Goal: Task Accomplishment & Management: Manage account settings

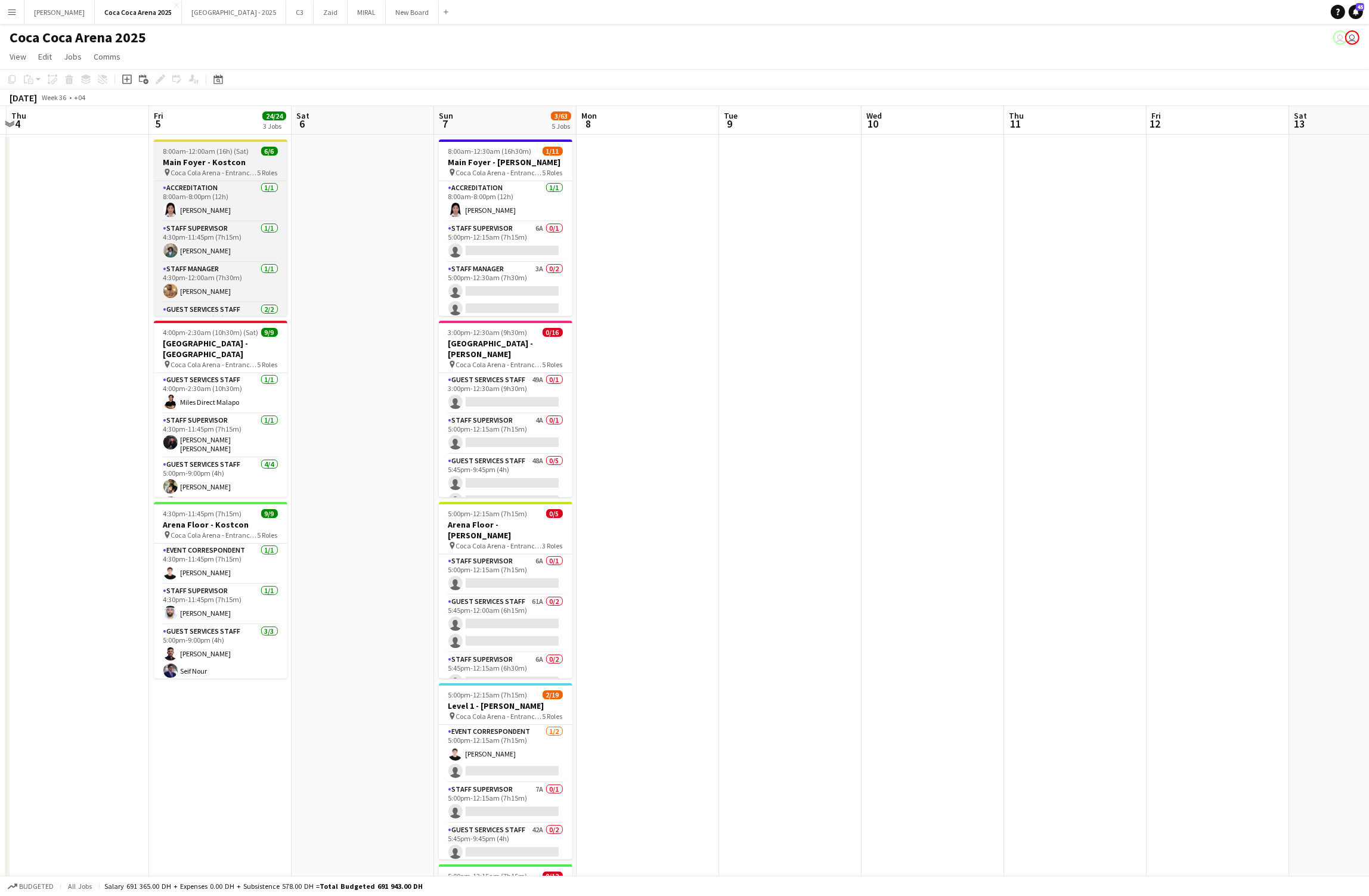
click at [202, 165] on h3 "Main Foyer - Kostcon" at bounding box center [220, 162] width 133 height 11
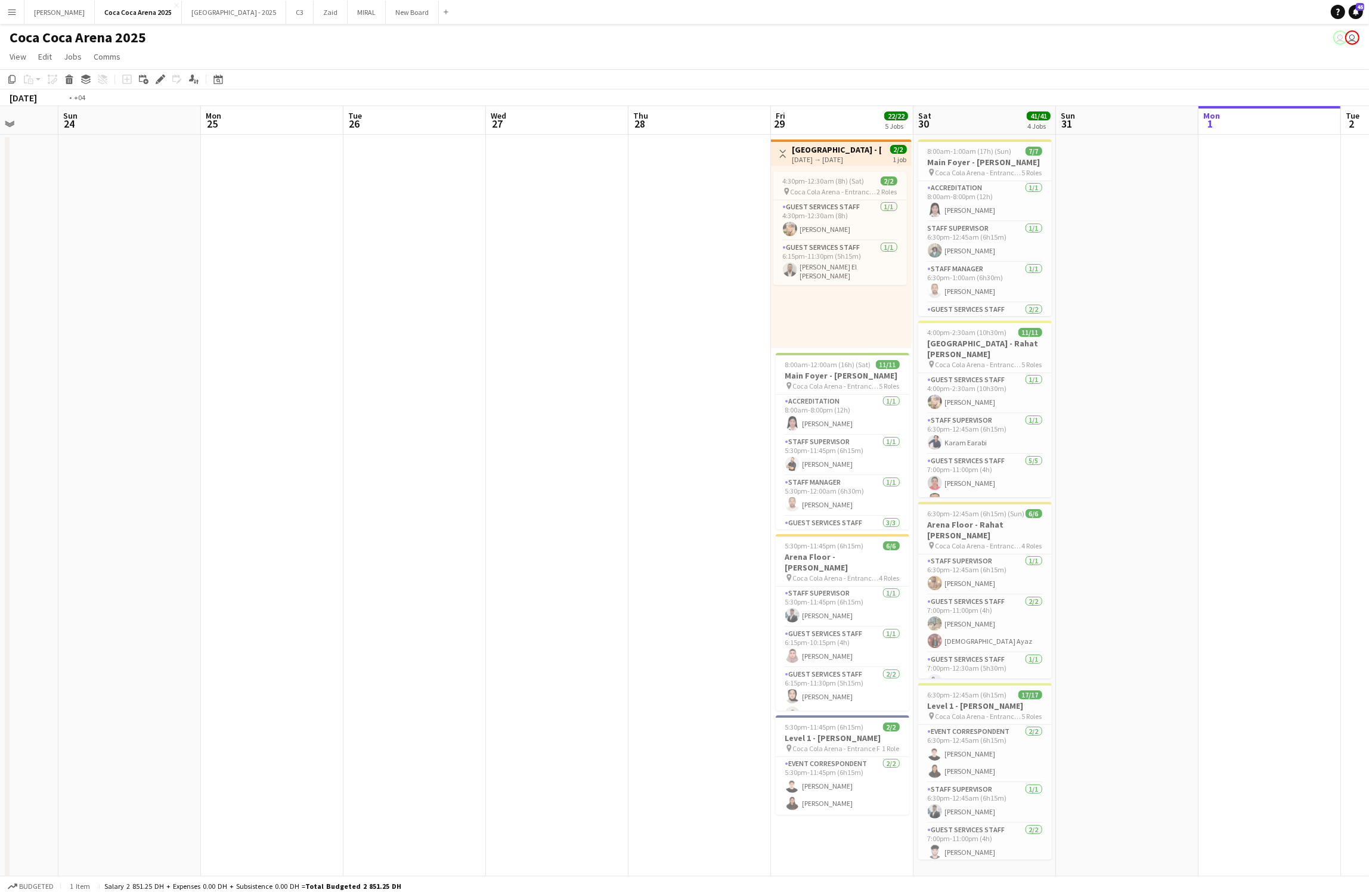
scroll to position [0, 458]
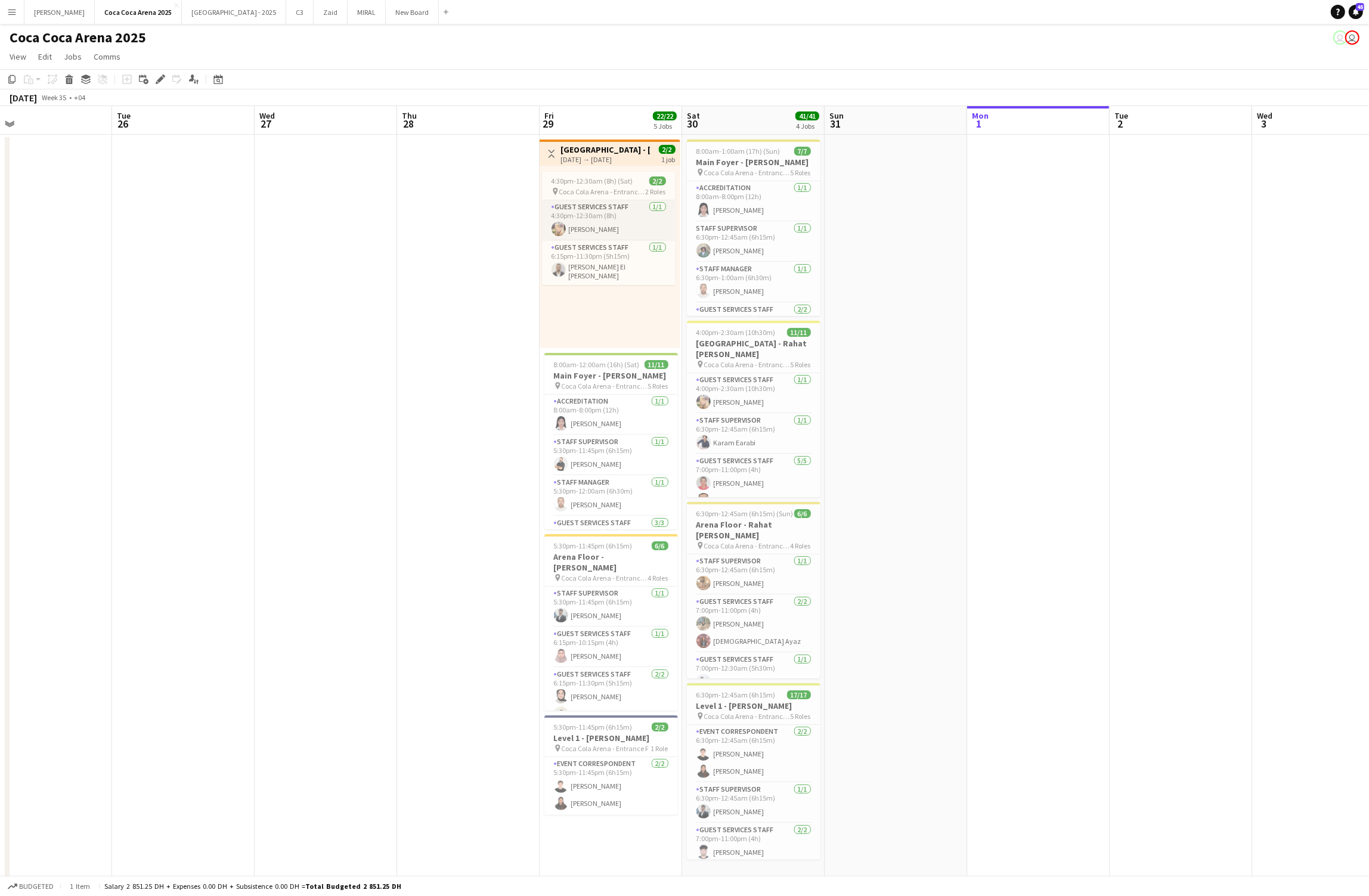
click at [651, 222] on app-card-role "Guest Services Staff 1/1 4:30pm-12:30am (8h) Domingo Hernandez III" at bounding box center [608, 220] width 133 height 40
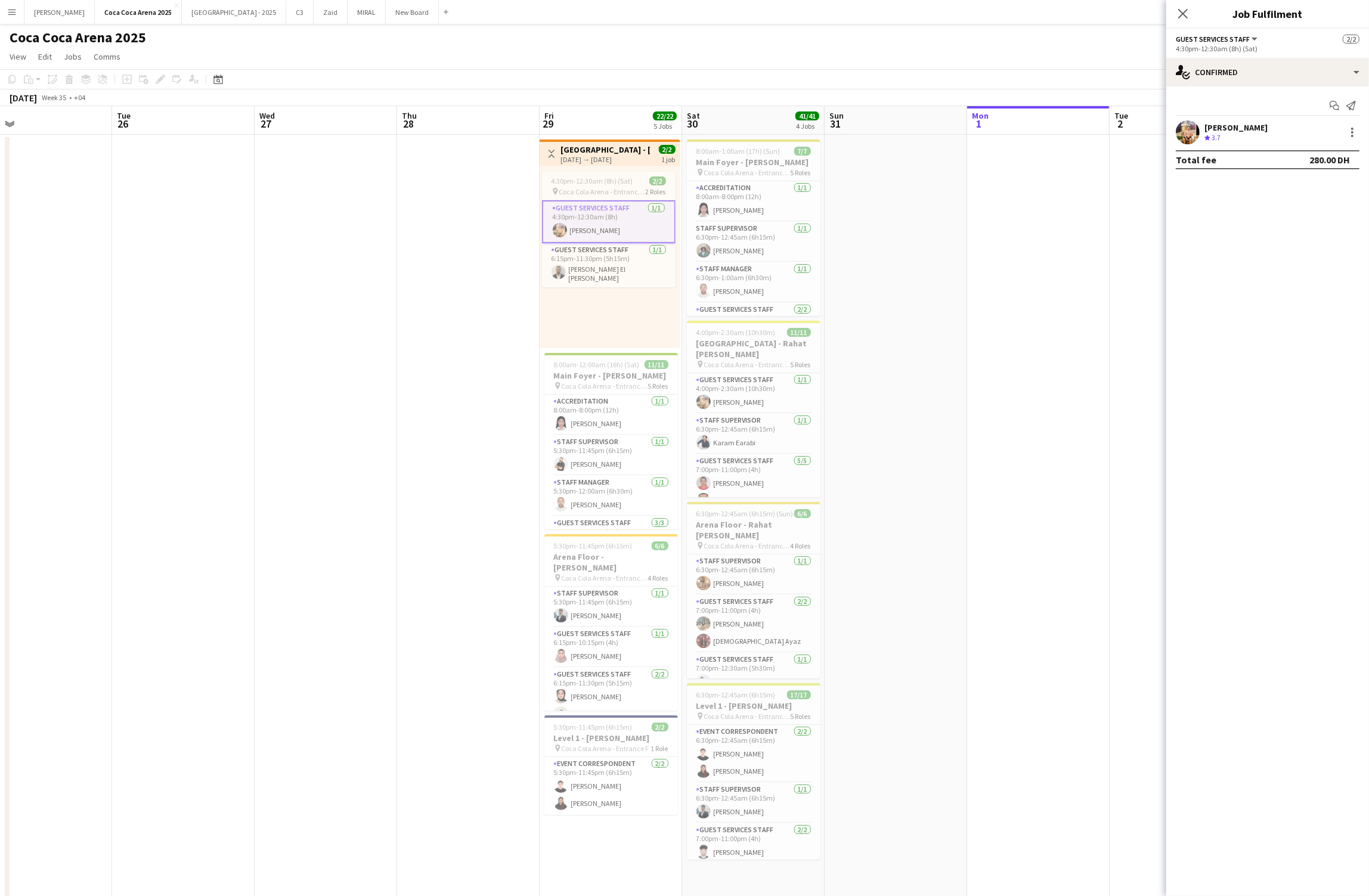
click at [587, 166] on div "4:30pm-12:30am (8h) (Sat) 2/2 pin Coca Cola Arena - Entrance F 2 Roles Guest Se…" at bounding box center [609, 257] width 141 height 182
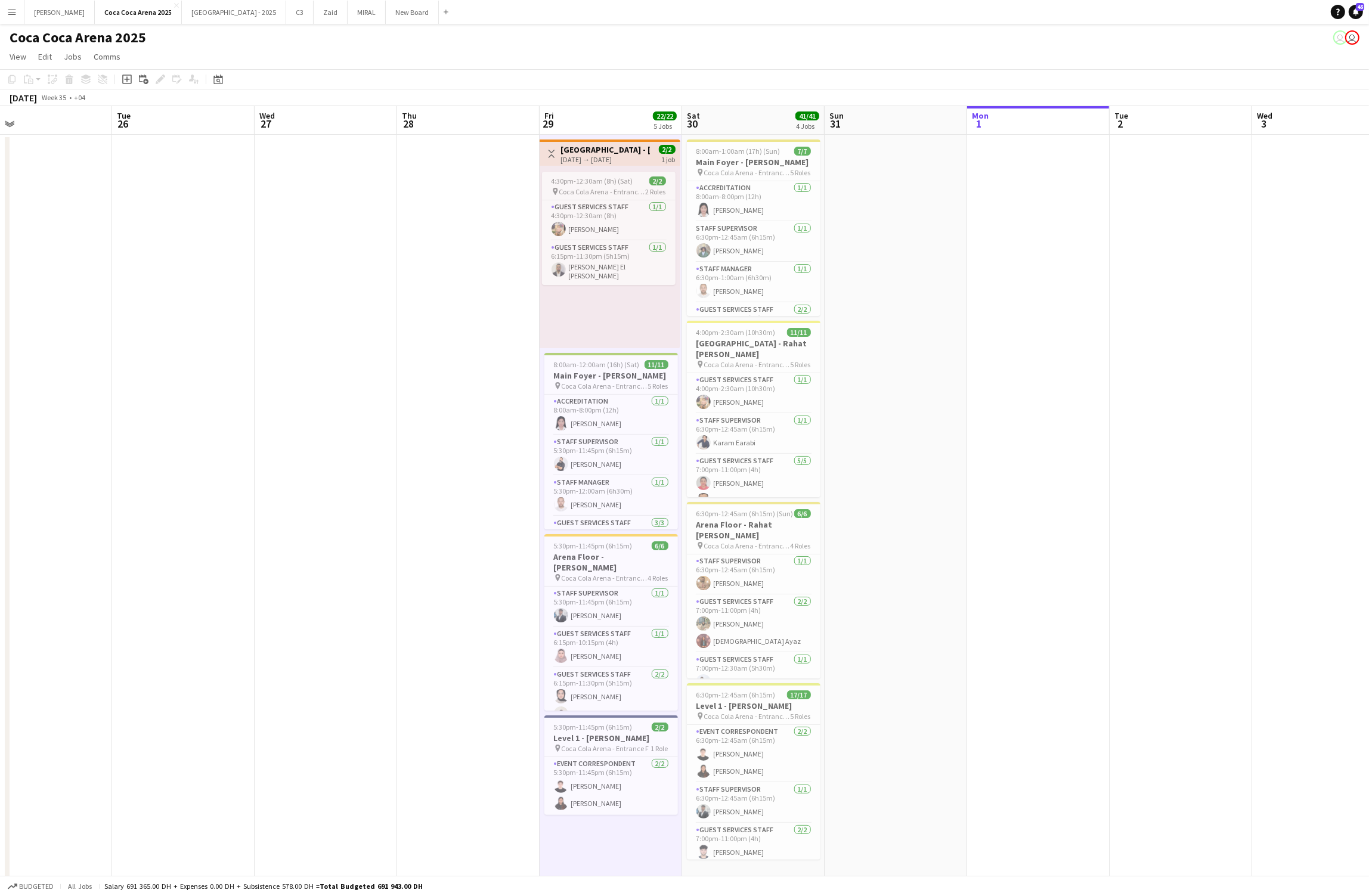
click at [579, 151] on h3 "[GEOGRAPHIC_DATA] - [PERSON_NAME]" at bounding box center [605, 149] width 89 height 11
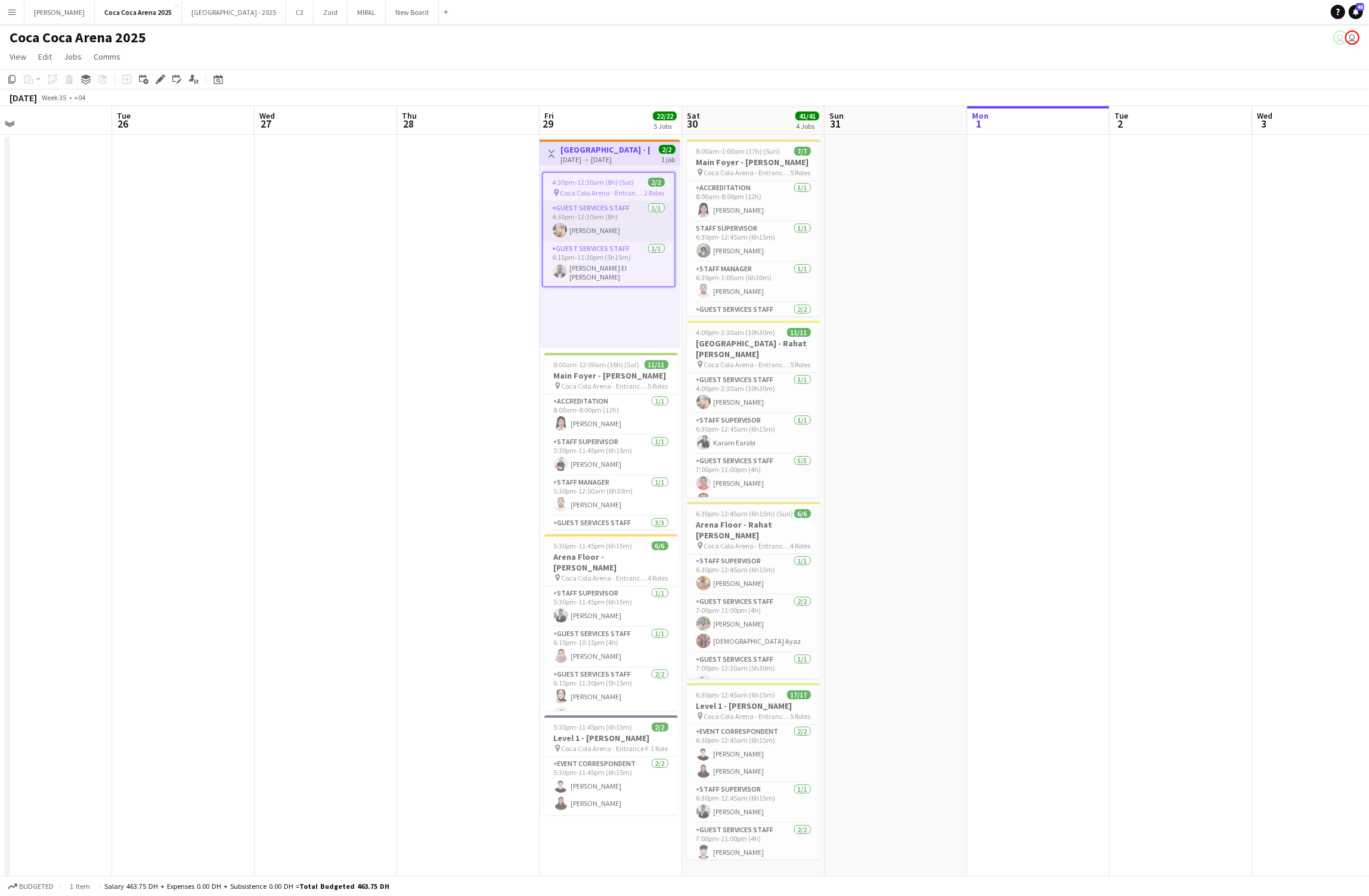
click at [601, 227] on app-card-role "Guest Services Staff 1/1 4:30pm-12:30am (8h) Domingo Hernandez III" at bounding box center [609, 221] width 131 height 40
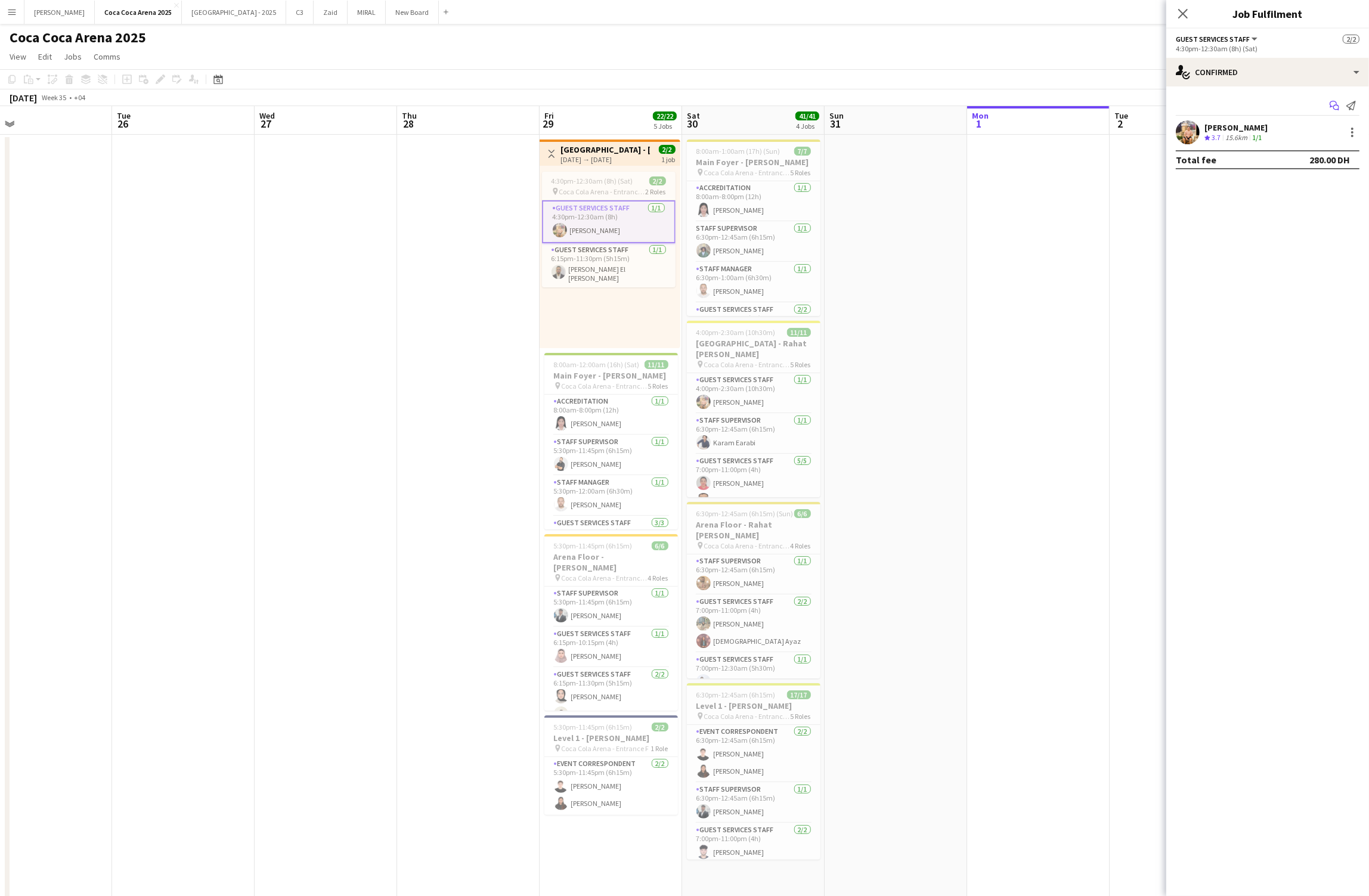
click at [1332, 105] on icon "Start chat" at bounding box center [1334, 105] width 10 height 10
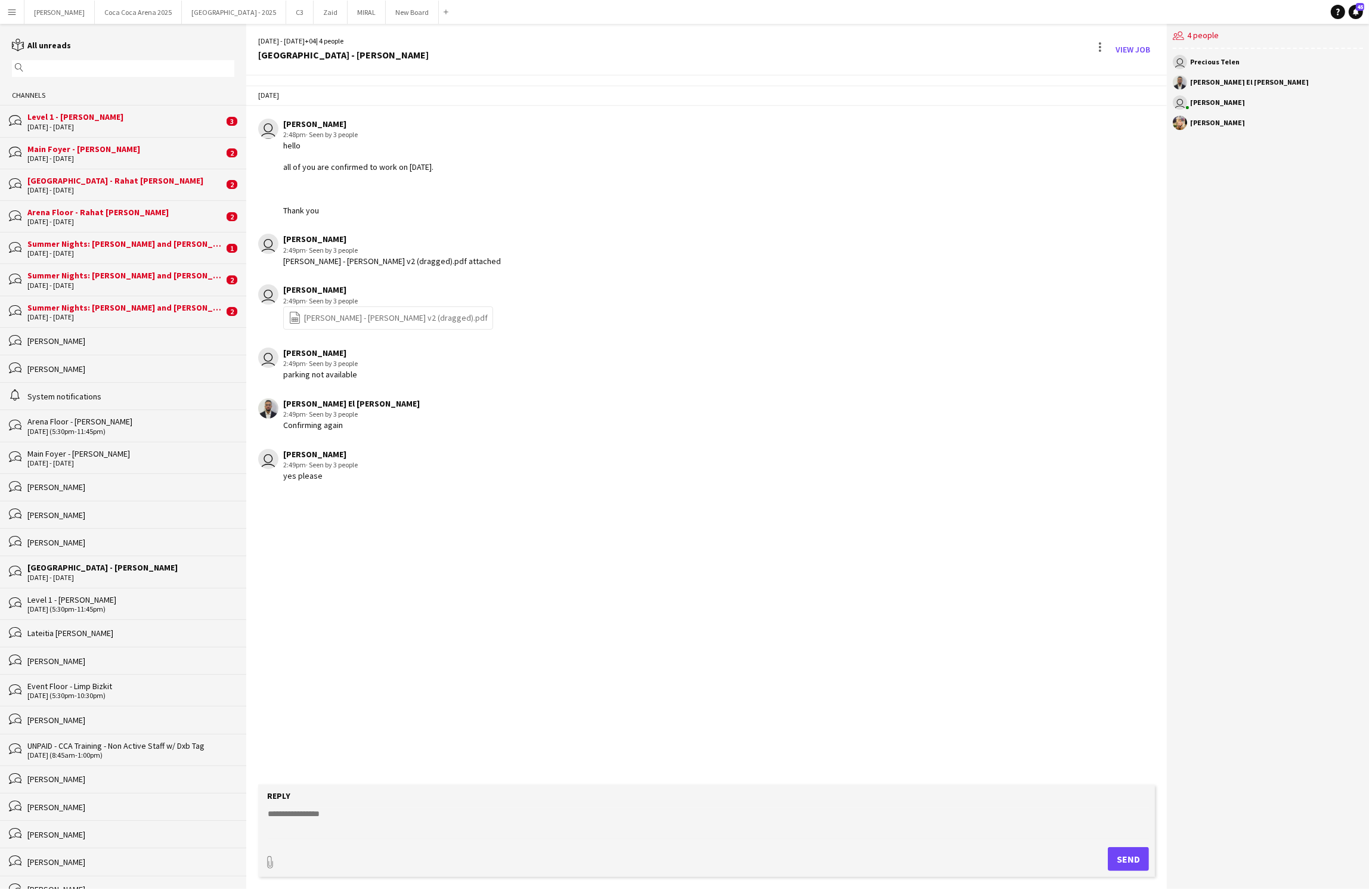
click at [85, 121] on div "Level 1 - [PERSON_NAME]" at bounding box center [125, 116] width 197 height 11
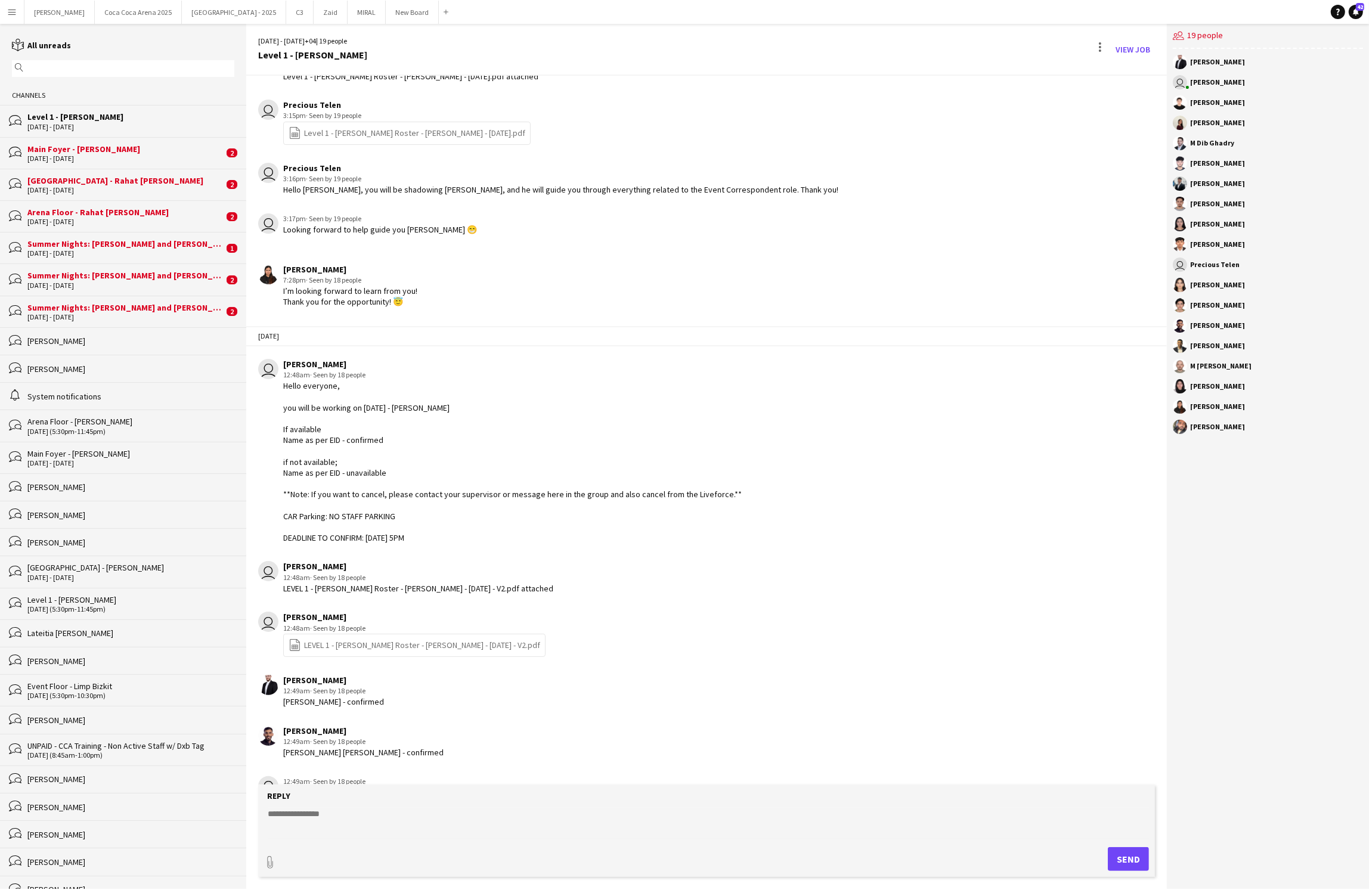
scroll to position [91, 0]
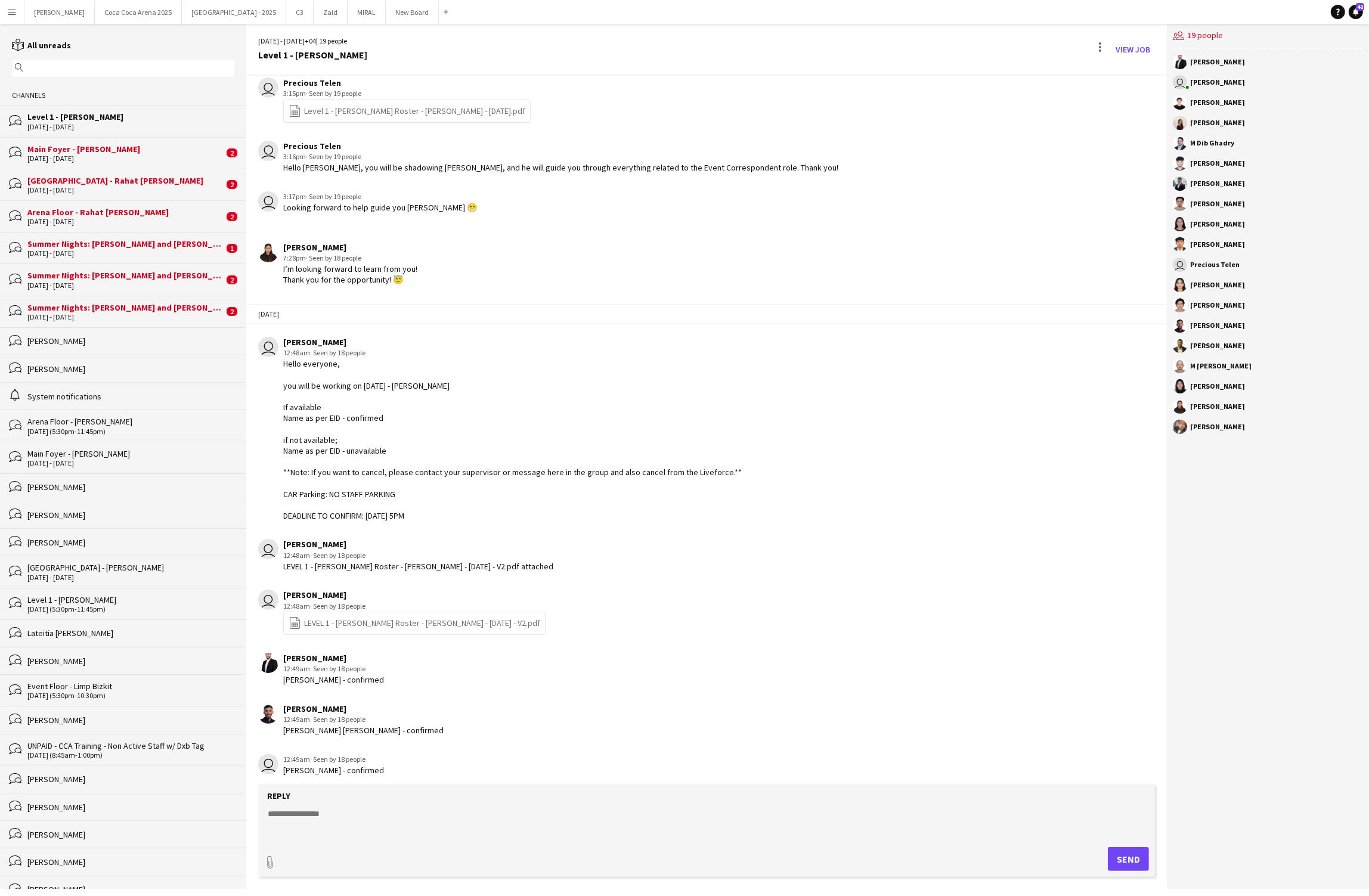
drag, startPoint x: 431, startPoint y: 513, endPoint x: 273, endPoint y: 366, distance: 215.8
click at [273, 366] on div "user Kate Oliveros 12:48am · Seen by 18 people Hello everyone, you will be work…" at bounding box center [626, 429] width 736 height 184
copy div "Hello everyone, you will be working on AUGUST 30, 2025 - Rahat Fateh Ali Khan I…"
click at [113, 10] on button "[GEOGRAPHIC_DATA] 2025 Close" at bounding box center [138, 13] width 87 height 24
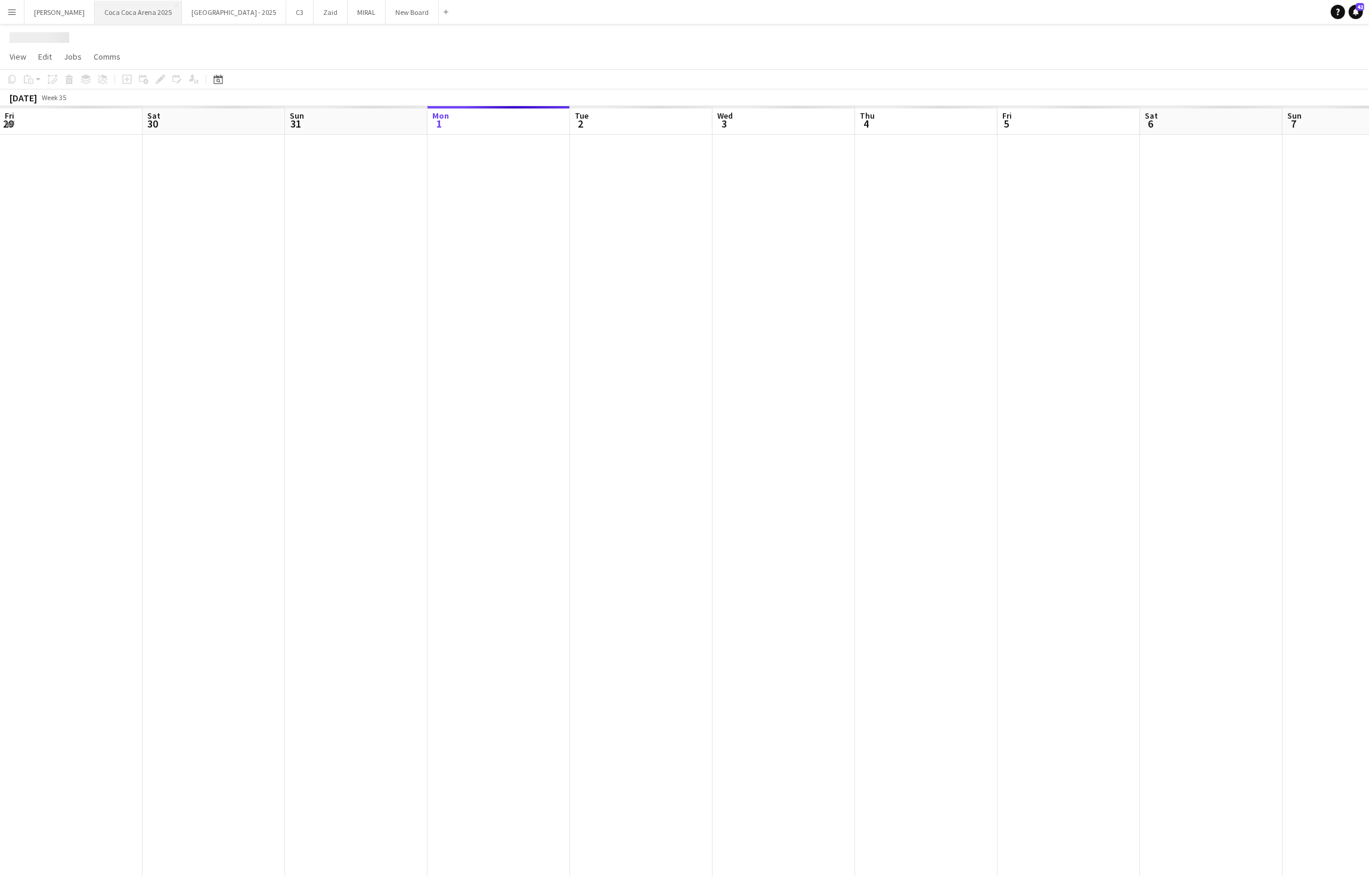
scroll to position [0, 284]
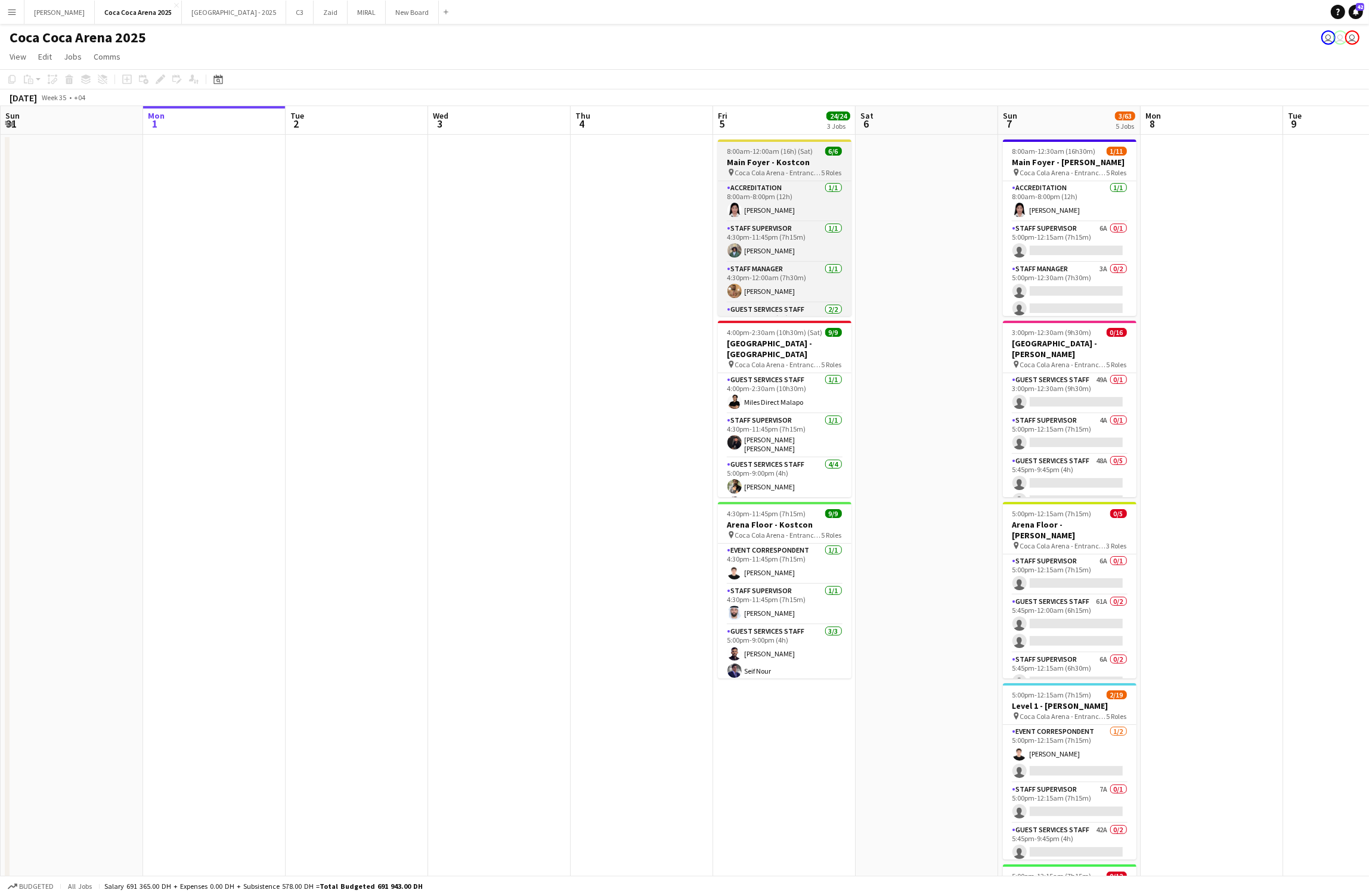
click at [771, 158] on h3 "Main Foyer - Kostcon" at bounding box center [784, 162] width 133 height 11
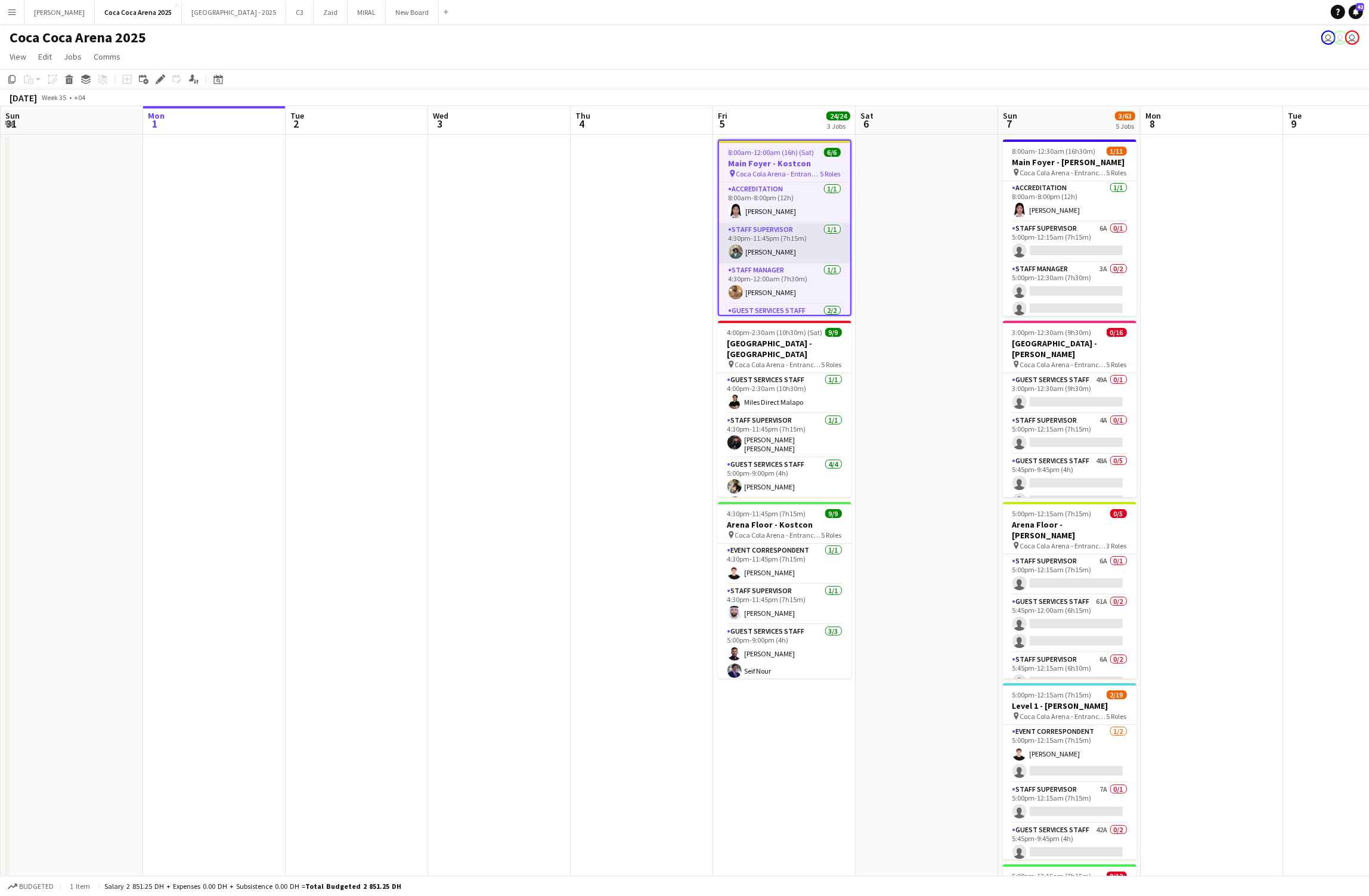
click at [780, 232] on app-card-role "Staff Supervisor [DATE] 4:30pm-11:45pm (7h15m) [PERSON_NAME]" at bounding box center [785, 243] width 131 height 40
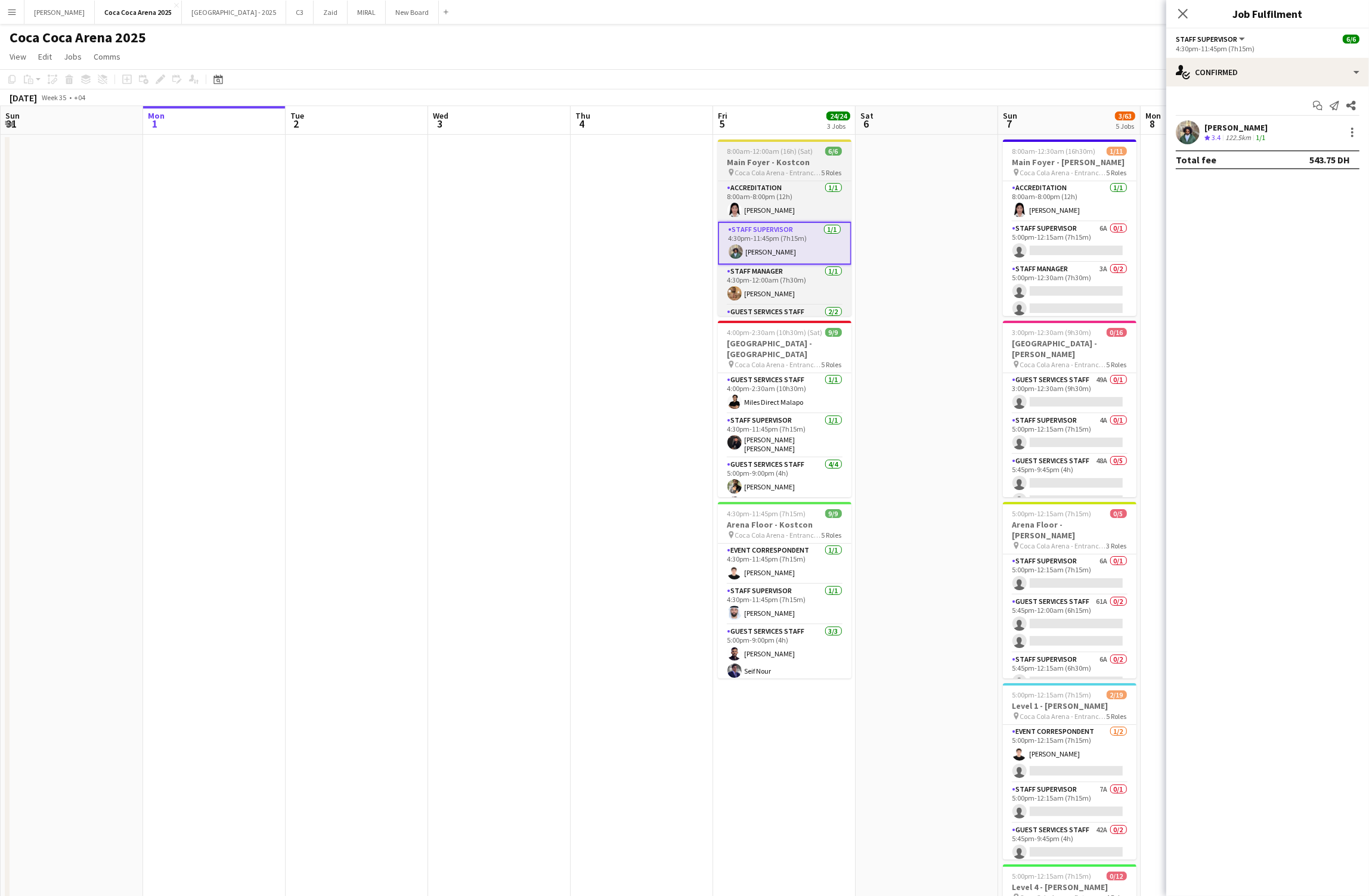
click at [768, 157] on h3 "Main Foyer - Kostcon" at bounding box center [784, 162] width 133 height 11
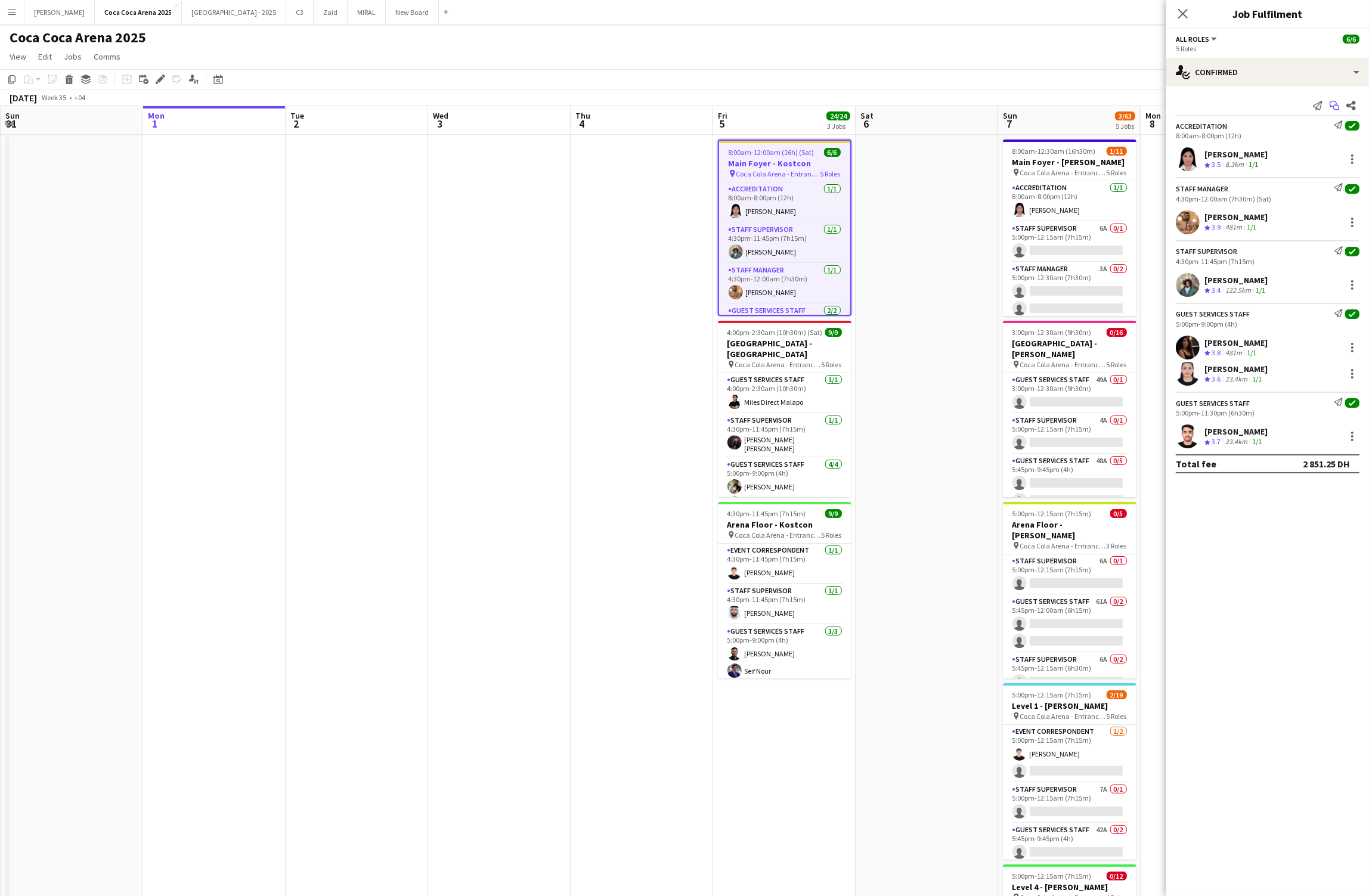
click at [1335, 101] on icon "Start chat" at bounding box center [1334, 105] width 10 height 10
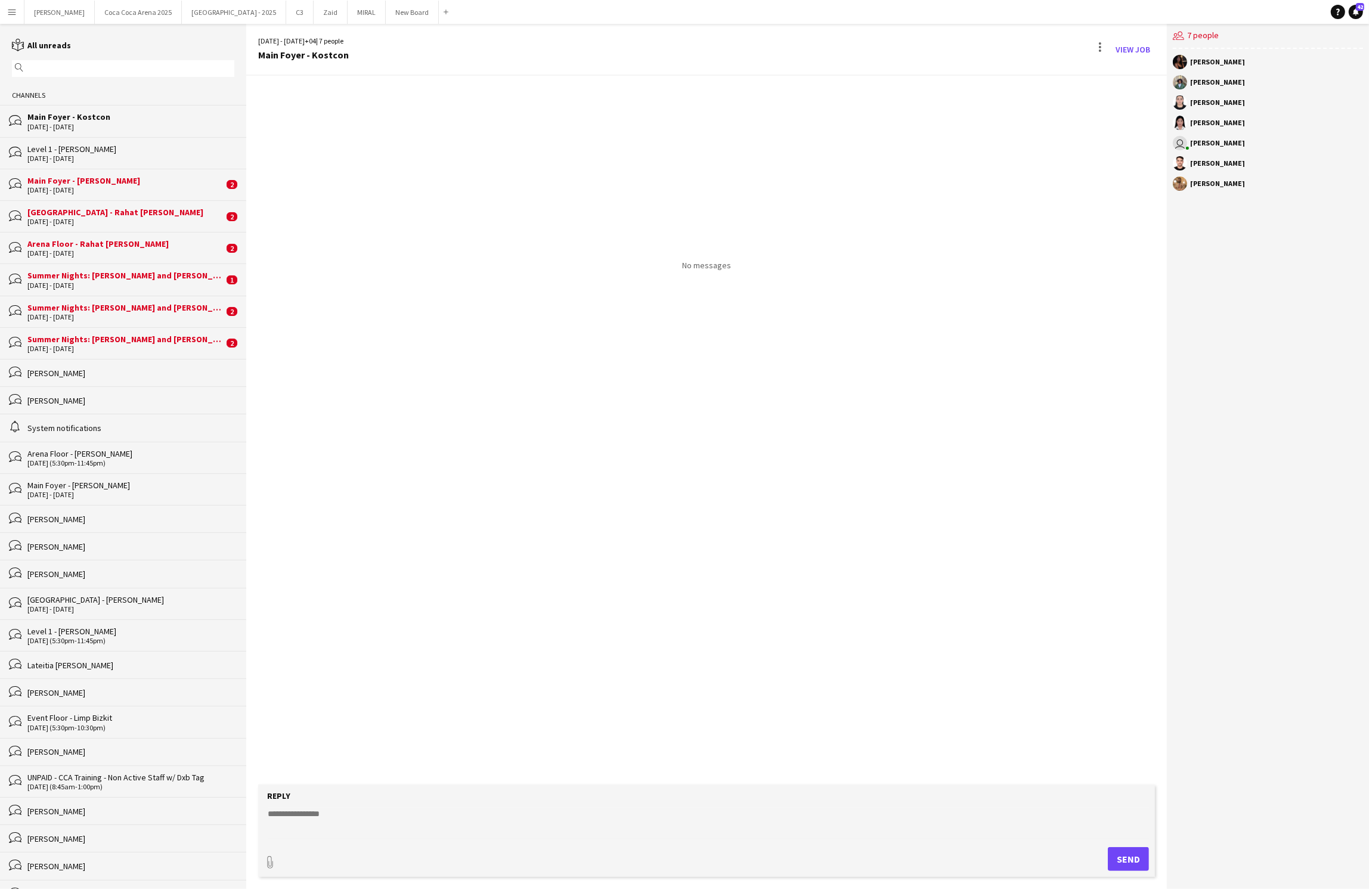
click at [432, 811] on textarea at bounding box center [709, 823] width 885 height 31
paste textarea "**********"
click at [514, 829] on textarea "**********" at bounding box center [709, 823] width 885 height 31
type textarea "**********"
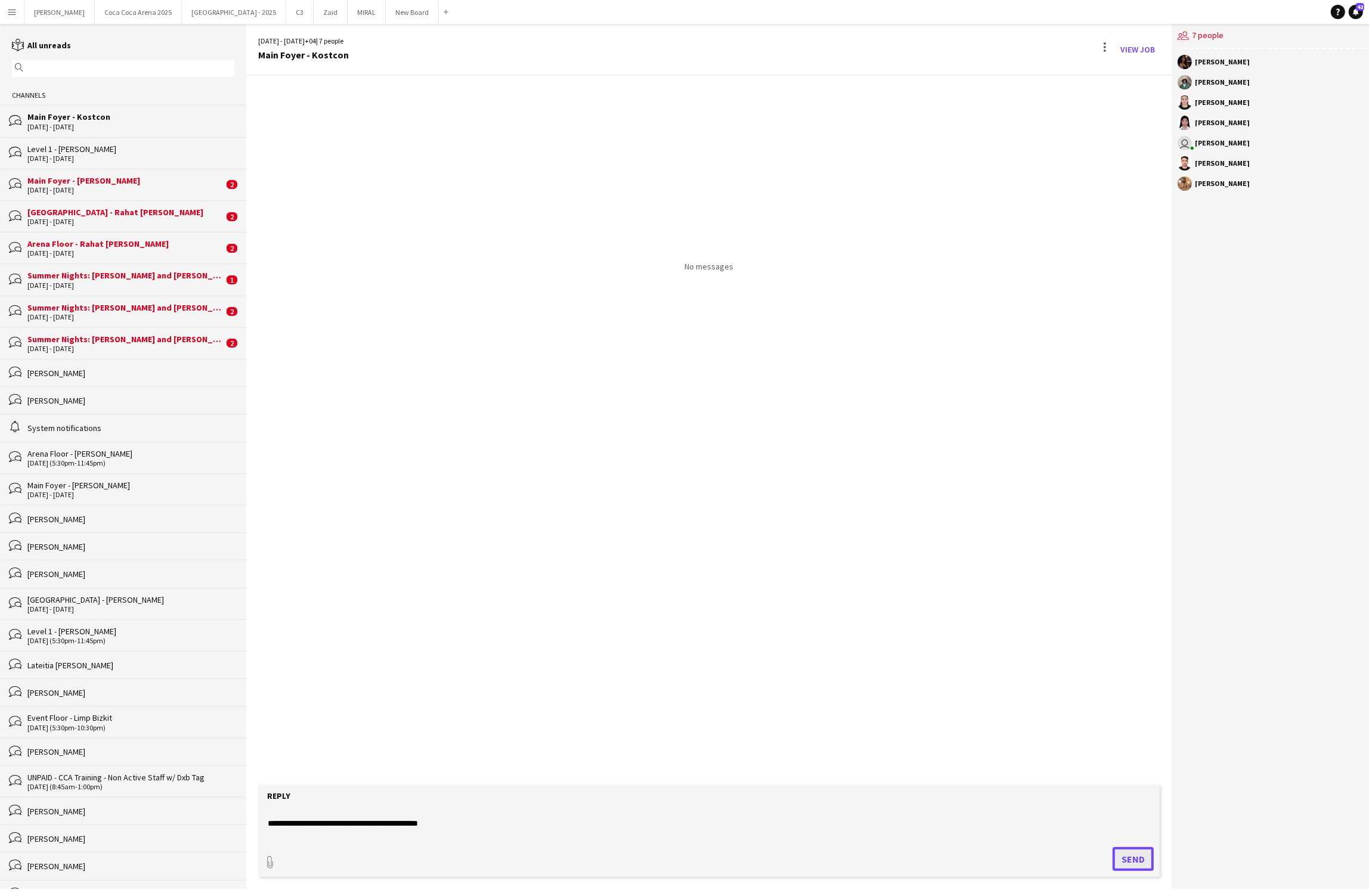
click at [1116, 856] on button "Send" at bounding box center [1133, 858] width 41 height 24
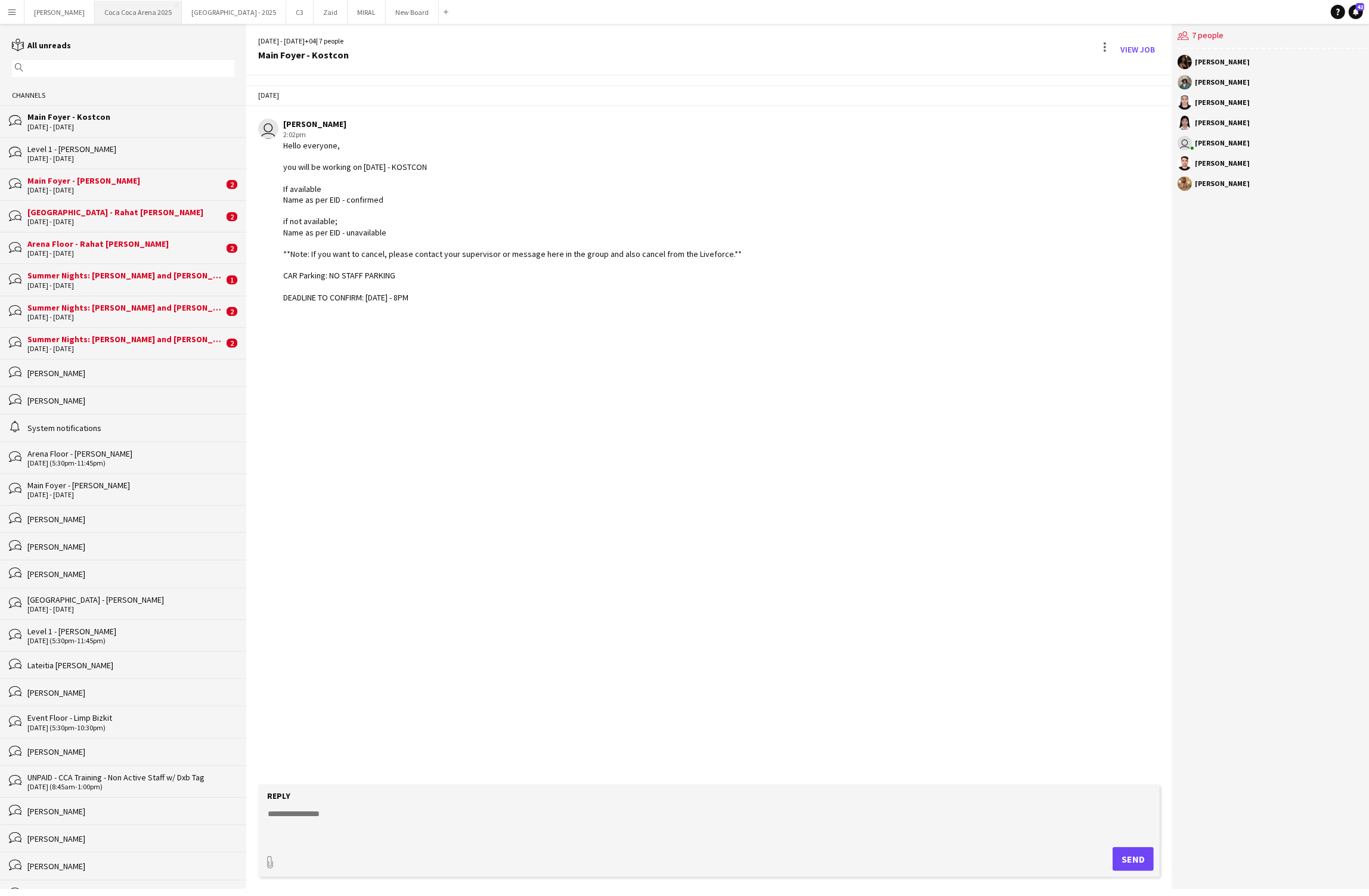
click at [111, 13] on button "[GEOGRAPHIC_DATA] 2025 Close" at bounding box center [138, 13] width 87 height 24
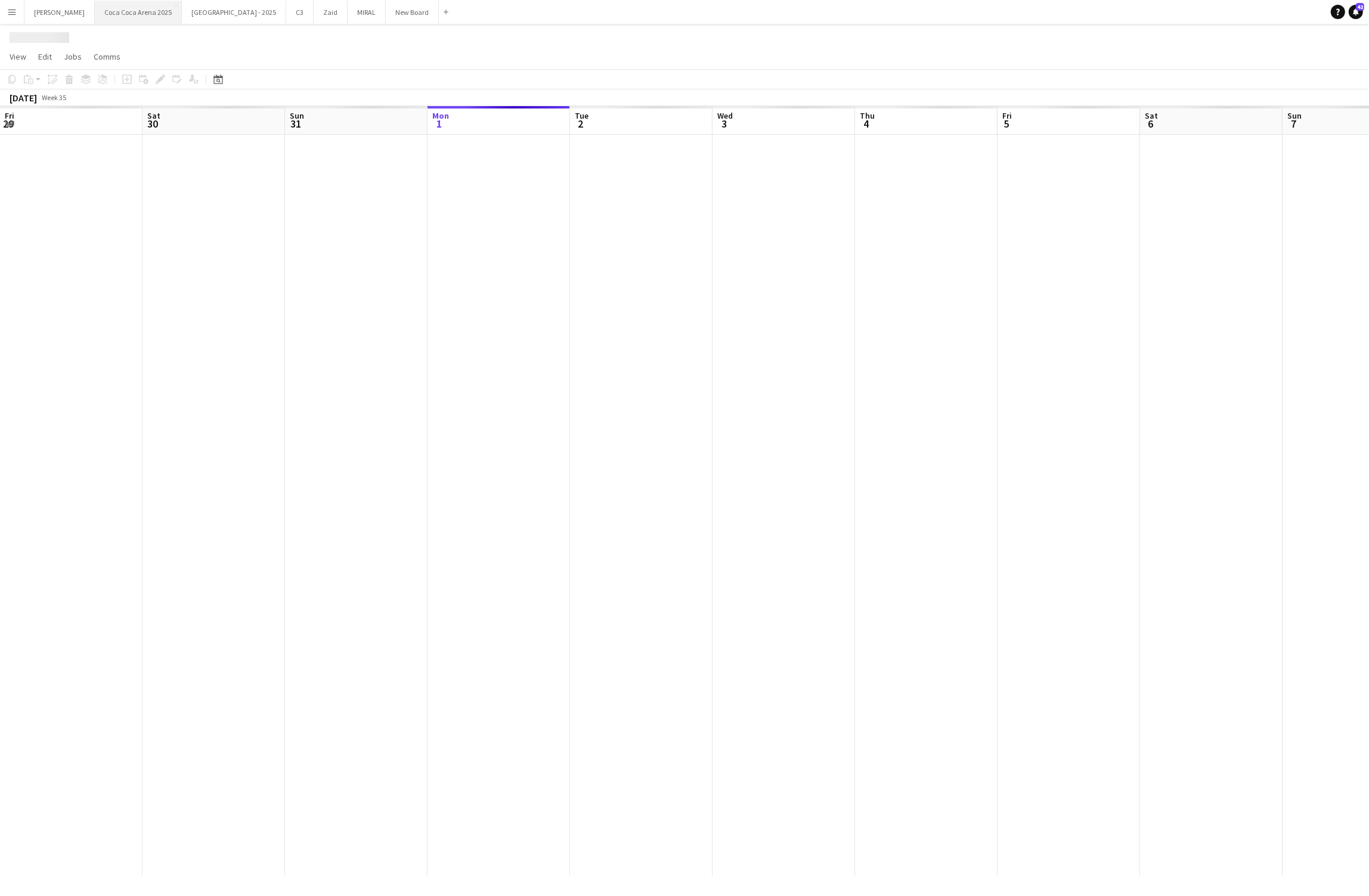
scroll to position [0, 284]
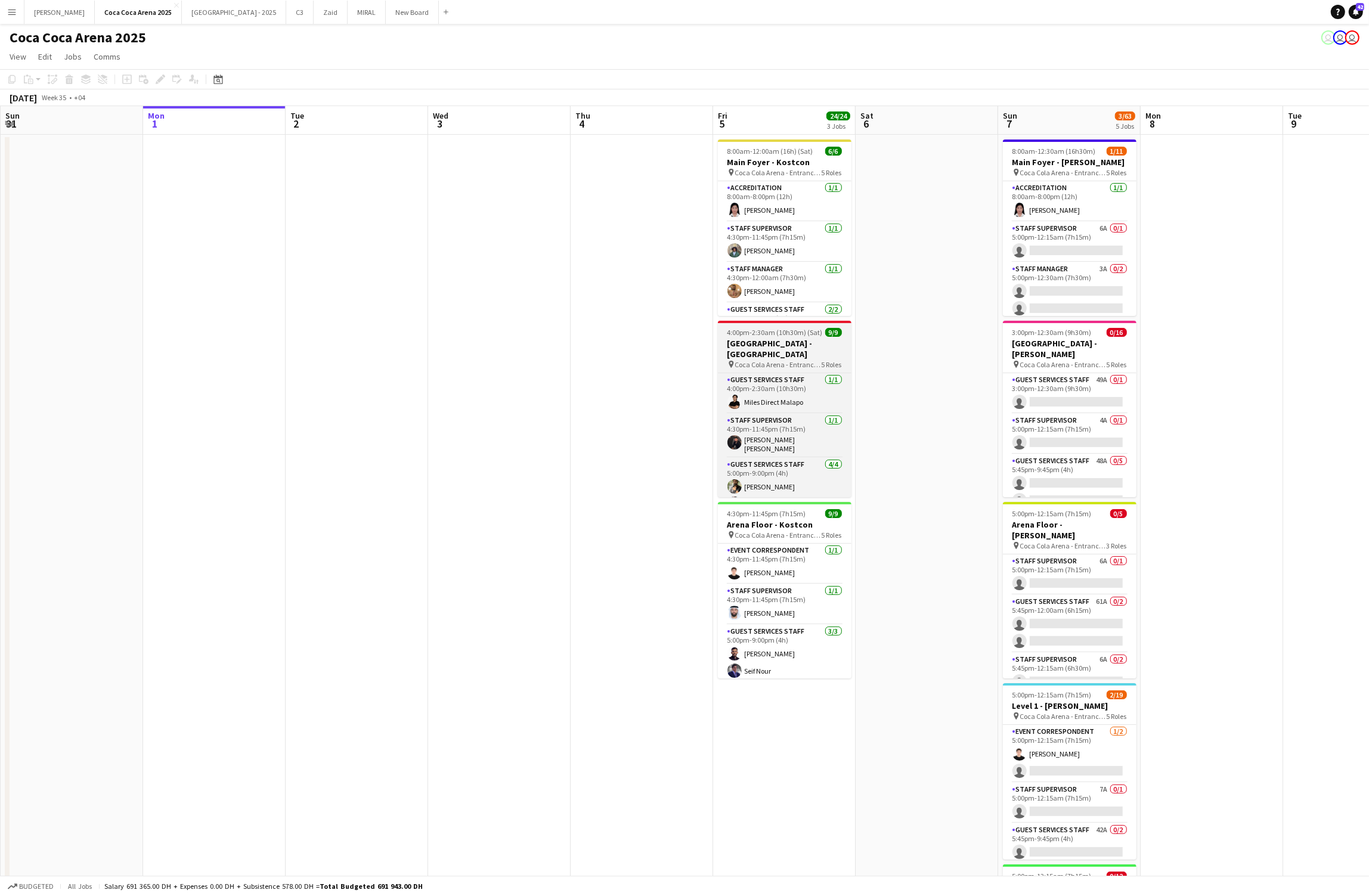
click at [768, 339] on h3 "[GEOGRAPHIC_DATA] - [GEOGRAPHIC_DATA]" at bounding box center [784, 348] width 133 height 21
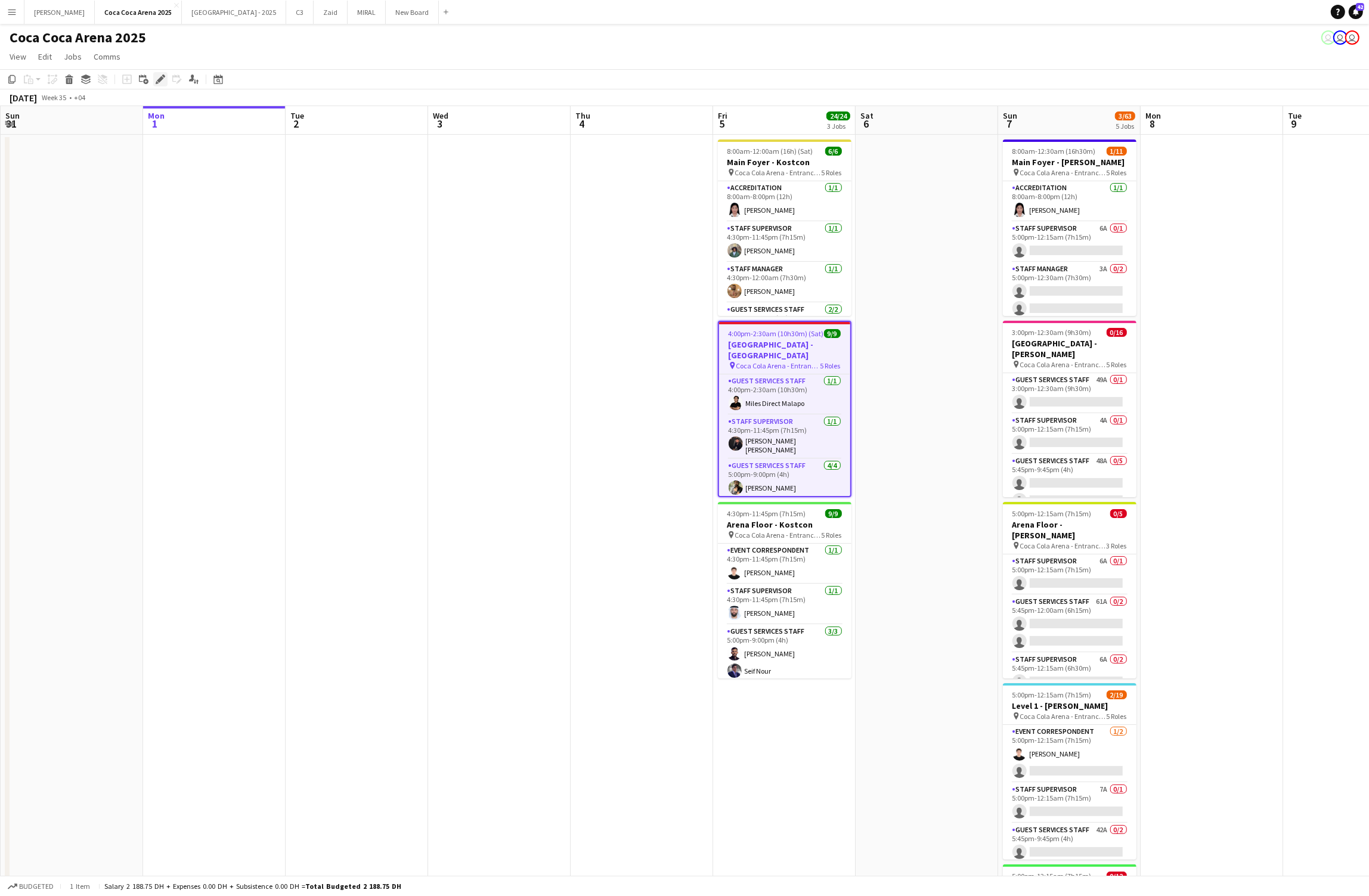
click at [158, 79] on icon at bounding box center [160, 79] width 7 height 7
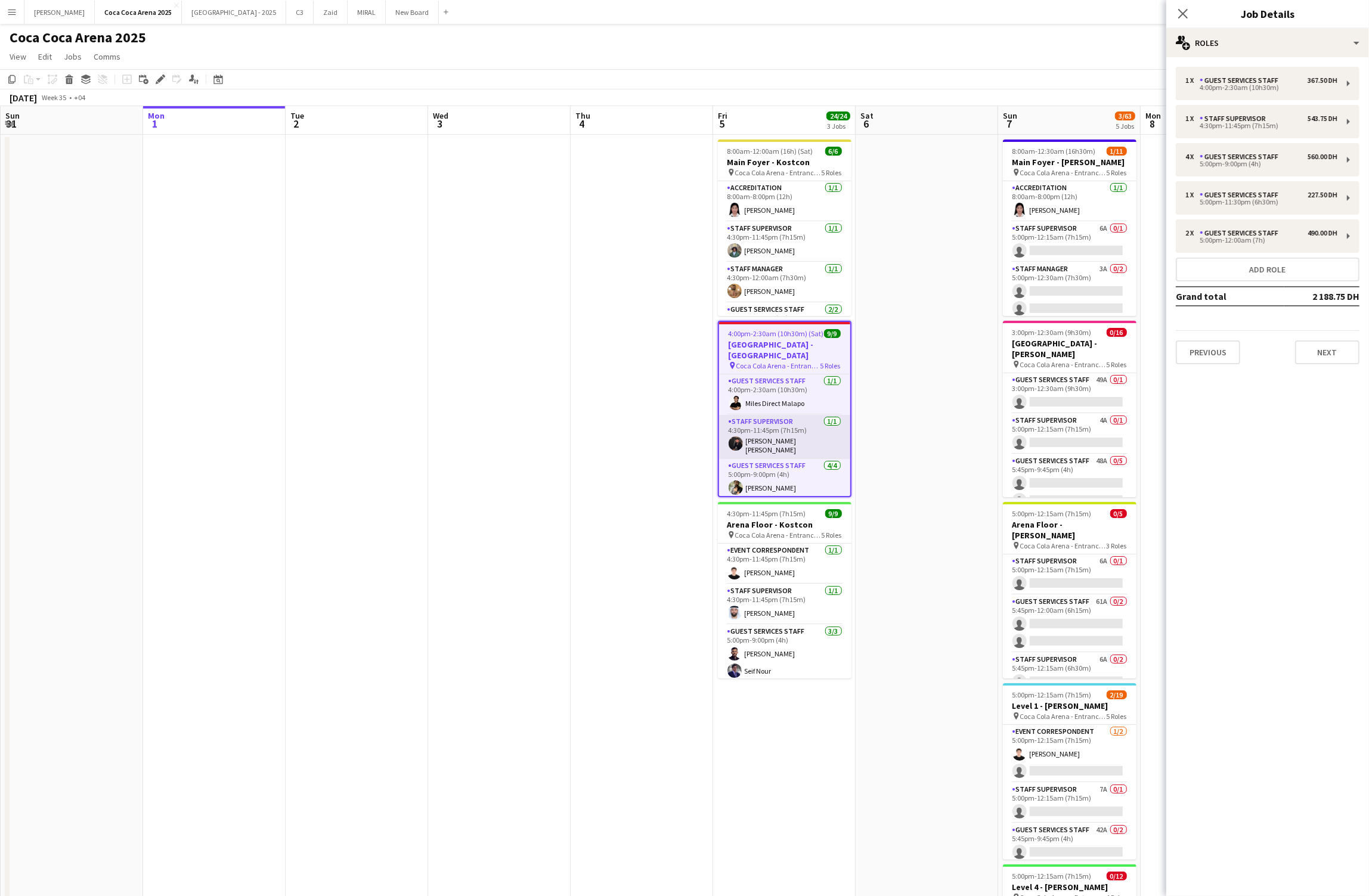
click at [779, 431] on app-card-role "Staff Supervisor 1/1 4:30pm-11:45pm (7h15m) Hussain Al Saadi" at bounding box center [785, 437] width 131 height 44
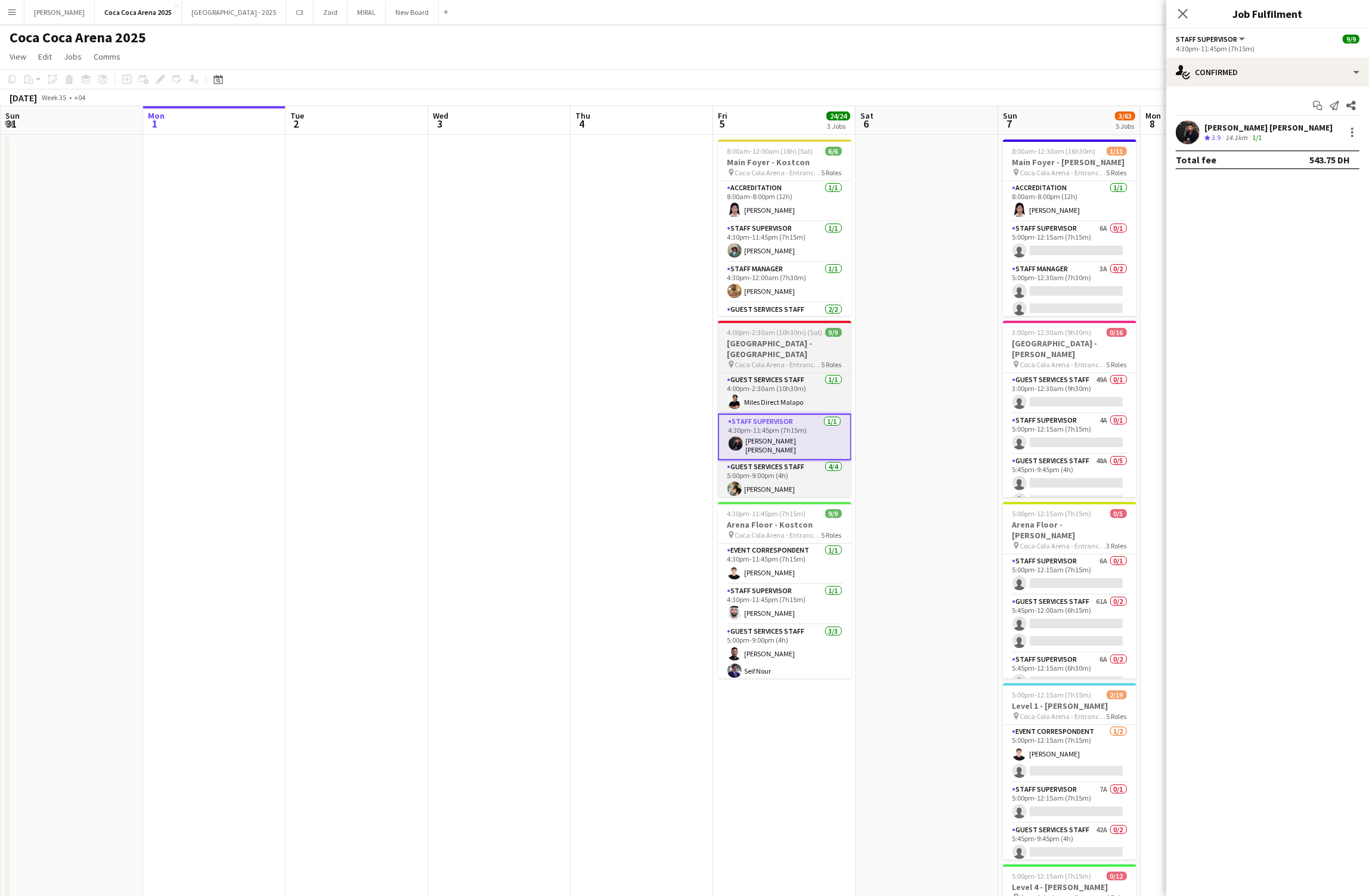
click at [783, 341] on h3 "[GEOGRAPHIC_DATA] - [GEOGRAPHIC_DATA]" at bounding box center [784, 348] width 133 height 21
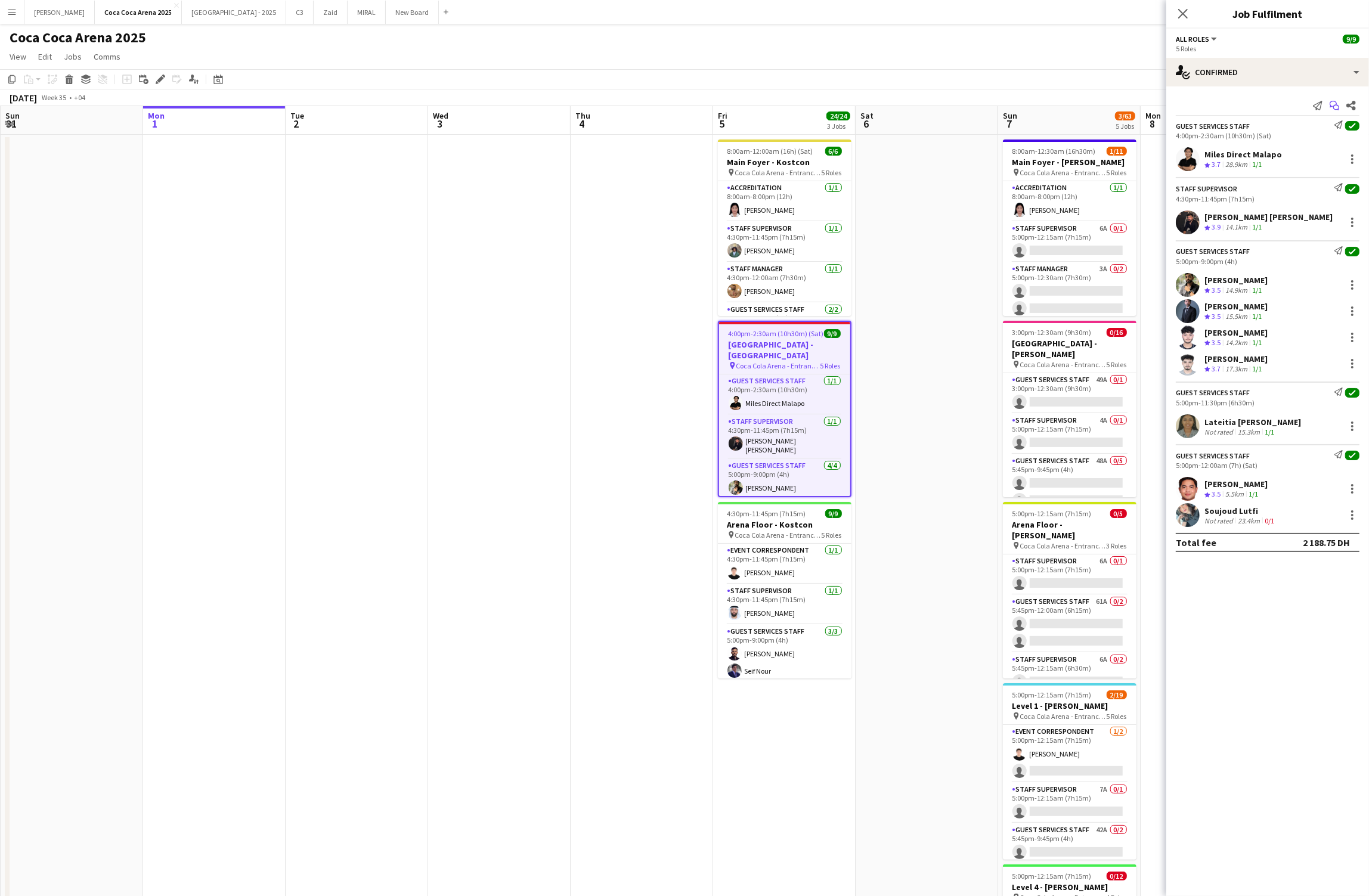
click at [1331, 107] on icon at bounding box center [1333, 104] width 7 height 7
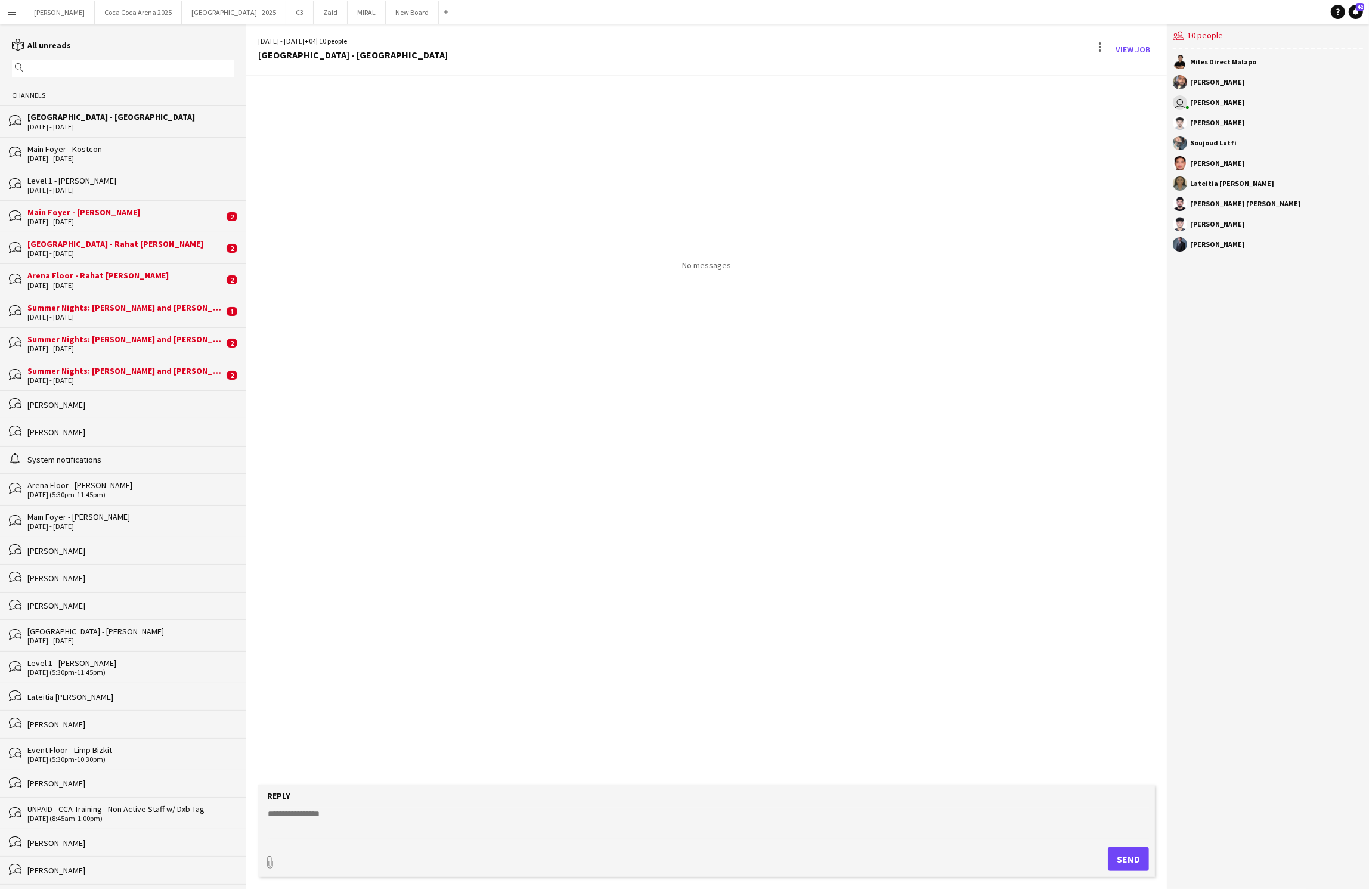
click at [330, 814] on textarea at bounding box center [709, 823] width 885 height 31
paste textarea "**********"
type textarea "**********"
click at [1129, 864] on button "Send" at bounding box center [1133, 858] width 41 height 24
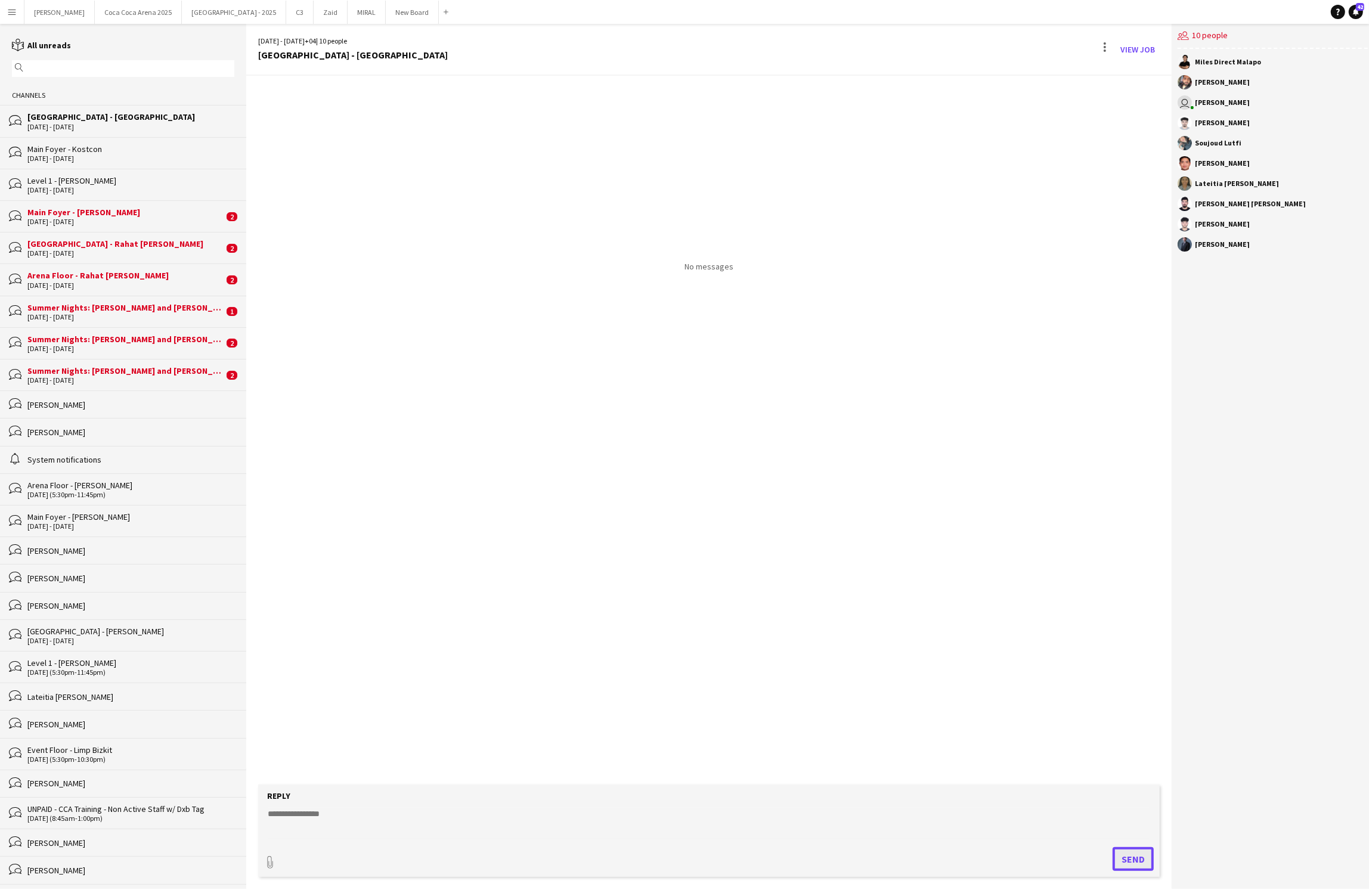
scroll to position [0, 0]
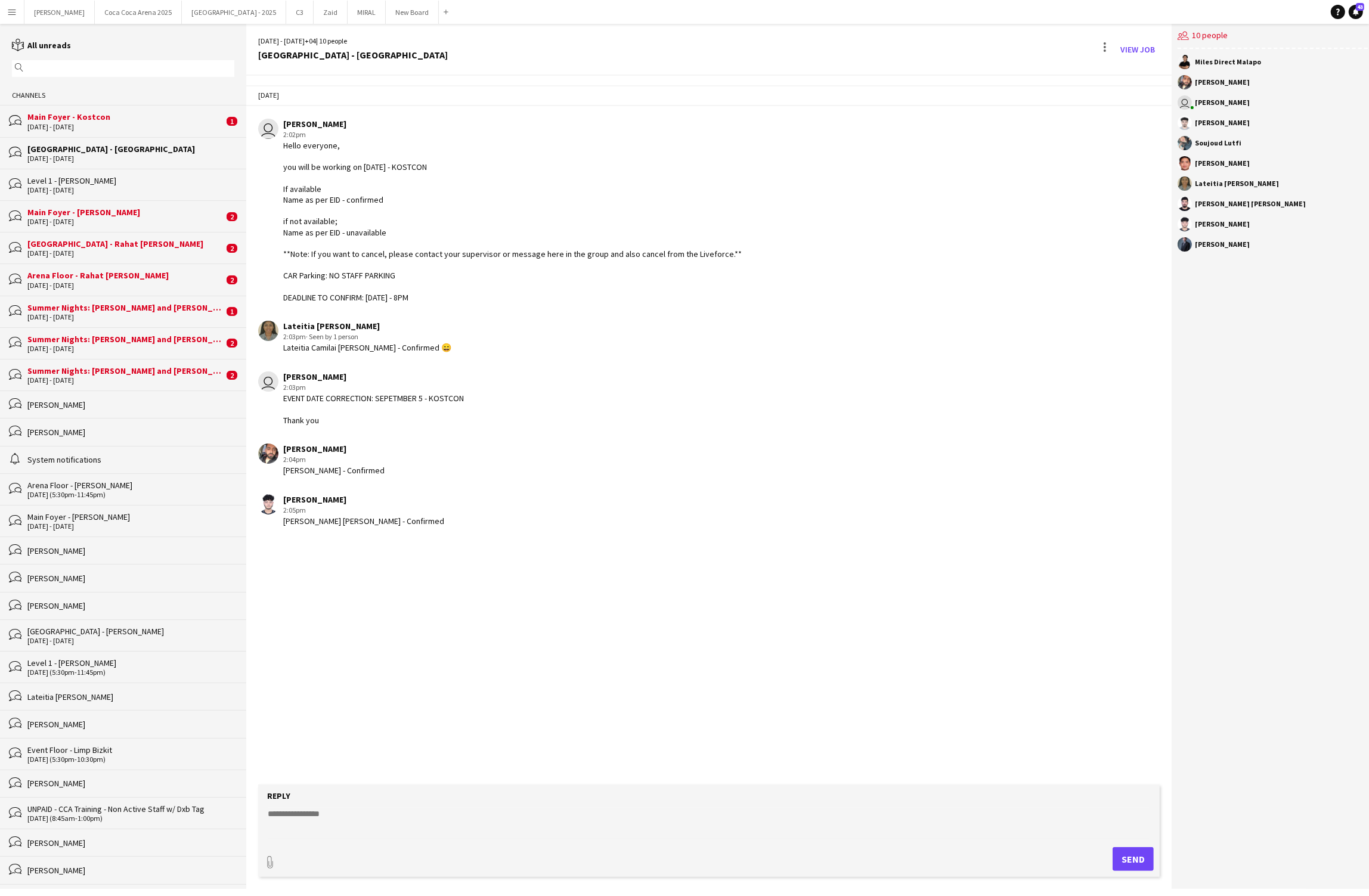
click at [124, 126] on div "[DATE] - [DATE]" at bounding box center [125, 127] width 197 height 8
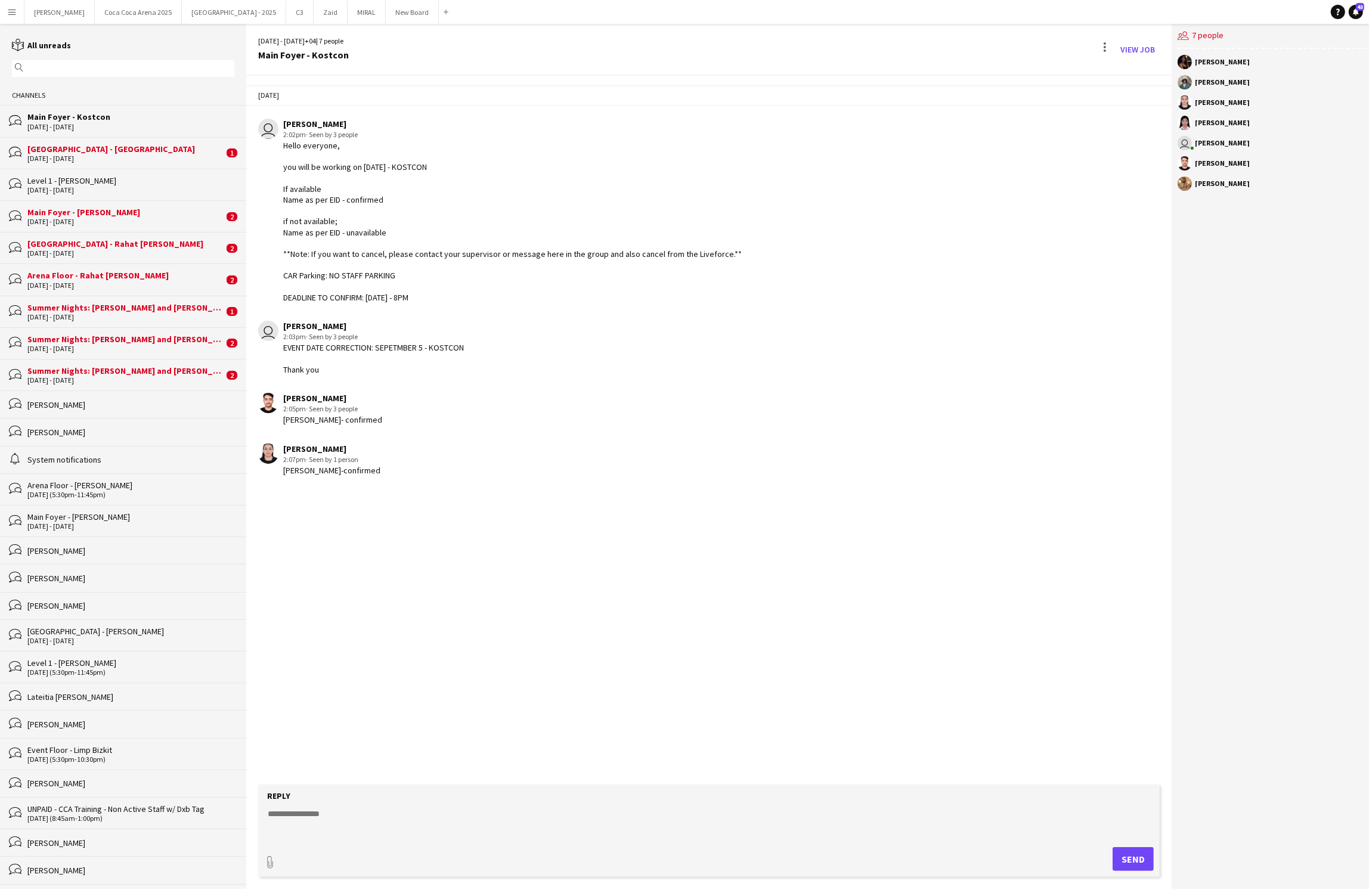
click at [109, 152] on div "[GEOGRAPHIC_DATA] - [GEOGRAPHIC_DATA]" at bounding box center [125, 149] width 197 height 11
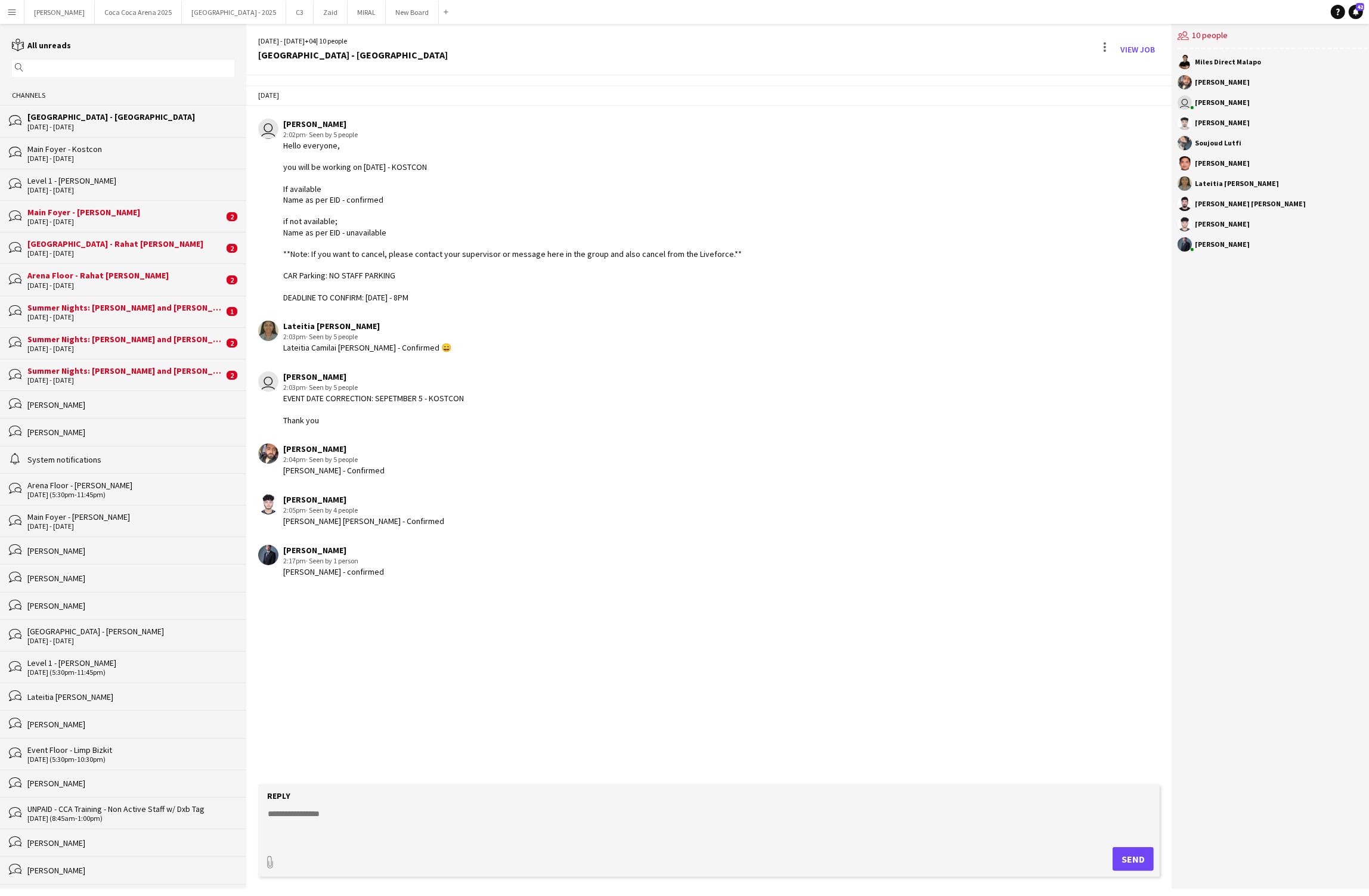
click at [84, 124] on div "[DATE] - [DATE]" at bounding box center [130, 127] width 207 height 8
click at [60, 132] on div "bubbles [GEOGRAPHIC_DATA] - [GEOGRAPHIC_DATA] [DATE] - [DATE]" at bounding box center [123, 121] width 247 height 32
click at [83, 129] on div "[DATE] - [DATE]" at bounding box center [130, 127] width 207 height 8
click at [54, 163] on div "bubbles Main Foyer - Kostcon [DATE] - [DATE]" at bounding box center [123, 152] width 247 height 32
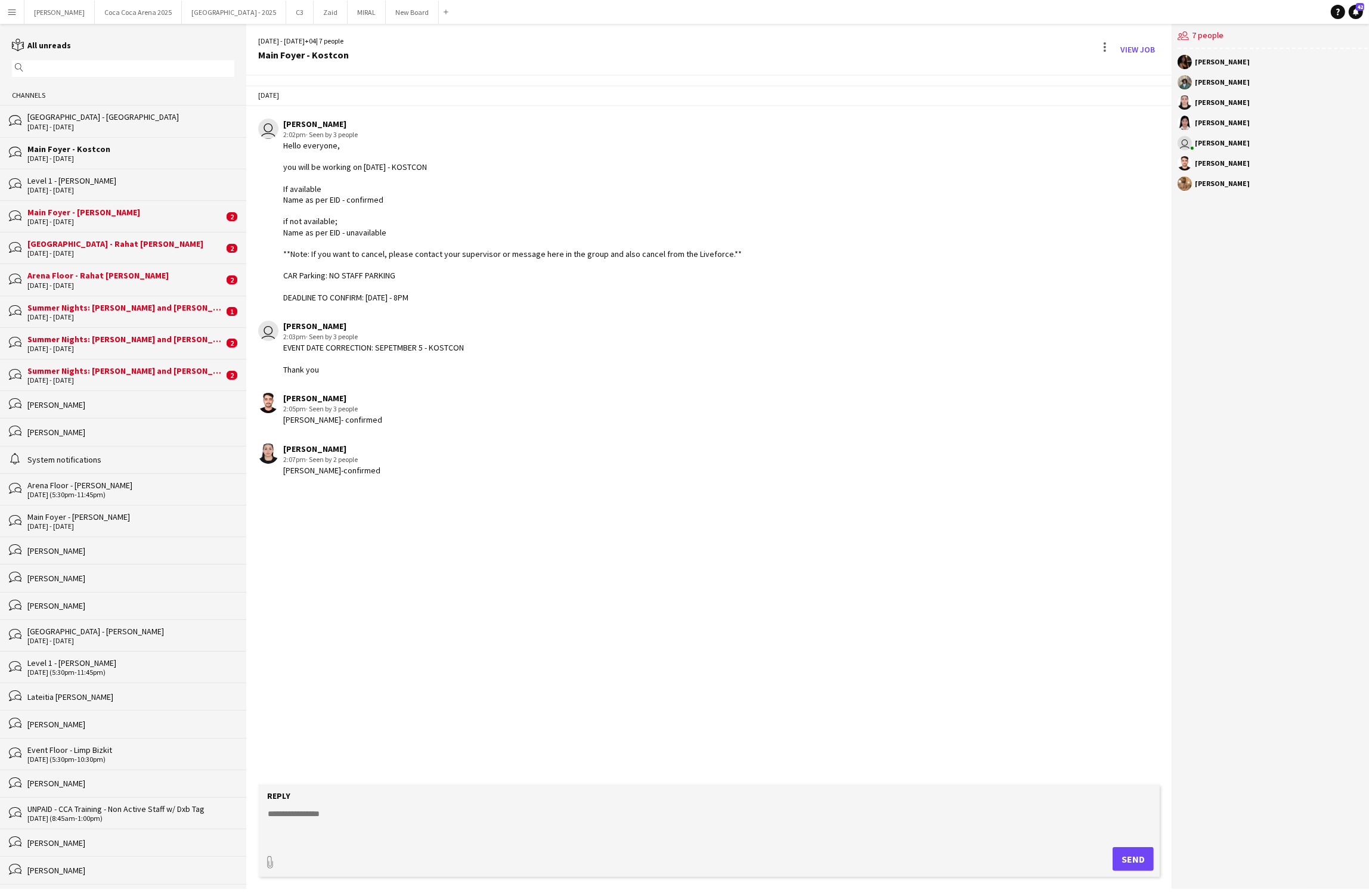
click at [39, 212] on div "Main Foyer - [PERSON_NAME]" at bounding box center [125, 212] width 197 height 11
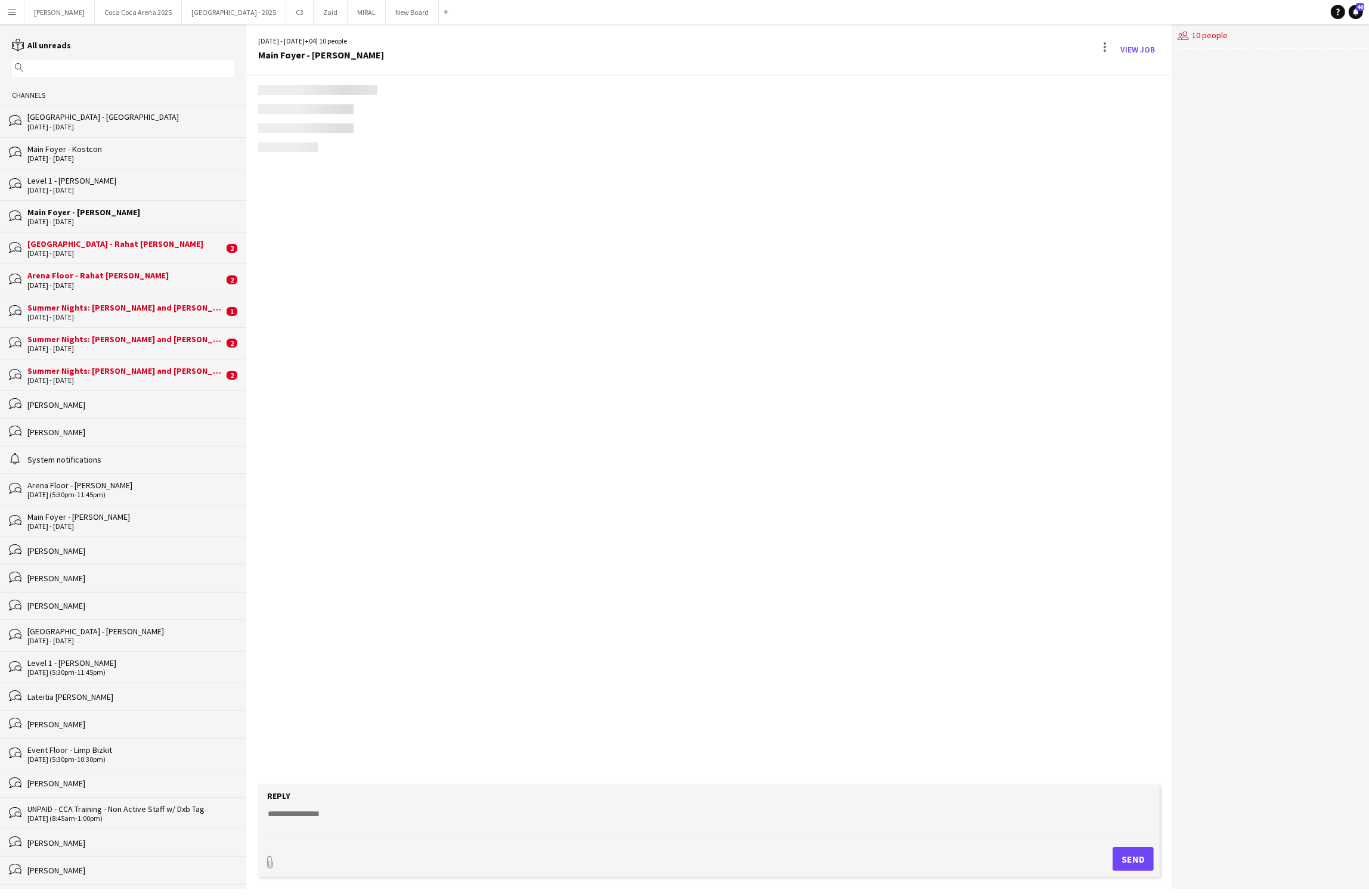
scroll to position [1229, 0]
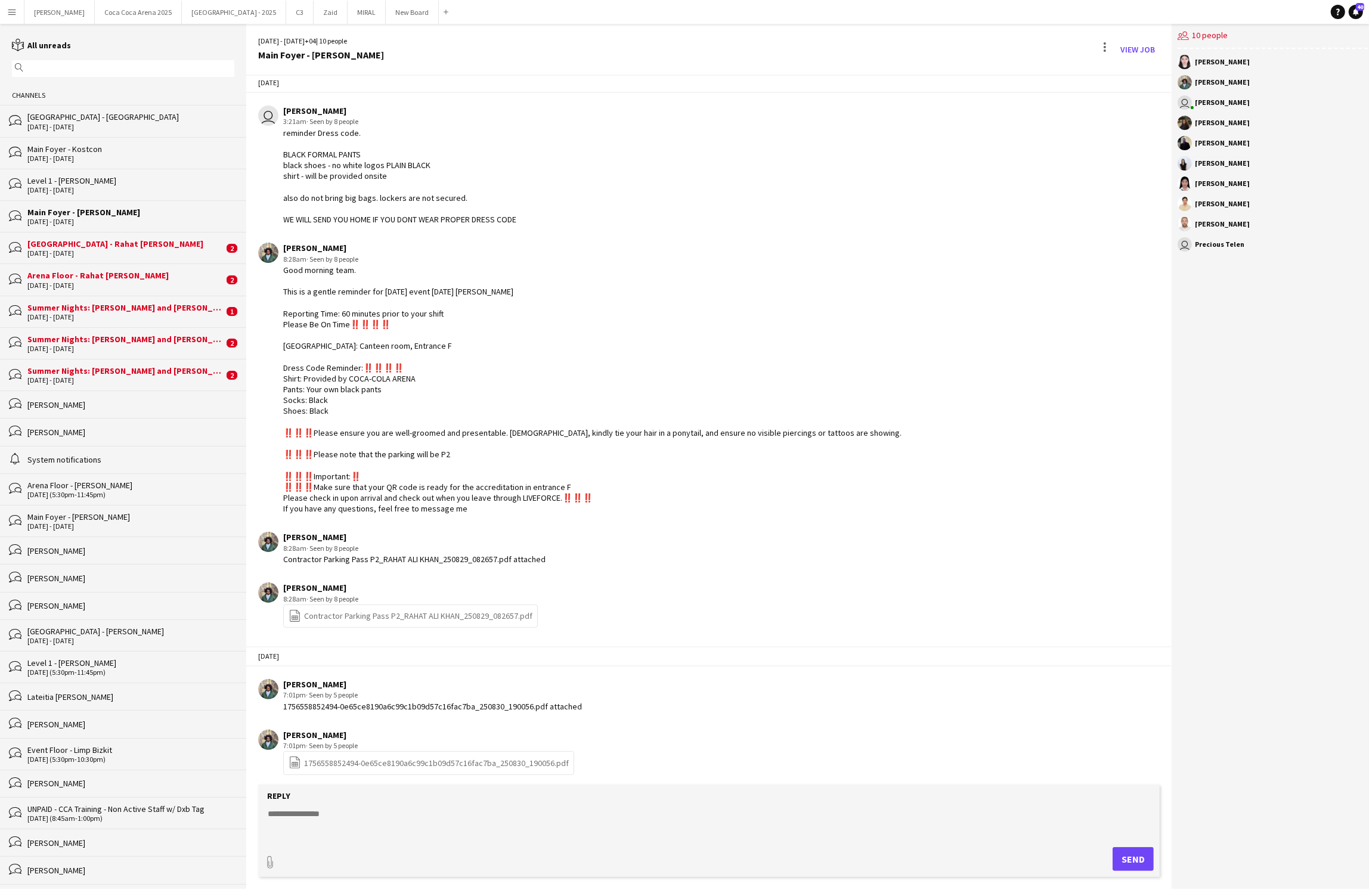
click at [40, 252] on div "[DATE] - [DATE]" at bounding box center [125, 253] width 197 height 8
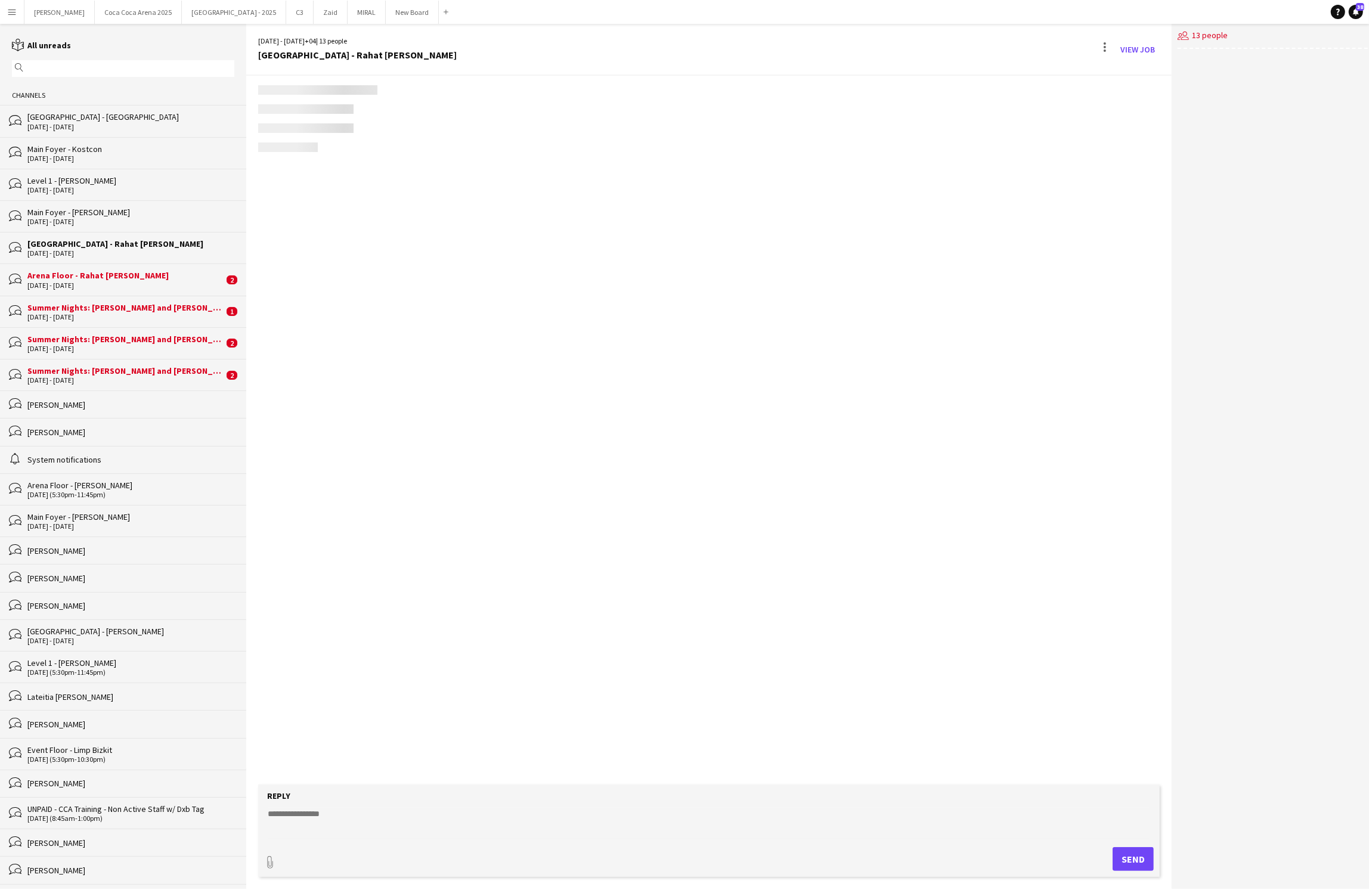
scroll to position [1274, 0]
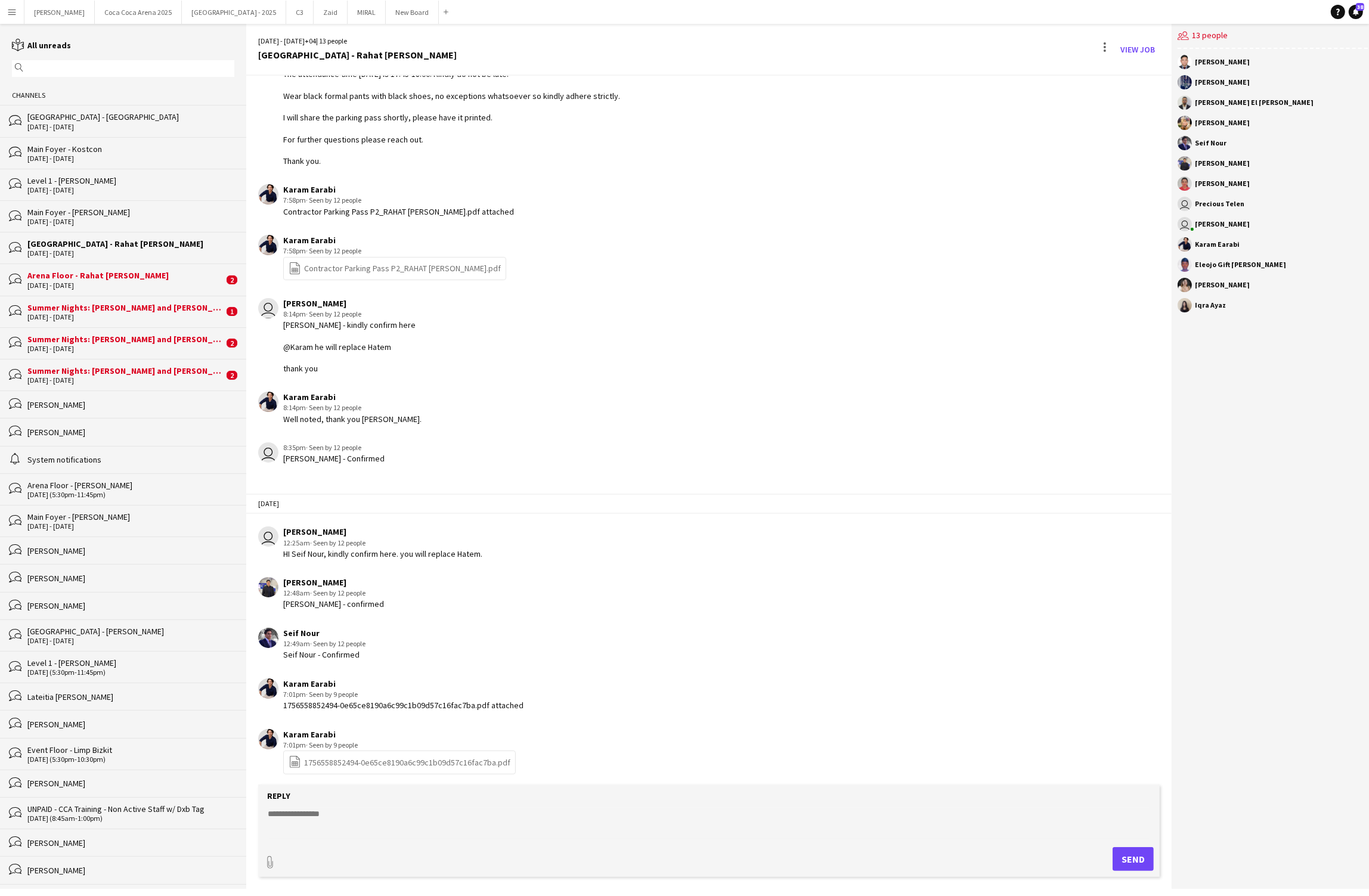
click at [40, 290] on div "[DATE] - [DATE]" at bounding box center [125, 285] width 197 height 8
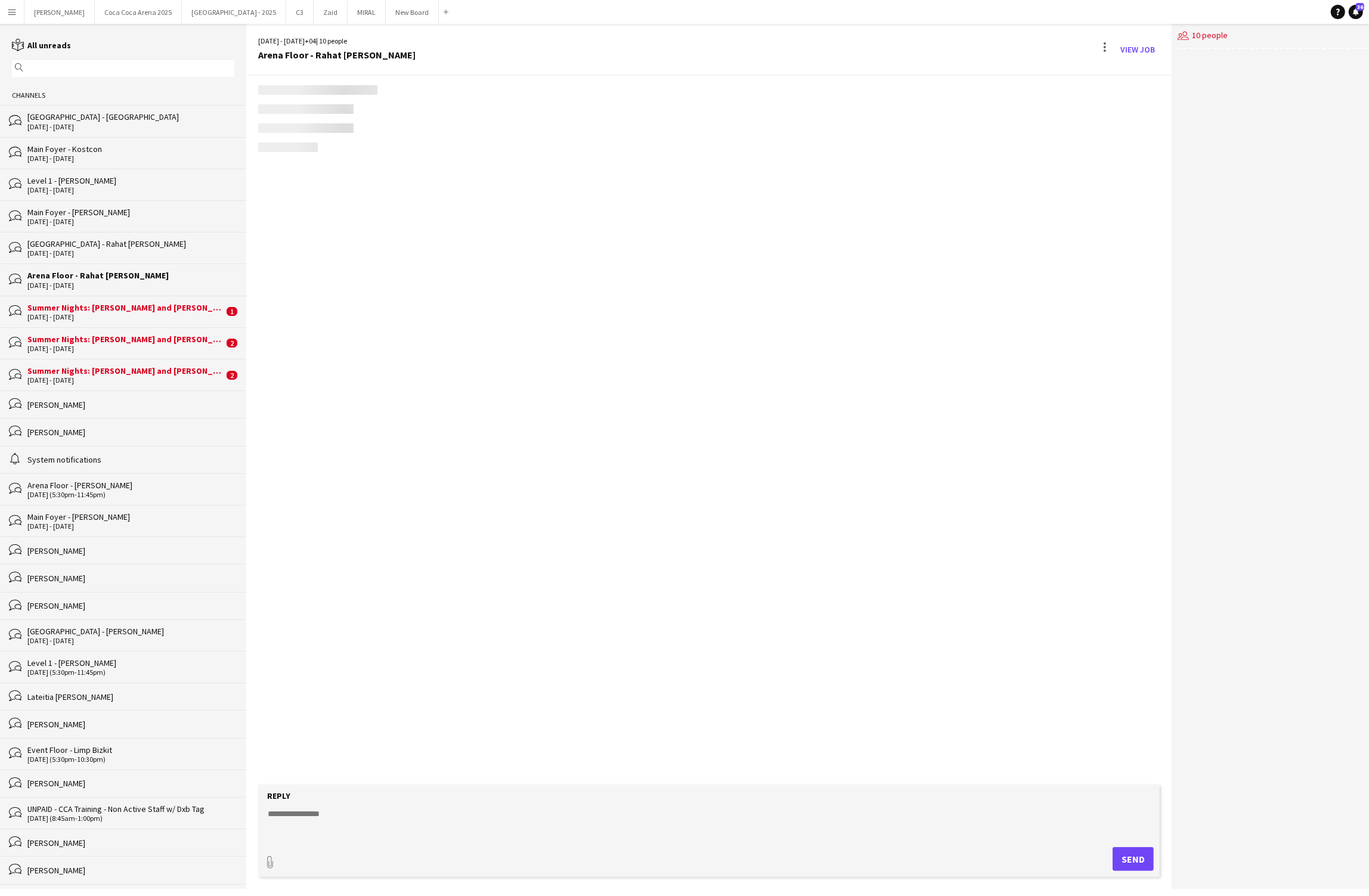
scroll to position [1143, 0]
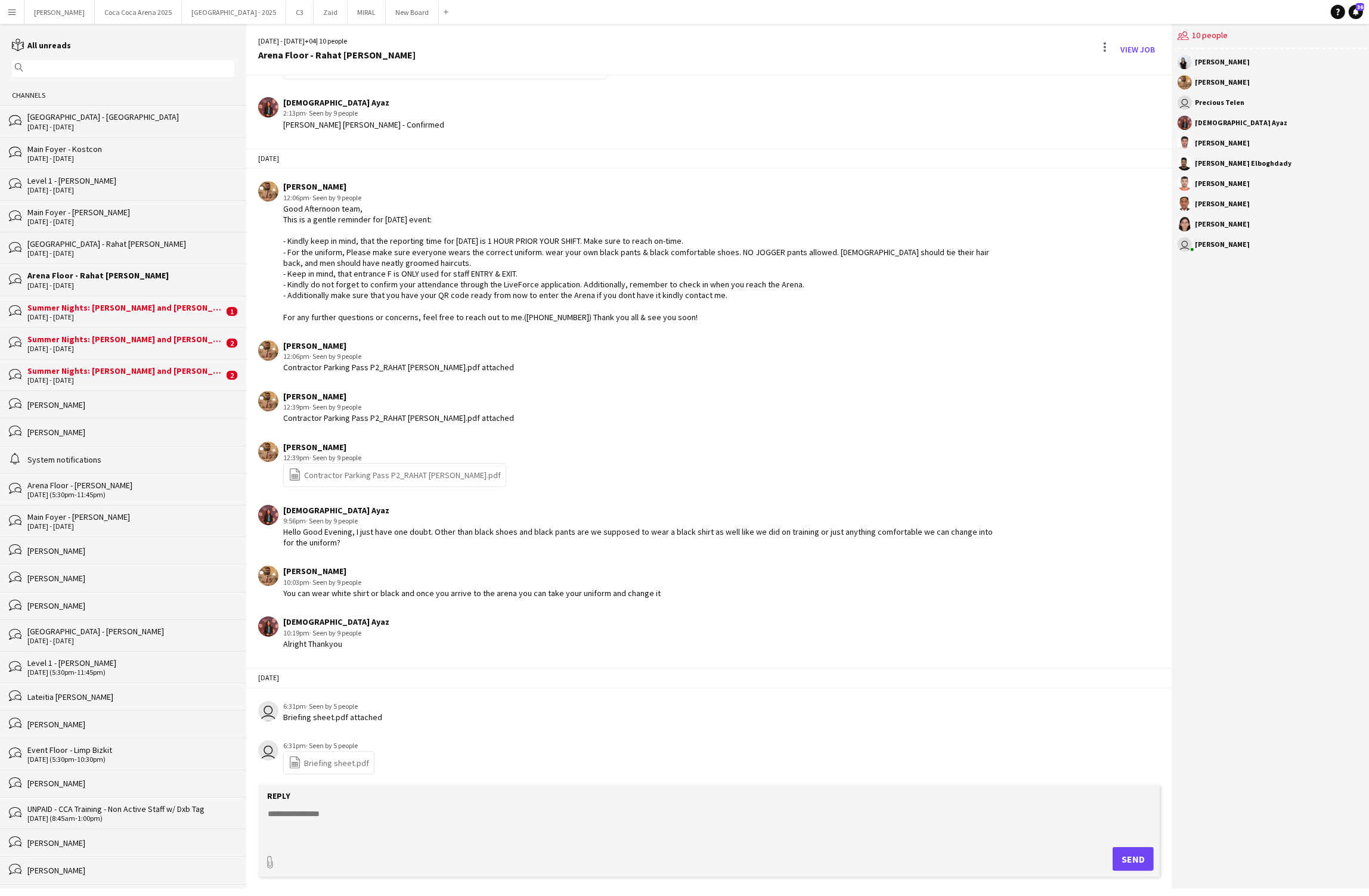
click at [43, 316] on div "[DATE] - [DATE]" at bounding box center [125, 316] width 197 height 8
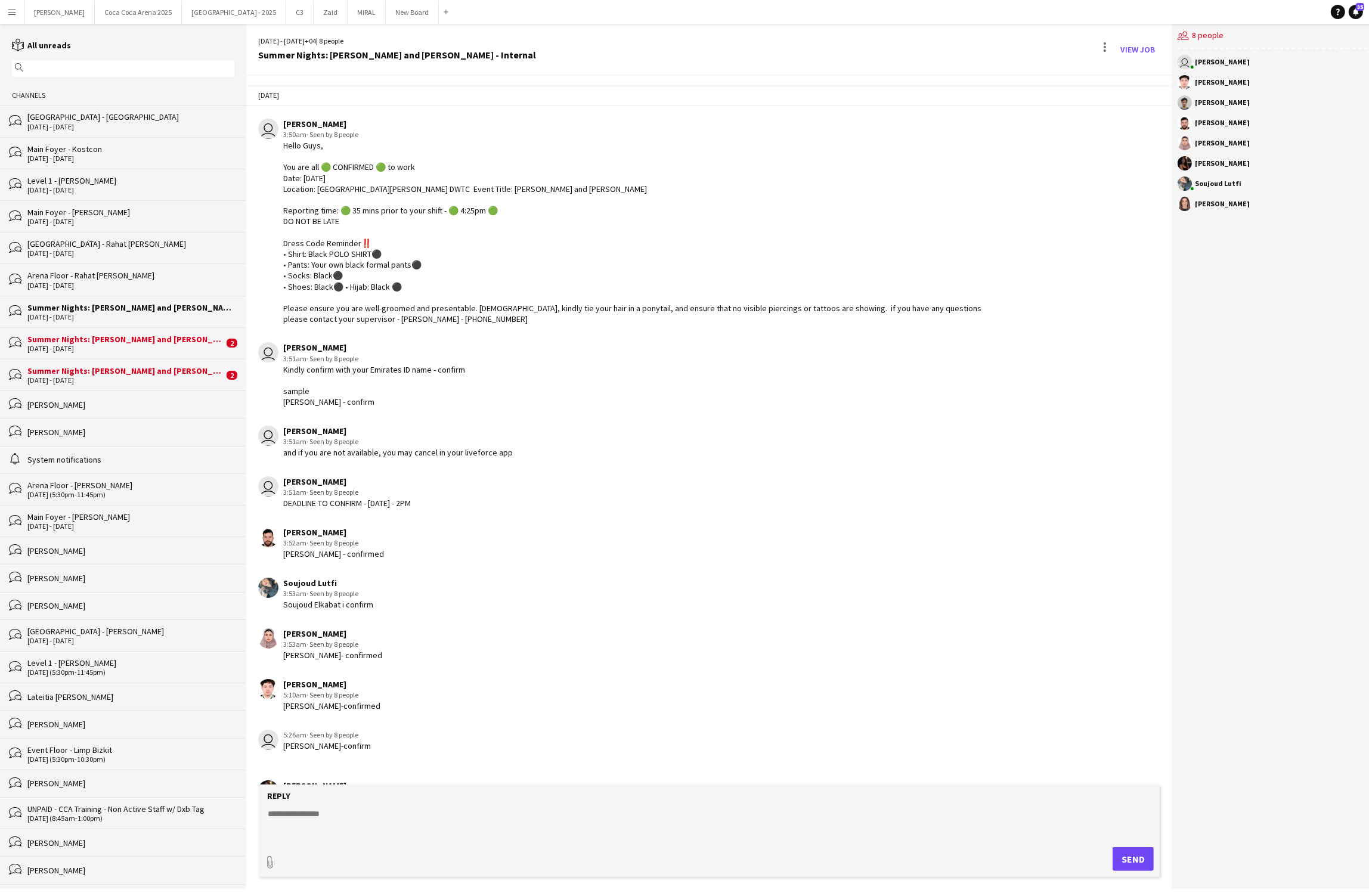
scroll to position [362, 0]
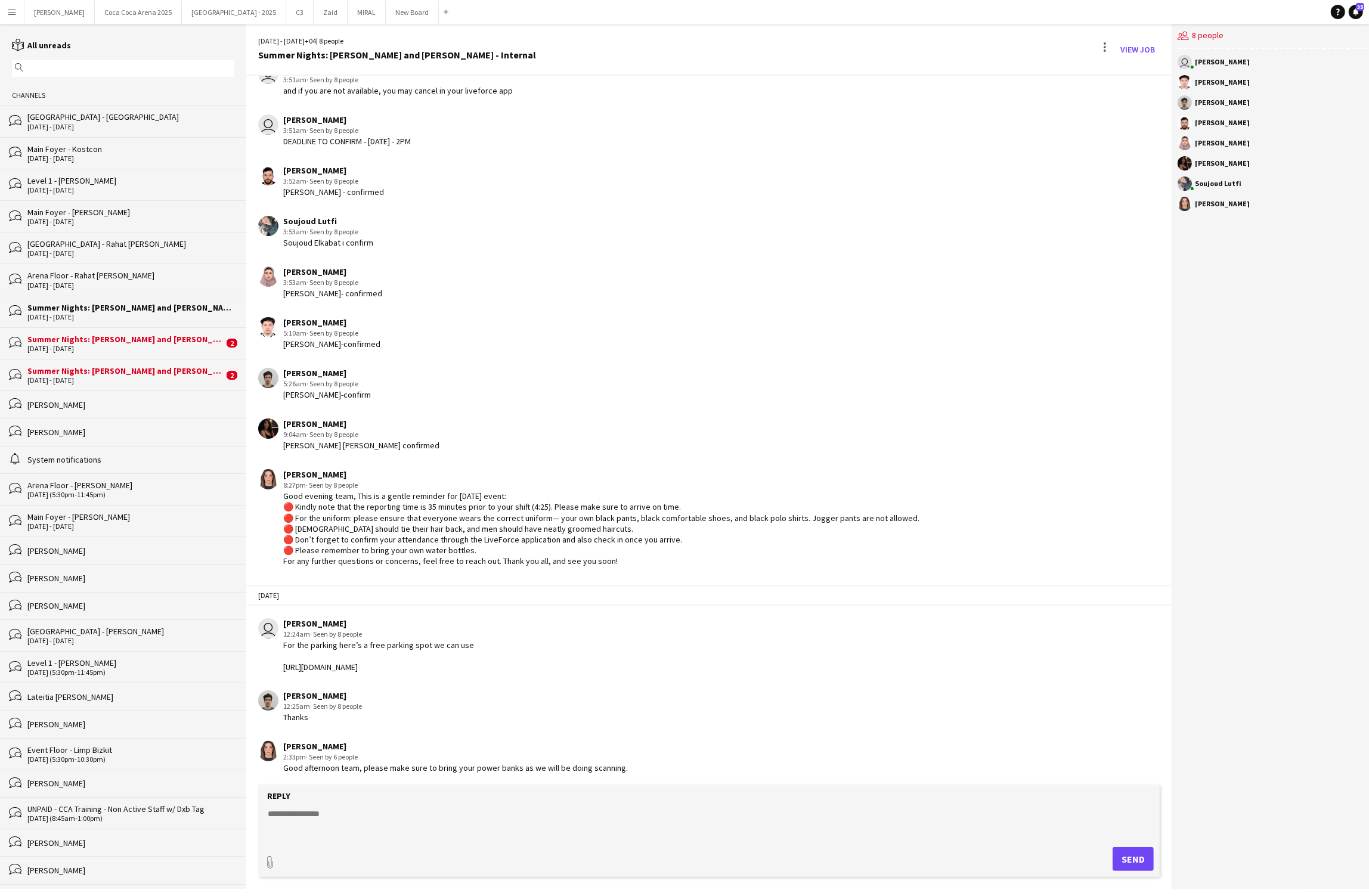
click at [61, 336] on div "Summer Nights: [PERSON_NAME] and [PERSON_NAME] - Internal" at bounding box center [125, 339] width 197 height 11
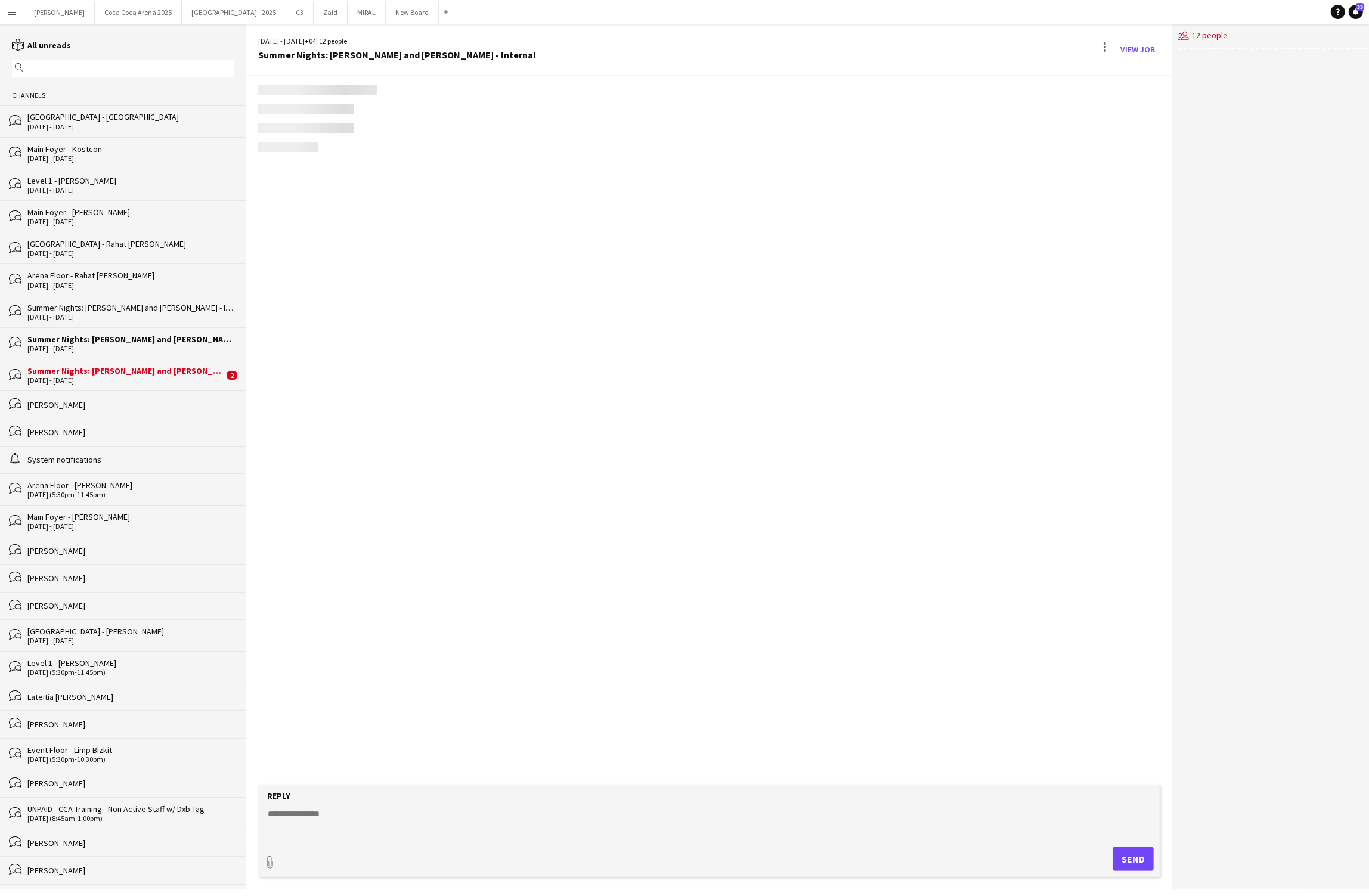
scroll to position [880, 0]
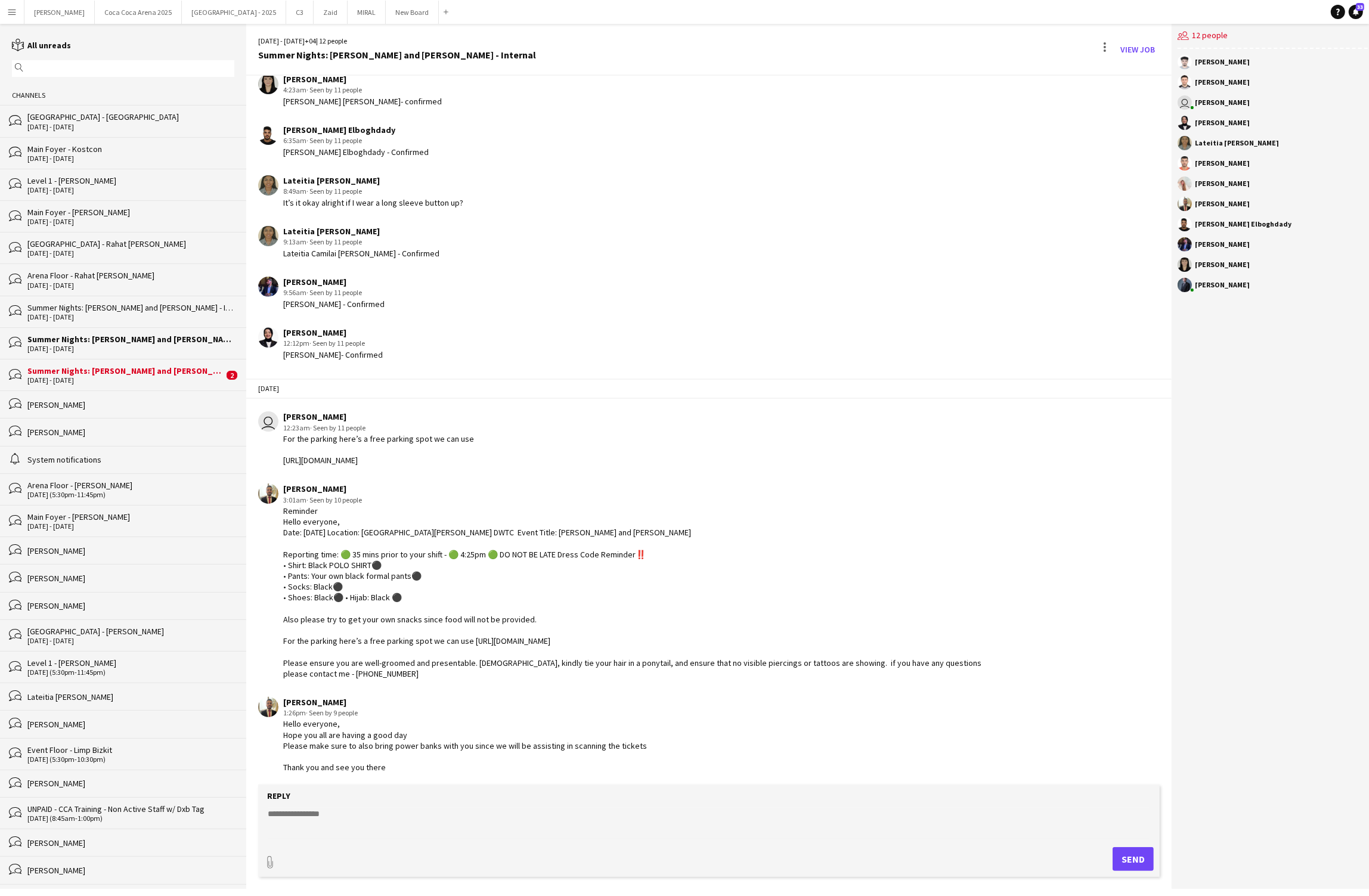
click at [59, 371] on div "Summer Nights: [PERSON_NAME] and [PERSON_NAME] - External" at bounding box center [125, 371] width 197 height 11
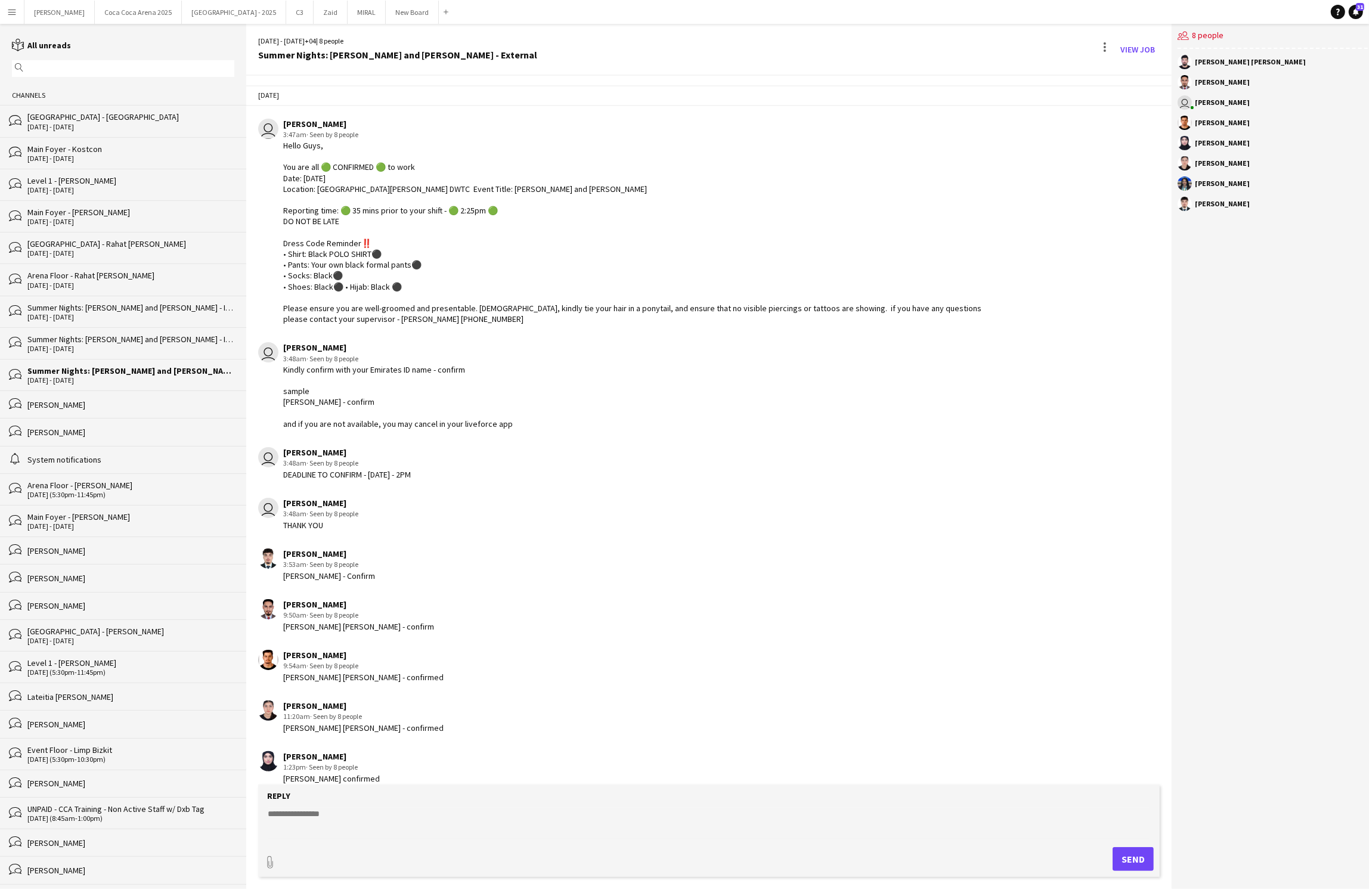
scroll to position [713, 0]
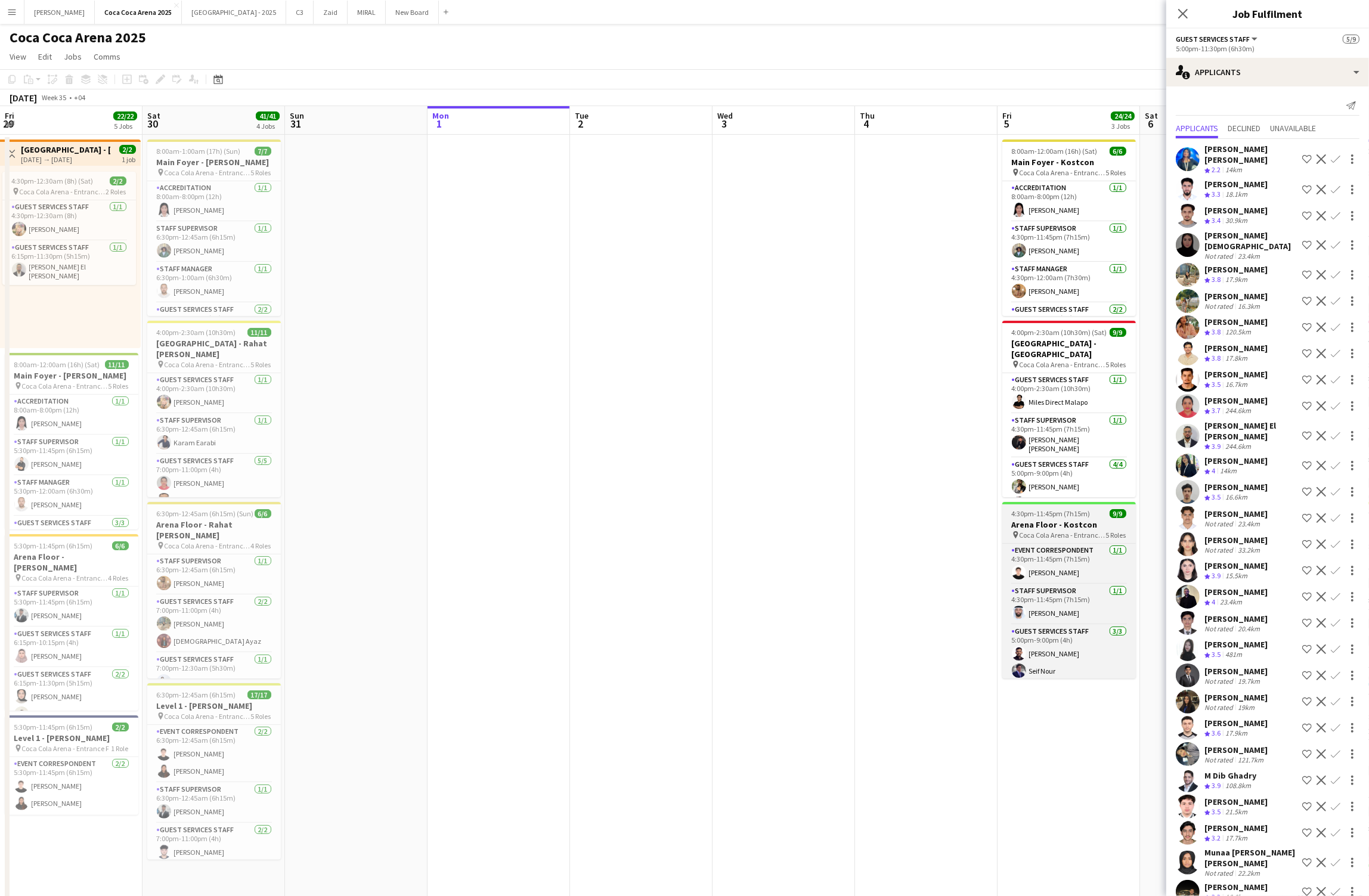
scroll to position [0, 371]
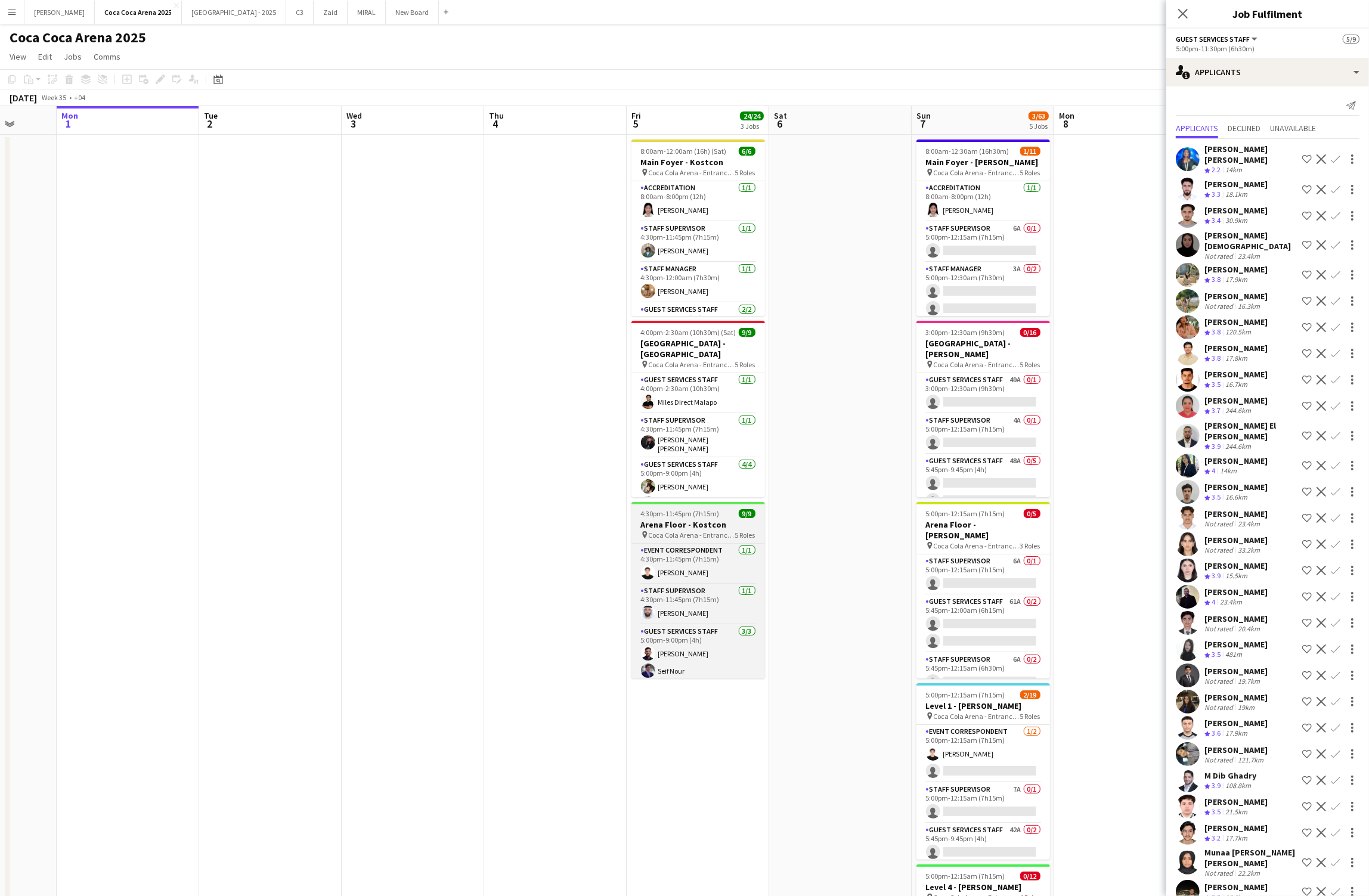
click at [698, 529] on h3 "Arena Floor - Kostcon" at bounding box center [698, 525] width 133 height 11
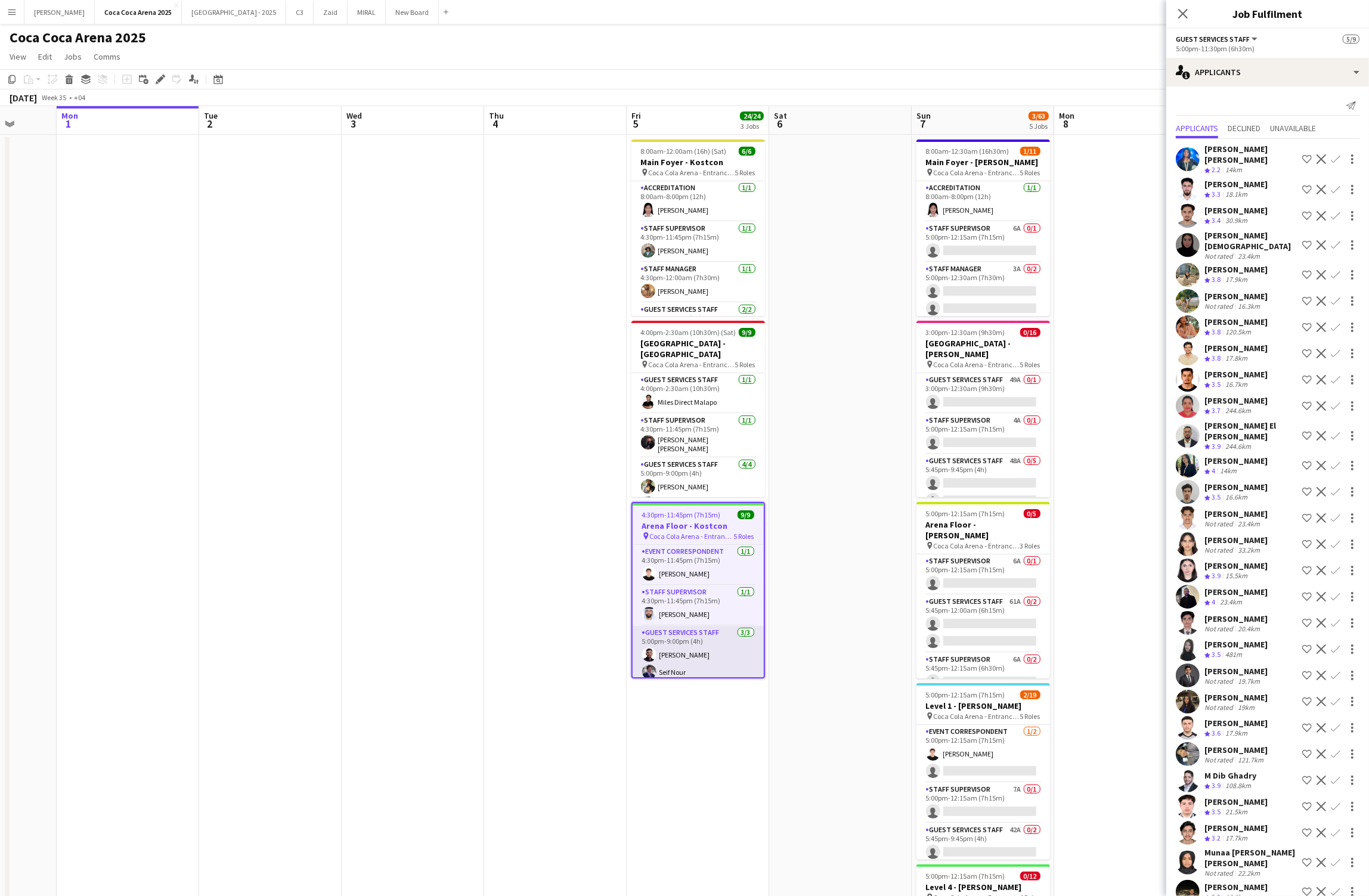
click at [677, 636] on app-card-role "Guest Services Staff [DATE] 5:00pm-9:00pm (4h) [PERSON_NAME] [PERSON_NAME] Eleo…" at bounding box center [698, 664] width 131 height 75
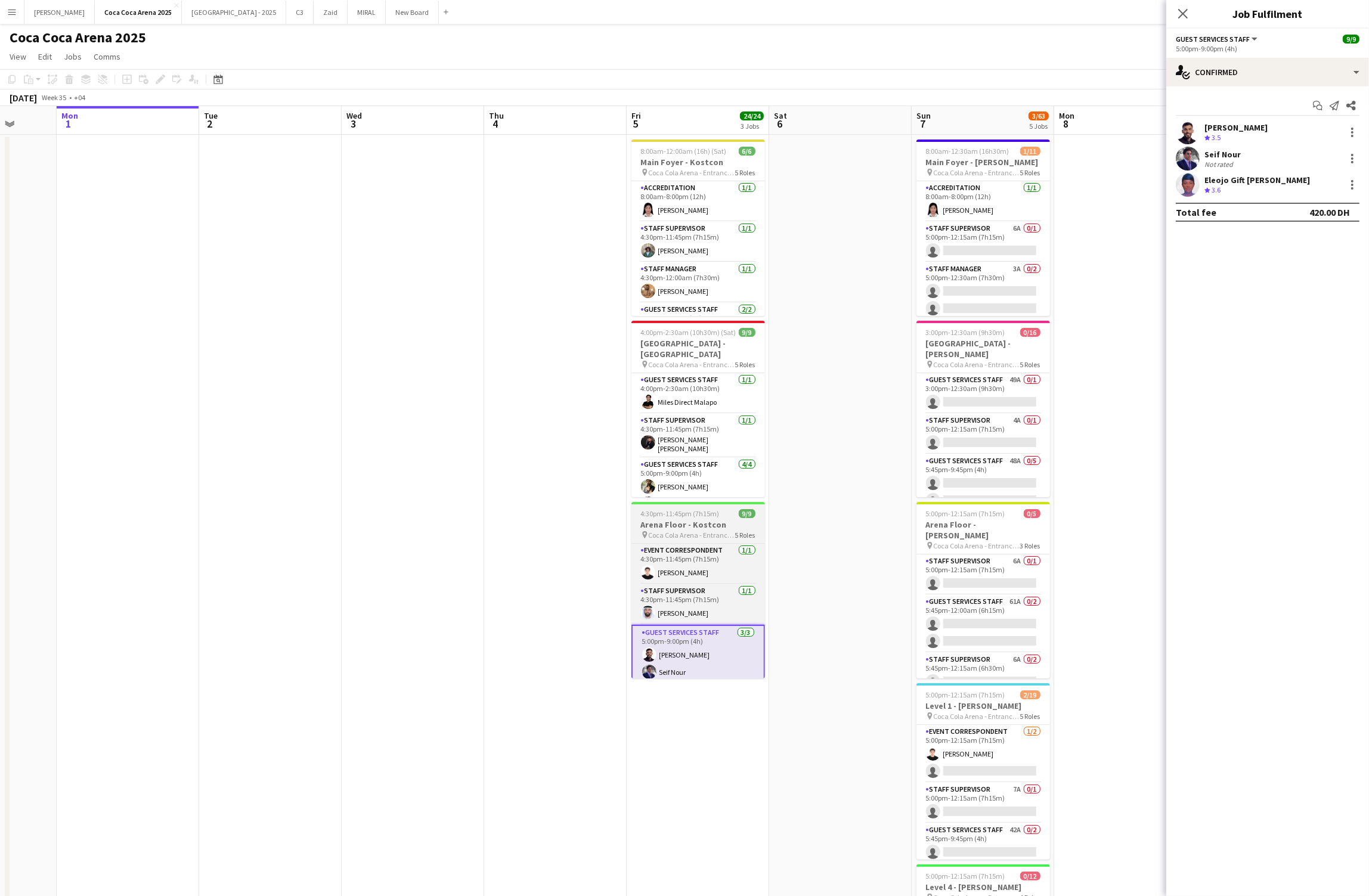
click at [684, 509] on span "4:30pm-11:45pm (7h15m)" at bounding box center [680, 513] width 79 height 9
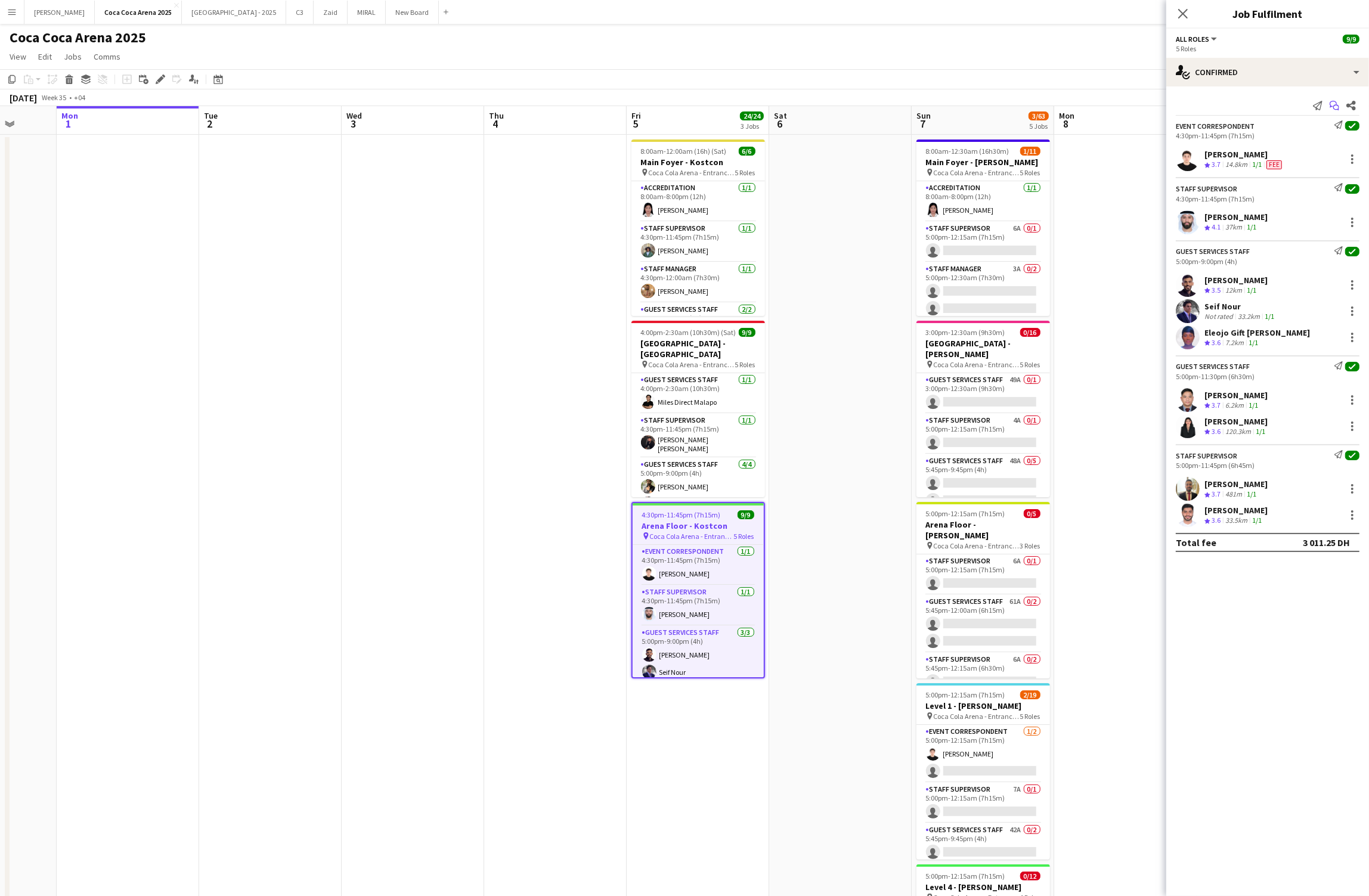
click at [1332, 103] on icon "Start chat" at bounding box center [1334, 105] width 10 height 10
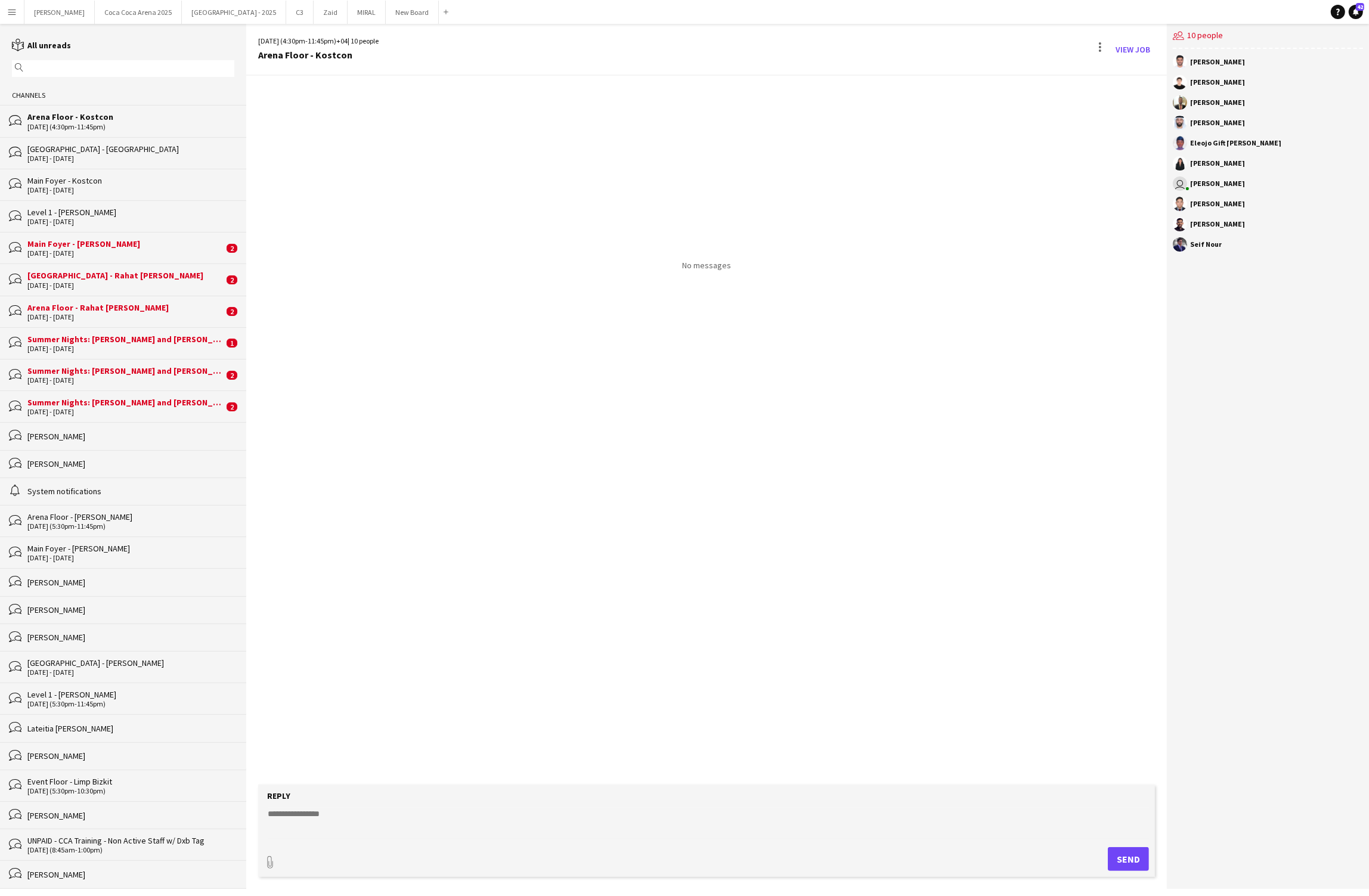
click at [487, 817] on textarea at bounding box center [709, 823] width 885 height 31
paste textarea "**********"
type textarea "**********"
click at [1129, 854] on button "Send" at bounding box center [1133, 858] width 41 height 24
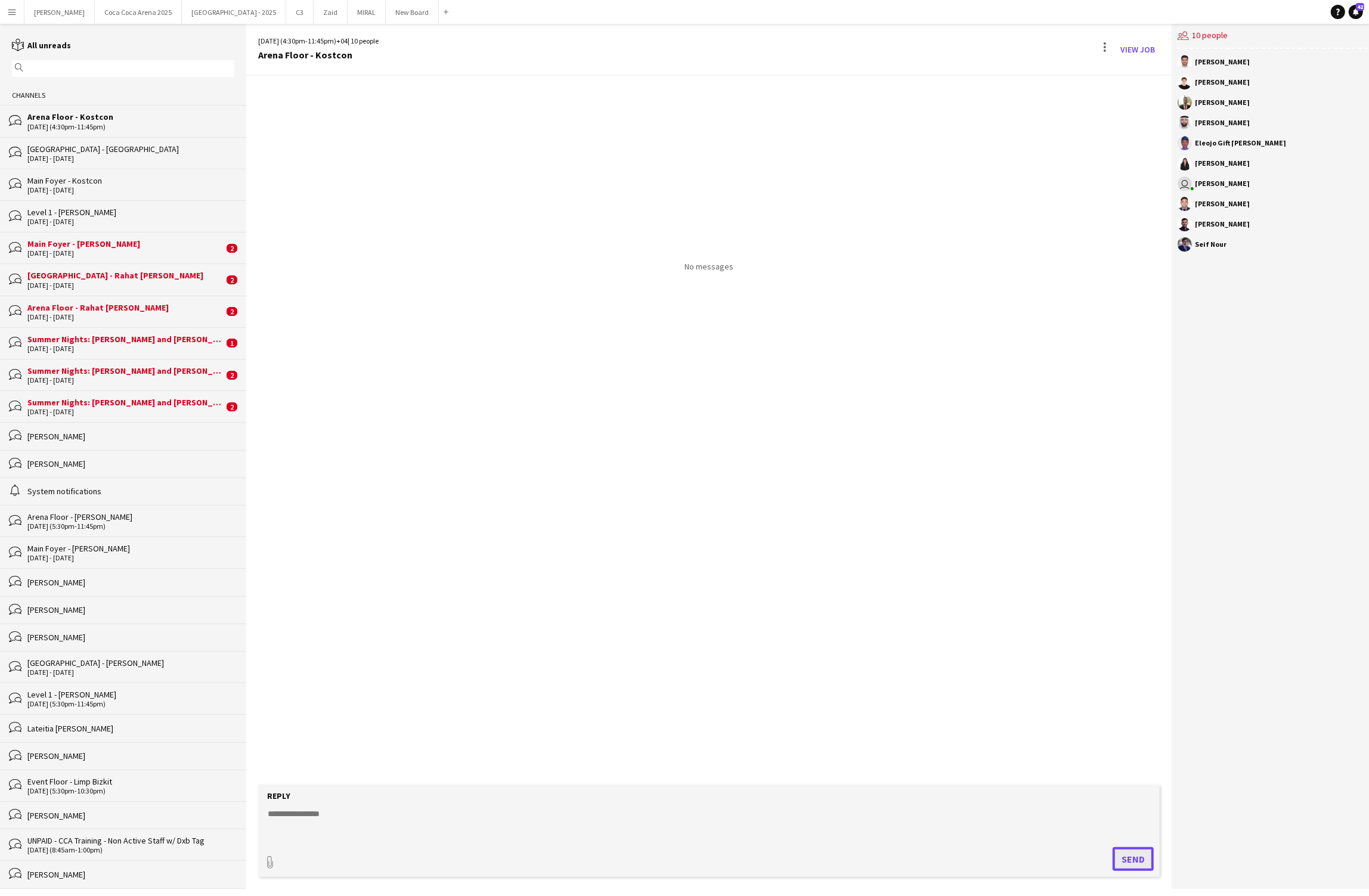
scroll to position [0, 0]
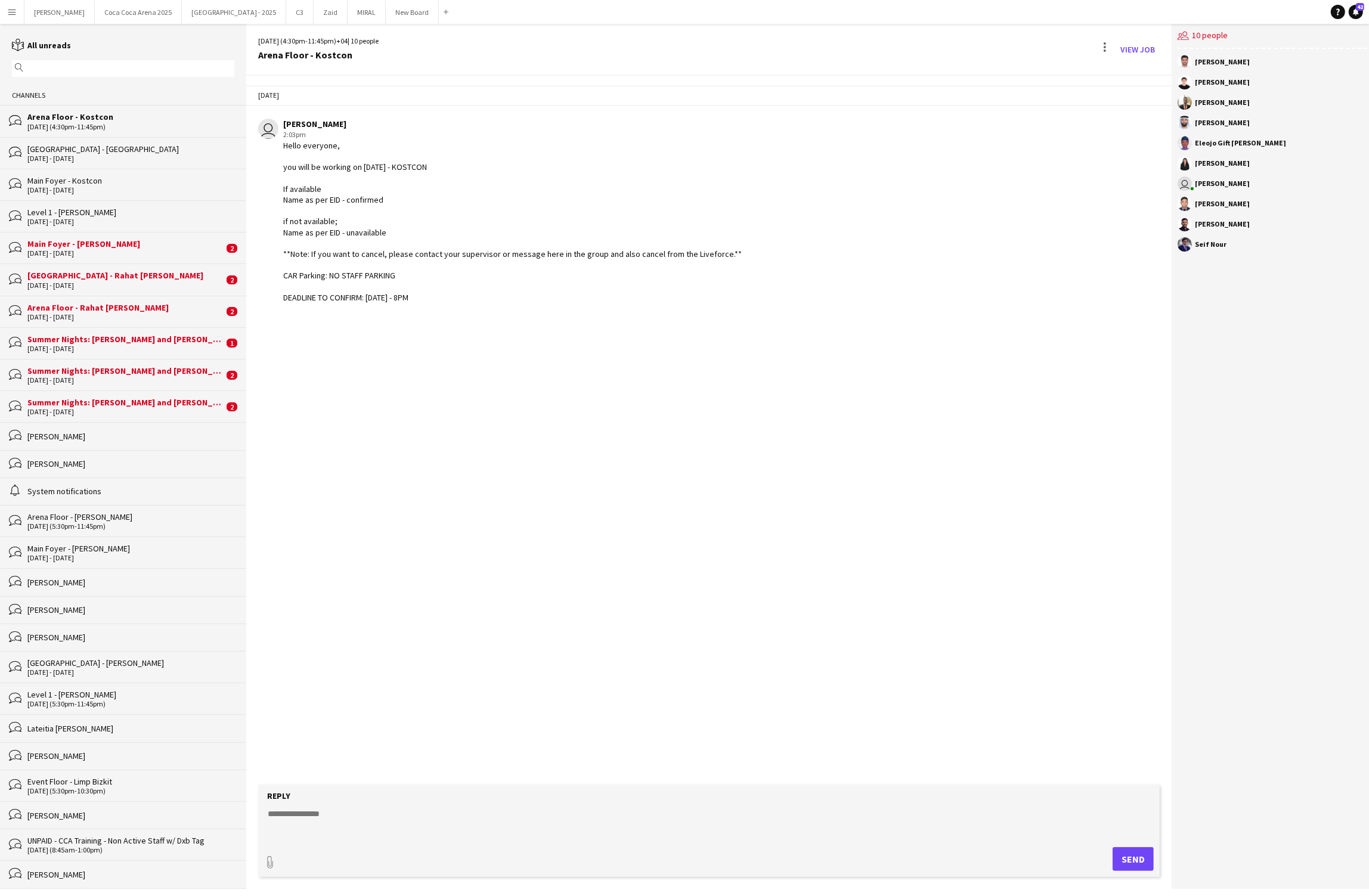
click at [68, 193] on div "[DATE] - [DATE]" at bounding box center [130, 190] width 207 height 8
drag, startPoint x: 445, startPoint y: 299, endPoint x: 274, endPoint y: 143, distance: 231.5
click at [274, 143] on div "user [PERSON_NAME] 2:02pm · Seen by 1 person Hello everyone, you will be workin…" at bounding box center [629, 210] width 740 height 184
click at [299, 166] on div "Hello everyone, you will be working on [DATE] - KOSTCON If available Name as pe…" at bounding box center [512, 221] width 459 height 163
click at [329, 806] on form "Reply paperclip Send" at bounding box center [709, 831] width 902 height 93
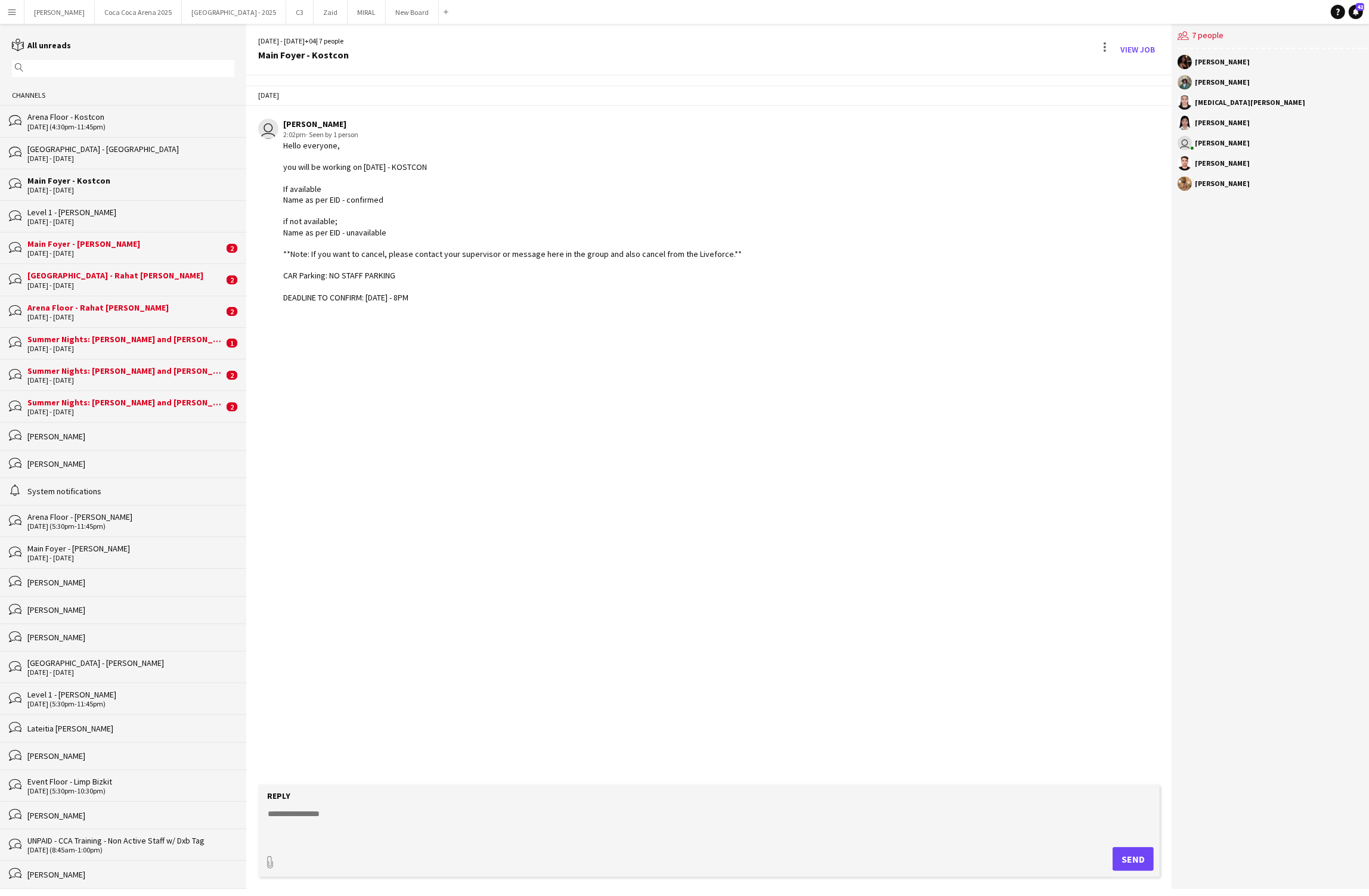
click at [313, 823] on textarea at bounding box center [709, 823] width 885 height 31
type textarea "*"
type textarea "**********"
click at [1138, 861] on button "Send" at bounding box center [1133, 858] width 41 height 24
click at [107, 193] on div "[DATE] - [DATE]" at bounding box center [130, 190] width 207 height 8
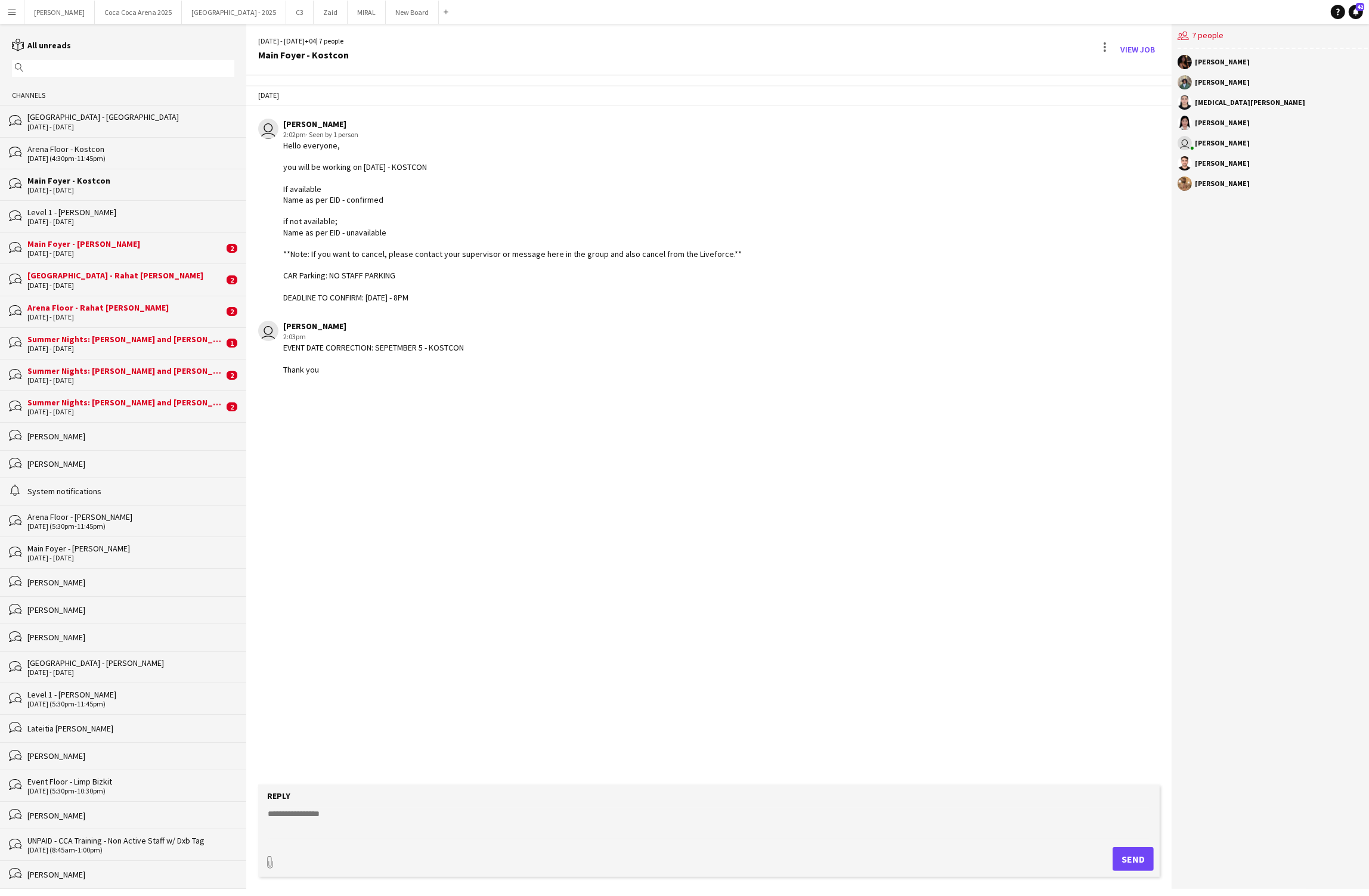
click at [107, 157] on div "[DATE] (4:30pm-11:45pm)" at bounding box center [130, 158] width 207 height 8
click at [294, 811] on textarea at bounding box center [709, 823] width 885 height 31
paste textarea "**********"
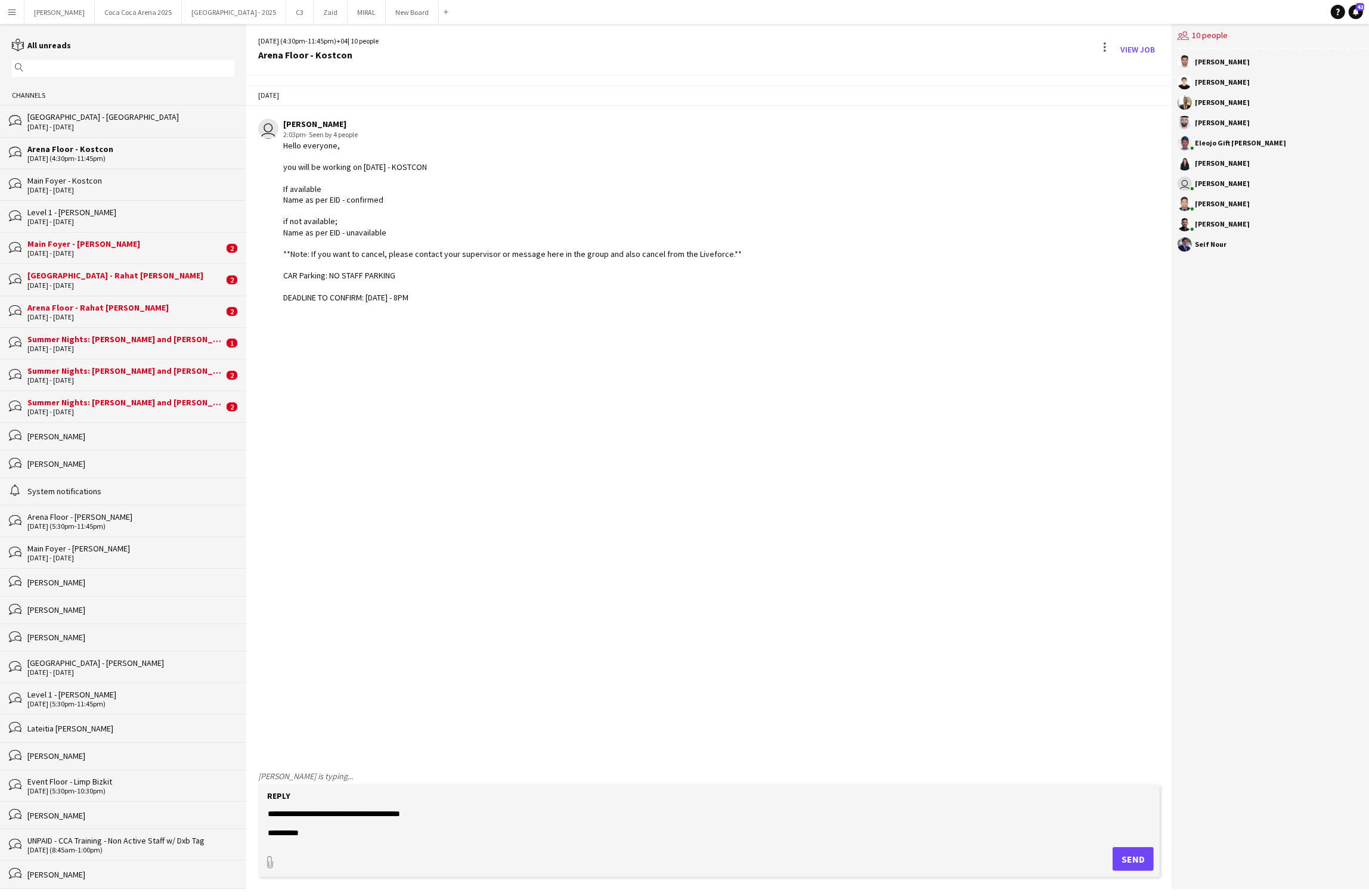
type textarea "**********"
click at [1136, 868] on button "Send" at bounding box center [1133, 858] width 41 height 24
click at [127, 123] on div "[DATE] - [DATE]" at bounding box center [130, 127] width 207 height 8
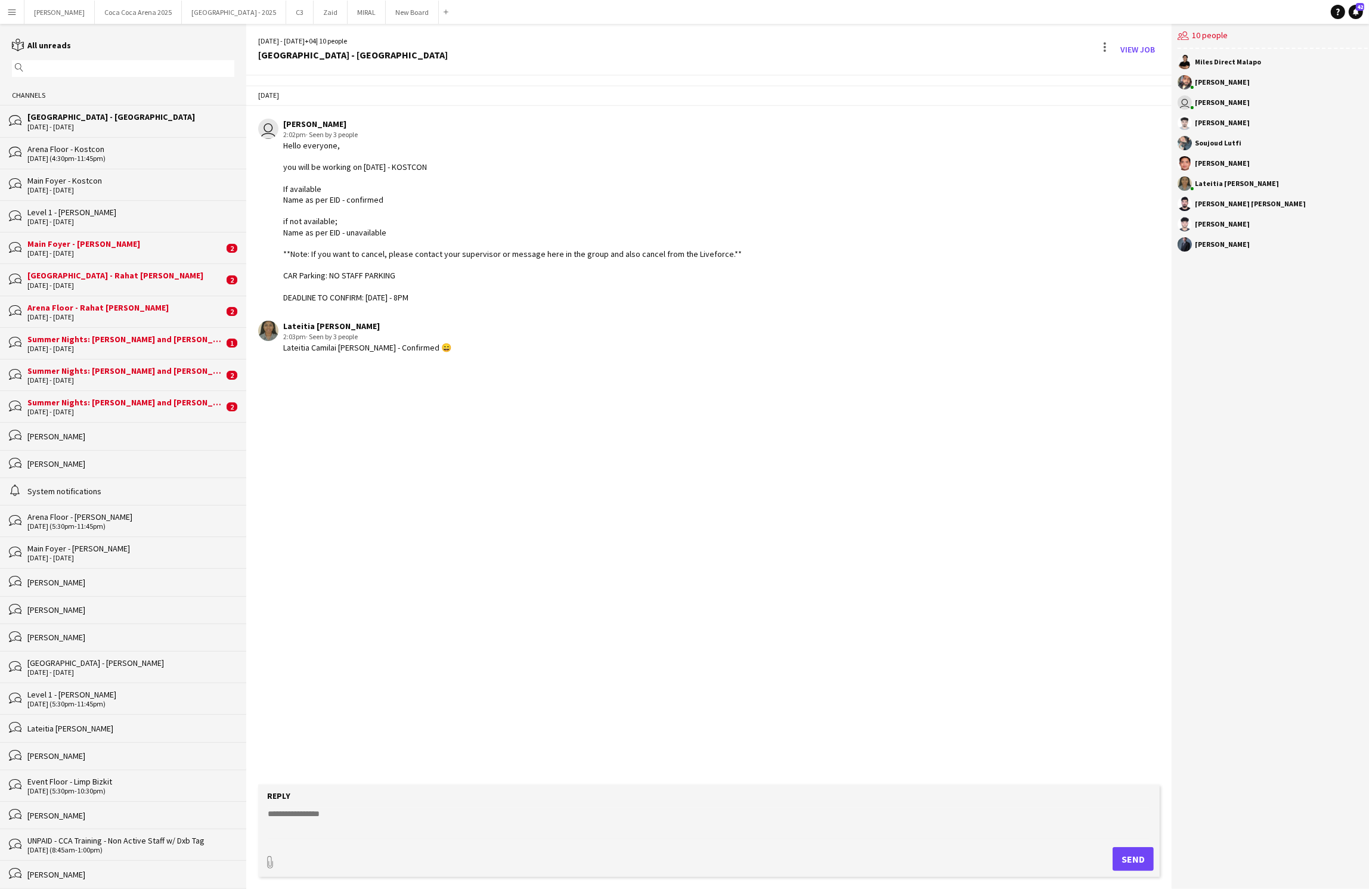
click at [423, 836] on textarea at bounding box center [709, 823] width 885 height 31
paste textarea "**********"
type textarea "**********"
click at [1120, 864] on button "Send" at bounding box center [1133, 858] width 41 height 24
click at [74, 218] on div "[DATE] - [DATE]" at bounding box center [130, 221] width 207 height 8
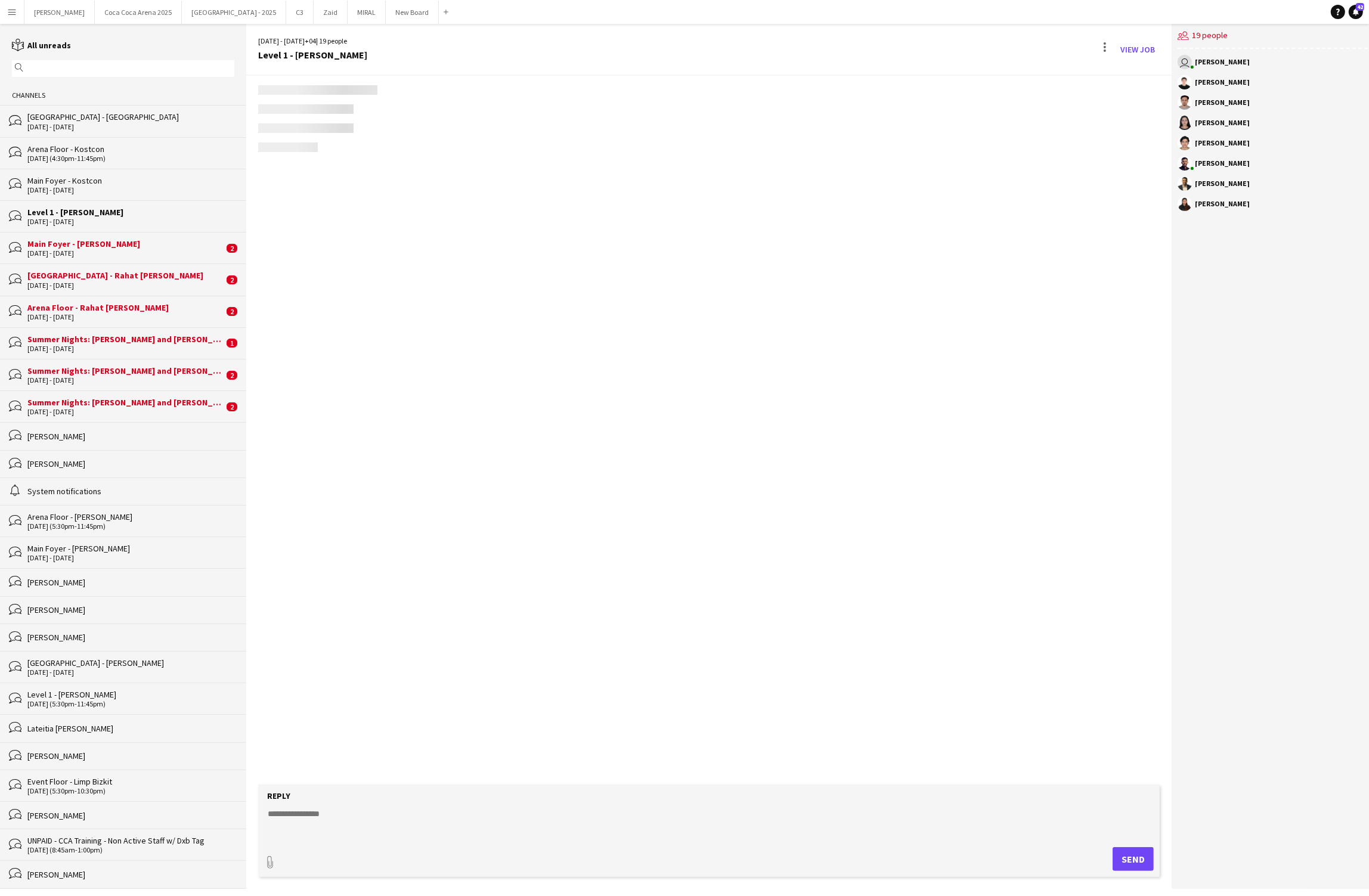
scroll to position [1568, 0]
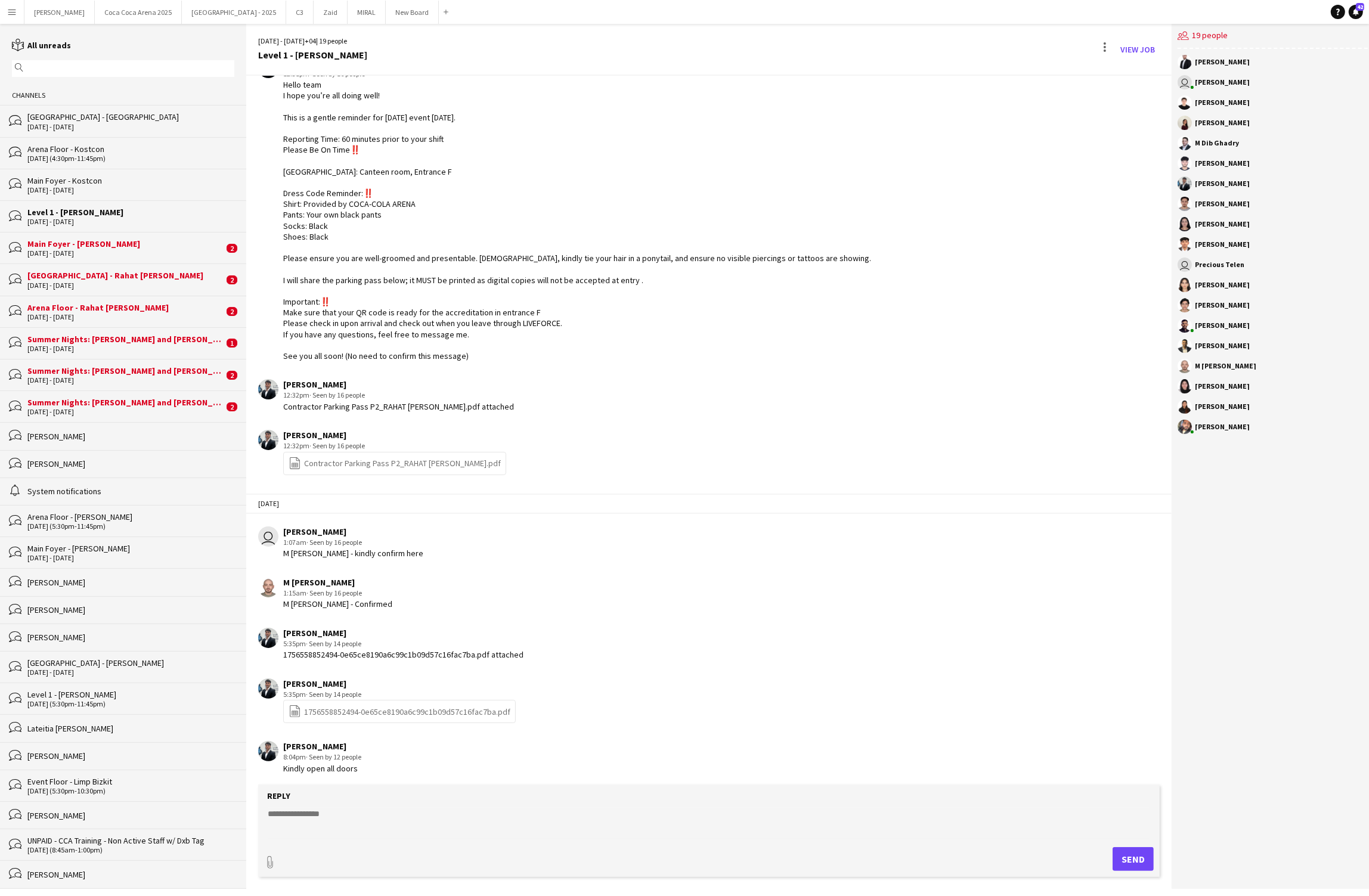
click at [72, 166] on div "bubbles Arena Floor - [GEOGRAPHIC_DATA] [DATE] (4:30pm-11:45pm)" at bounding box center [123, 152] width 247 height 32
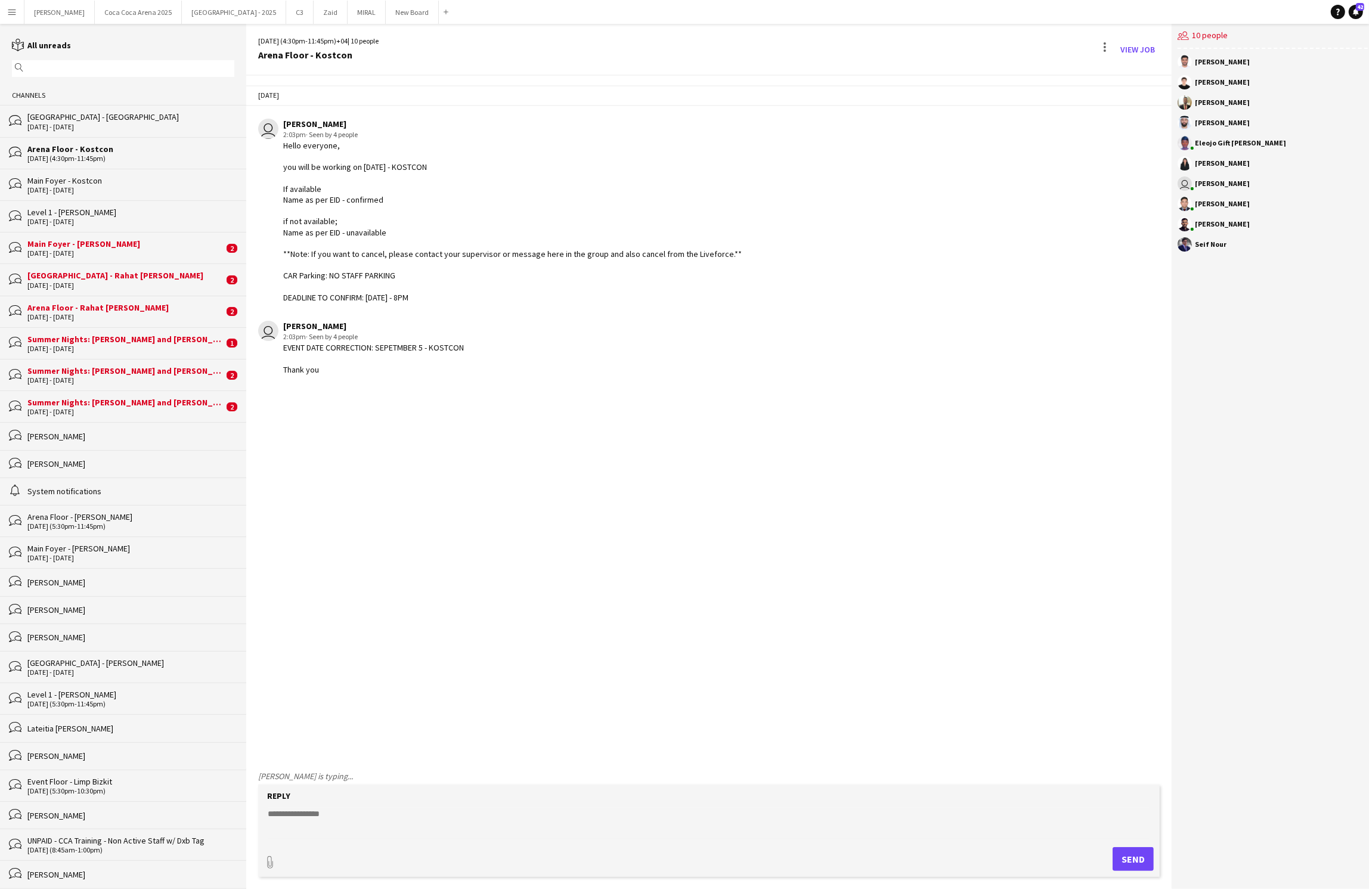
click at [71, 120] on div "[GEOGRAPHIC_DATA] - [GEOGRAPHIC_DATA]" at bounding box center [130, 116] width 207 height 11
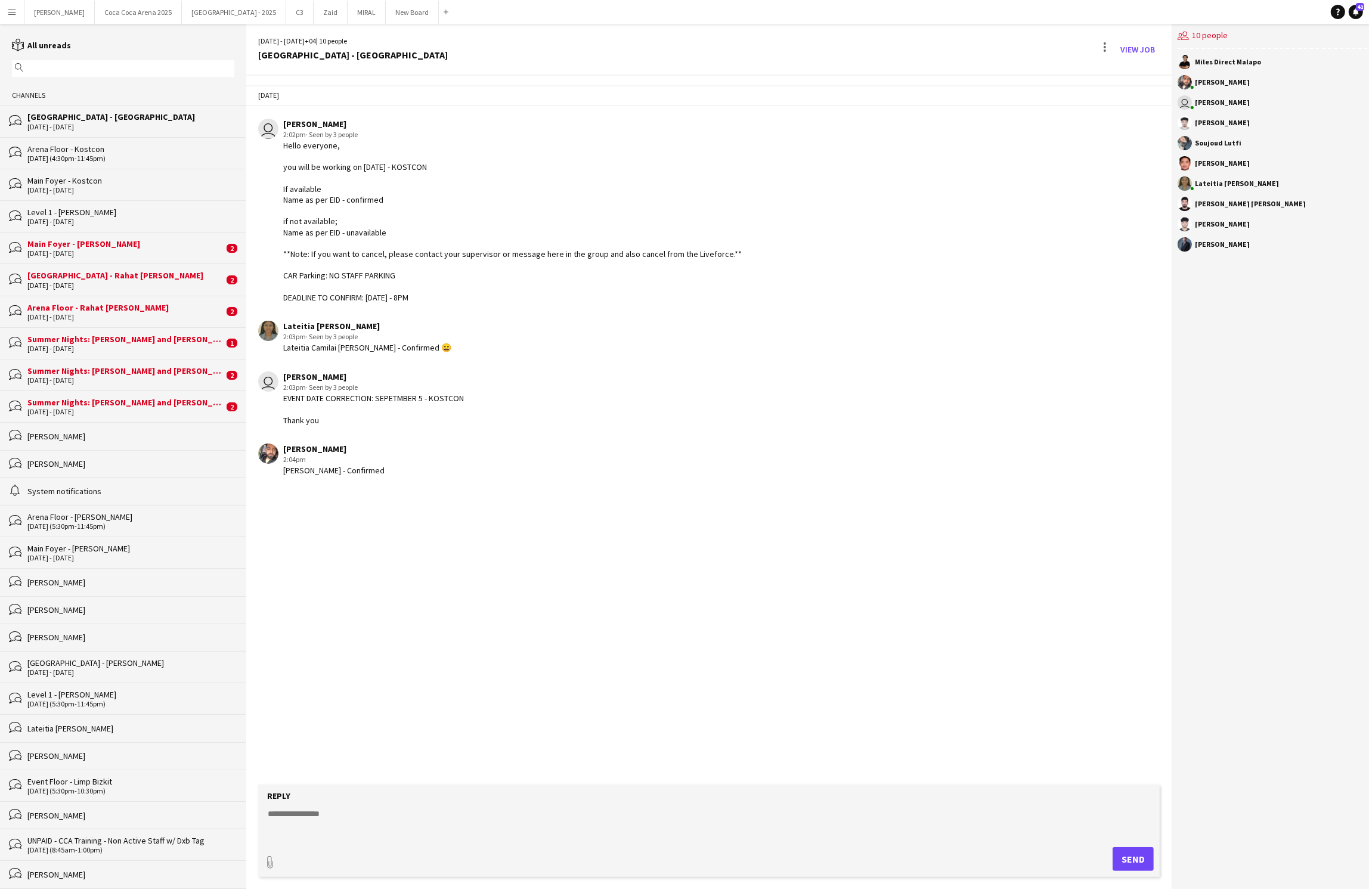
click at [84, 183] on div "Main Foyer - Kostcon" at bounding box center [130, 180] width 207 height 11
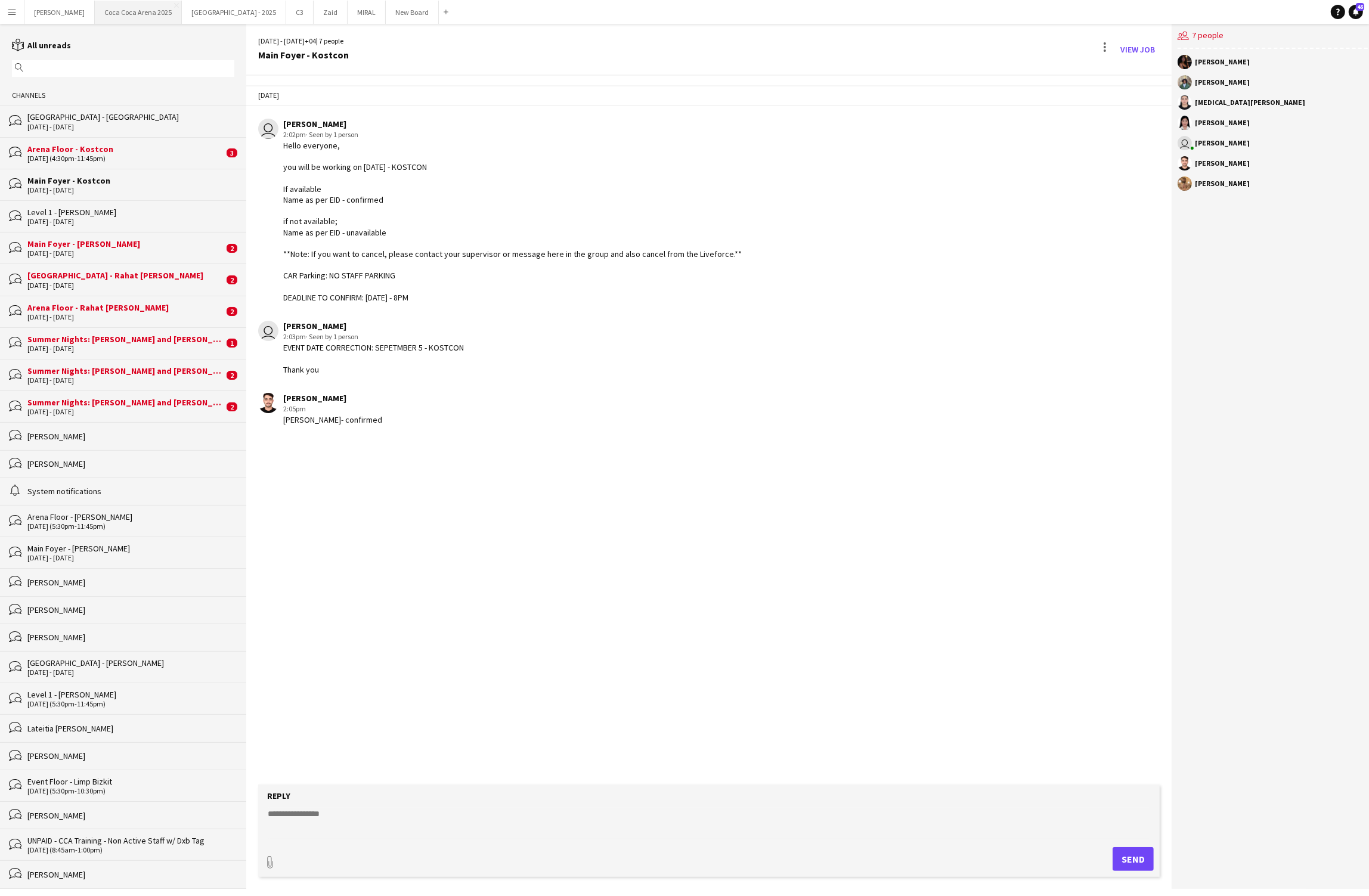
click at [118, 13] on button "[GEOGRAPHIC_DATA] 2025 Close" at bounding box center [138, 13] width 87 height 24
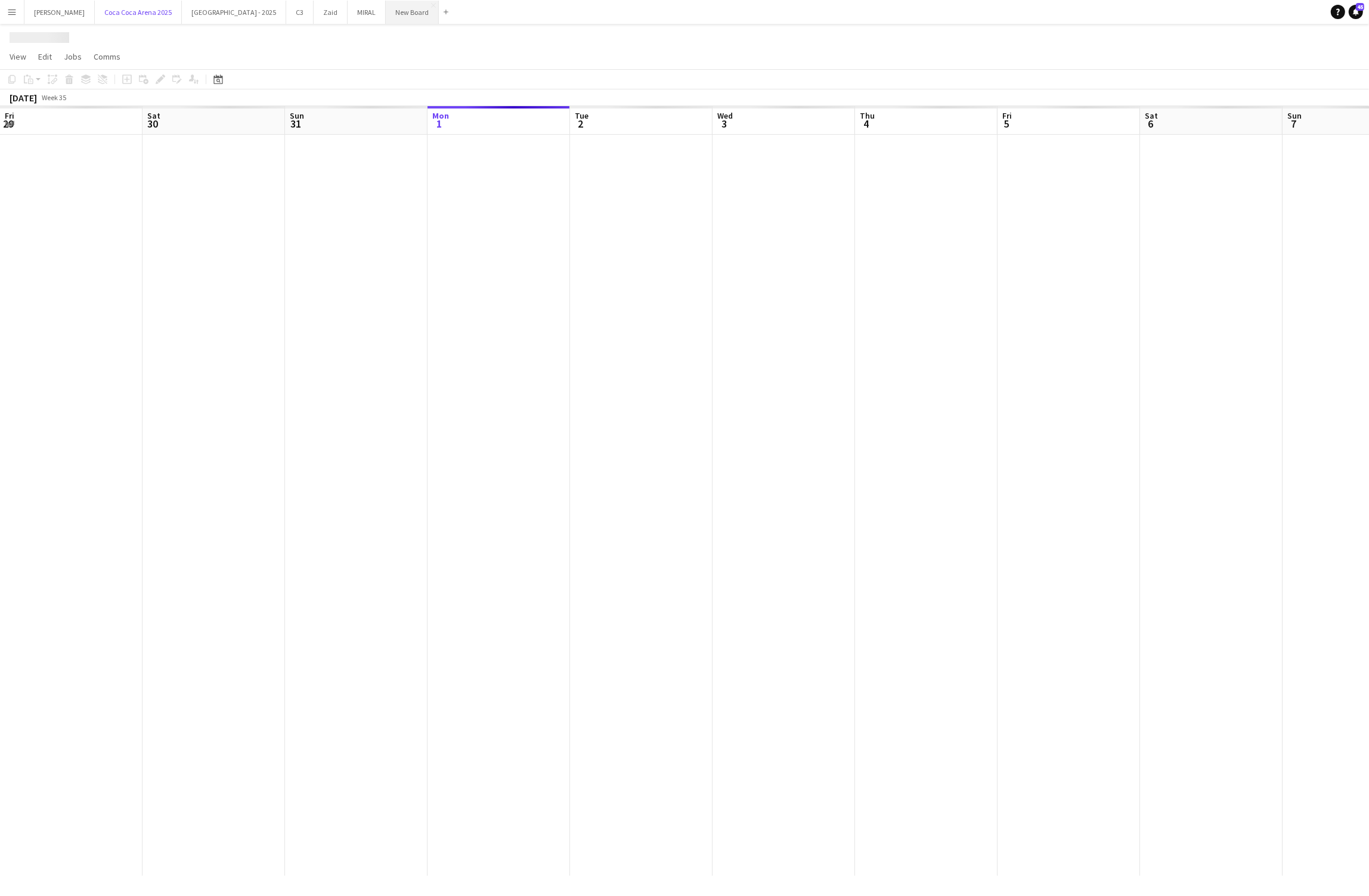
scroll to position [0, 284]
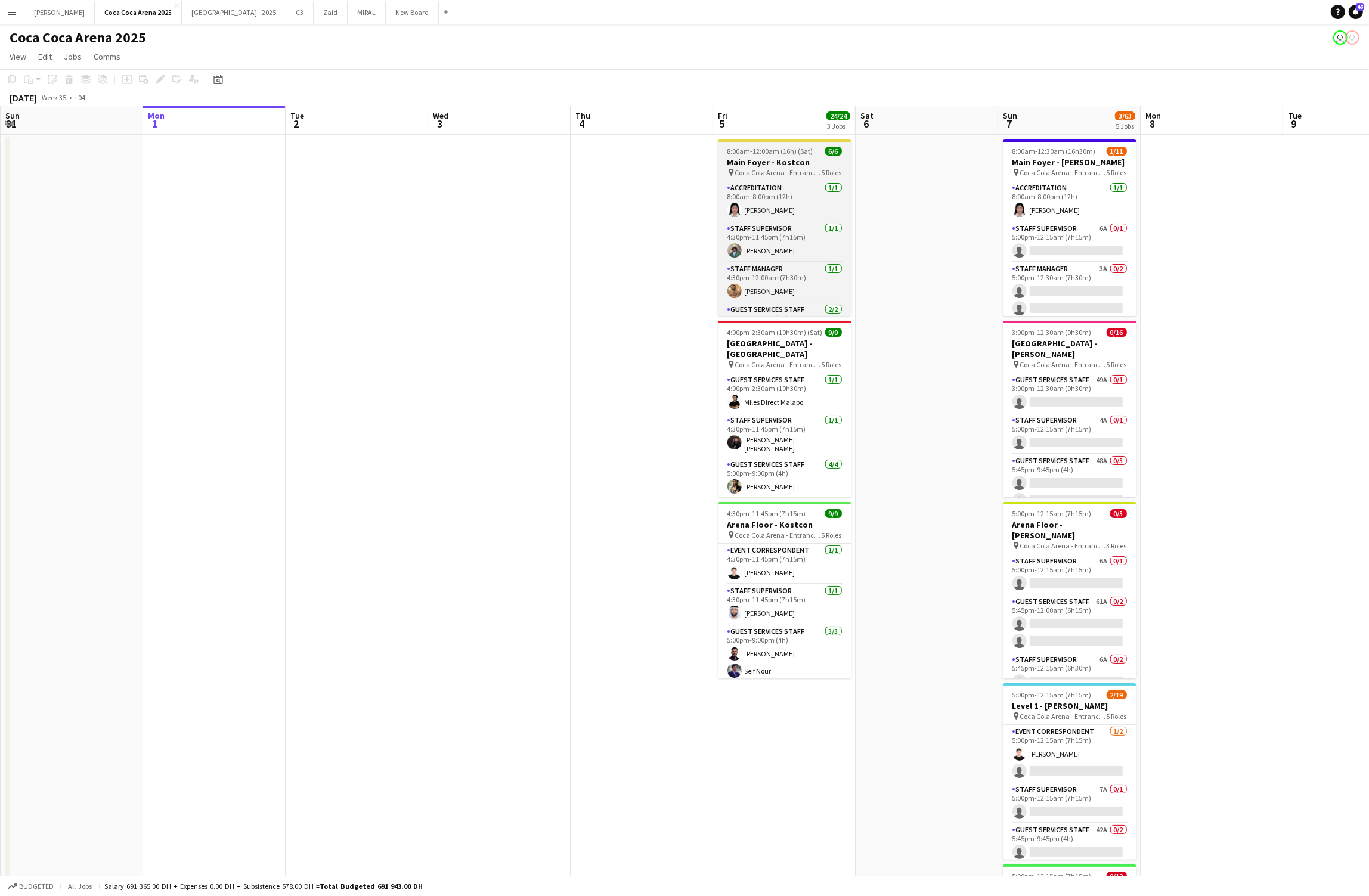
click at [763, 171] on span "Coca Cola Arena - Entrance F" at bounding box center [778, 172] width 86 height 9
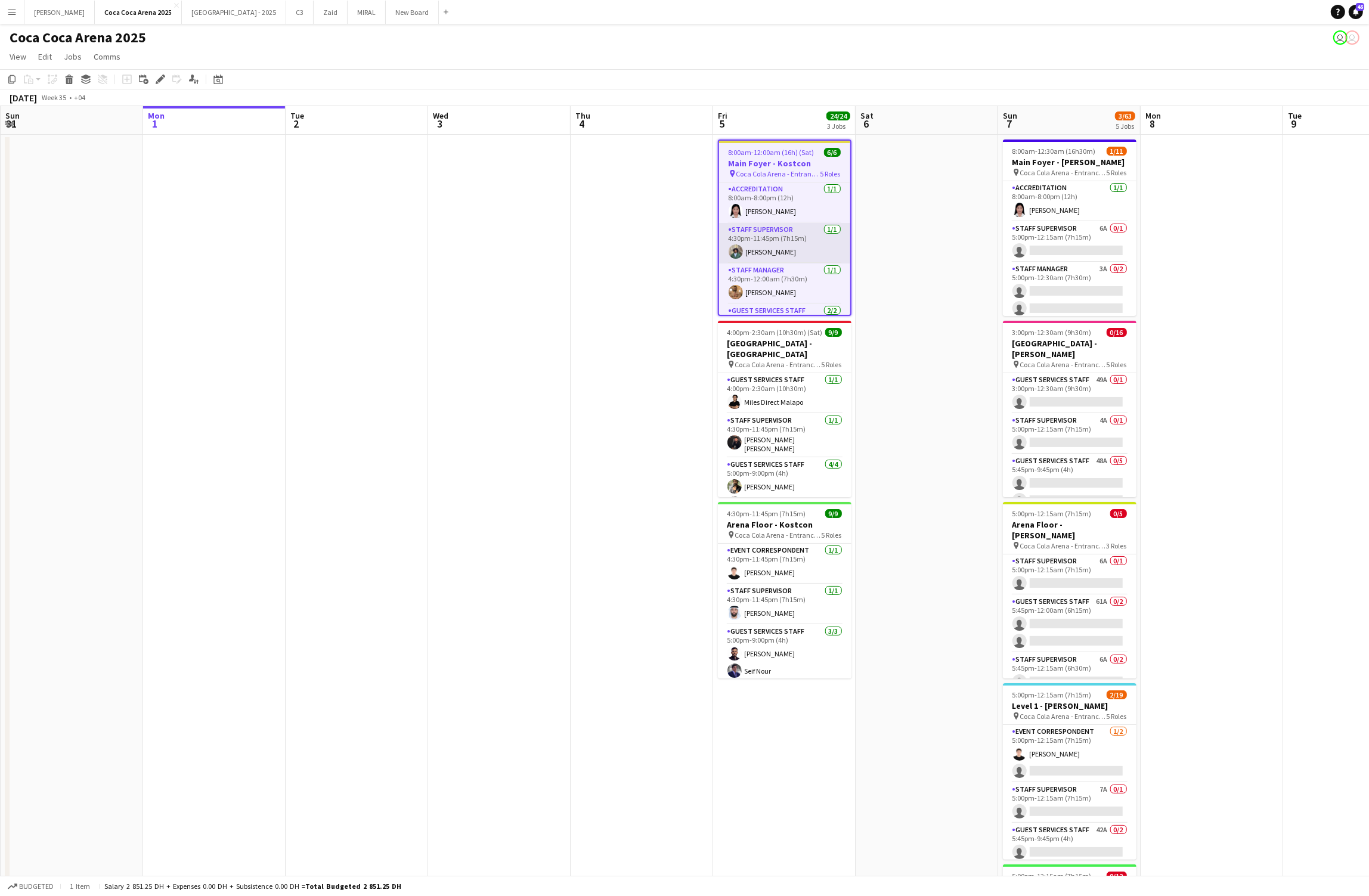
click at [753, 252] on app-card-role "Staff Supervisor [DATE] 4:30pm-11:45pm (7h15m) [PERSON_NAME]" at bounding box center [785, 243] width 131 height 40
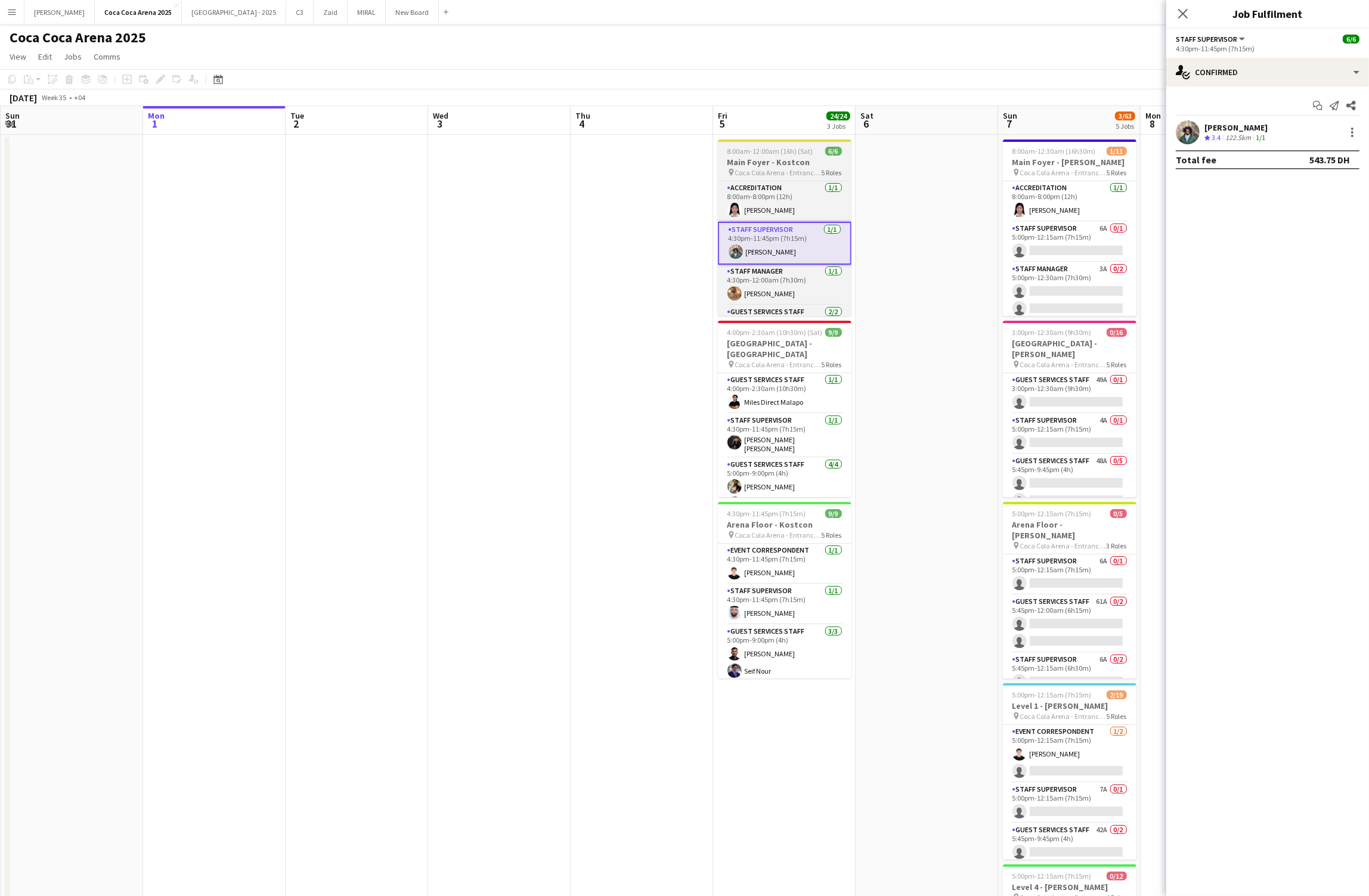
click at [764, 176] on span "Coca Cola Arena - Entrance F" at bounding box center [778, 172] width 86 height 9
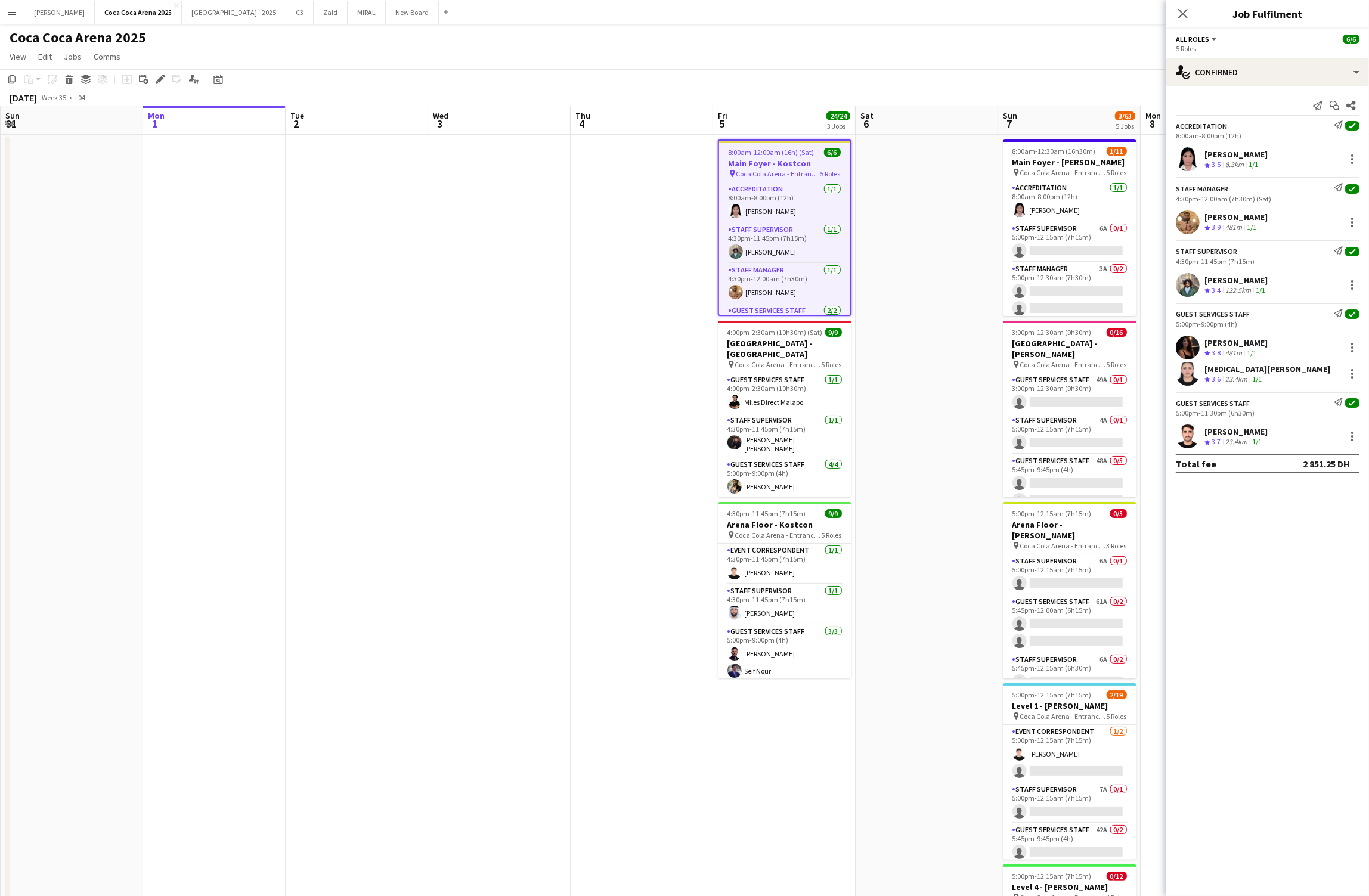
click at [775, 142] on div at bounding box center [785, 141] width 131 height 2
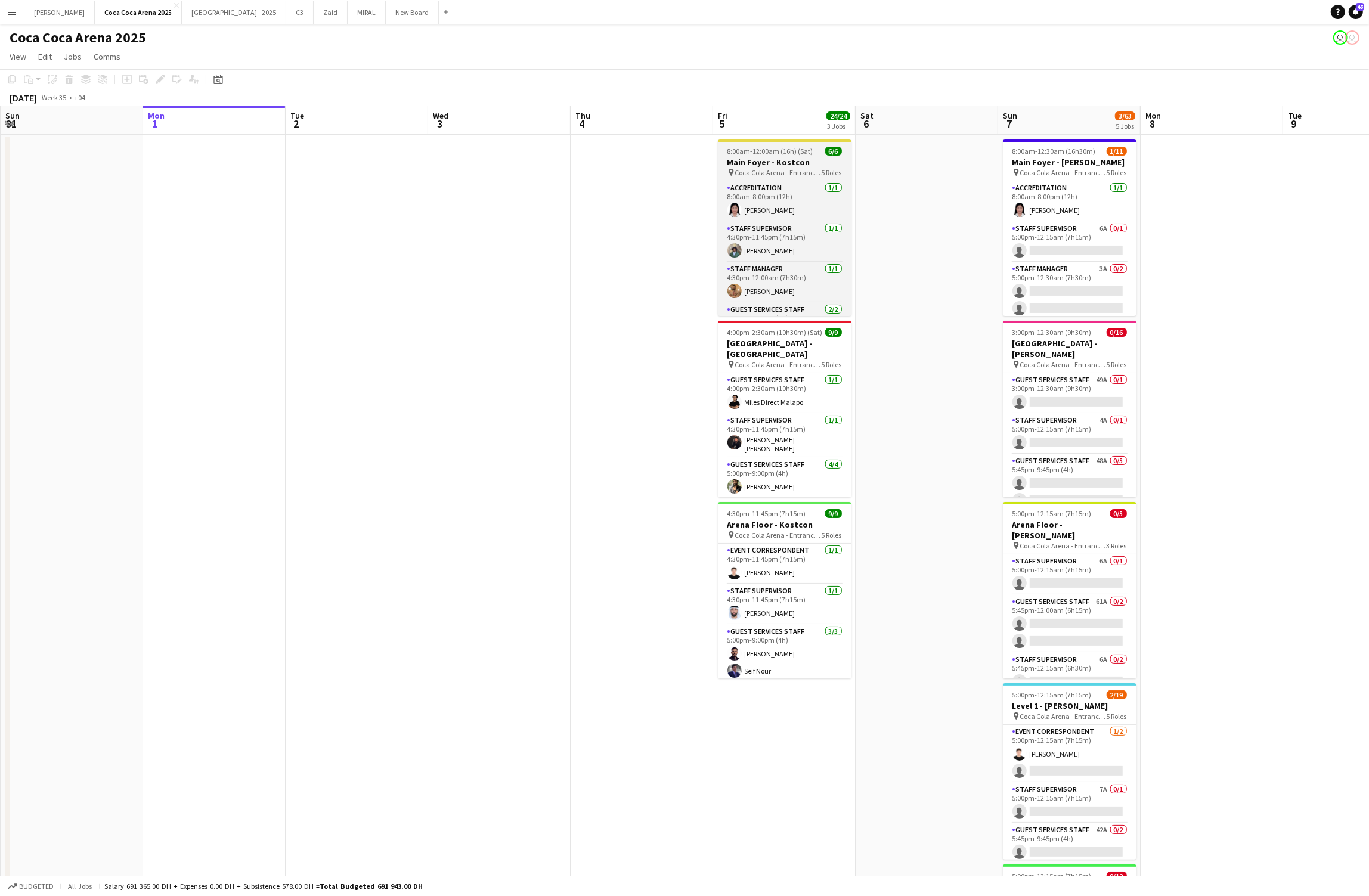
click at [793, 168] on span "Coca Cola Arena - Entrance F" at bounding box center [778, 172] width 86 height 9
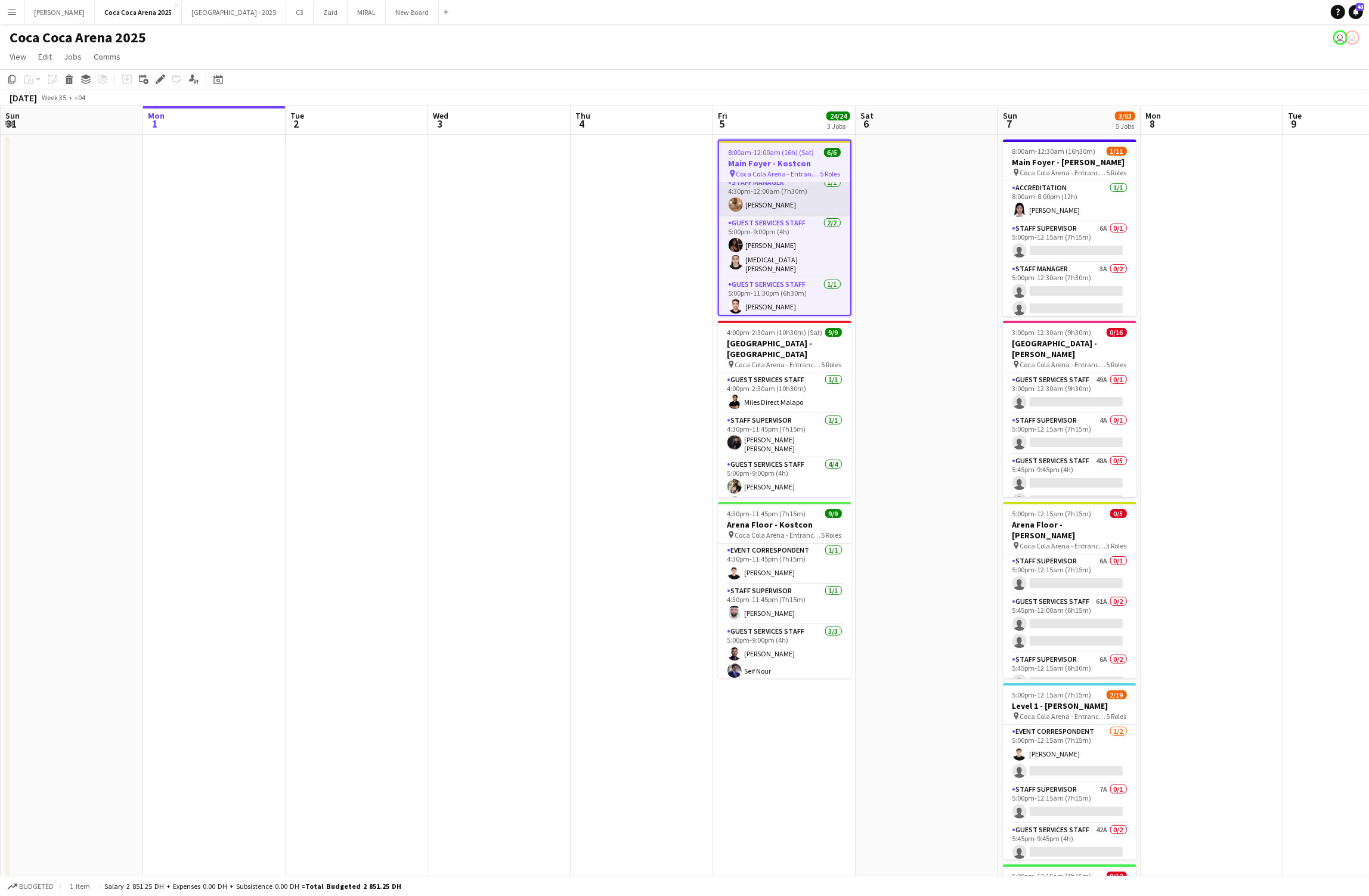
scroll to position [0, 0]
click at [789, 240] on app-card-role "Staff Supervisor [DATE] 4:30pm-11:45pm (7h15m) [PERSON_NAME]" at bounding box center [785, 243] width 131 height 40
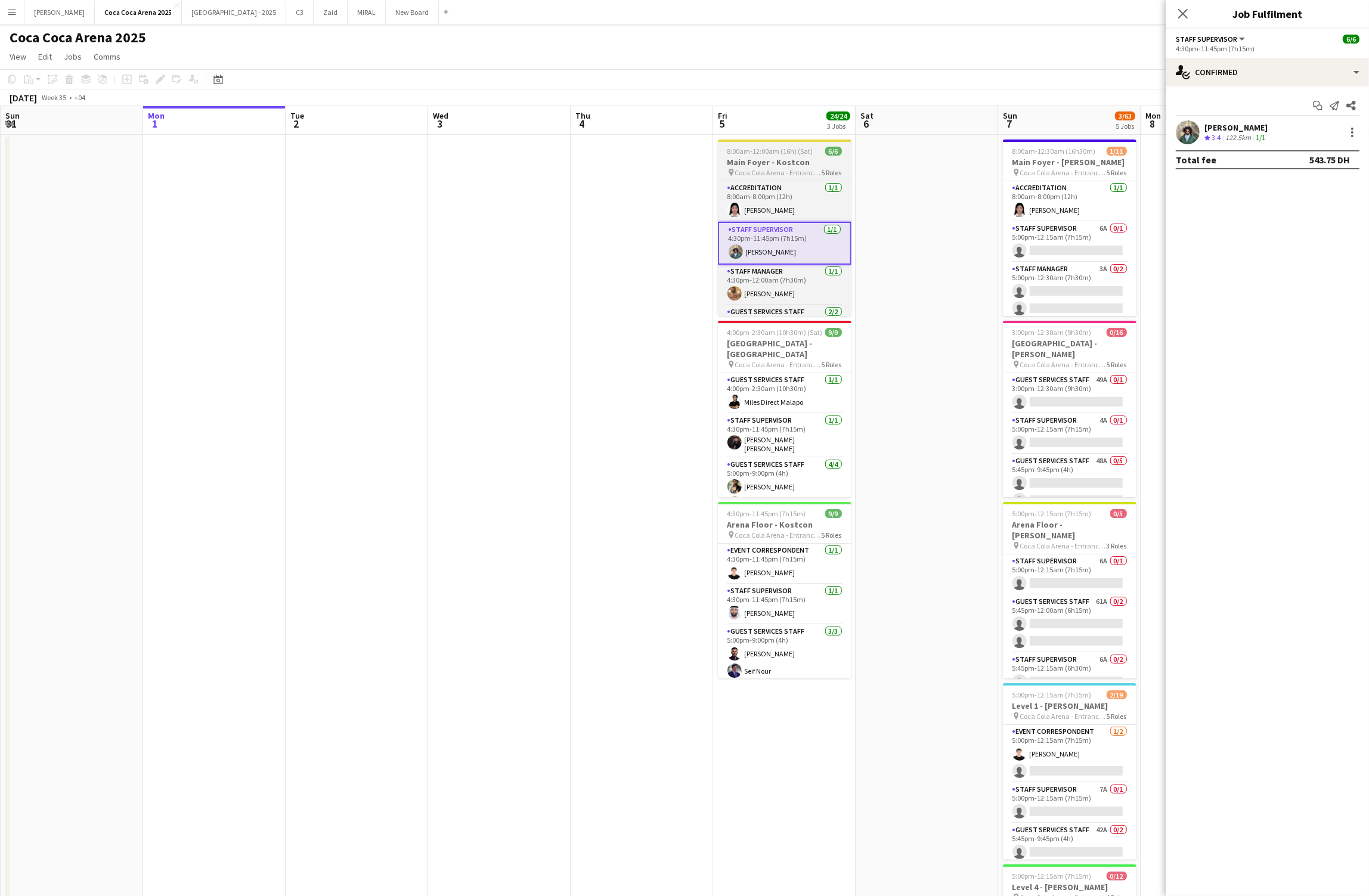
click at [754, 160] on h3 "Main Foyer - Kostcon" at bounding box center [784, 162] width 133 height 11
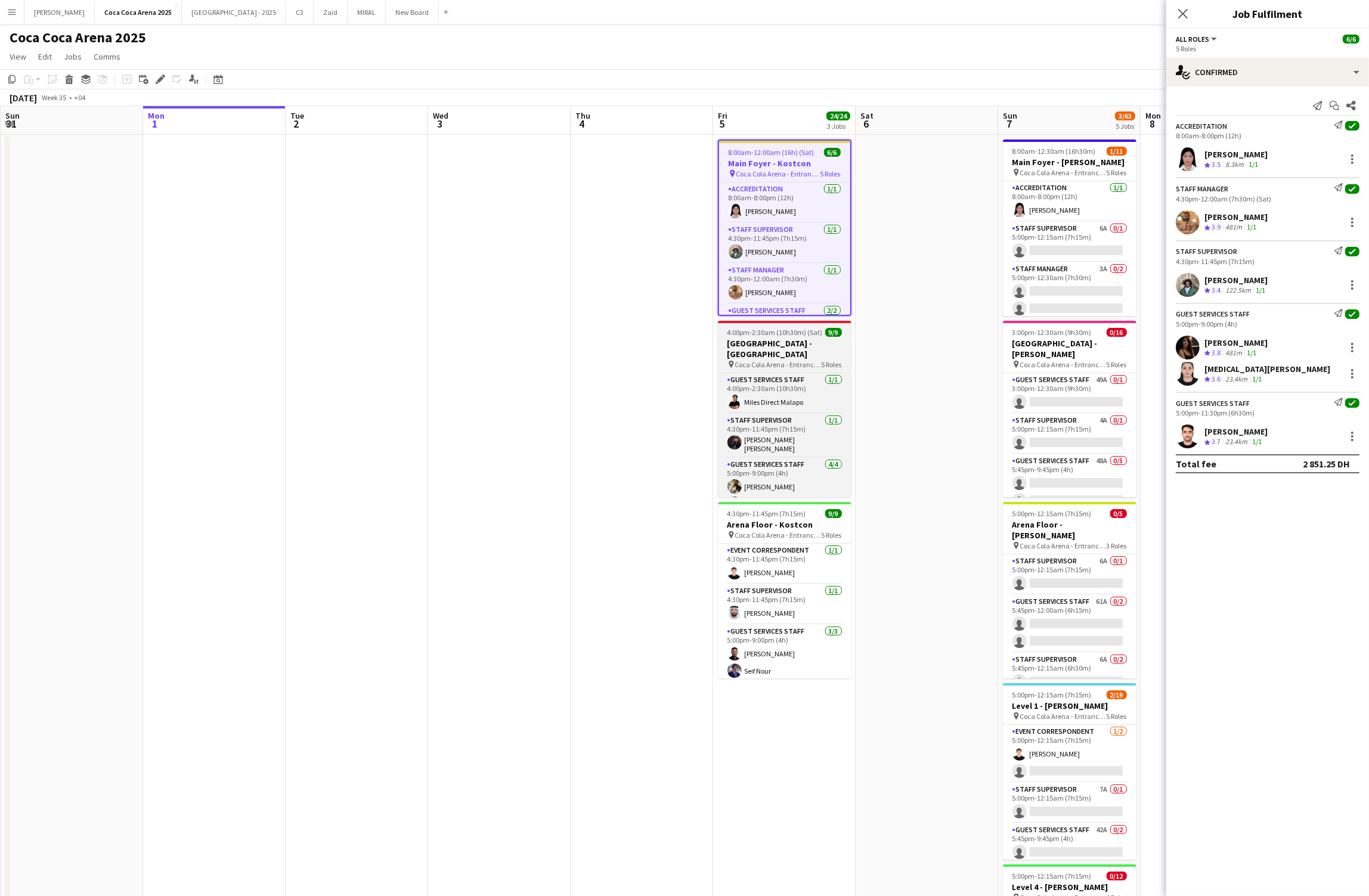
click at [756, 359] on div "pin Coca Cola Arena - Entrance F 5 Roles" at bounding box center [784, 363] width 133 height 10
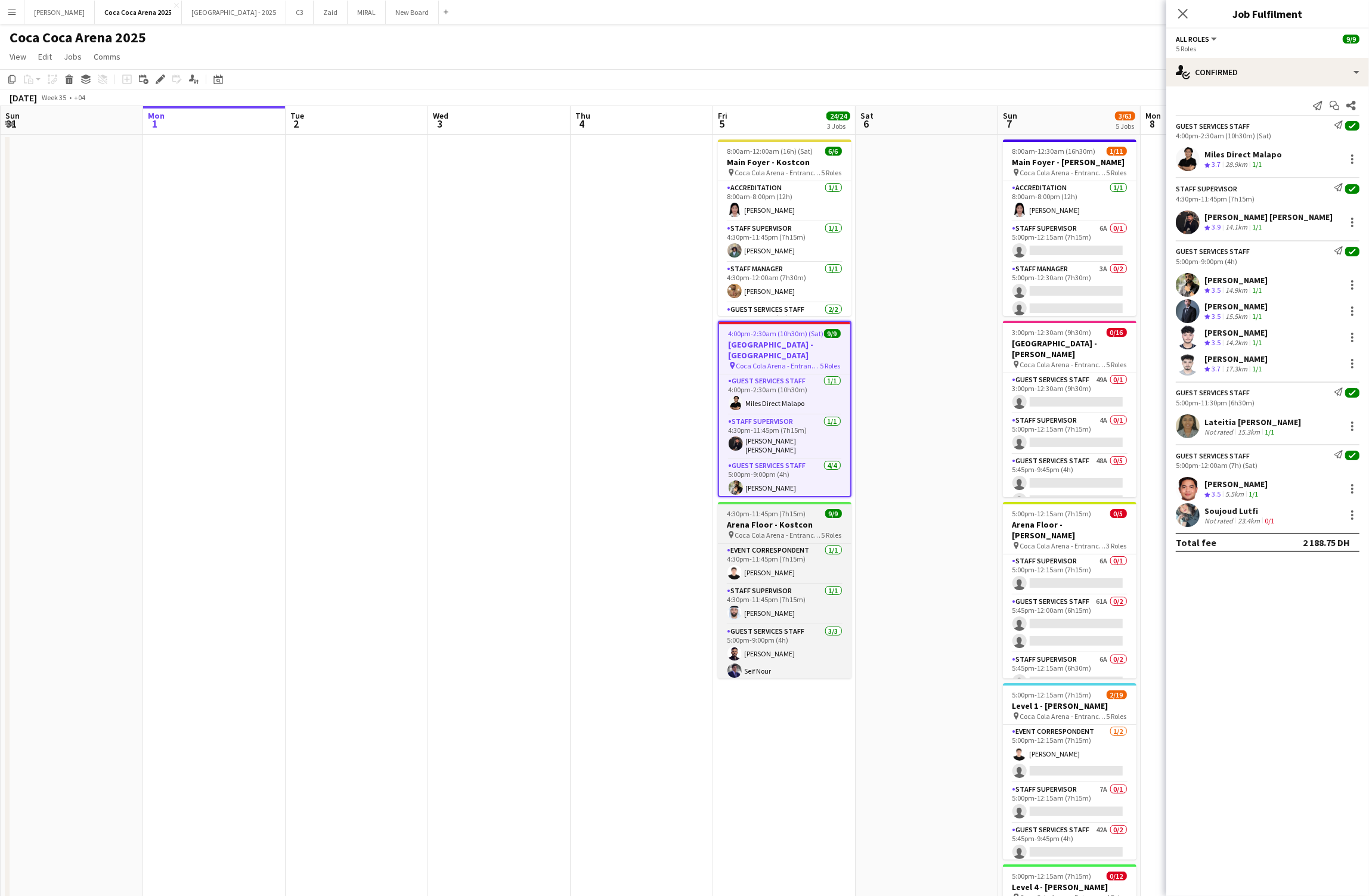
click at [770, 525] on h3 "Arena Floor - Kostcon" at bounding box center [784, 525] width 133 height 11
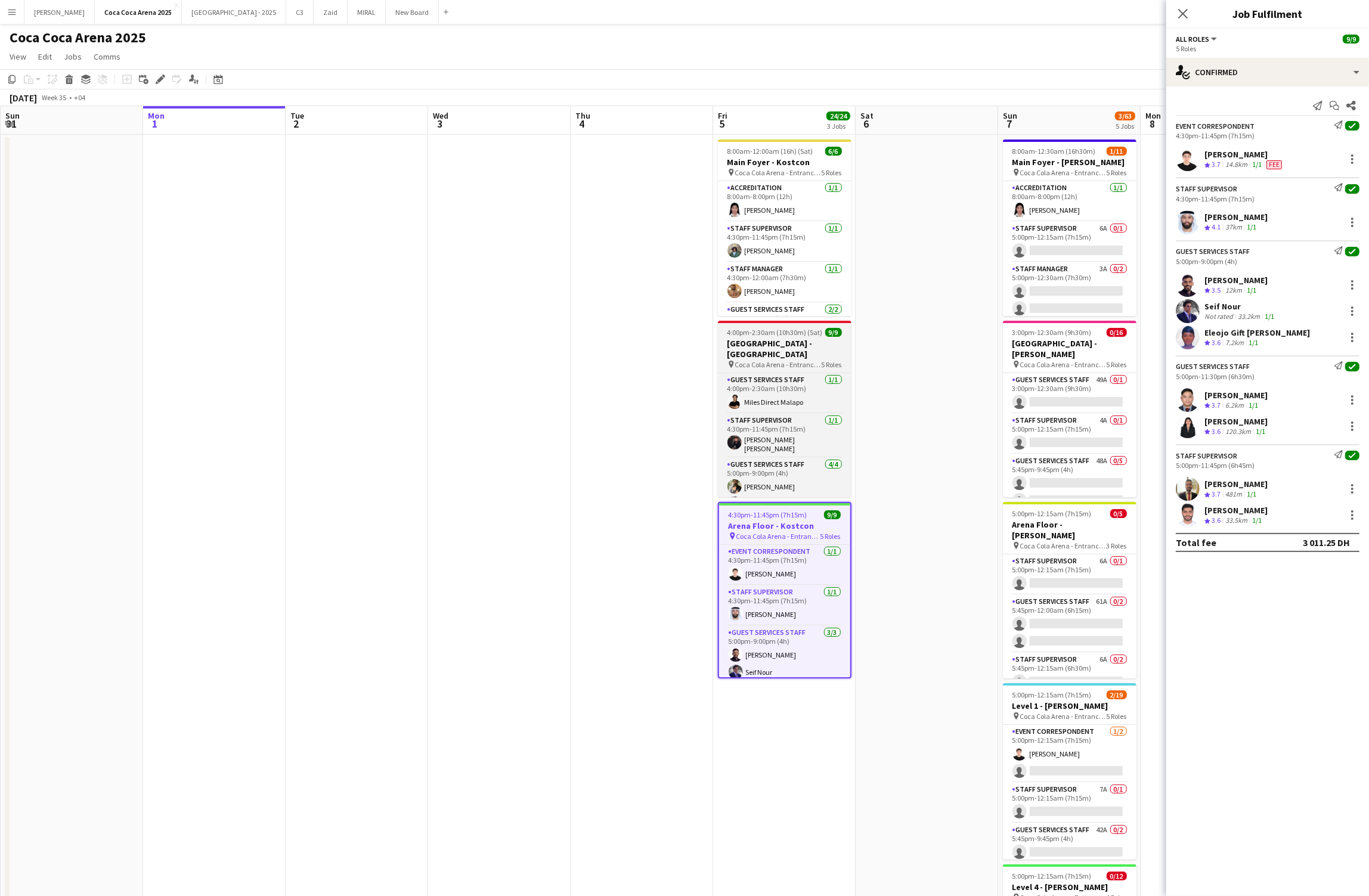
click at [767, 360] on span "Coca Cola Arena - Entrance F" at bounding box center [778, 364] width 86 height 9
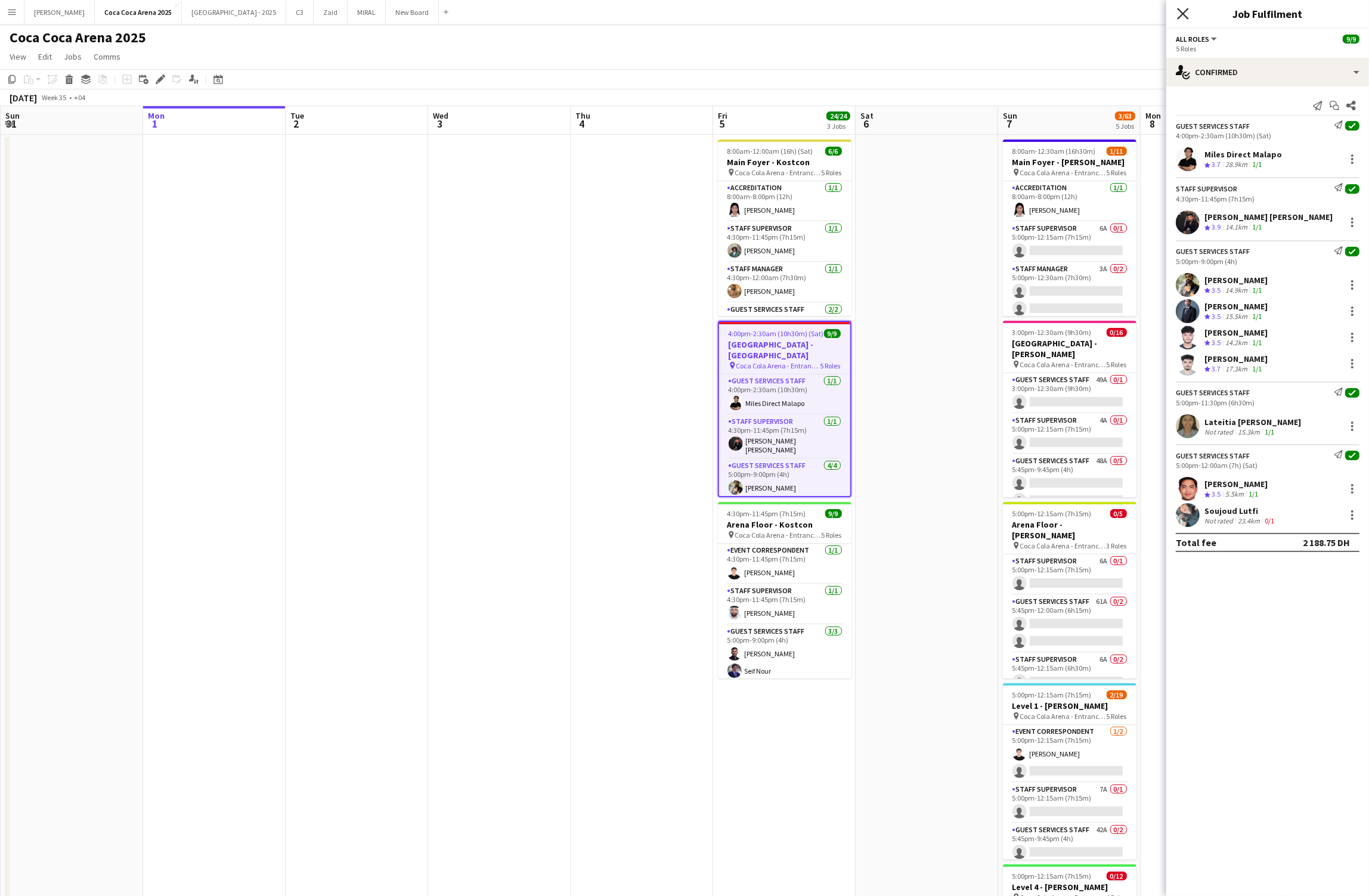
click at [1182, 14] on icon at bounding box center [1182, 13] width 11 height 11
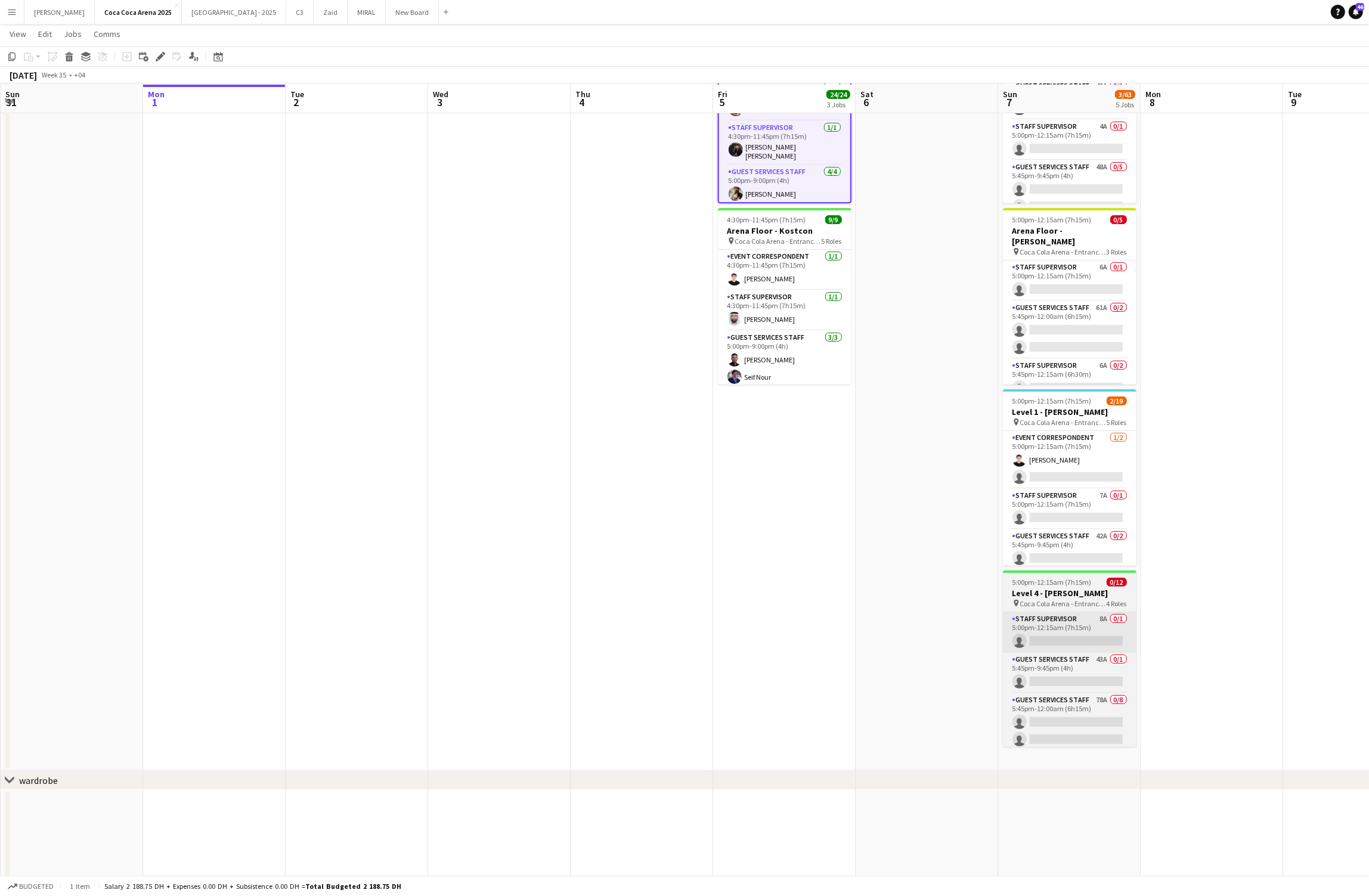
scroll to position [284, 0]
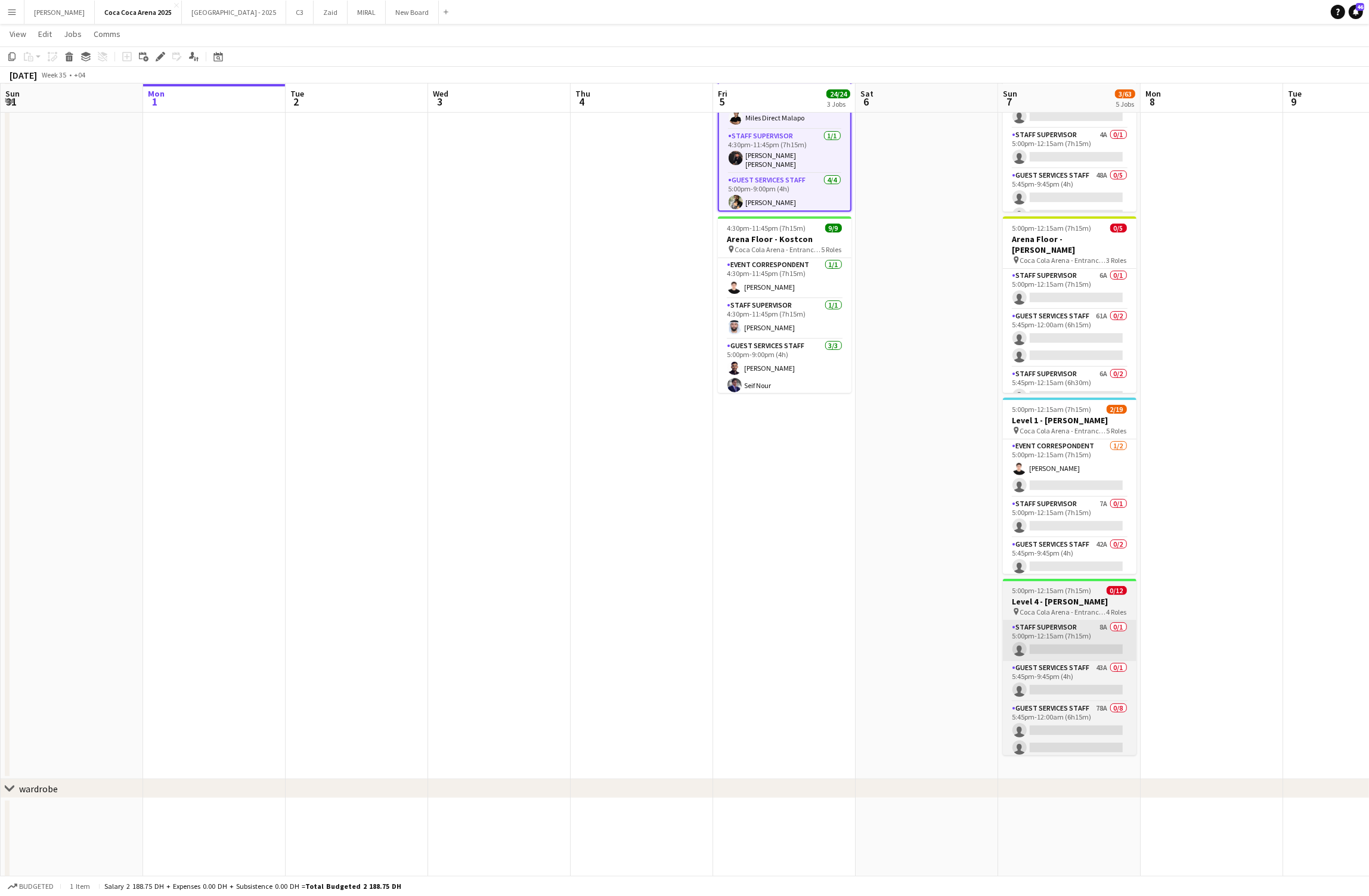
click at [1041, 640] on app-card-role "Staff Supervisor 8A 0/1 5:00pm-12:15am (7h15m) single-neutral-actions" at bounding box center [1069, 640] width 133 height 40
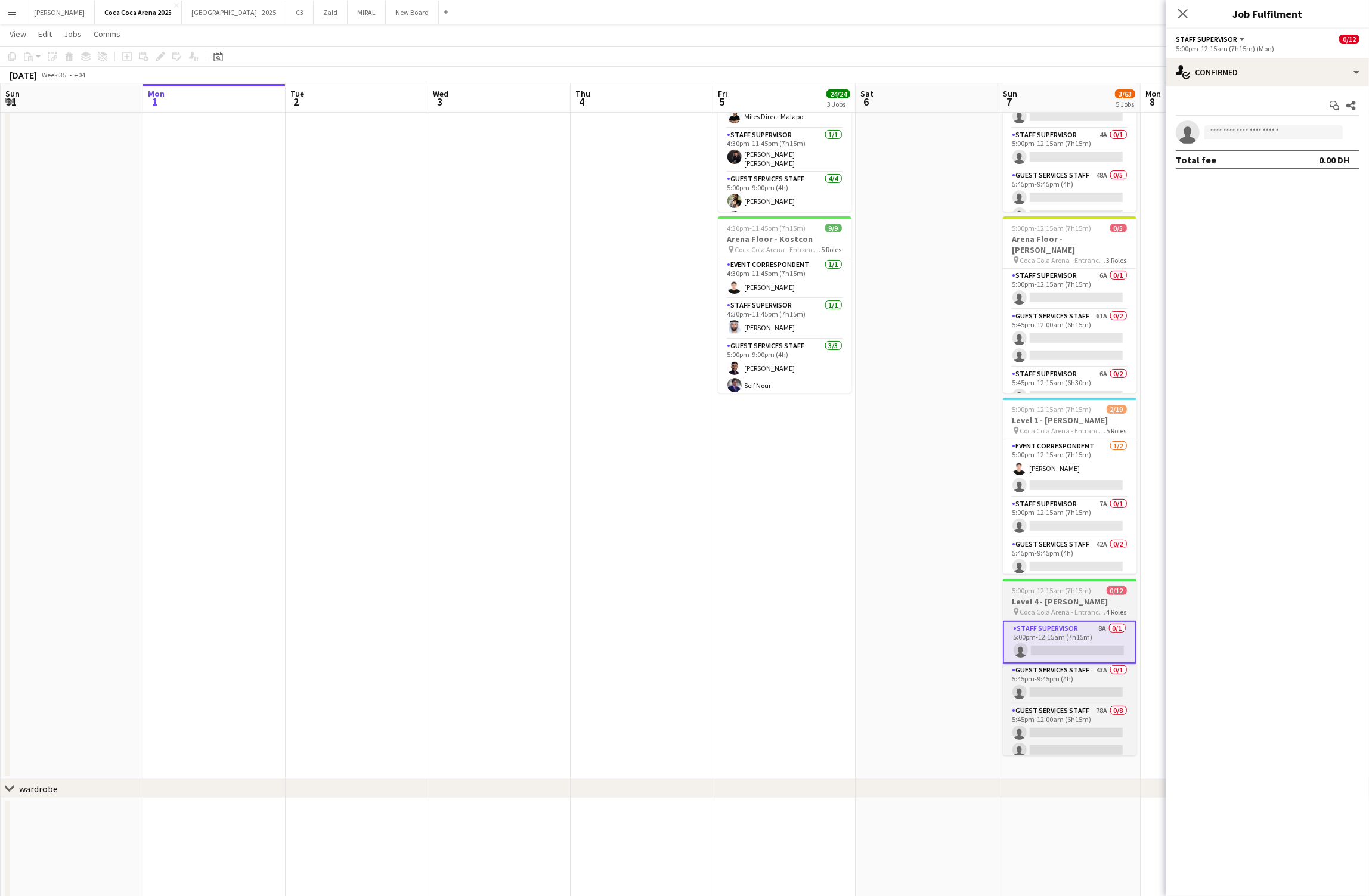
click at [1044, 614] on span "Coca Cola Arena - Entrance F" at bounding box center [1063, 611] width 86 height 9
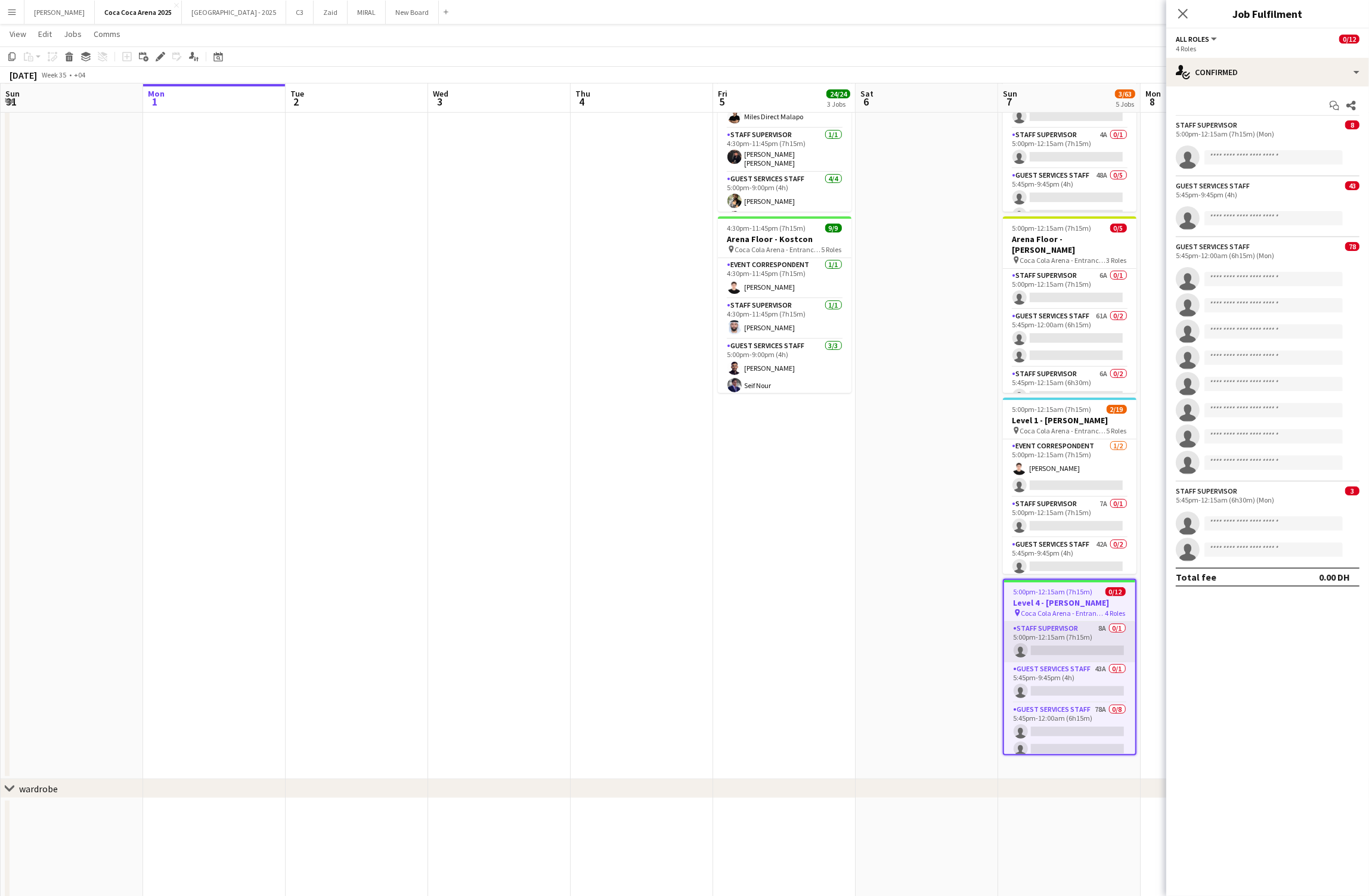
click at [1078, 660] on app-card-role "Staff Supervisor 8A 0/1 5:00pm-12:15am (7h15m) single-neutral-actions" at bounding box center [1069, 641] width 131 height 40
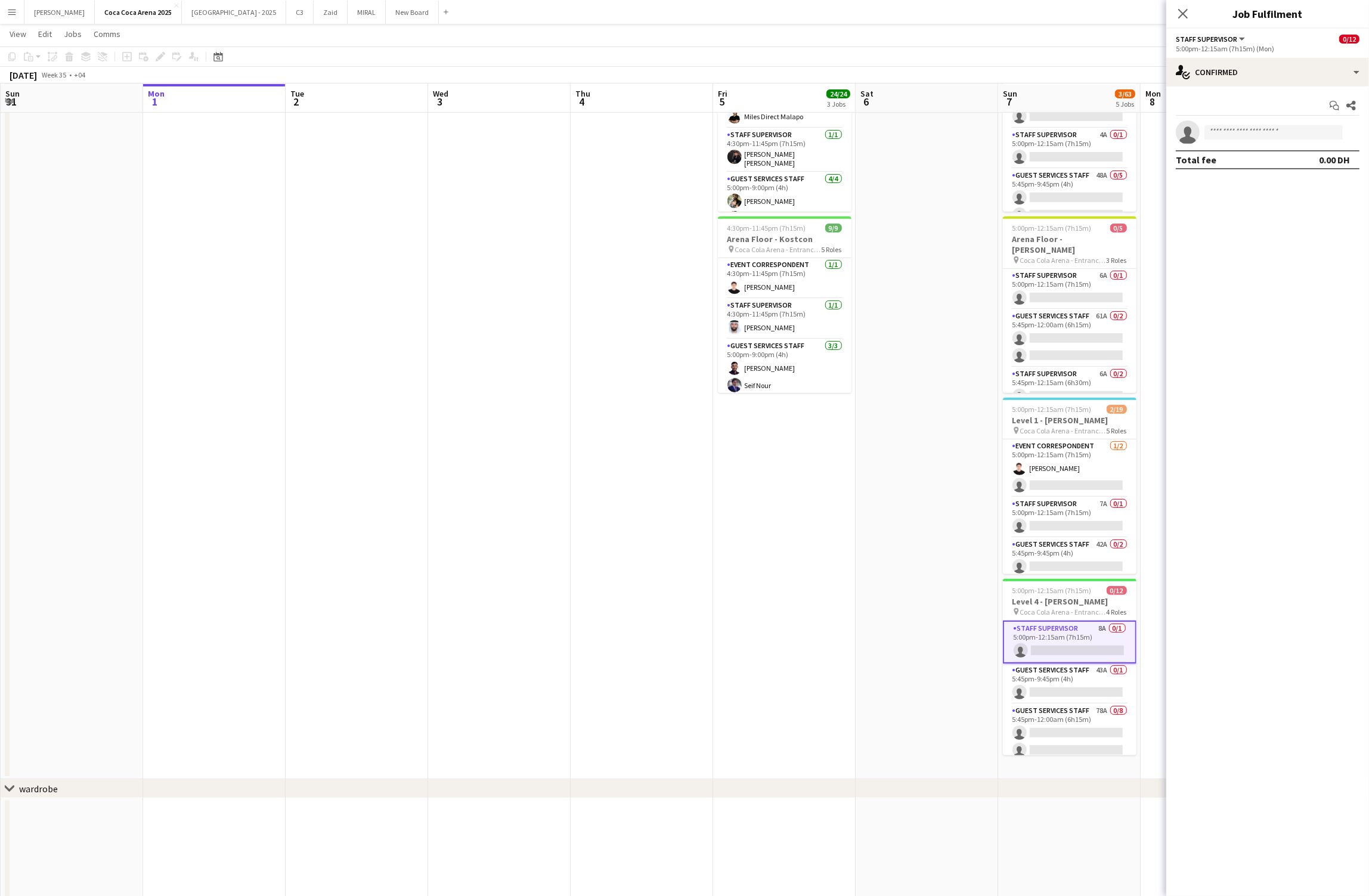
click at [1072, 621] on app-card-role "Staff Supervisor 8A 0/1 5:00pm-12:15am (7h15m) single-neutral-actions" at bounding box center [1069, 641] width 133 height 43
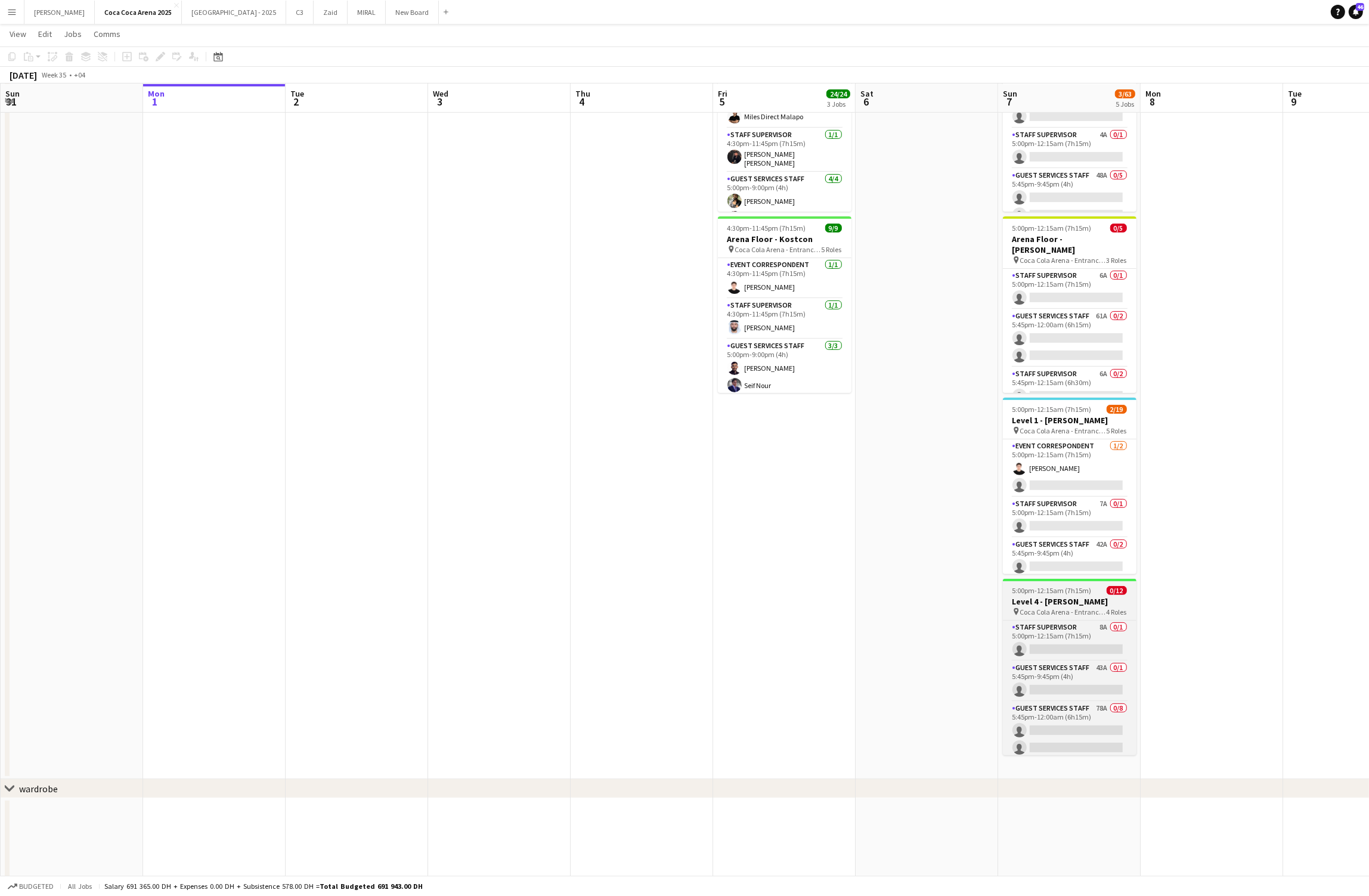
click at [1072, 597] on h3 "Level 4 - [PERSON_NAME]" at bounding box center [1069, 601] width 133 height 11
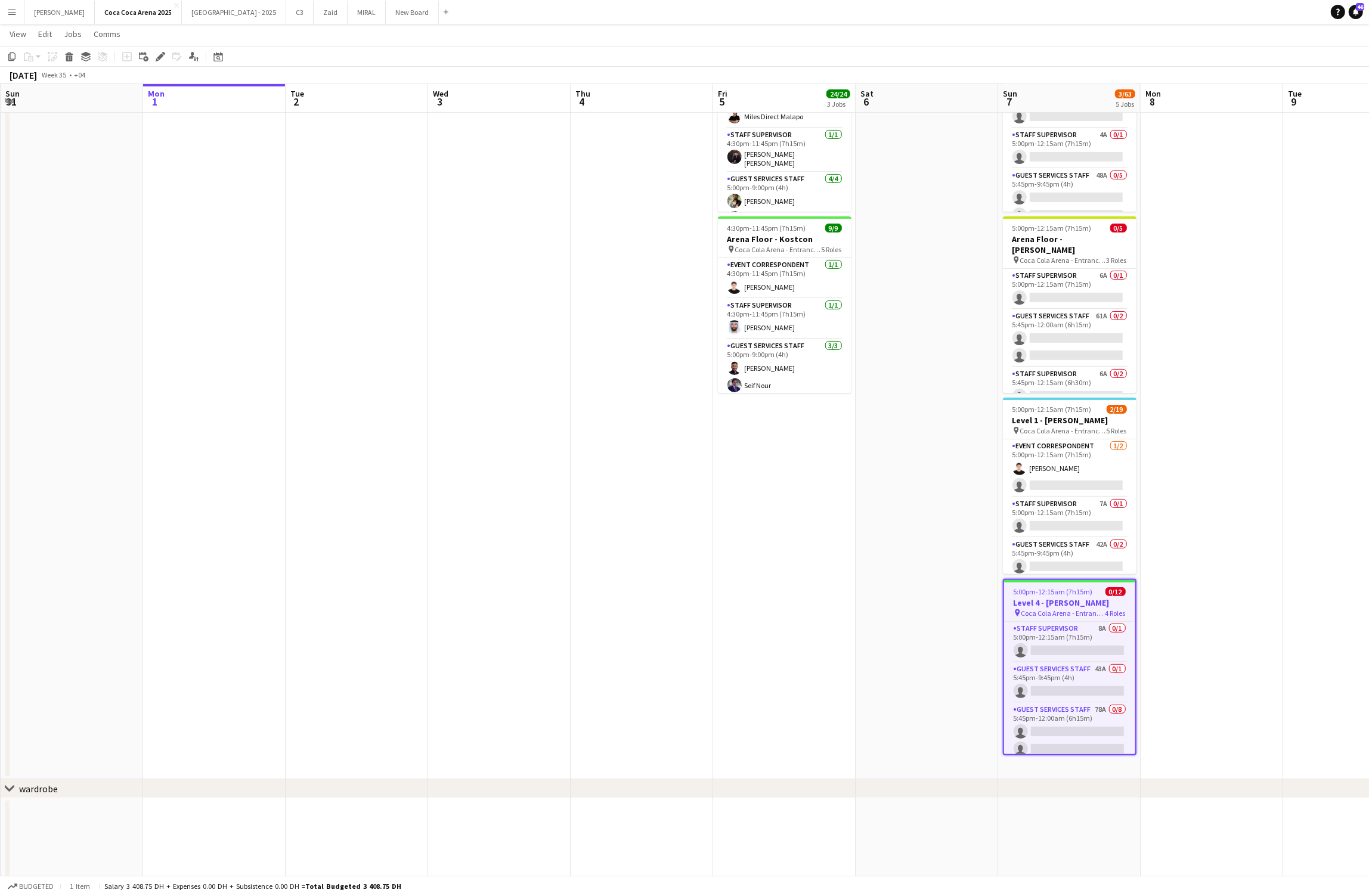
click at [1068, 585] on app-job-card "5:00pm-12:15am (7h15m) (Mon) 0/12 Level 4 - [PERSON_NAME] pin Coca Cola Arena -…" at bounding box center [1069, 667] width 133 height 177
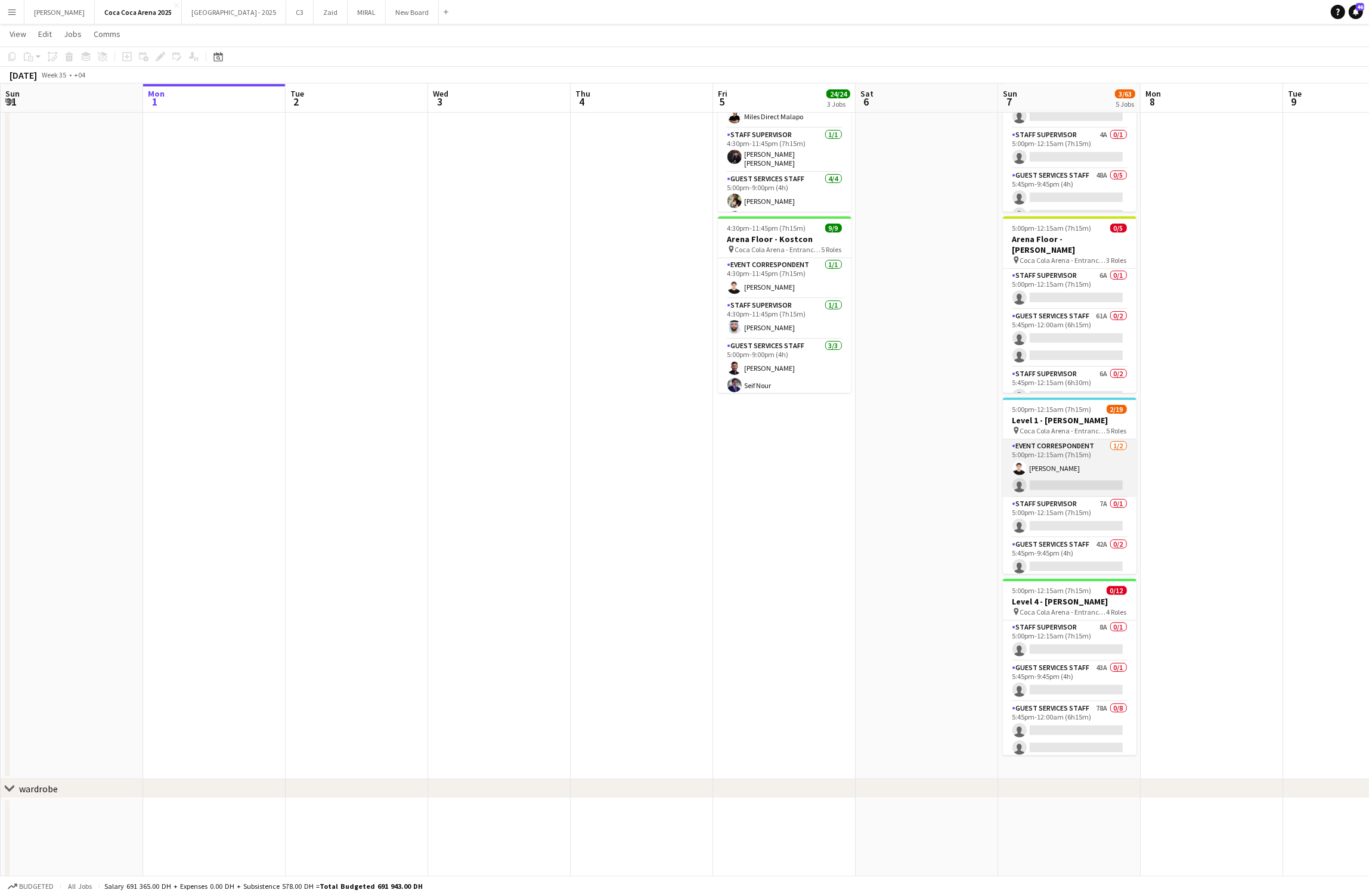
click at [1059, 475] on app-card-role "Event Correspondent [DATE] 5:00pm-12:15am (7h15m) [PERSON_NAME] single-neutral-…" at bounding box center [1069, 468] width 133 height 58
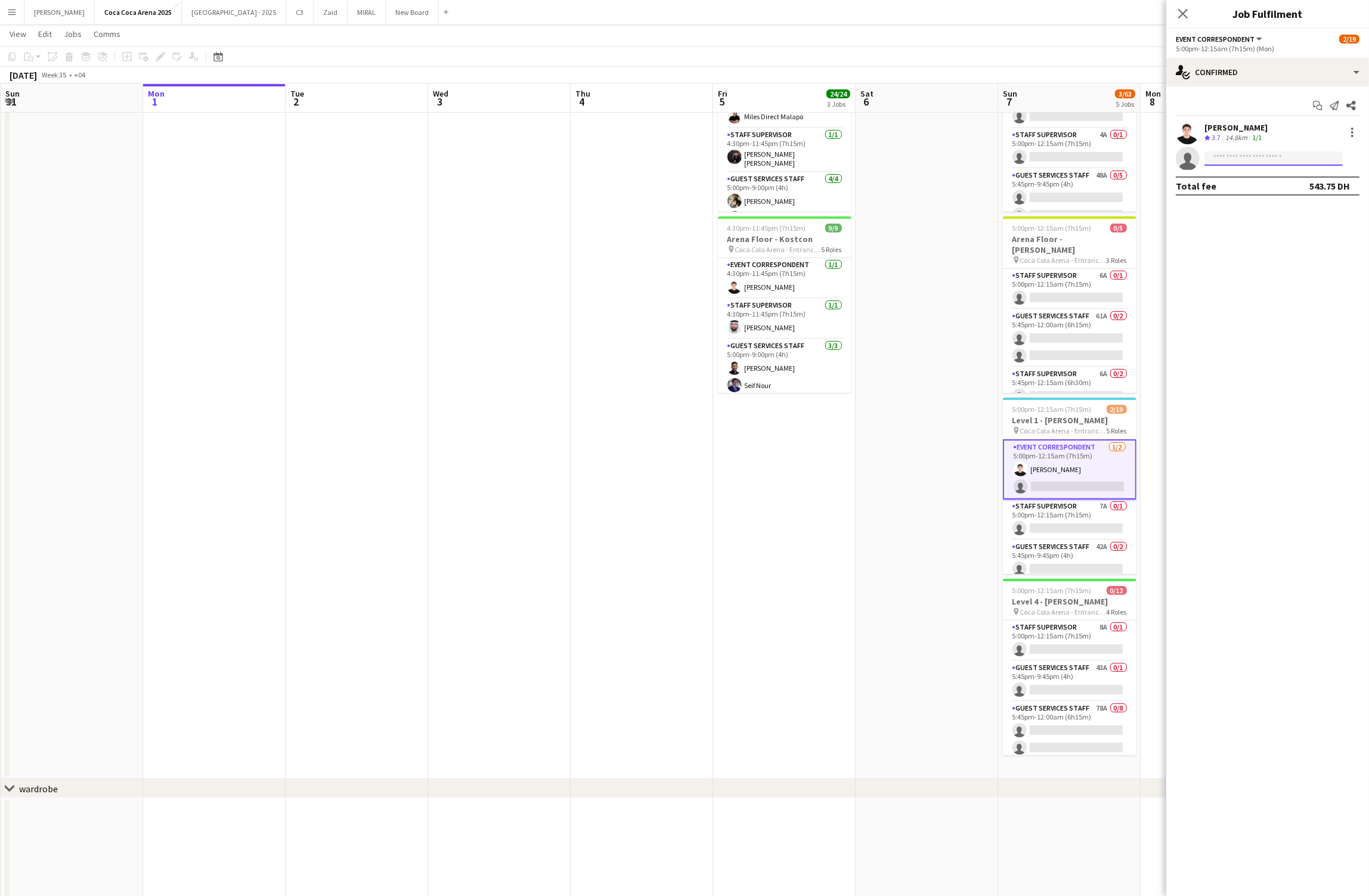
click at [1238, 165] on input at bounding box center [1273, 158] width 138 height 14
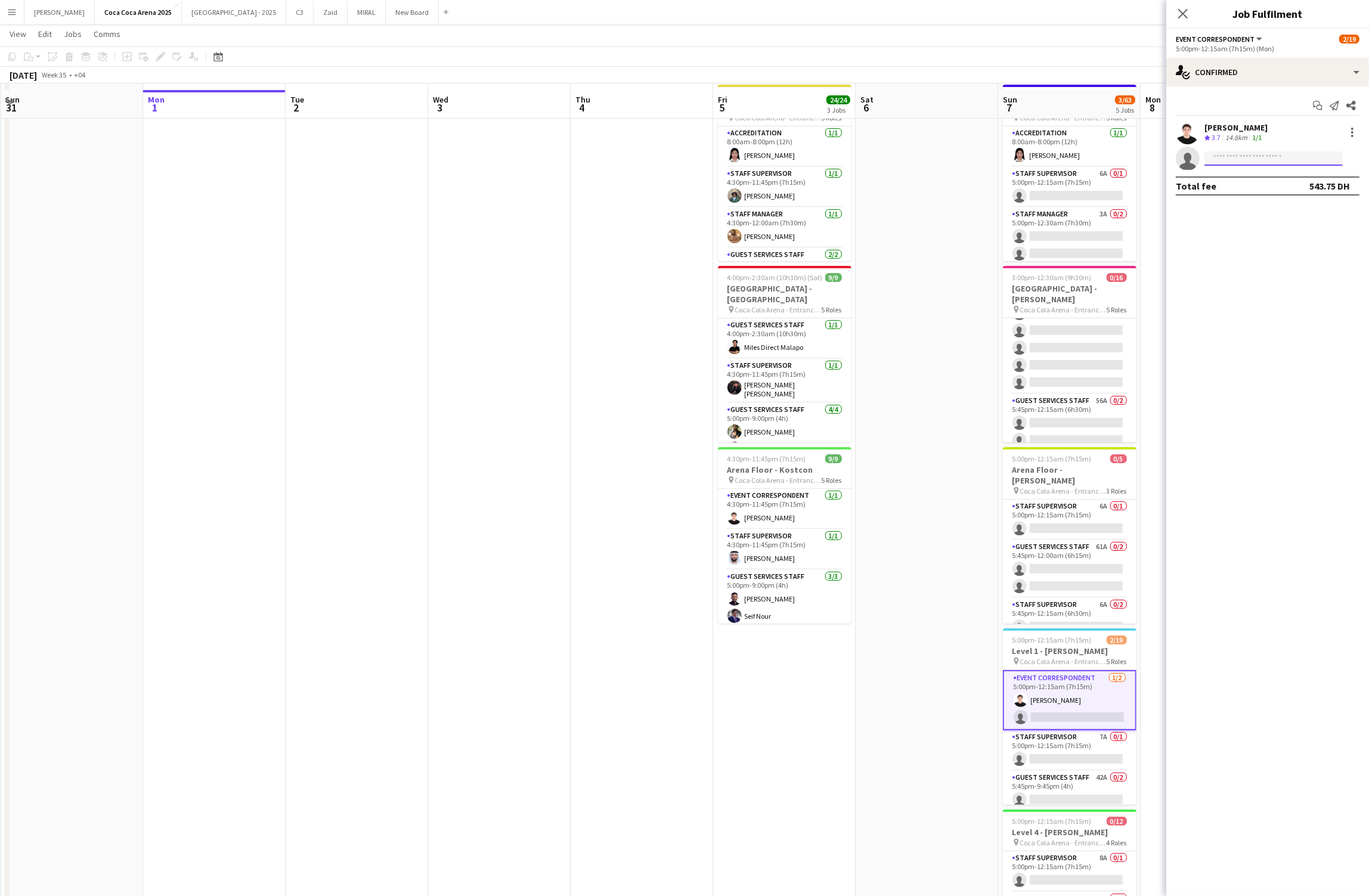
scroll to position [63, 0]
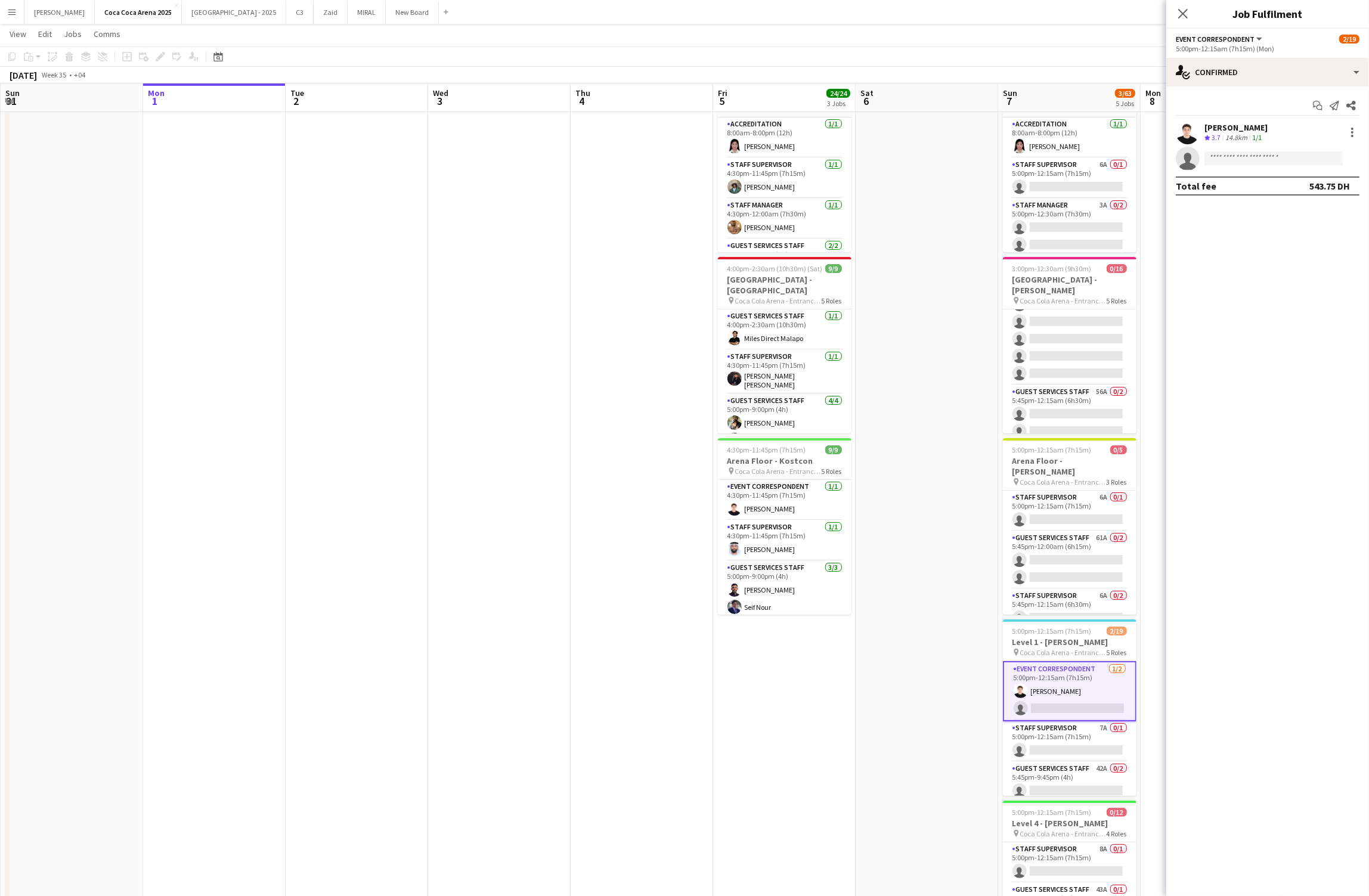
click at [920, 321] on app-date-cell at bounding box center [927, 536] width 143 height 930
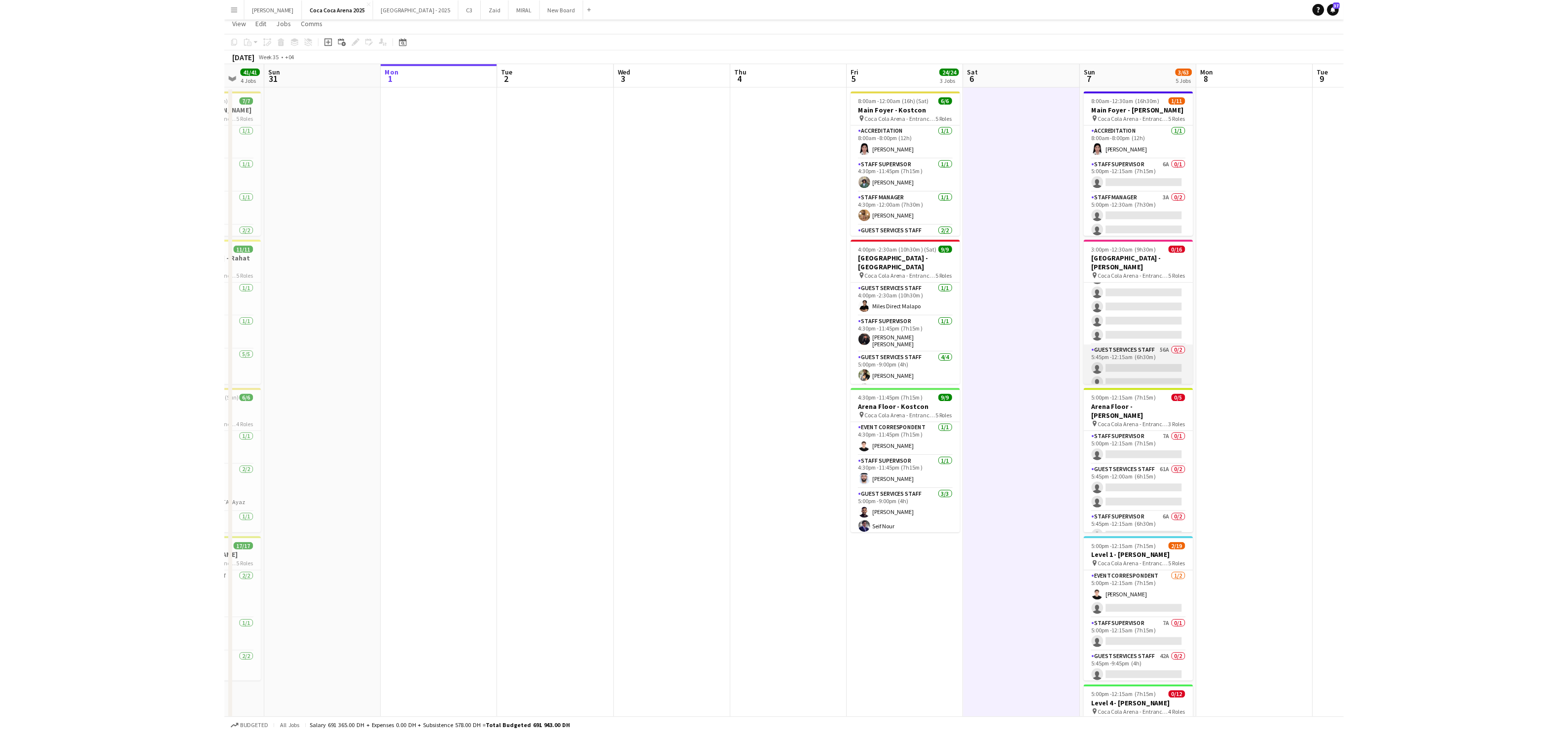
scroll to position [0, 0]
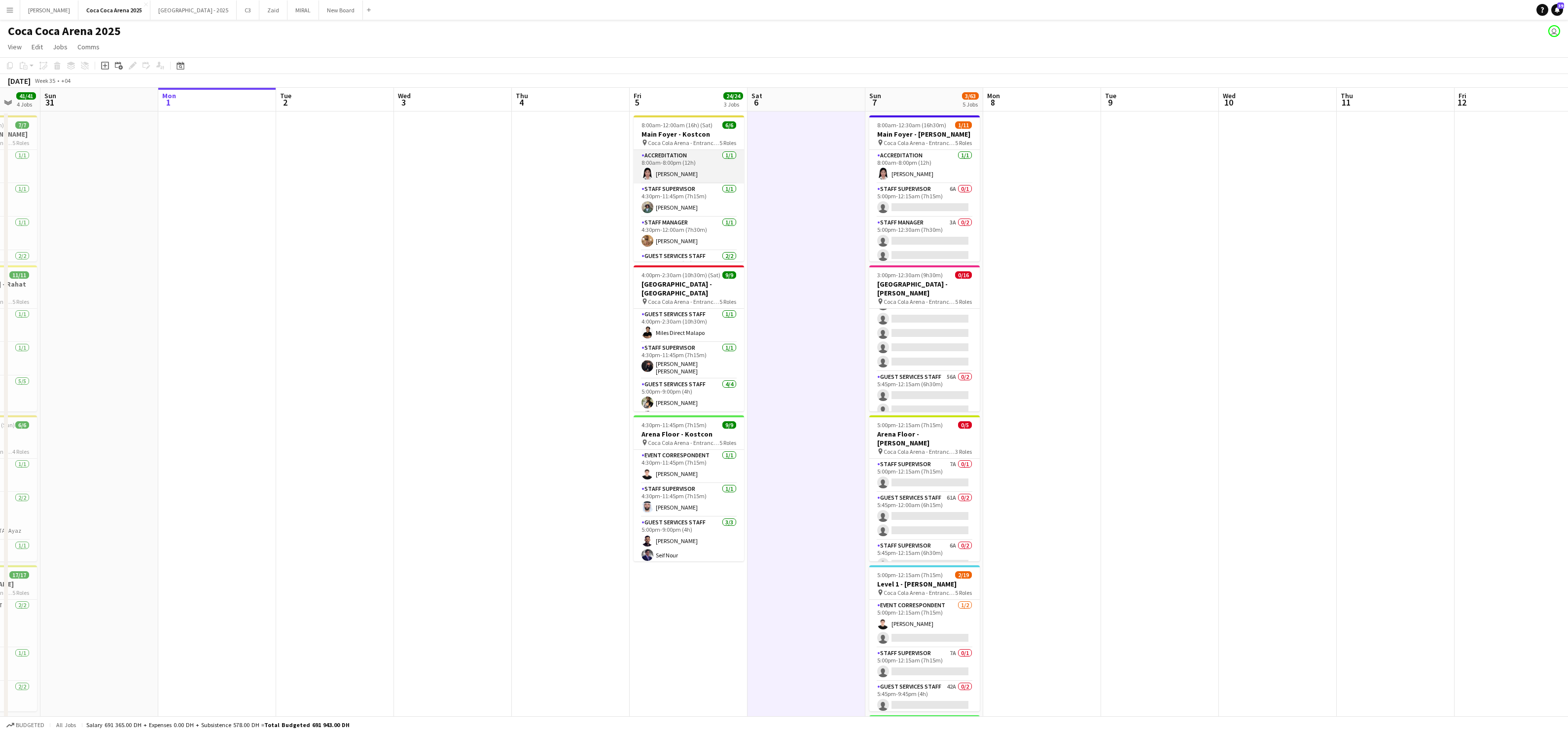
click at [695, 177] on app-card-role "Accreditation [DATE] 8:00am-8:00pm (12h) [PERSON_NAME]" at bounding box center [688, 166] width 110 height 33
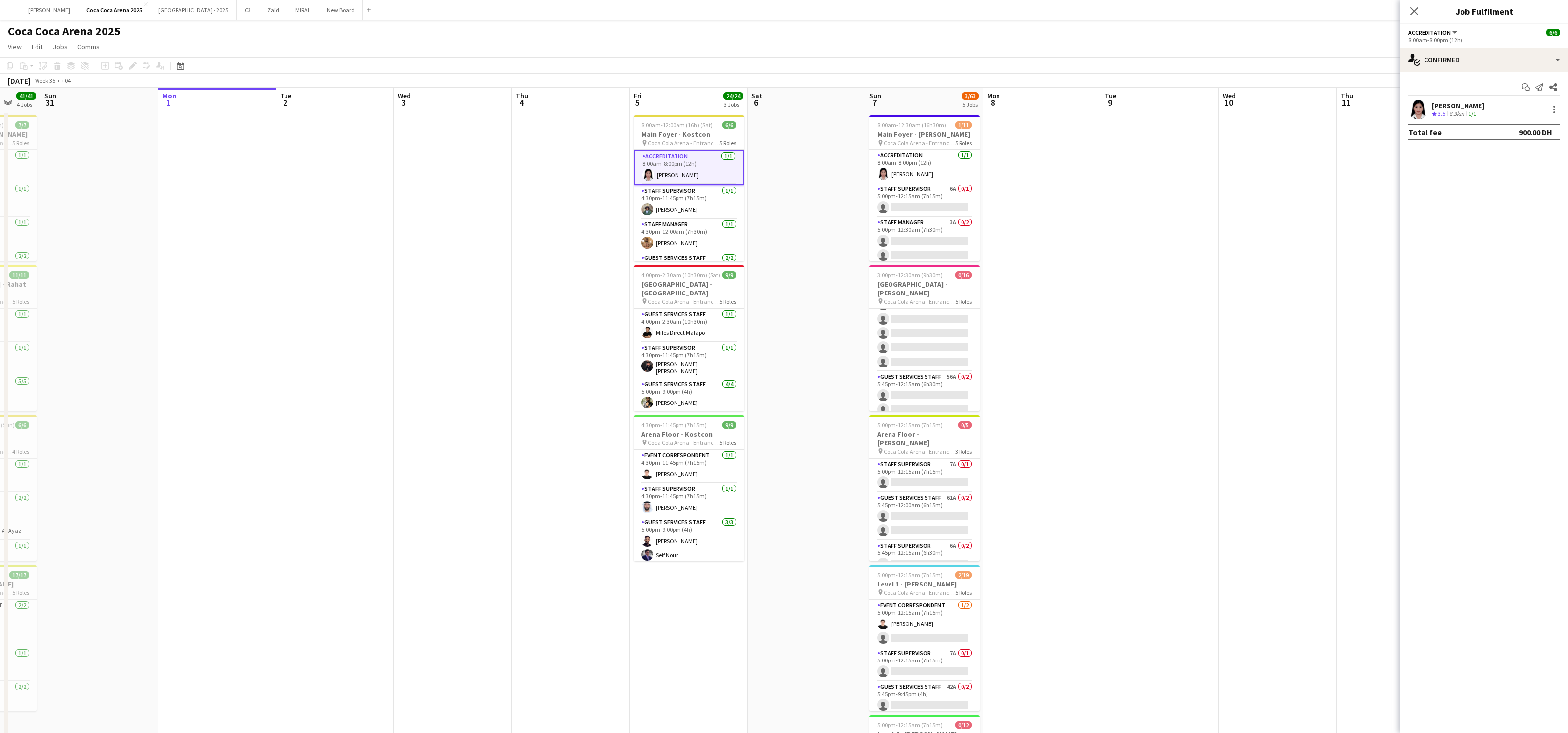
click at [1132, 111] on div "8.3km" at bounding box center [1457, 114] width 19 height 9
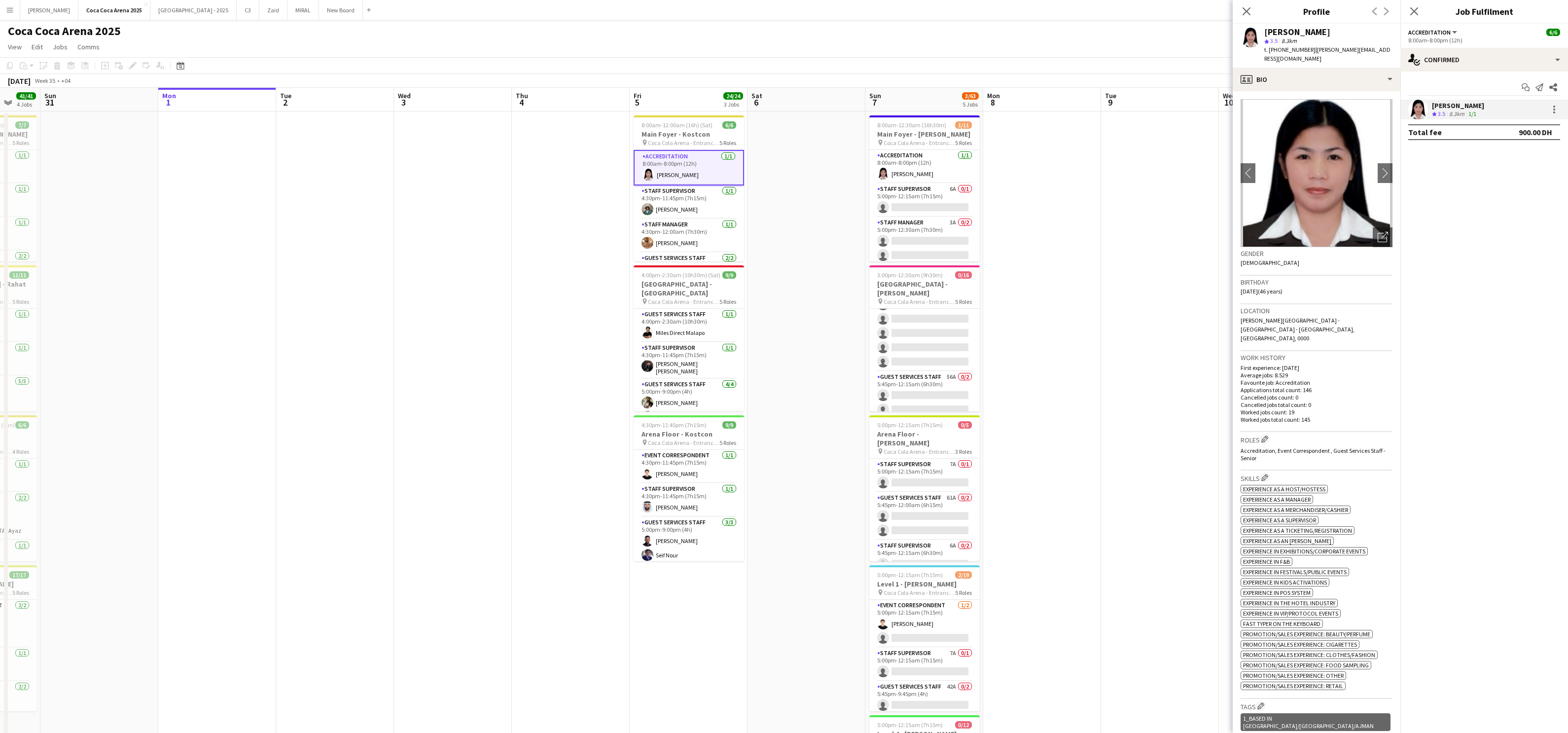
drag, startPoint x: 1345, startPoint y: 32, endPoint x: 1264, endPoint y: 32, distance: 81.0
click at [1132, 32] on div "[PERSON_NAME]" at bounding box center [1328, 32] width 128 height 9
copy div "[PERSON_NAME]"
click at [693, 130] on h3 "Main Foyer - Kostcon" at bounding box center [688, 134] width 110 height 9
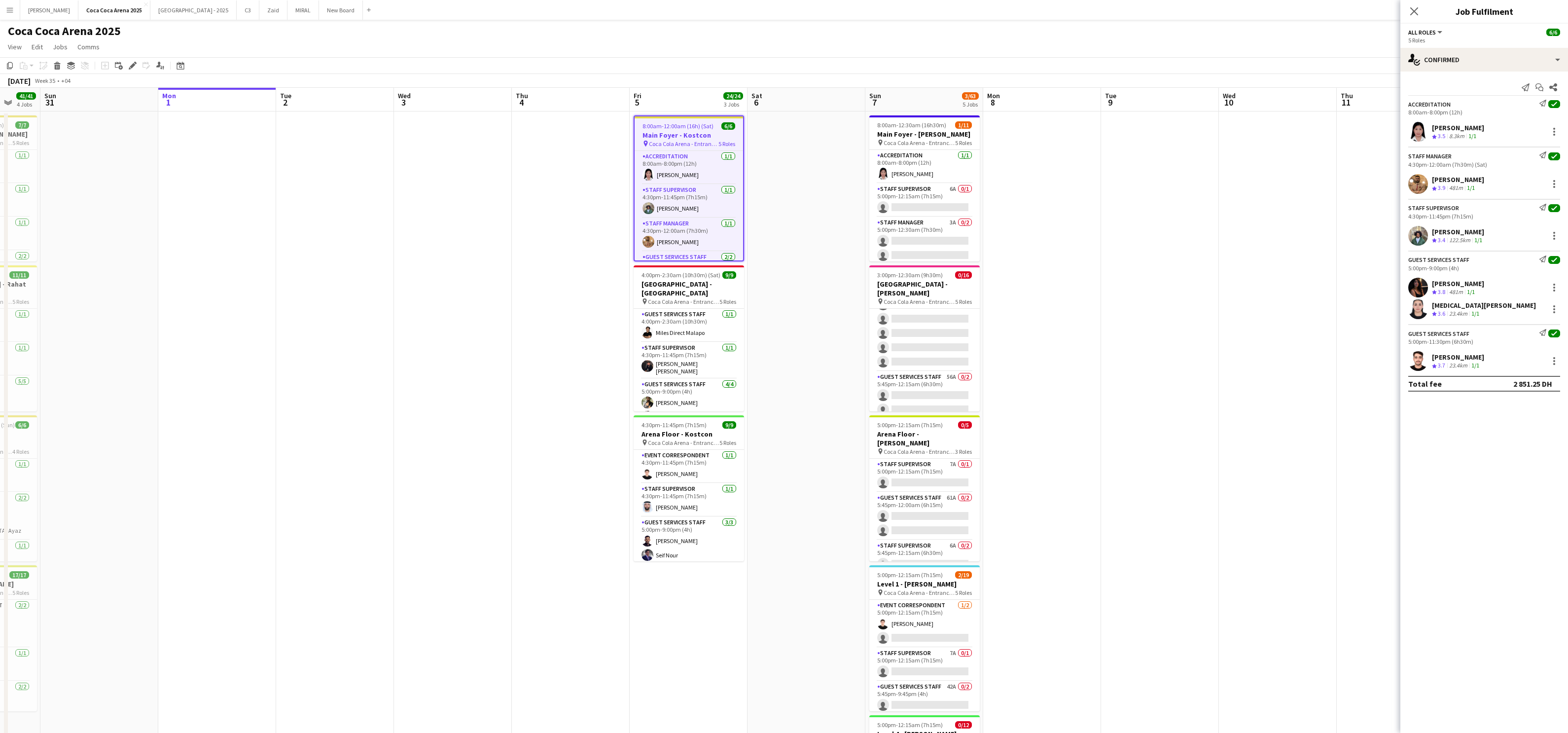
click at [1132, 190] on div "481m" at bounding box center [1456, 188] width 18 height 9
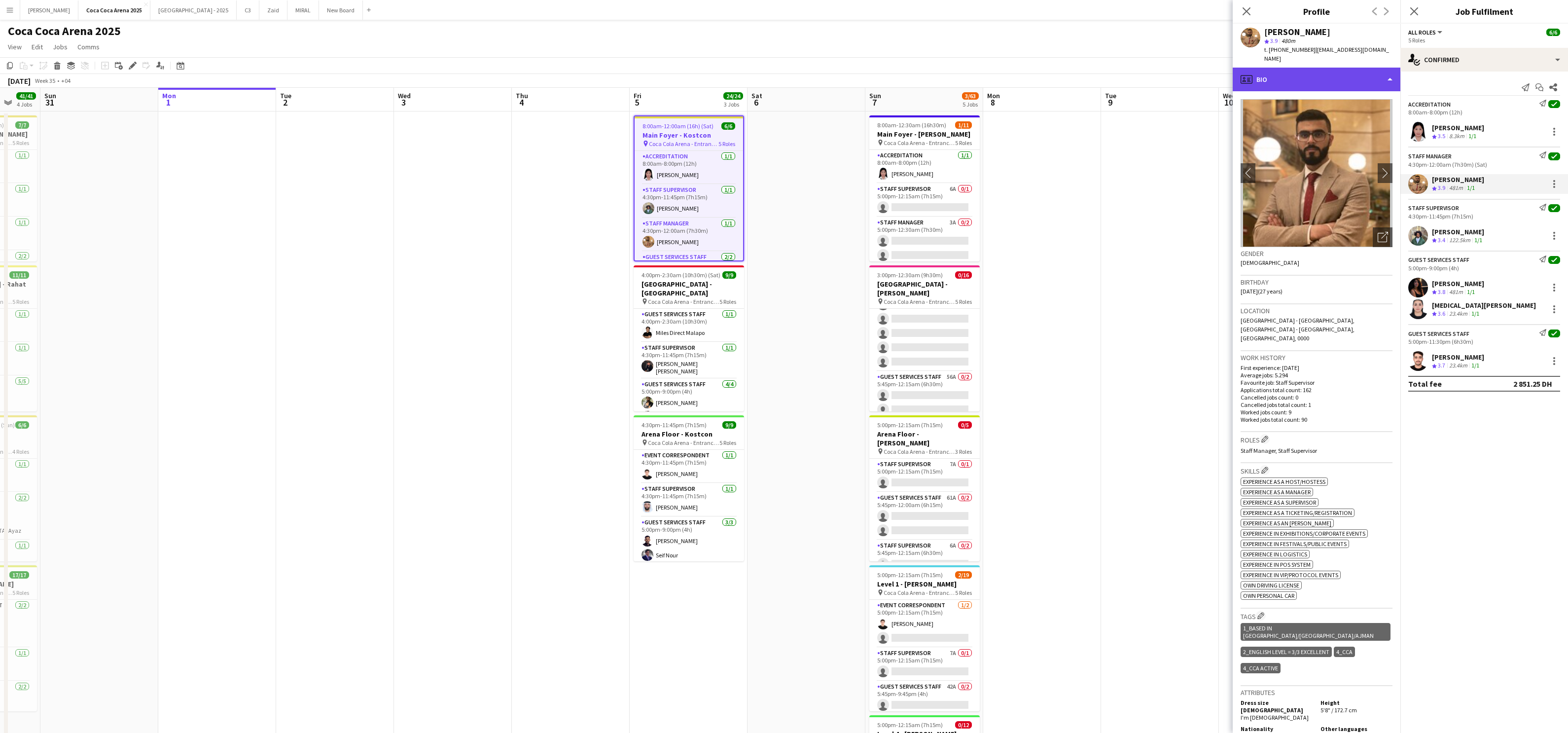
click at [1132, 83] on div "profile Bio" at bounding box center [1316, 79] width 167 height 24
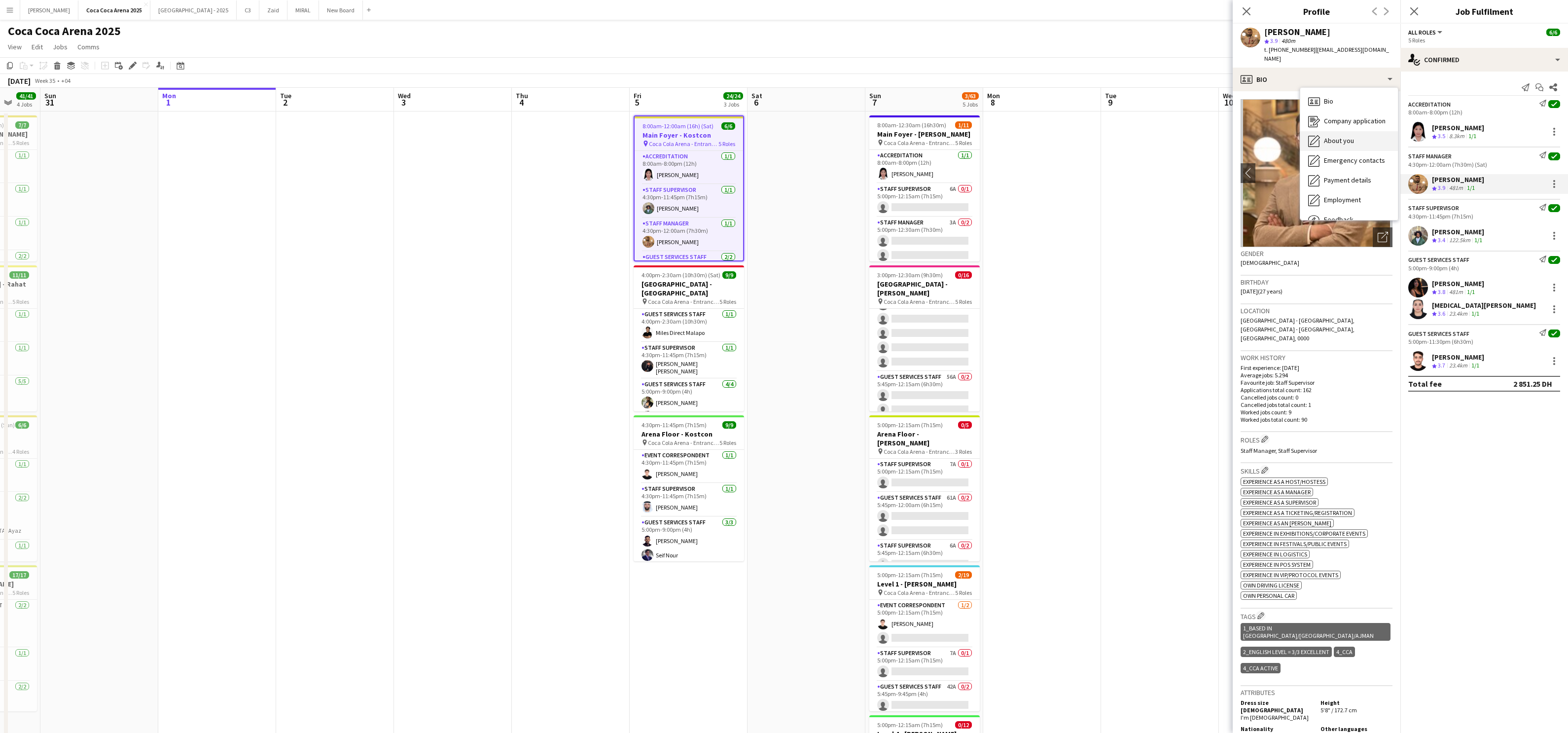
click at [1132, 142] on span "About you" at bounding box center [1339, 141] width 30 height 9
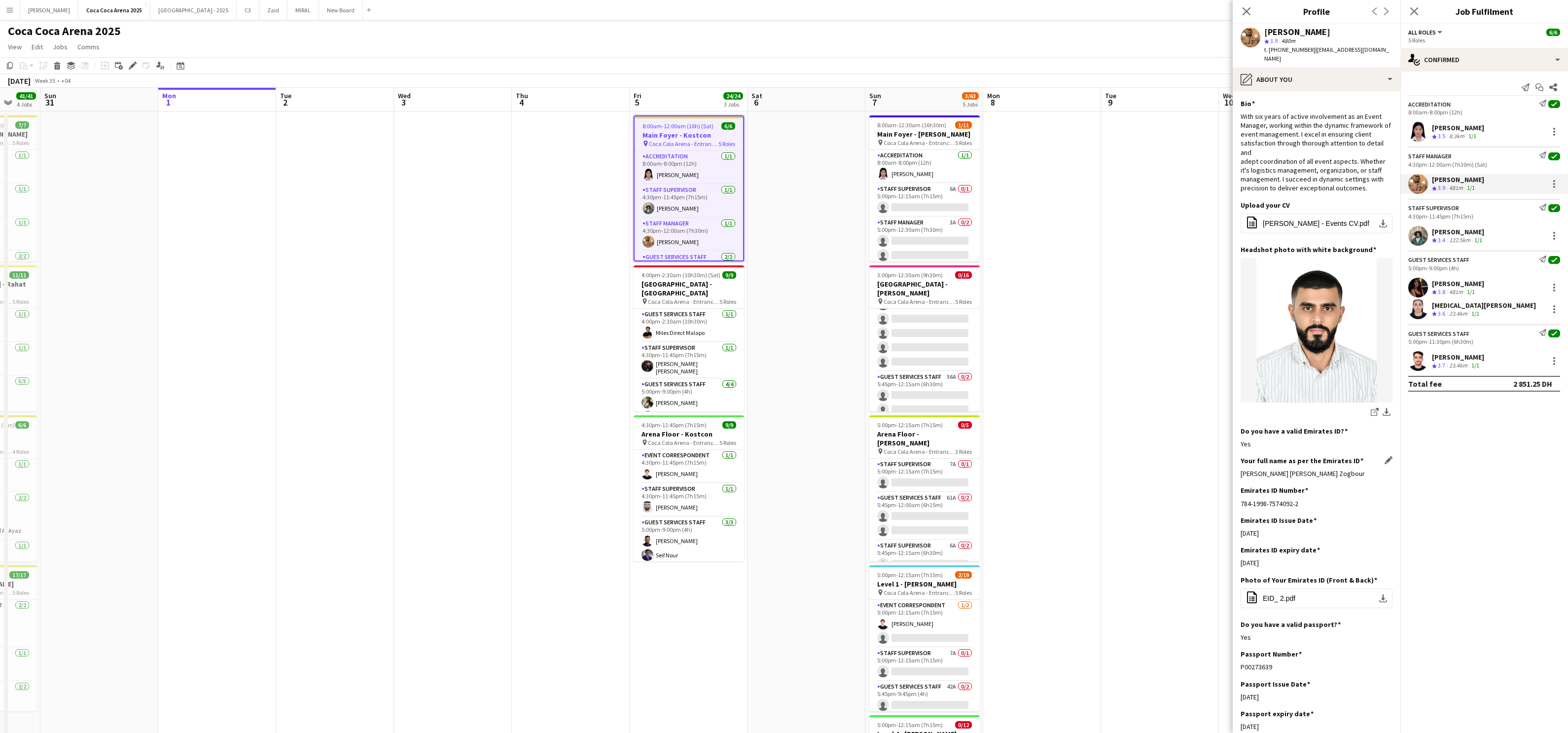
drag, startPoint x: 1364, startPoint y: 464, endPoint x: 1241, endPoint y: 468, distance: 123.1
click at [1132, 469] on div "[PERSON_NAME] [PERSON_NAME] Zogbour" at bounding box center [1316, 473] width 152 height 9
copy div "[PERSON_NAME] [PERSON_NAME] Zogbour"
click at [1132, 228] on div "[PERSON_NAME]" at bounding box center [1458, 231] width 52 height 9
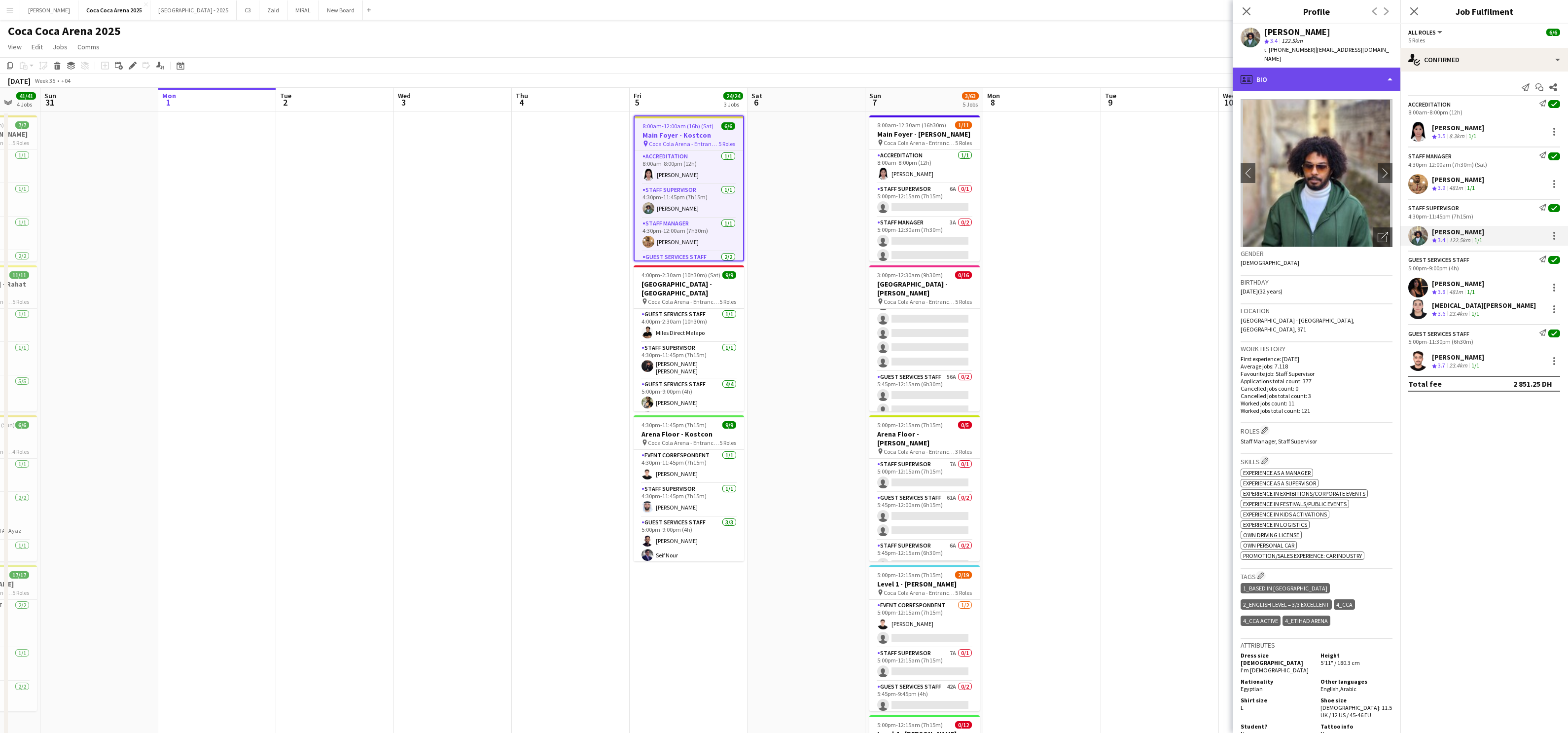
click at [1132, 75] on div "profile Bio" at bounding box center [1316, 79] width 167 height 24
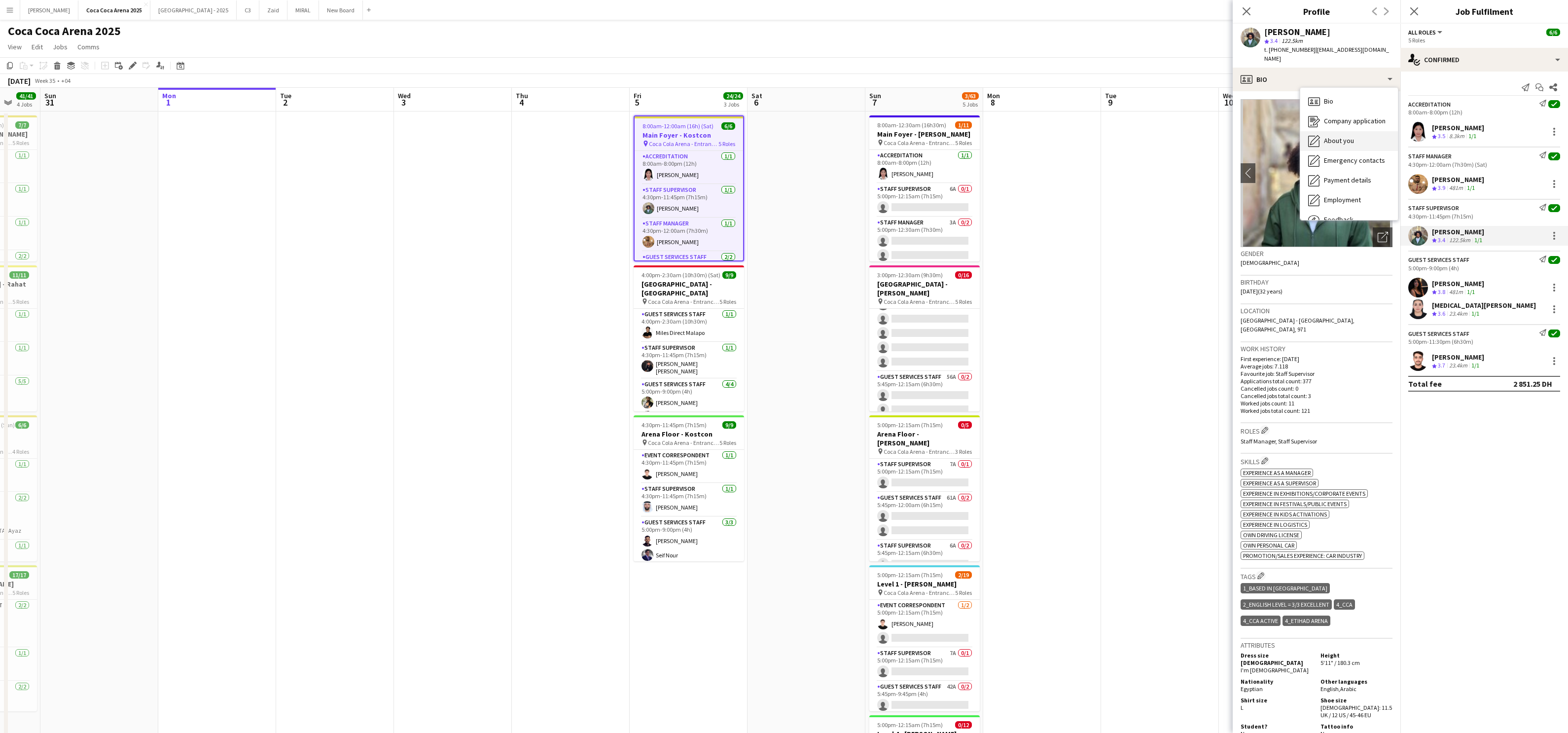
click at [1132, 139] on span "About you" at bounding box center [1339, 141] width 30 height 9
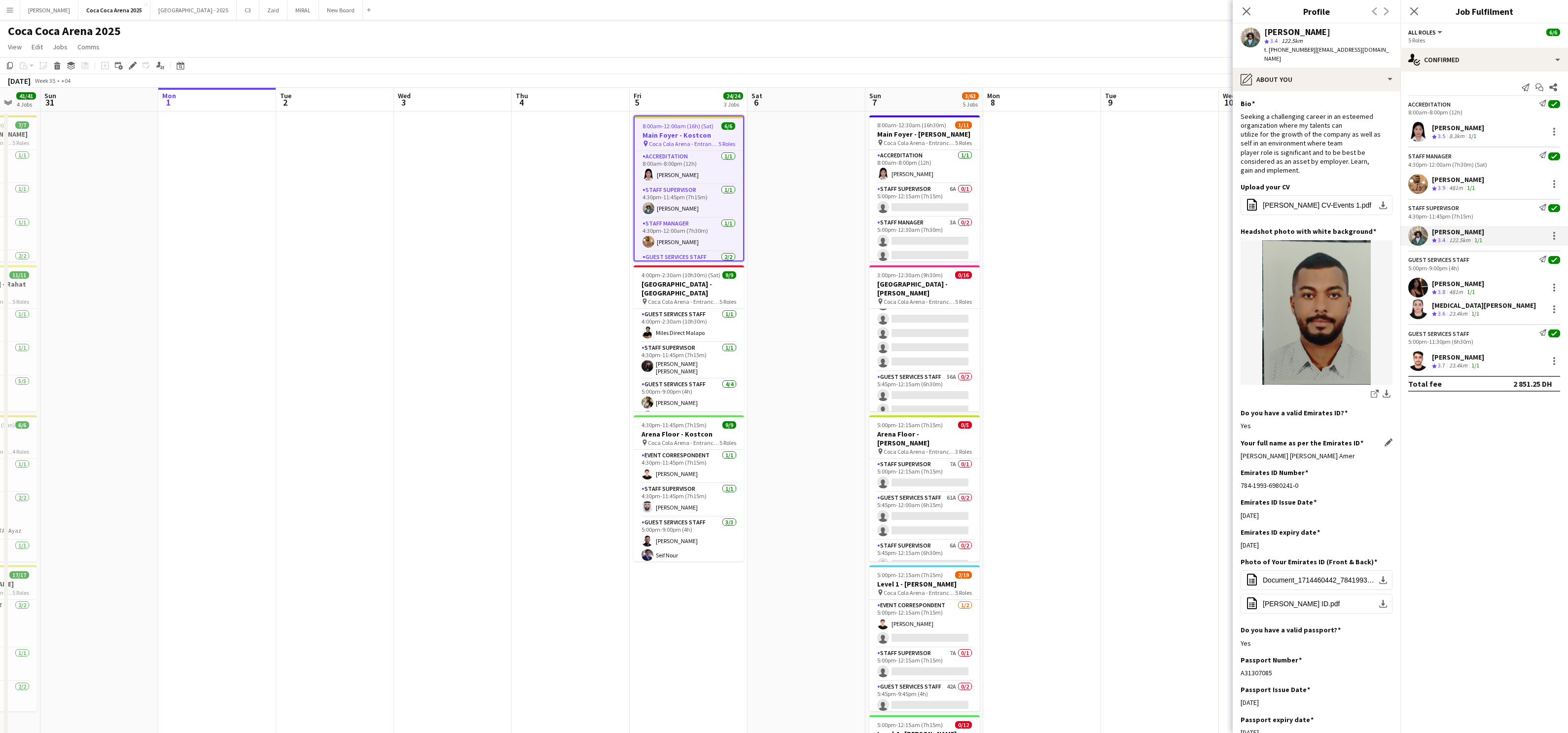
drag, startPoint x: 1381, startPoint y: 460, endPoint x: 1241, endPoint y: 455, distance: 140.1
click at [1132, 455] on div "[PERSON_NAME] [PERSON_NAME] Amer" at bounding box center [1316, 455] width 152 height 9
copy div "[PERSON_NAME] [PERSON_NAME] Amer"
click at [1132, 283] on div "[PERSON_NAME]" at bounding box center [1458, 283] width 52 height 9
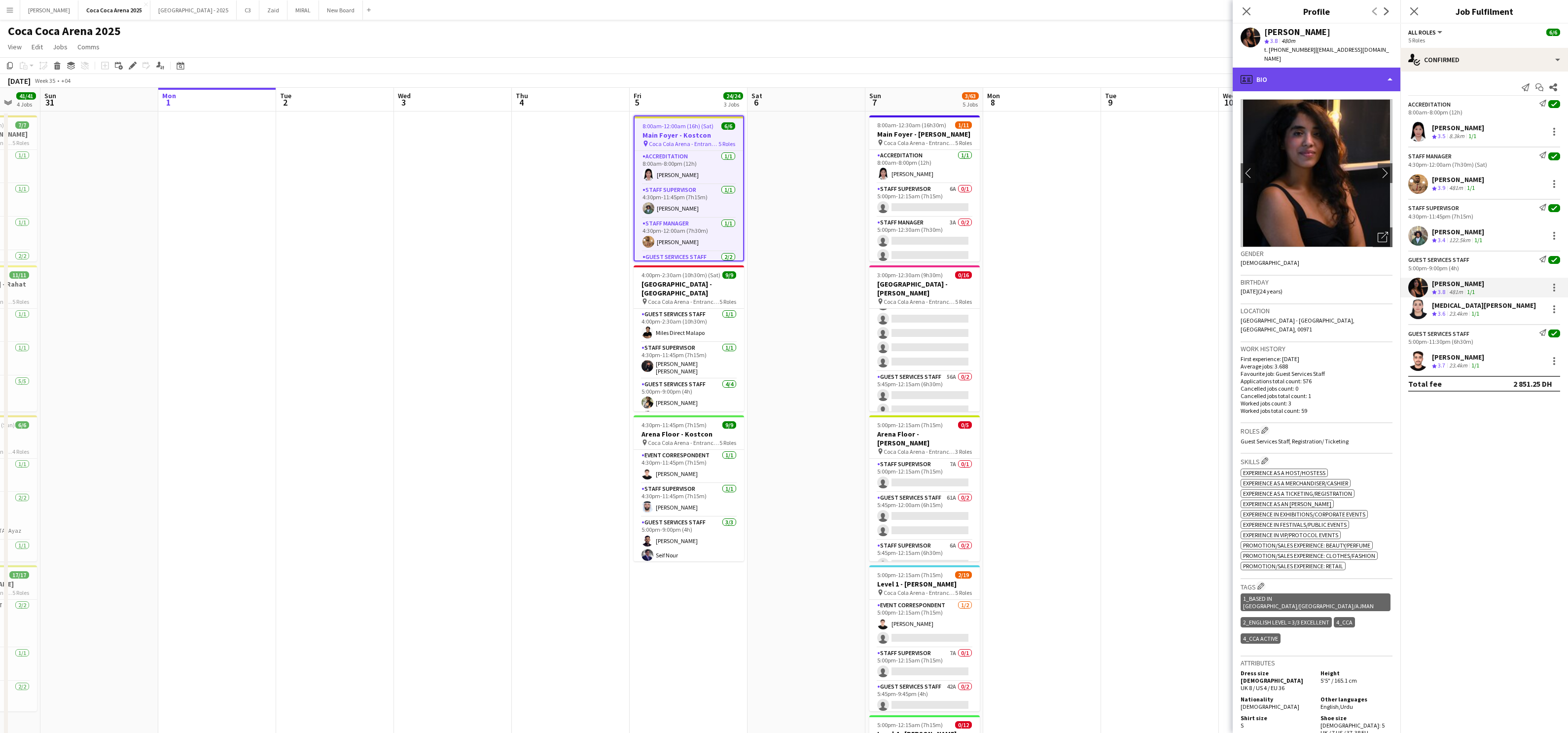
click at [1132, 71] on div "profile Bio" at bounding box center [1316, 79] width 167 height 24
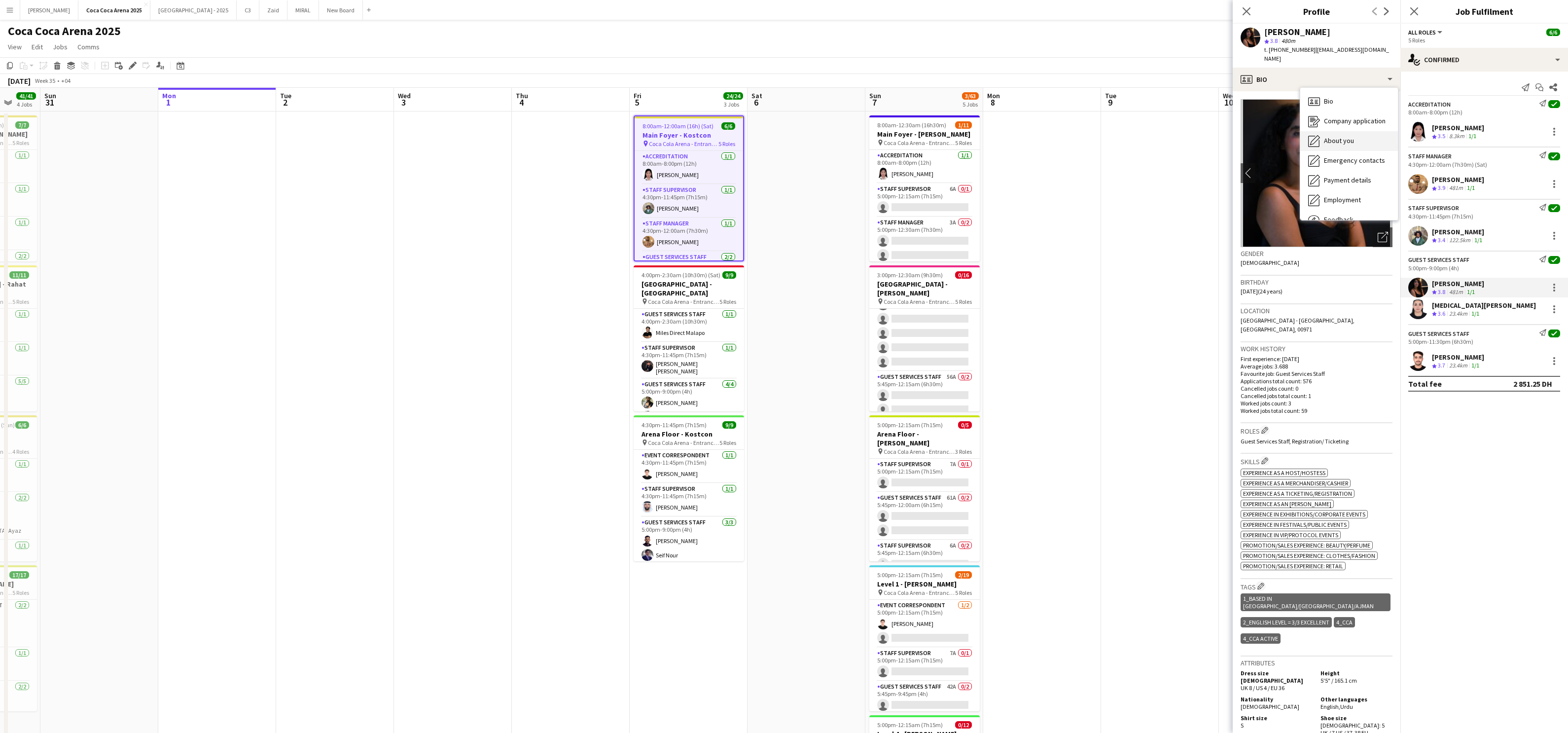
click at [1132, 131] on div "About you About you" at bounding box center [1349, 141] width 97 height 19
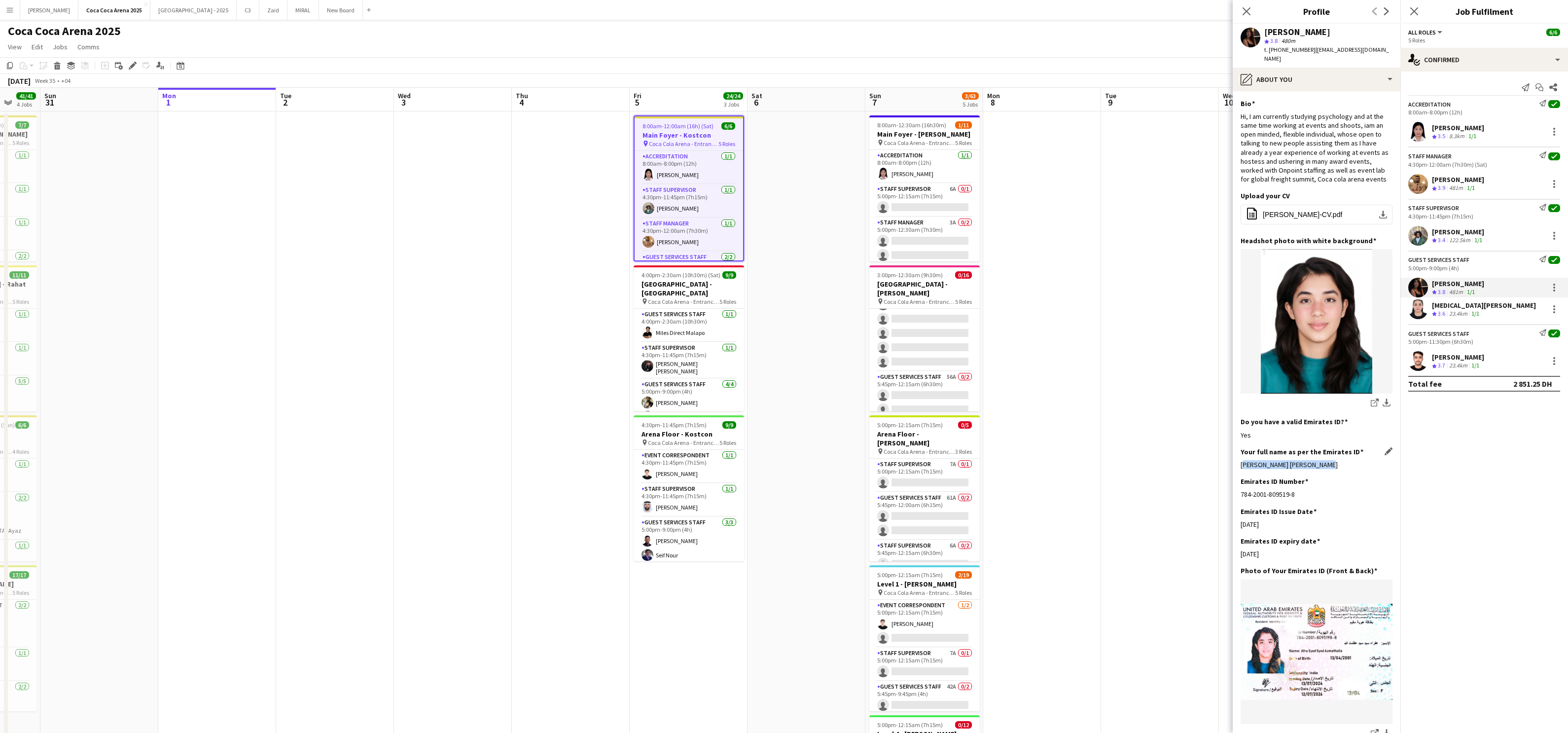
drag, startPoint x: 1320, startPoint y: 455, endPoint x: 1242, endPoint y: 457, distance: 78.0
click at [1132, 460] on div "[PERSON_NAME] [PERSON_NAME]" at bounding box center [1316, 465] width 152 height 9
copy div "[PERSON_NAME] [PERSON_NAME]"
click at [1132, 307] on div "[MEDICAL_DATA][PERSON_NAME]" at bounding box center [1483, 305] width 104 height 9
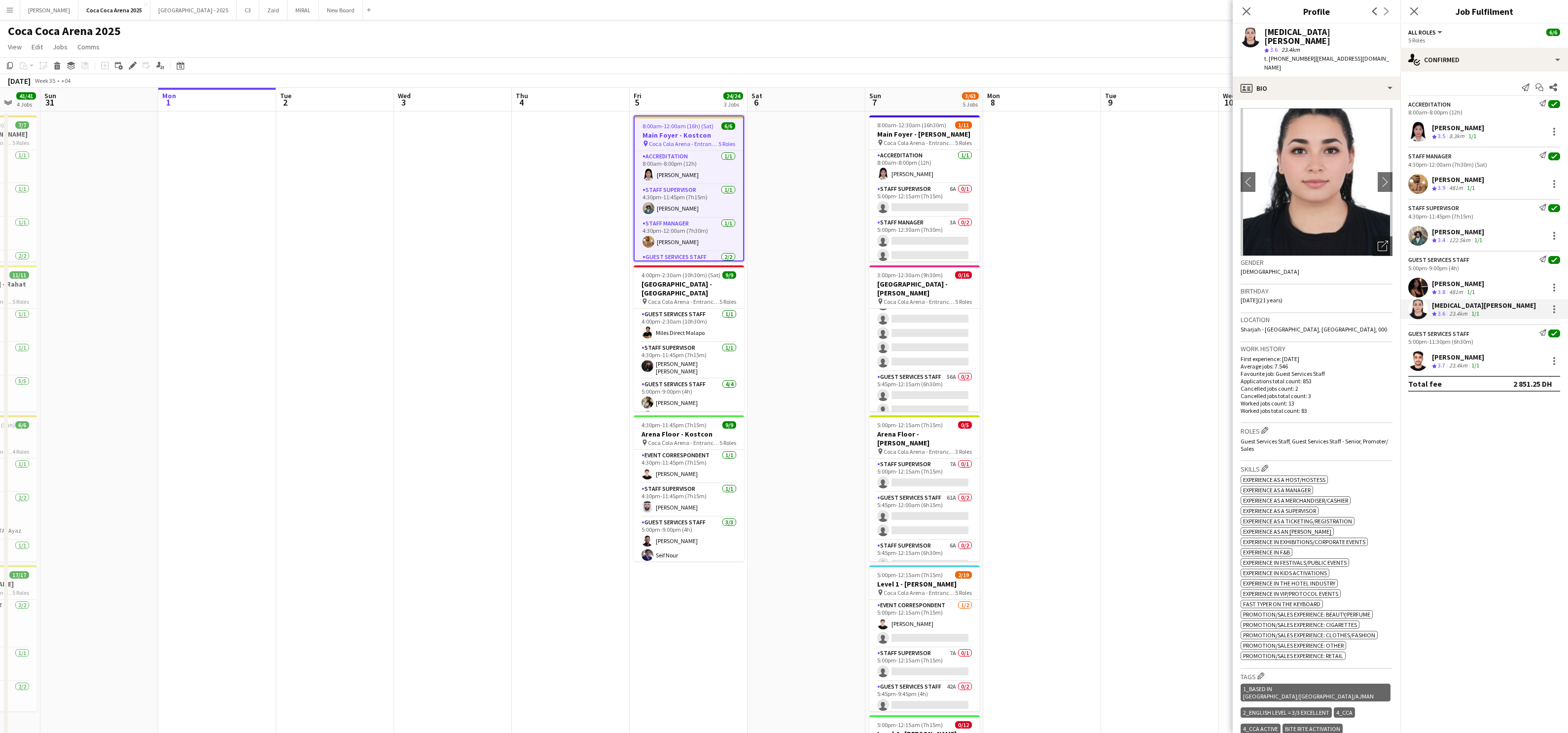
click at [1132, 307] on div "[MEDICAL_DATA][PERSON_NAME]" at bounding box center [1483, 305] width 104 height 9
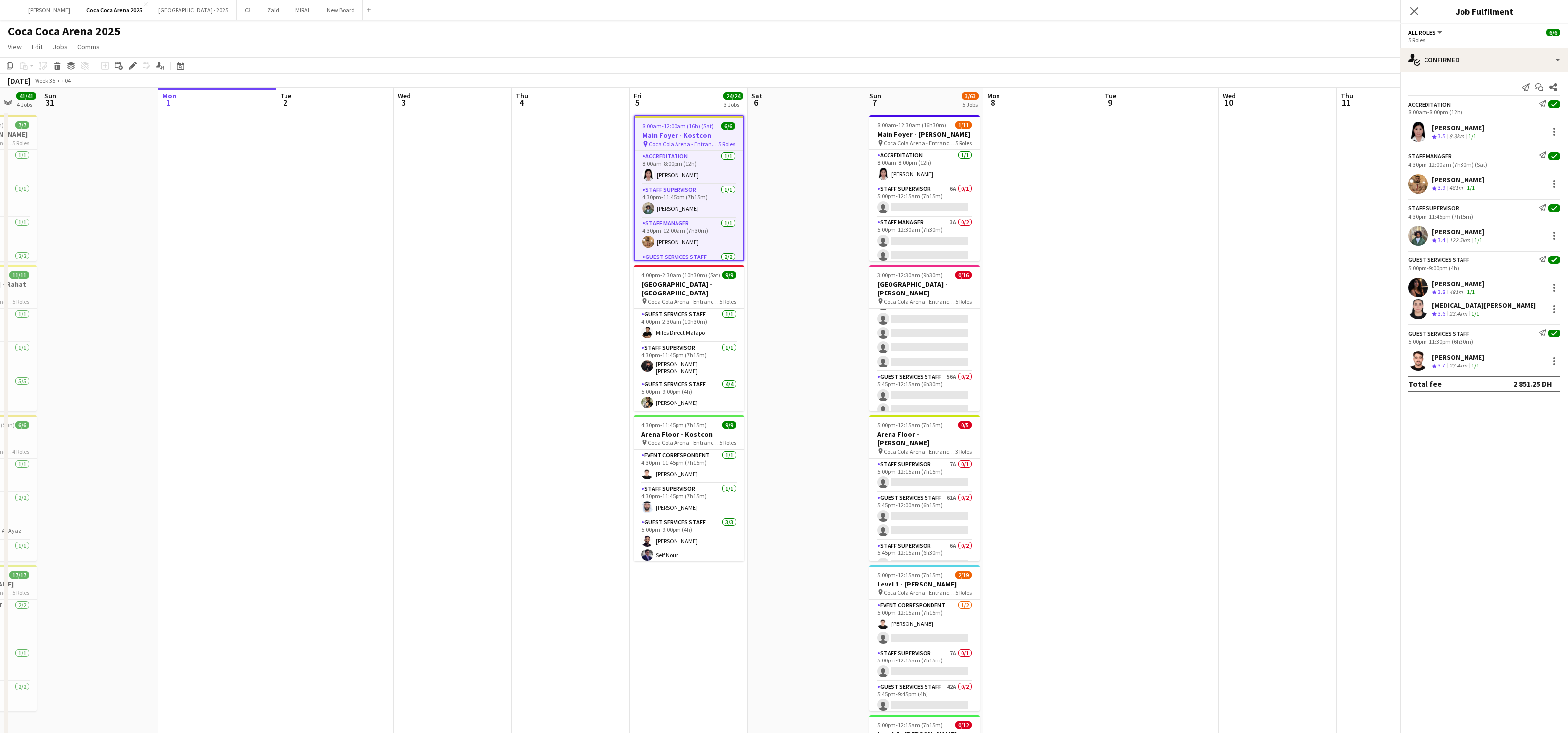
click at [1132, 307] on div "[MEDICAL_DATA][PERSON_NAME]" at bounding box center [1483, 305] width 104 height 9
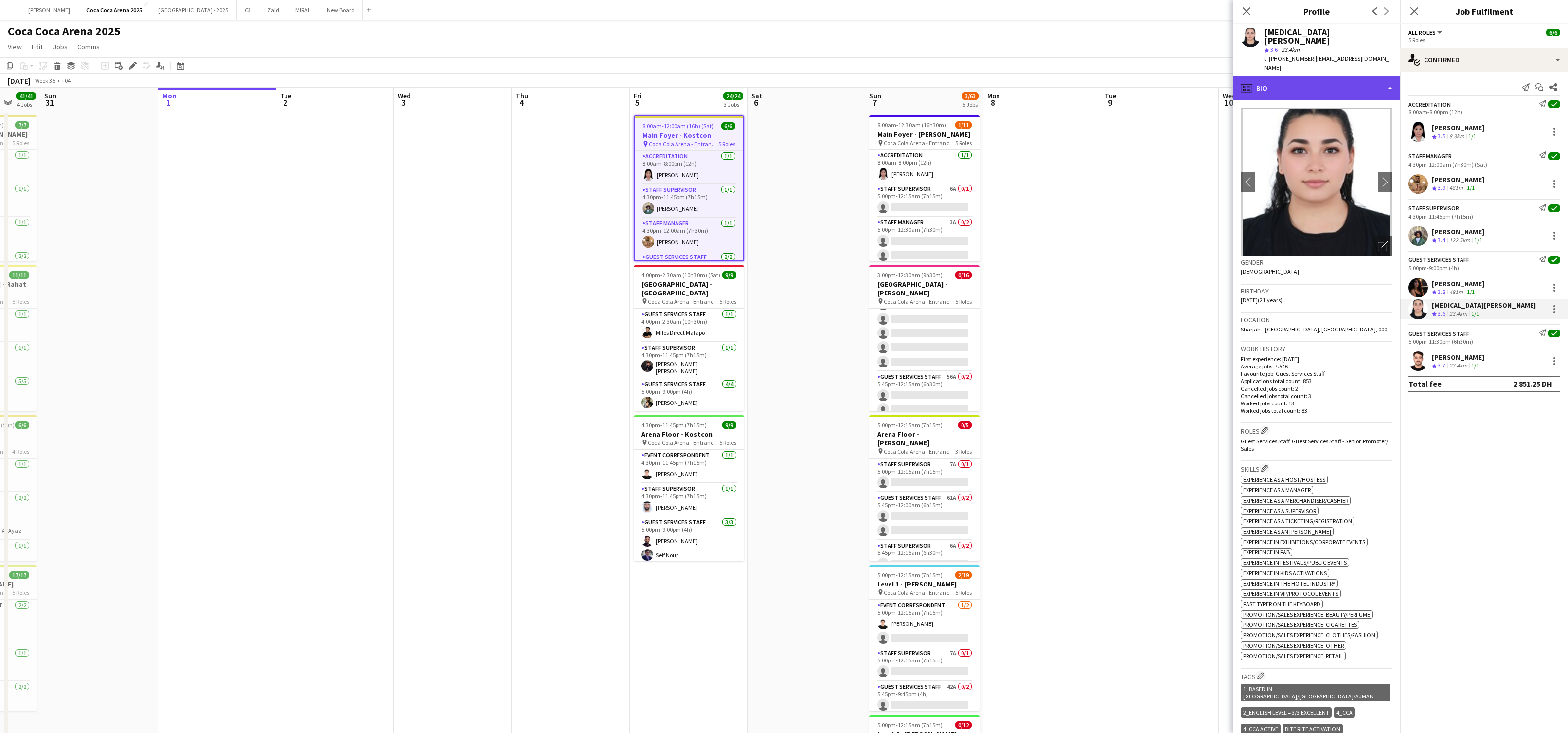
click at [1132, 77] on div "profile Bio" at bounding box center [1316, 88] width 167 height 24
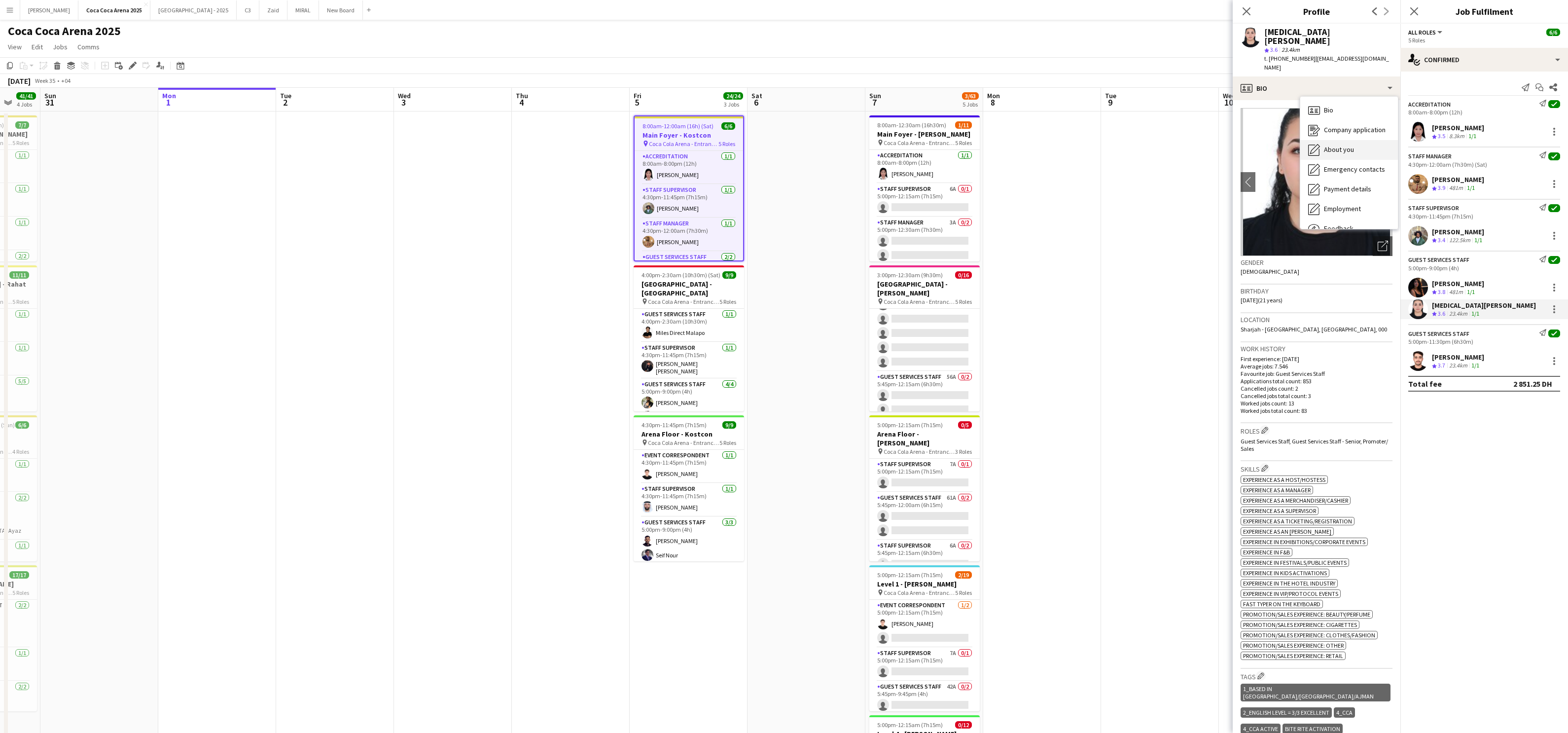
click at [1132, 145] on span "About you" at bounding box center [1339, 149] width 30 height 9
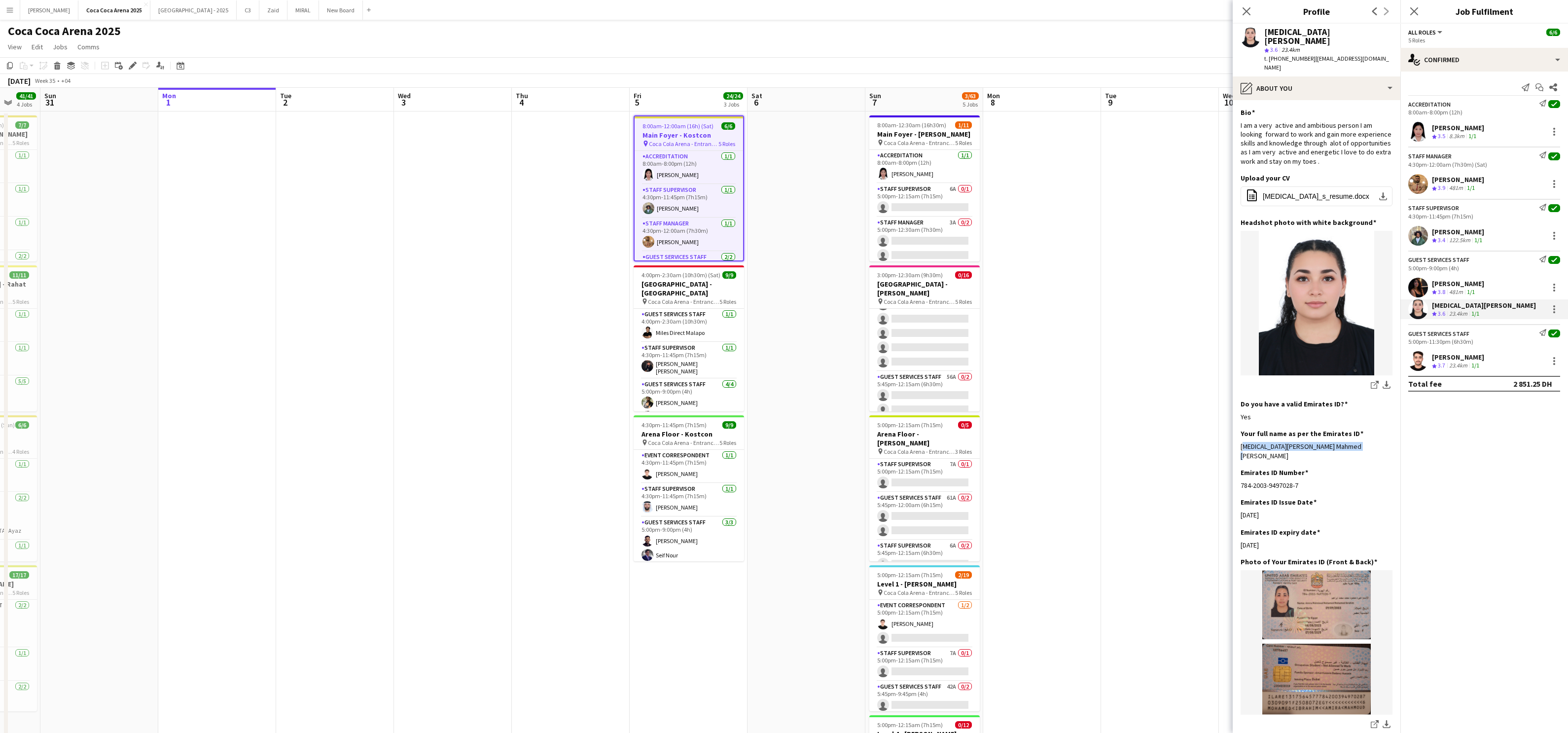
drag, startPoint x: 1370, startPoint y: 427, endPoint x: 1239, endPoint y: 429, distance: 131.0
click at [1132, 429] on app-section-data-types "Bio Edit this field I am a very active and ambitious person I am looking forwar…" at bounding box center [1316, 416] width 167 height 633
copy div "[MEDICAL_DATA][PERSON_NAME] Mahmed [PERSON_NAME]"
click at [1132, 361] on div "[PERSON_NAME]" at bounding box center [1458, 357] width 52 height 9
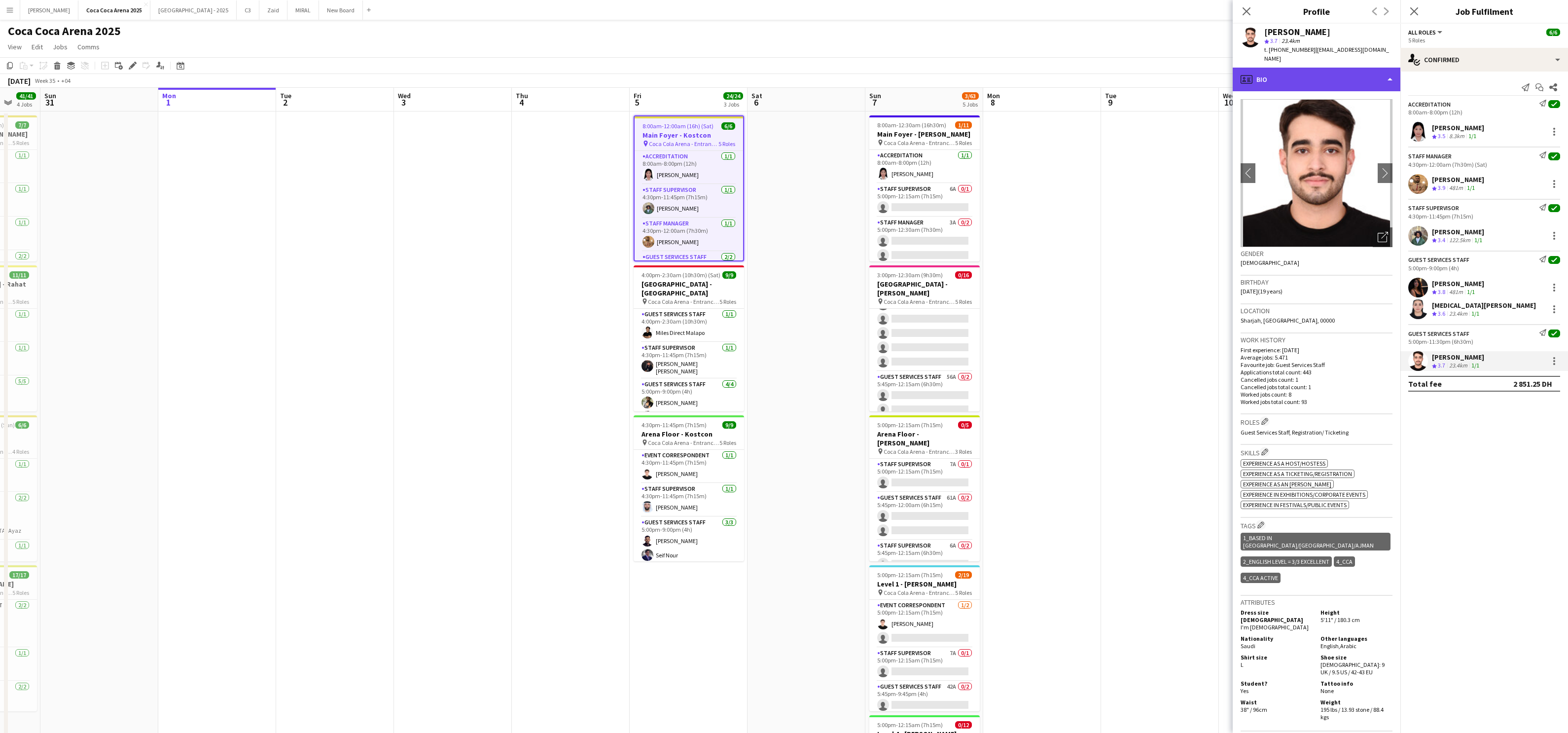
click at [1132, 68] on div "profile Bio" at bounding box center [1316, 79] width 167 height 24
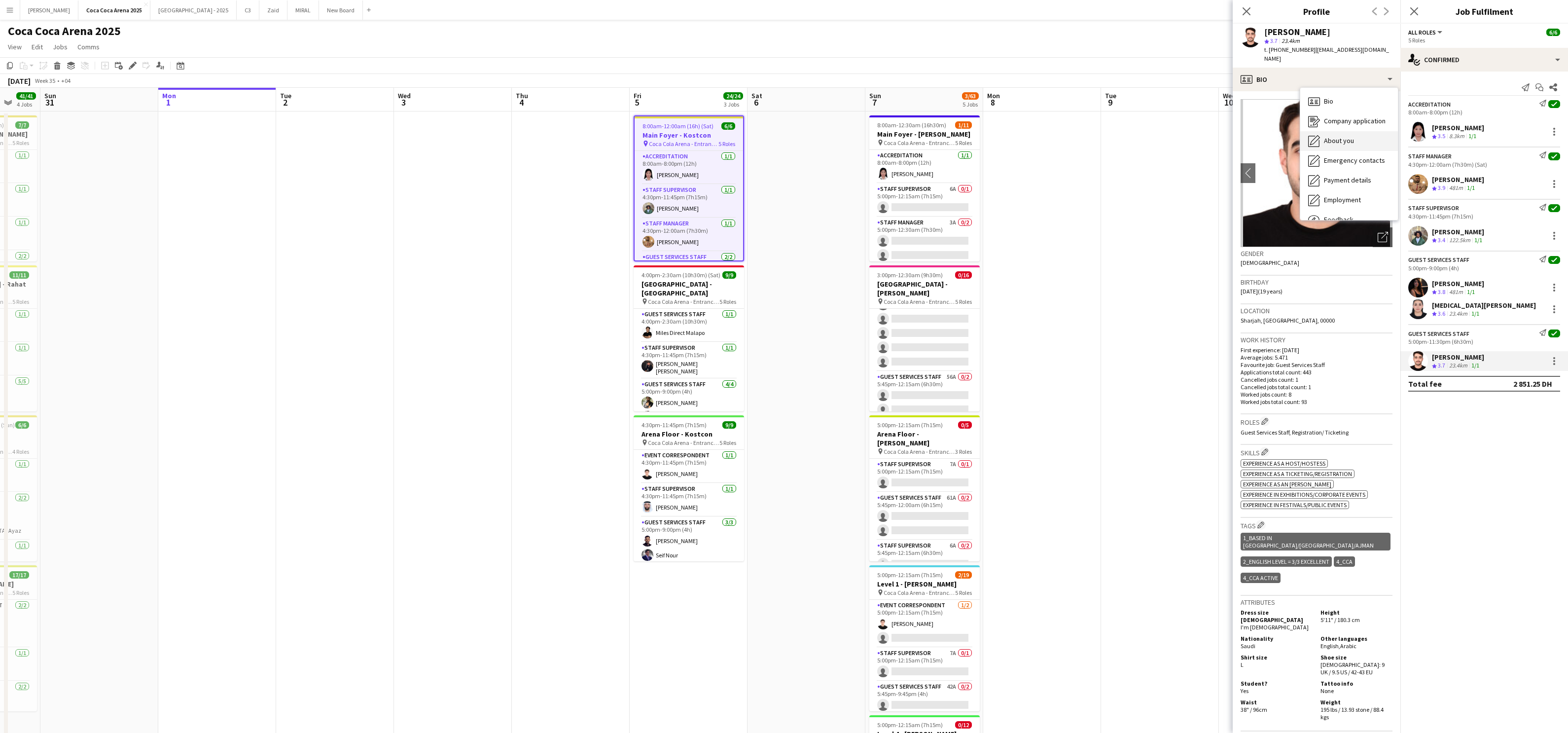
click at [1132, 135] on icon at bounding box center [1315, 140] width 10 height 10
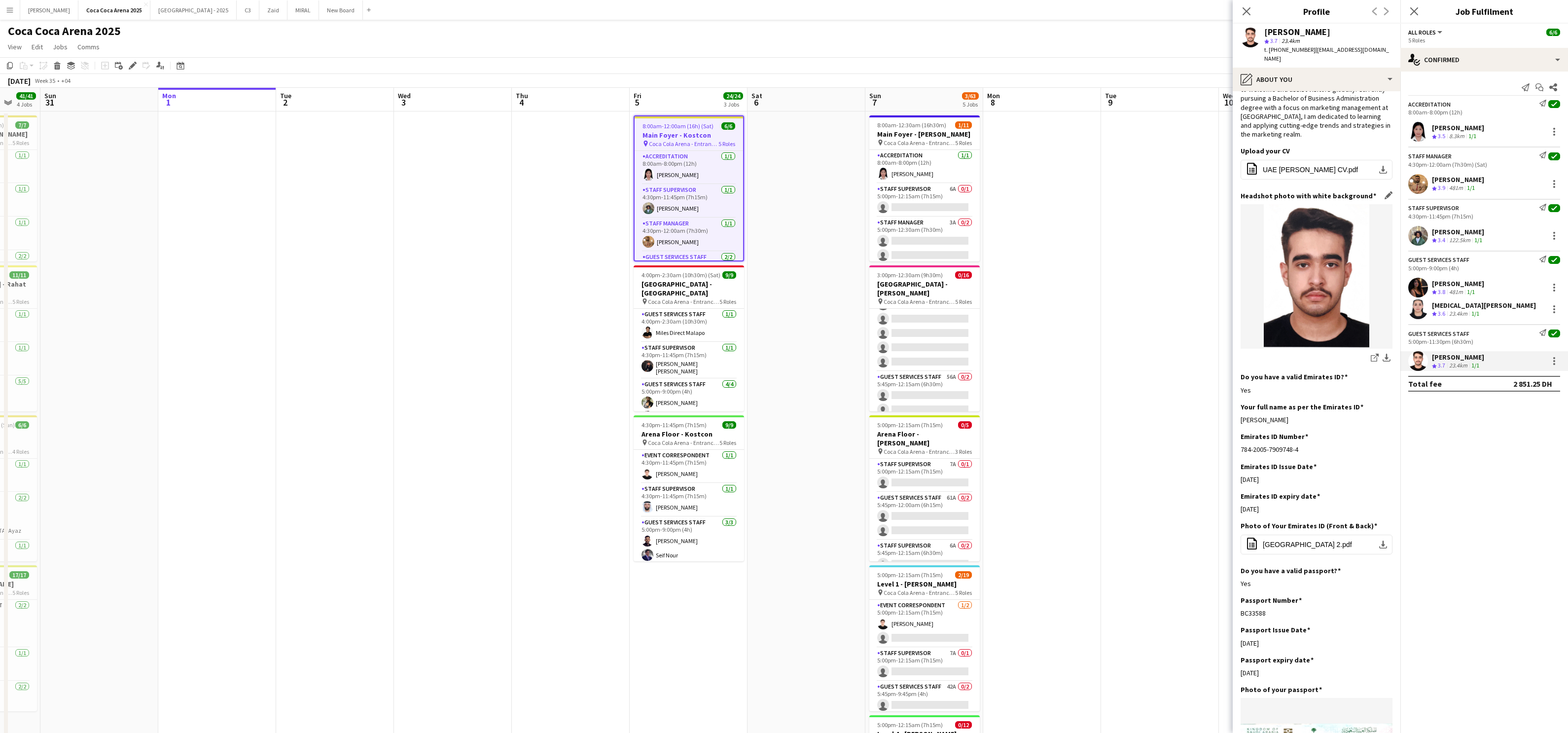
scroll to position [94, 0]
drag, startPoint x: 1328, startPoint y: 382, endPoint x: 1239, endPoint y: 382, distance: 89.0
click at [1132, 382] on app-section-data-types "Bio Edit this field I am [PERSON_NAME], born on [DEMOGRAPHIC_DATA], I am from […" at bounding box center [1316, 412] width 167 height 642
copy div "[PERSON_NAME]"
click at [1132, 10] on icon at bounding box center [1246, 11] width 9 height 9
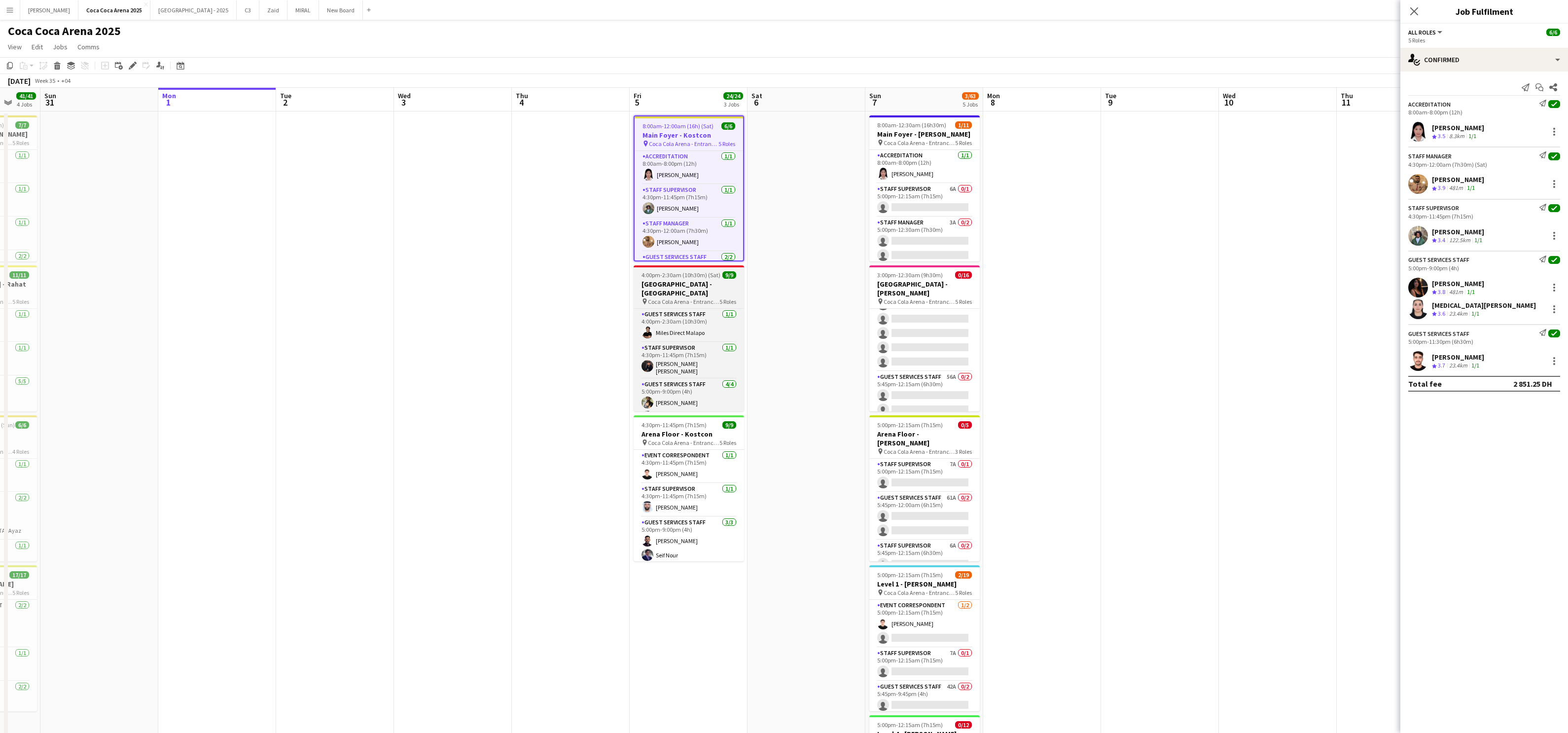
click at [697, 298] on span "Coca Cola Arena - Entrance F" at bounding box center [683, 301] width 71 height 7
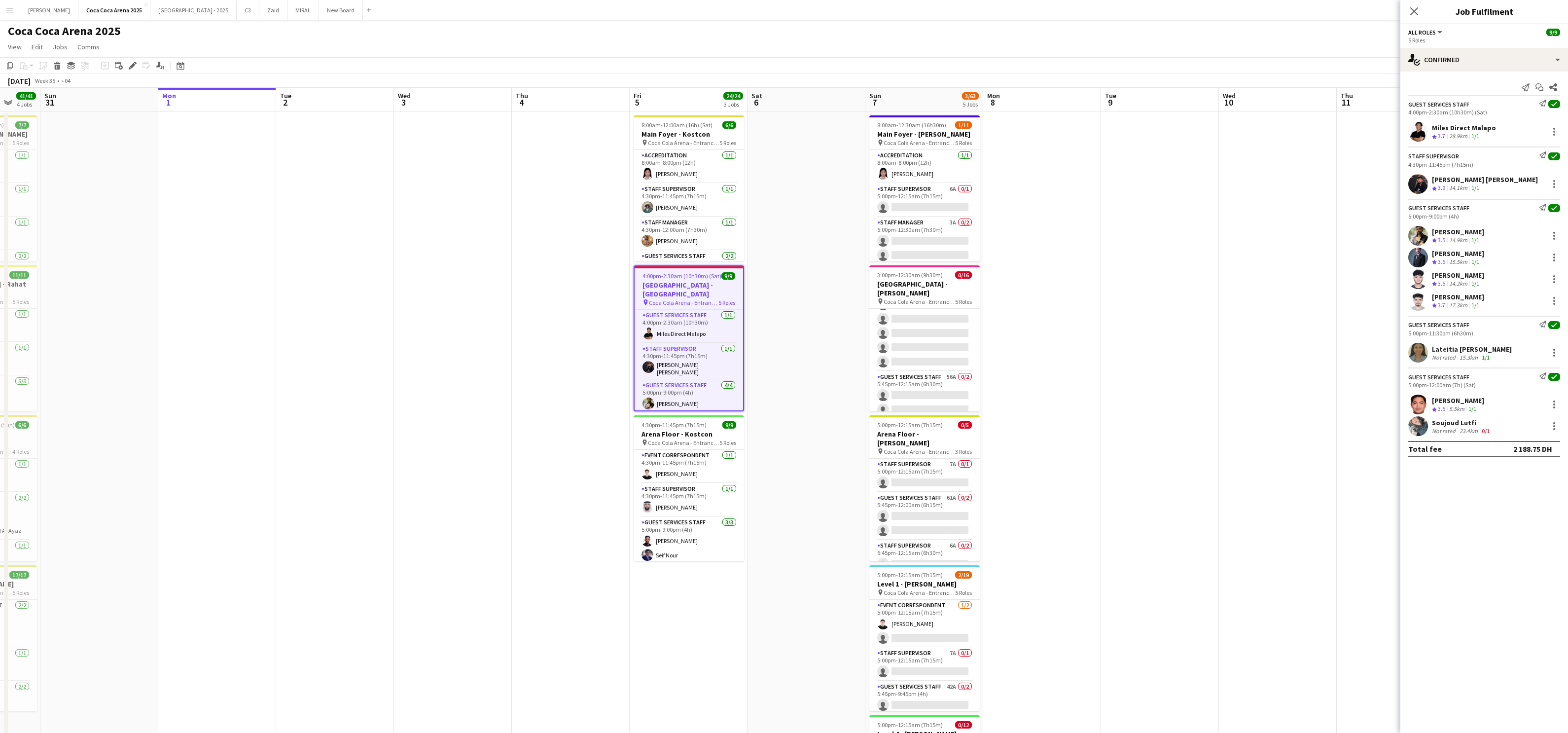
click at [1132, 124] on div "Miles Direct Malapo" at bounding box center [1463, 128] width 64 height 9
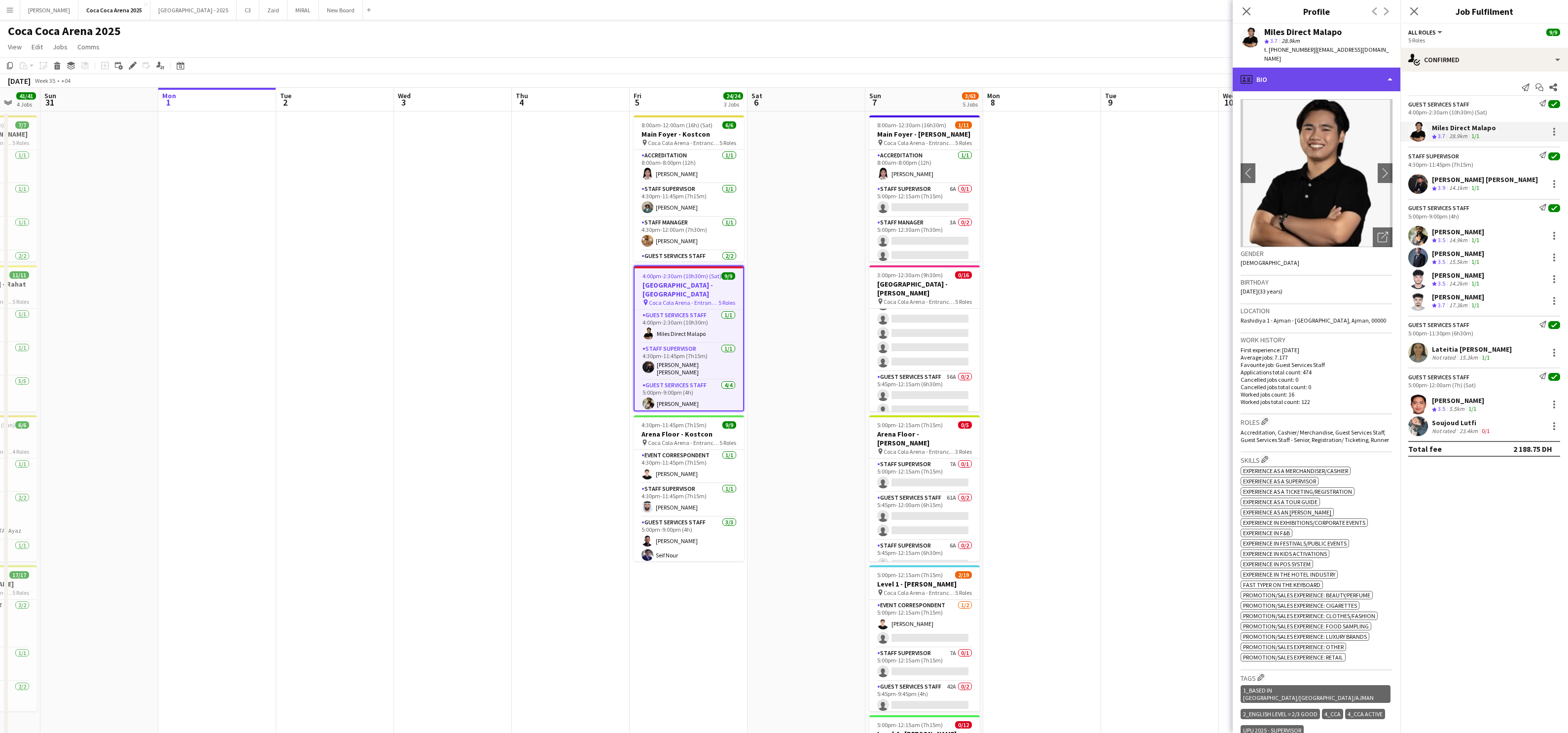
click at [1132, 74] on div "profile Bio" at bounding box center [1316, 79] width 167 height 24
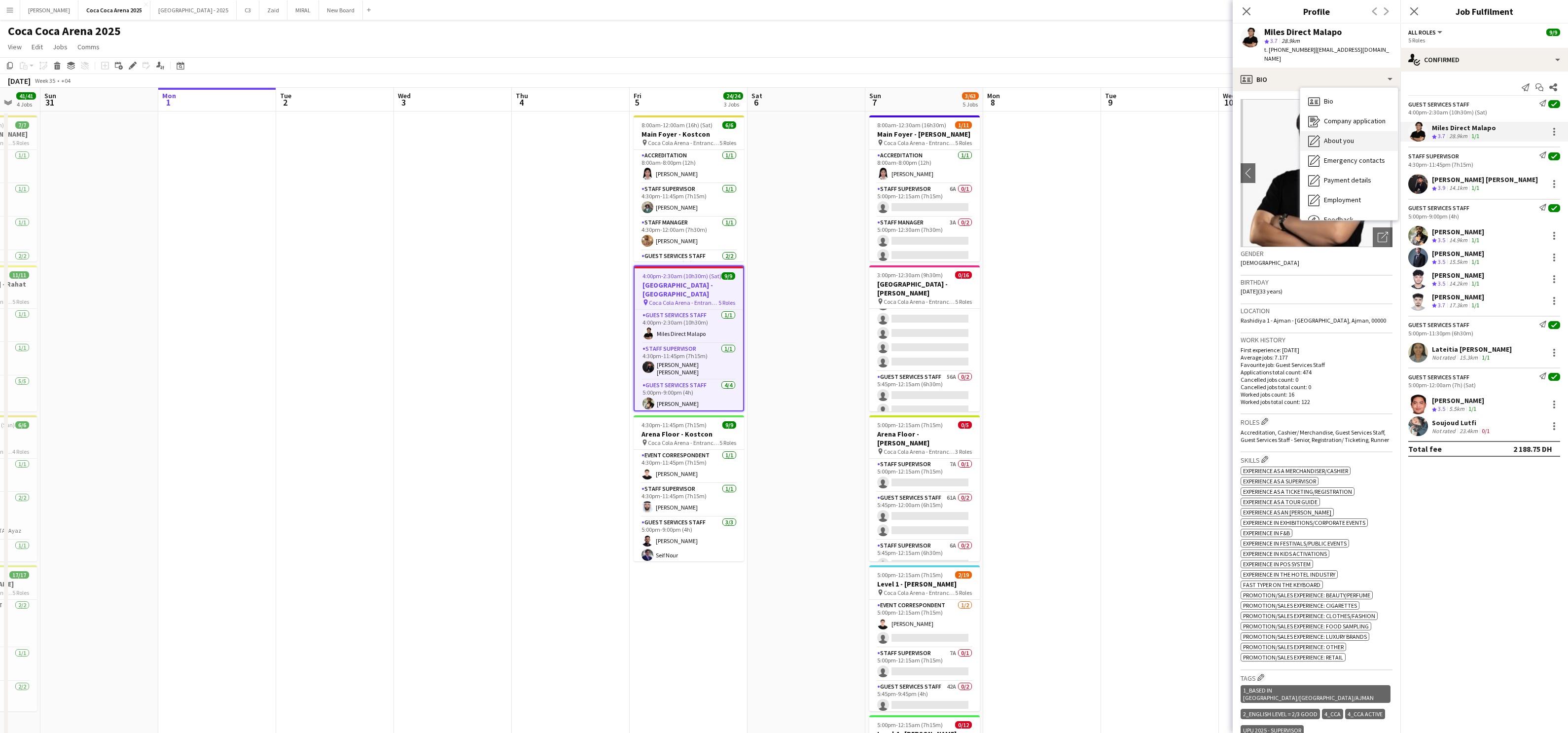
click at [1132, 136] on span "About you" at bounding box center [1339, 141] width 30 height 9
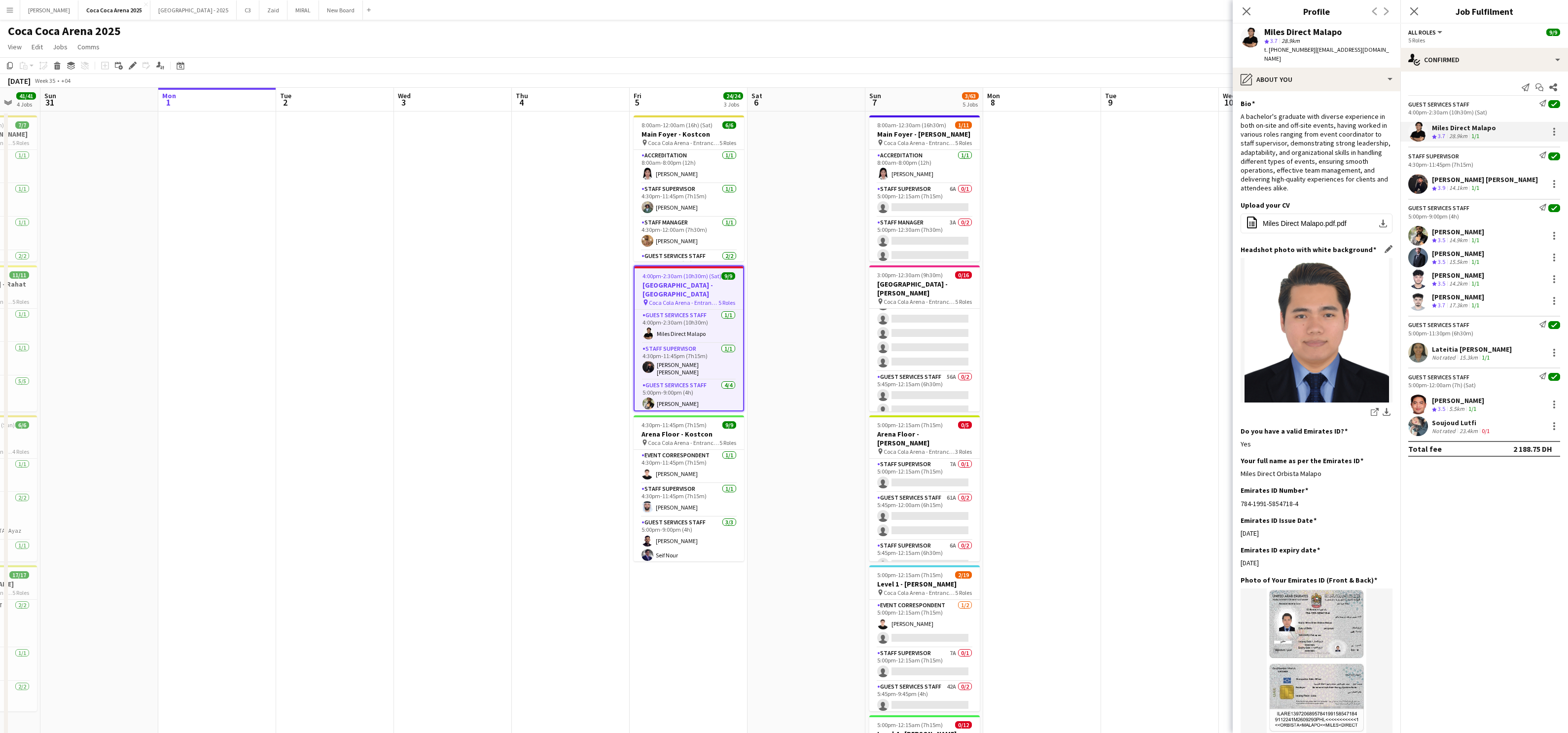
scroll to position [60, 0]
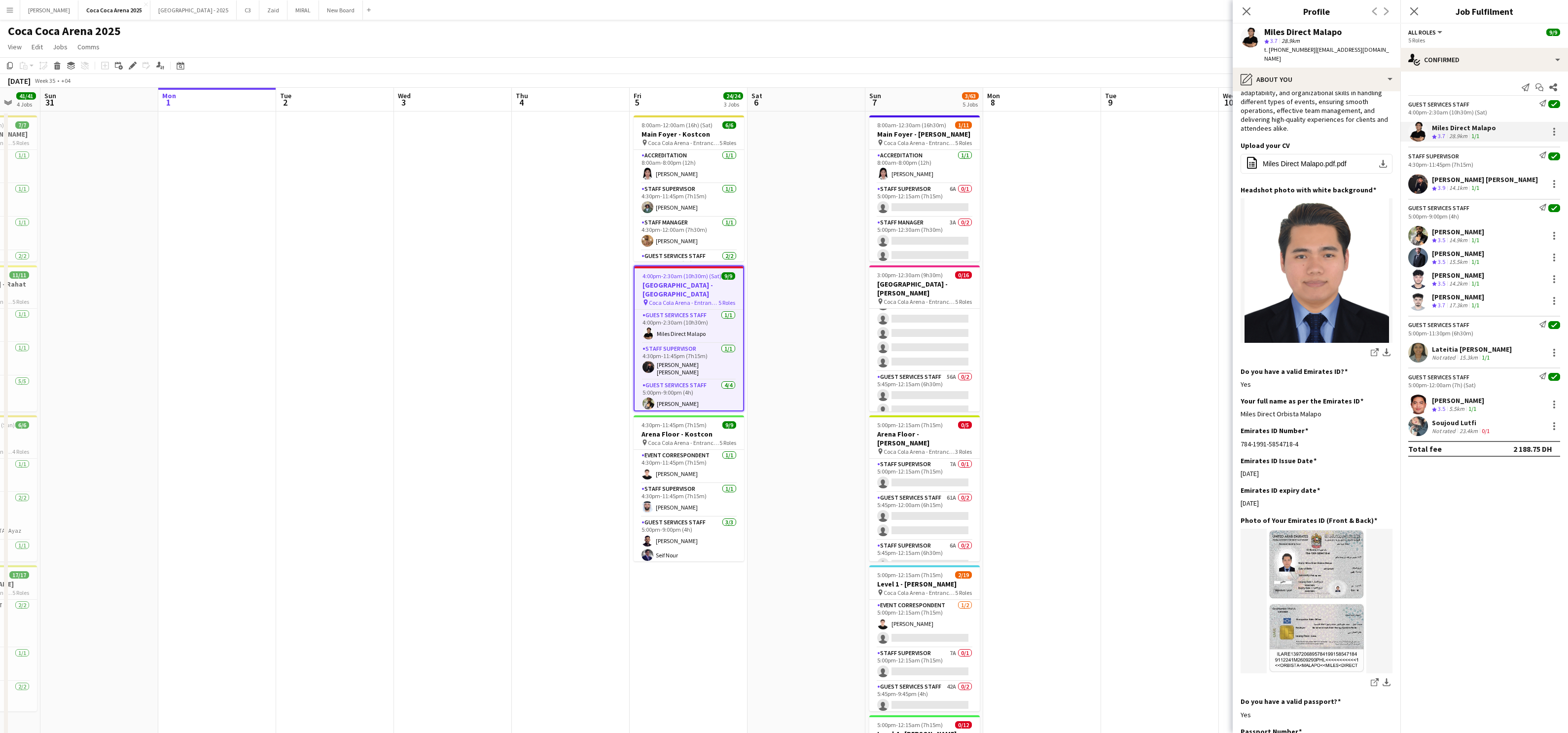
drag, startPoint x: 1323, startPoint y: 404, endPoint x: 1239, endPoint y: 404, distance: 84.0
click at [1132, 404] on app-section-data-types "Bio Edit this field A bachelor's graduate with diverse experience in both on-si…" at bounding box center [1316, 412] width 167 height 642
copy div "Miles Direct Orbista Malapo"
click at [1132, 403] on div "[PERSON_NAME]" at bounding box center [1458, 400] width 52 height 9
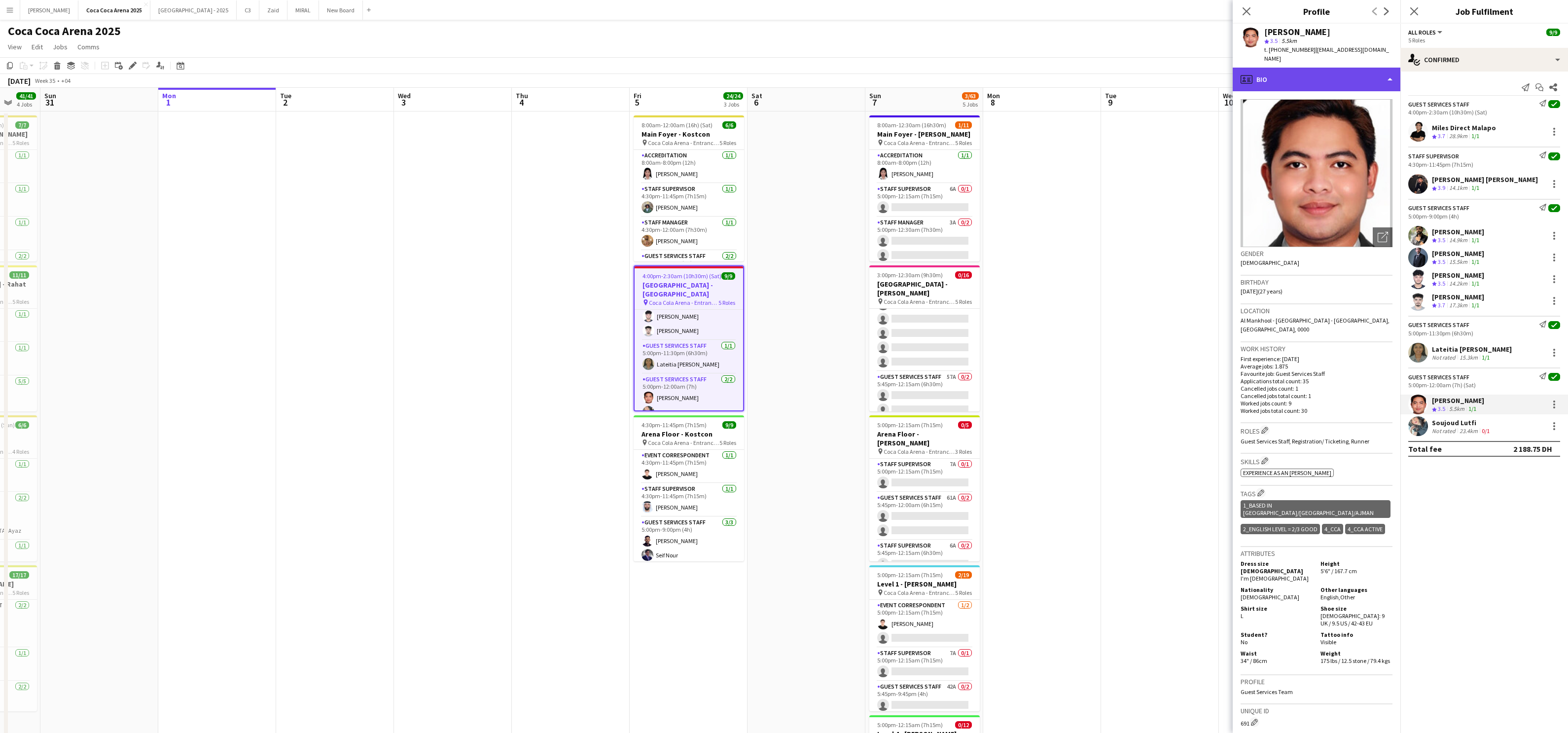
click at [1132, 82] on div "profile Bio" at bounding box center [1316, 79] width 167 height 24
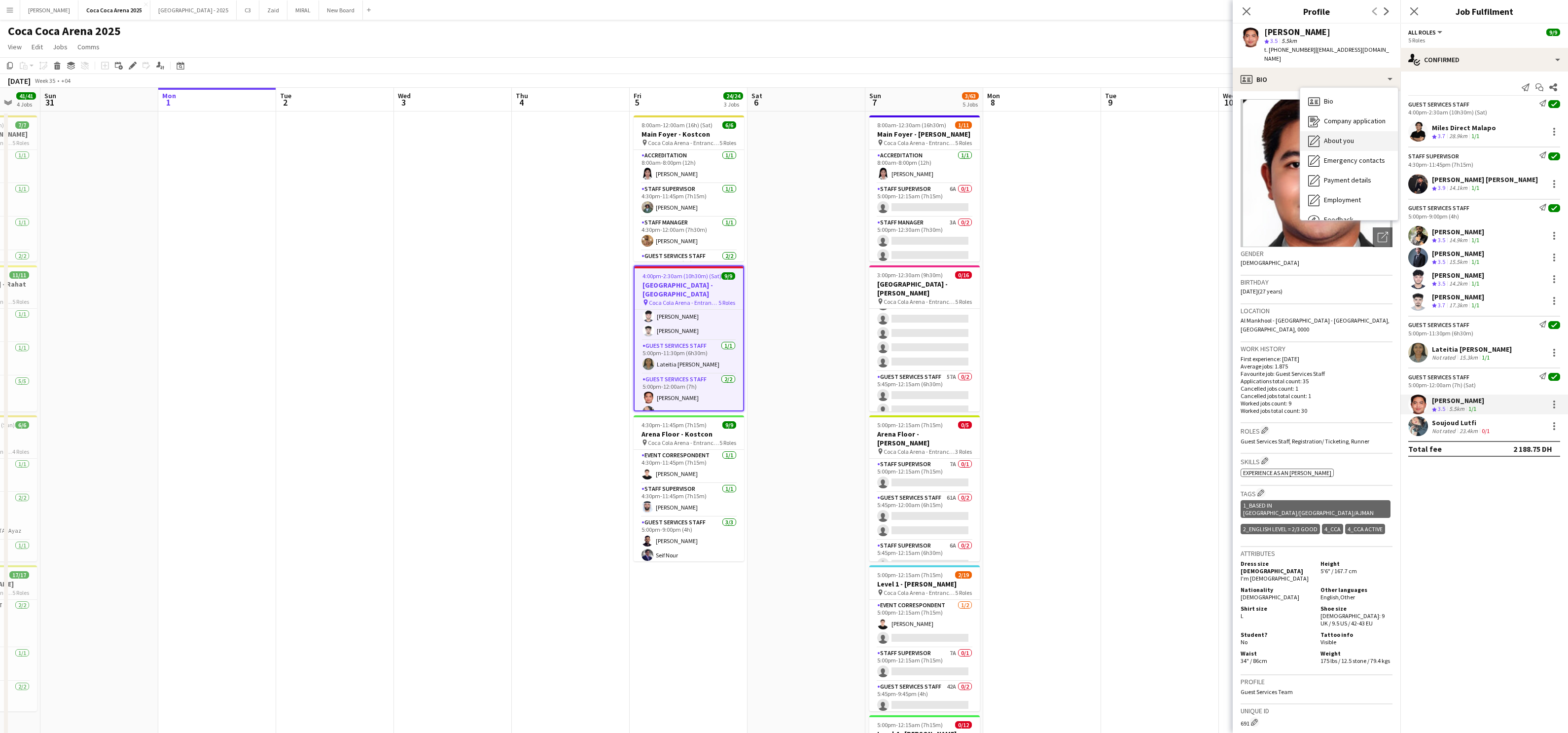
click at [1132, 138] on span "About you" at bounding box center [1339, 141] width 30 height 9
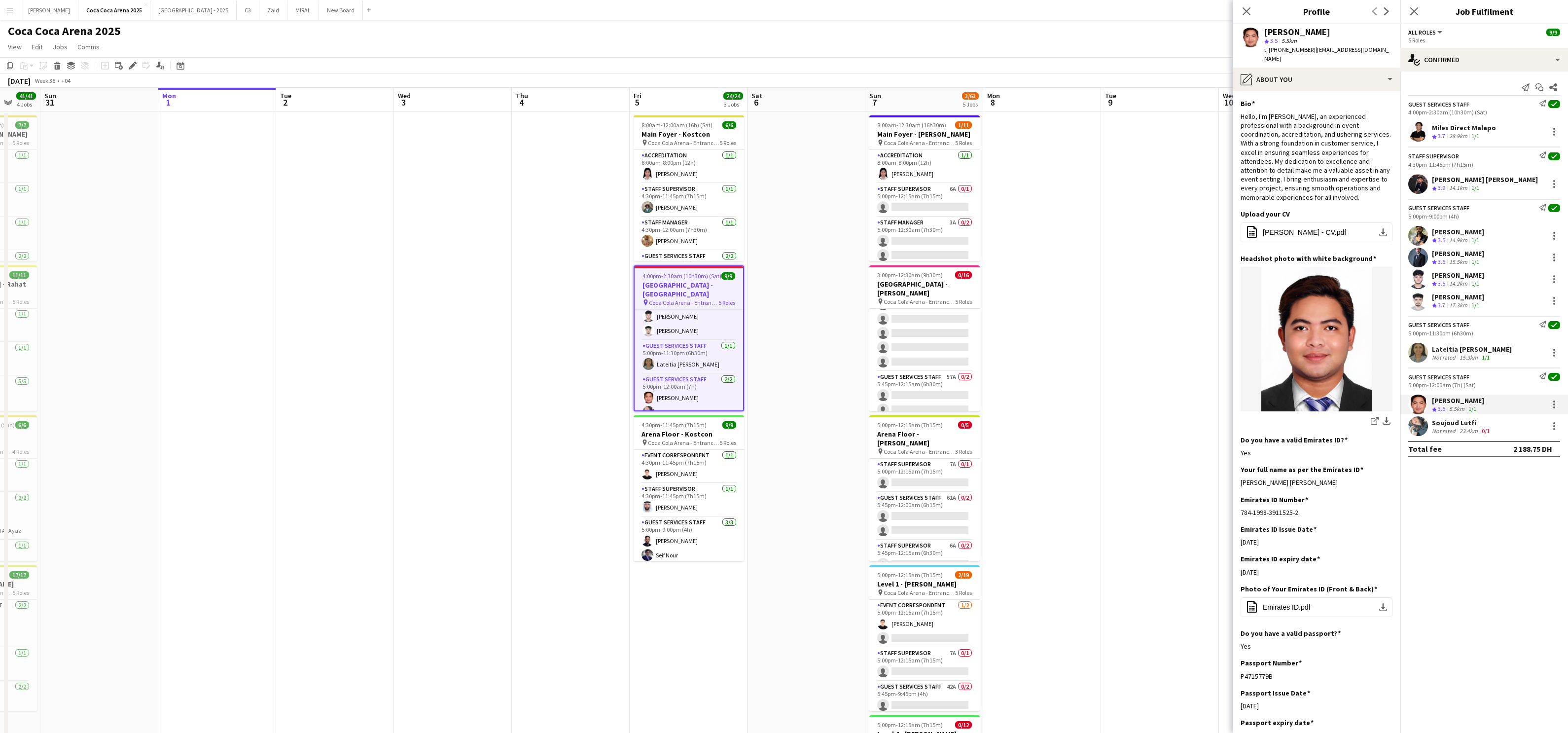
drag, startPoint x: 1345, startPoint y: 480, endPoint x: 1239, endPoint y: 482, distance: 106.0
click at [1132, 482] on app-section-data-types "Bio Edit this field Hello, I'm [PERSON_NAME], an experienced professional with …" at bounding box center [1316, 412] width 167 height 642
copy div "[PERSON_NAME] [PERSON_NAME]"
click at [1132, 428] on div "Not rated" at bounding box center [1444, 431] width 26 height 7
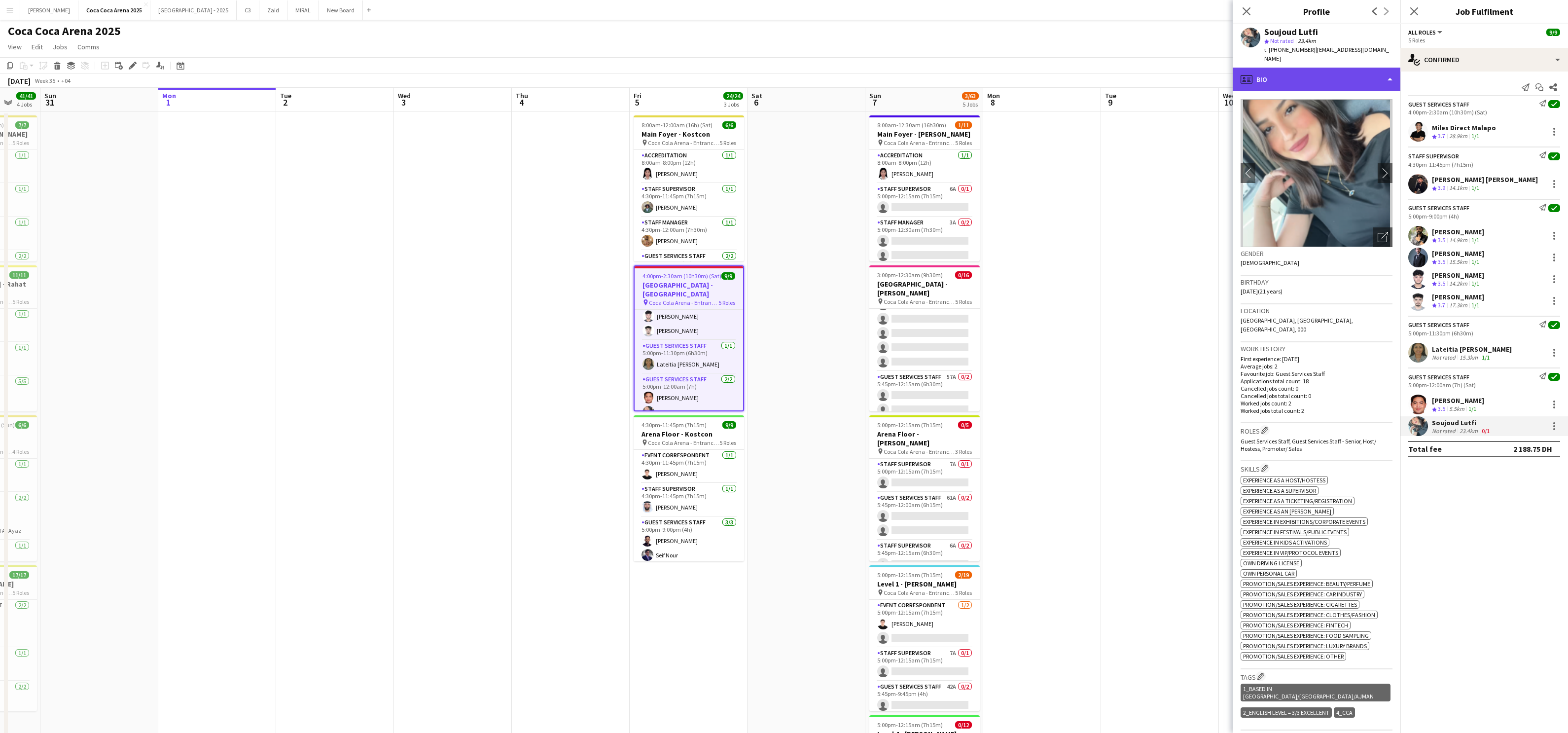
click at [1132, 75] on div "profile Bio" at bounding box center [1316, 79] width 167 height 24
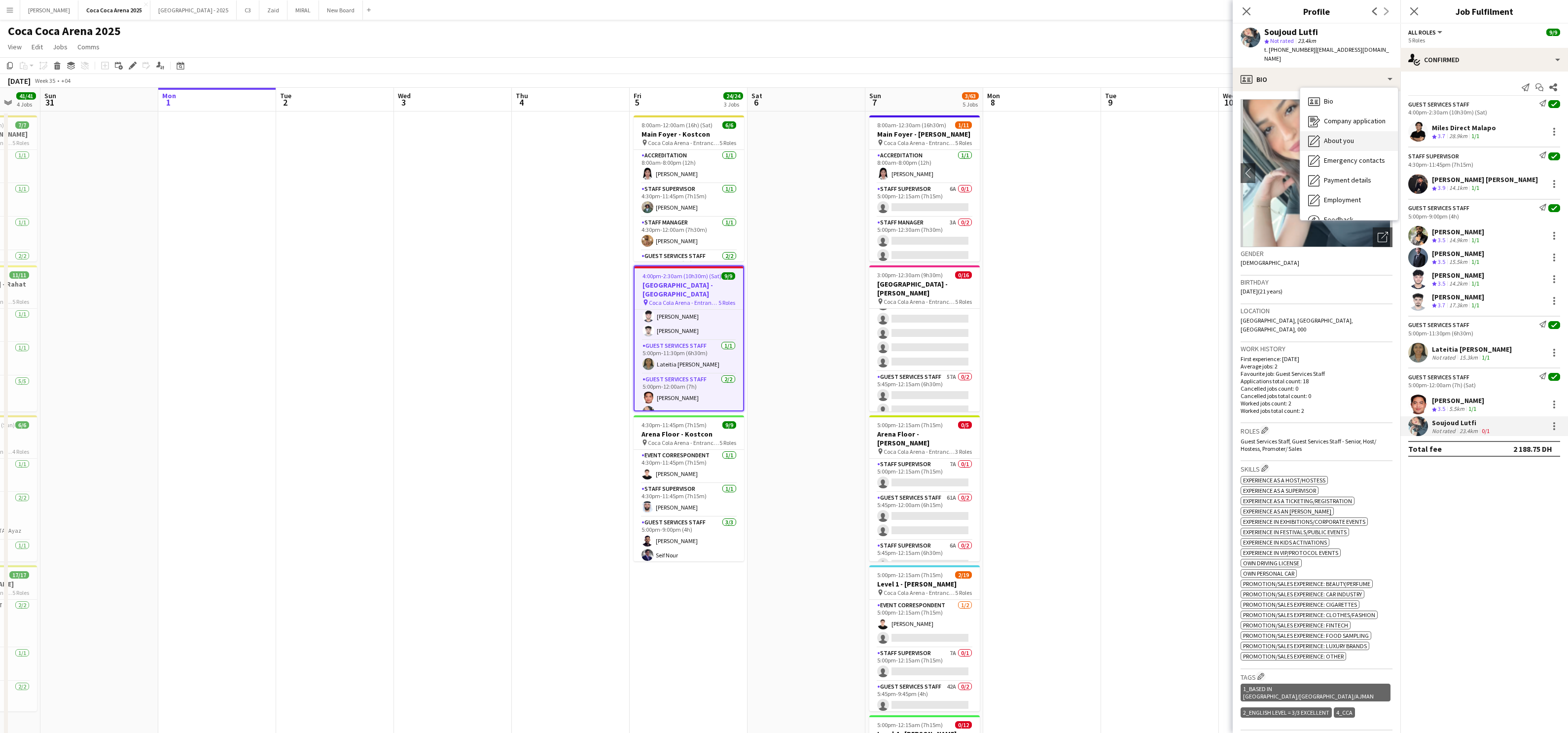
click at [1132, 136] on span "About you" at bounding box center [1339, 141] width 30 height 9
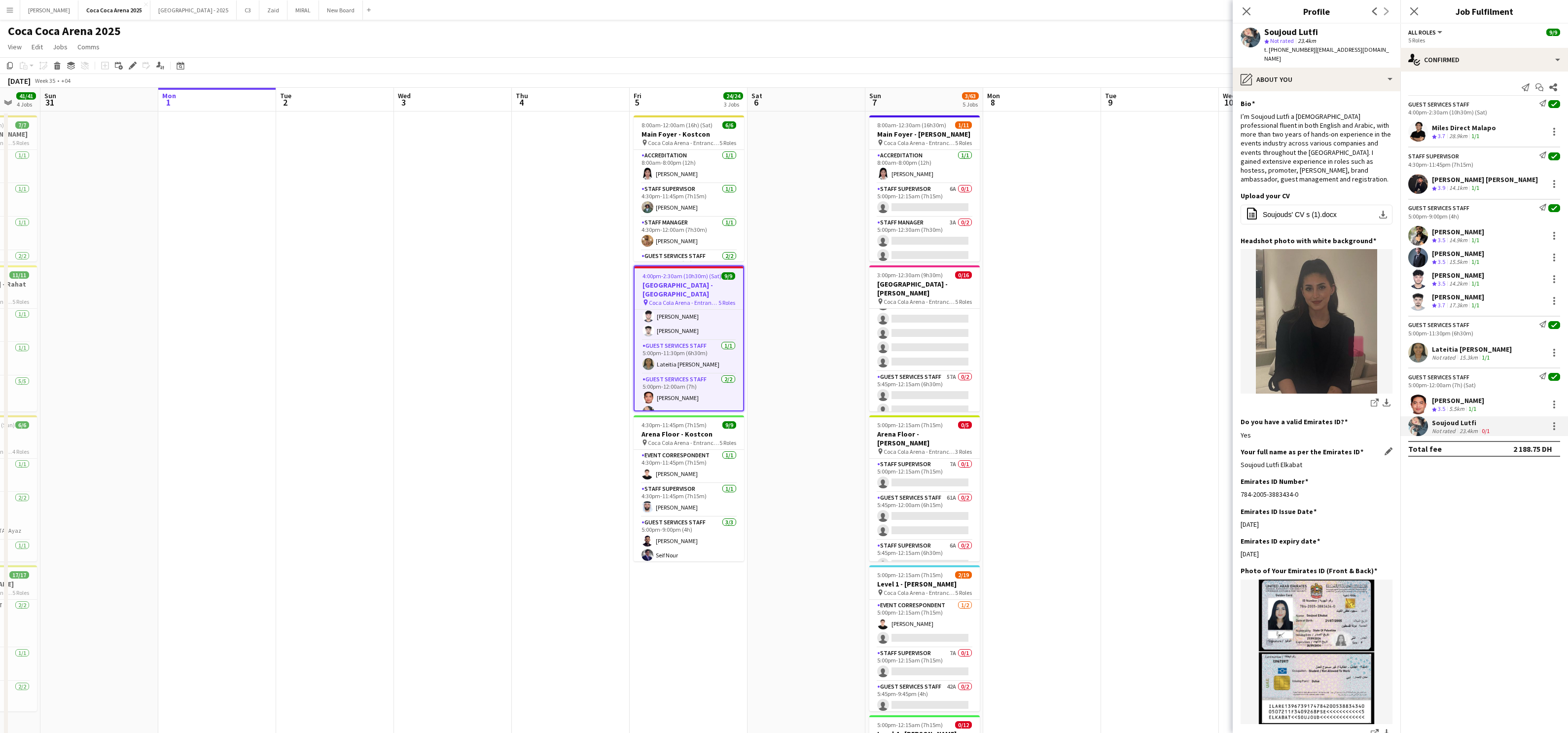
drag, startPoint x: 1311, startPoint y: 445, endPoint x: 1242, endPoint y: 447, distance: 69.0
click at [1132, 460] on div "Soujoud Lutfi Elkabat" at bounding box center [1316, 465] width 152 height 9
copy div "Soujoud Lutfi Elkabat"
click at [1132, 233] on div "[PERSON_NAME]" at bounding box center [1458, 231] width 52 height 9
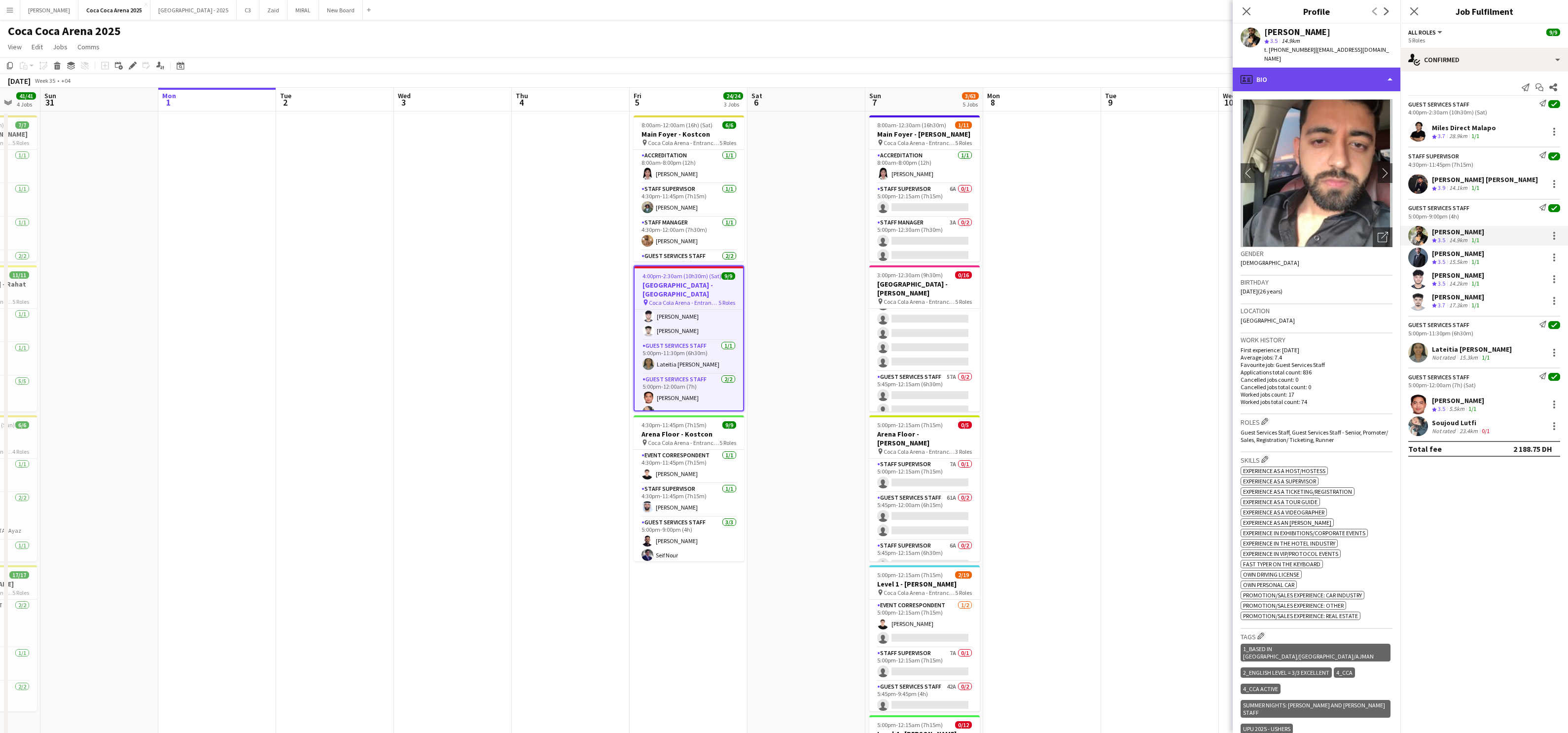
click at [1132, 71] on div "profile Bio" at bounding box center [1316, 79] width 167 height 24
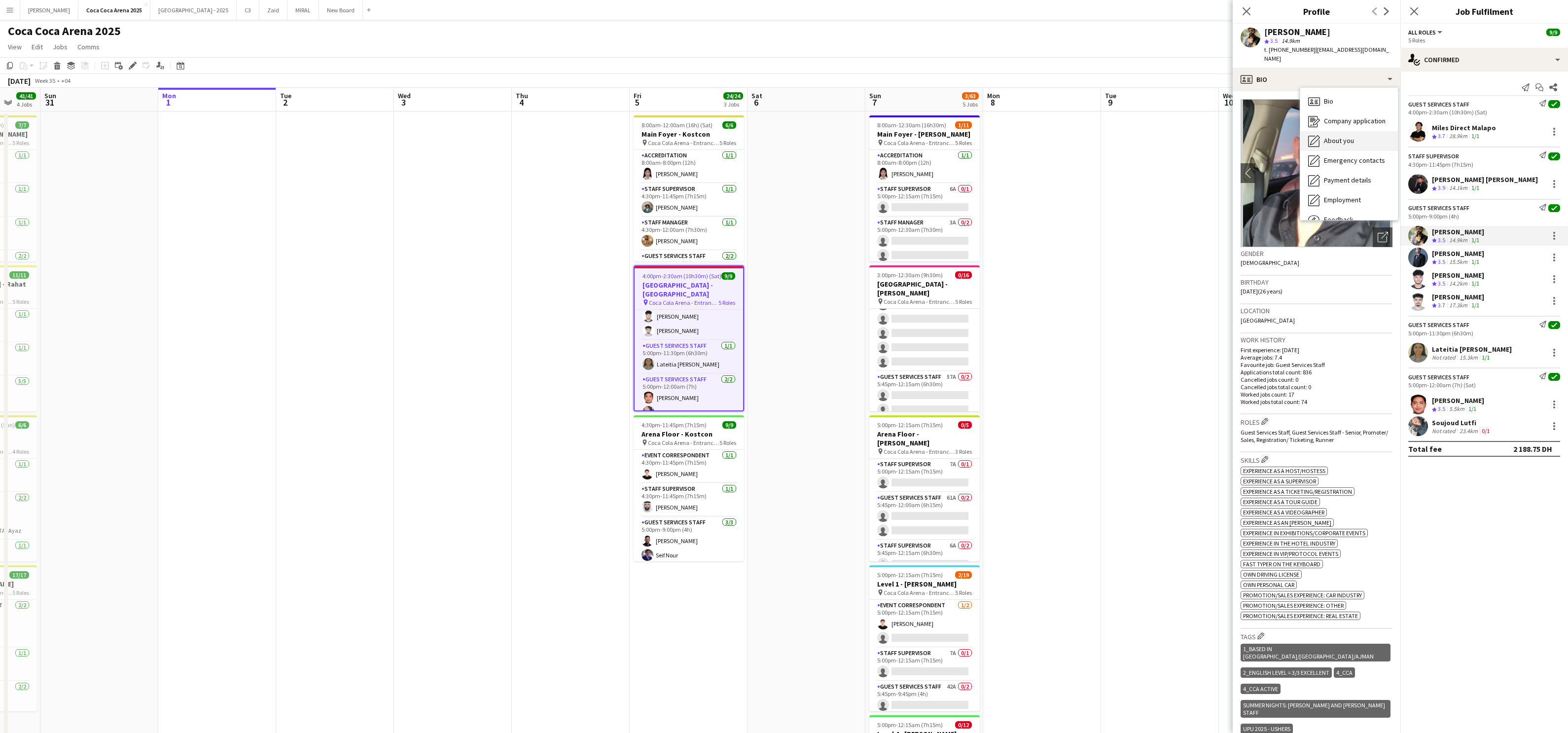
click at [1132, 136] on span "About you" at bounding box center [1339, 141] width 30 height 9
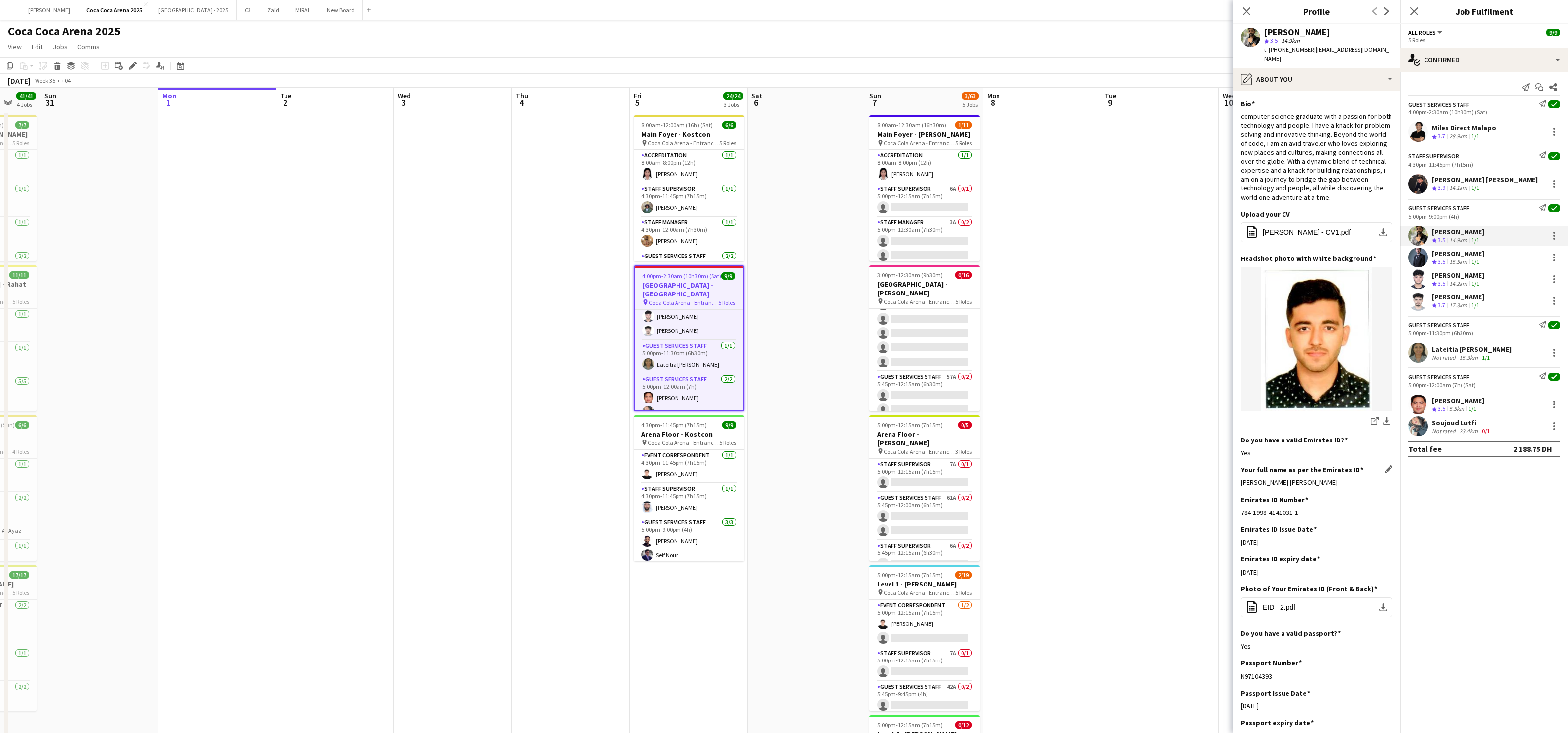
drag, startPoint x: 1341, startPoint y: 474, endPoint x: 1242, endPoint y: 474, distance: 99.0
click at [1132, 478] on div "[PERSON_NAME] [PERSON_NAME]" at bounding box center [1316, 482] width 152 height 9
copy div "[PERSON_NAME] [PERSON_NAME]"
click at [1132, 254] on div "[PERSON_NAME]" at bounding box center [1458, 253] width 52 height 9
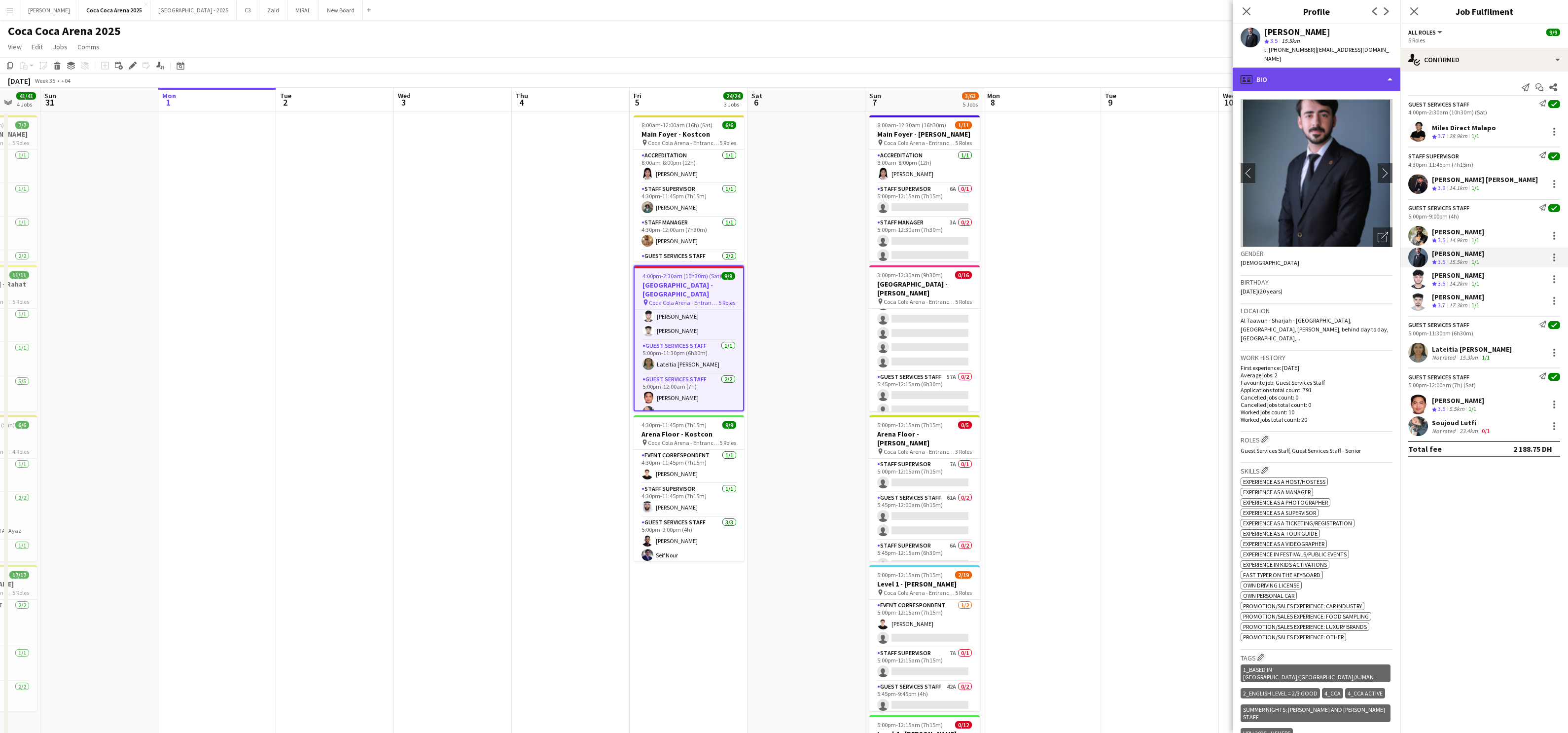
click at [1132, 72] on div "profile Bio" at bounding box center [1316, 79] width 167 height 24
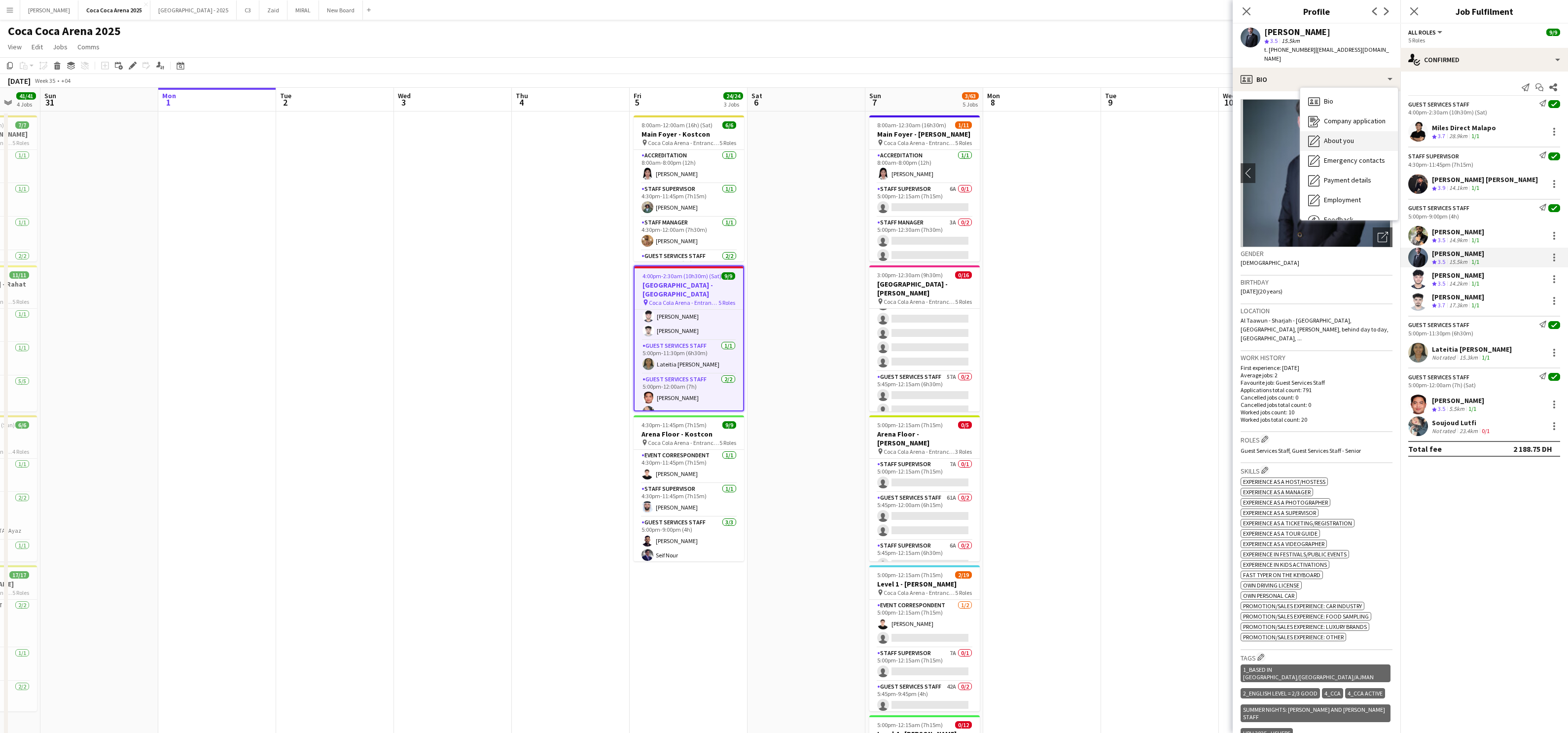
click at [1132, 135] on icon "About you" at bounding box center [1314, 141] width 12 height 12
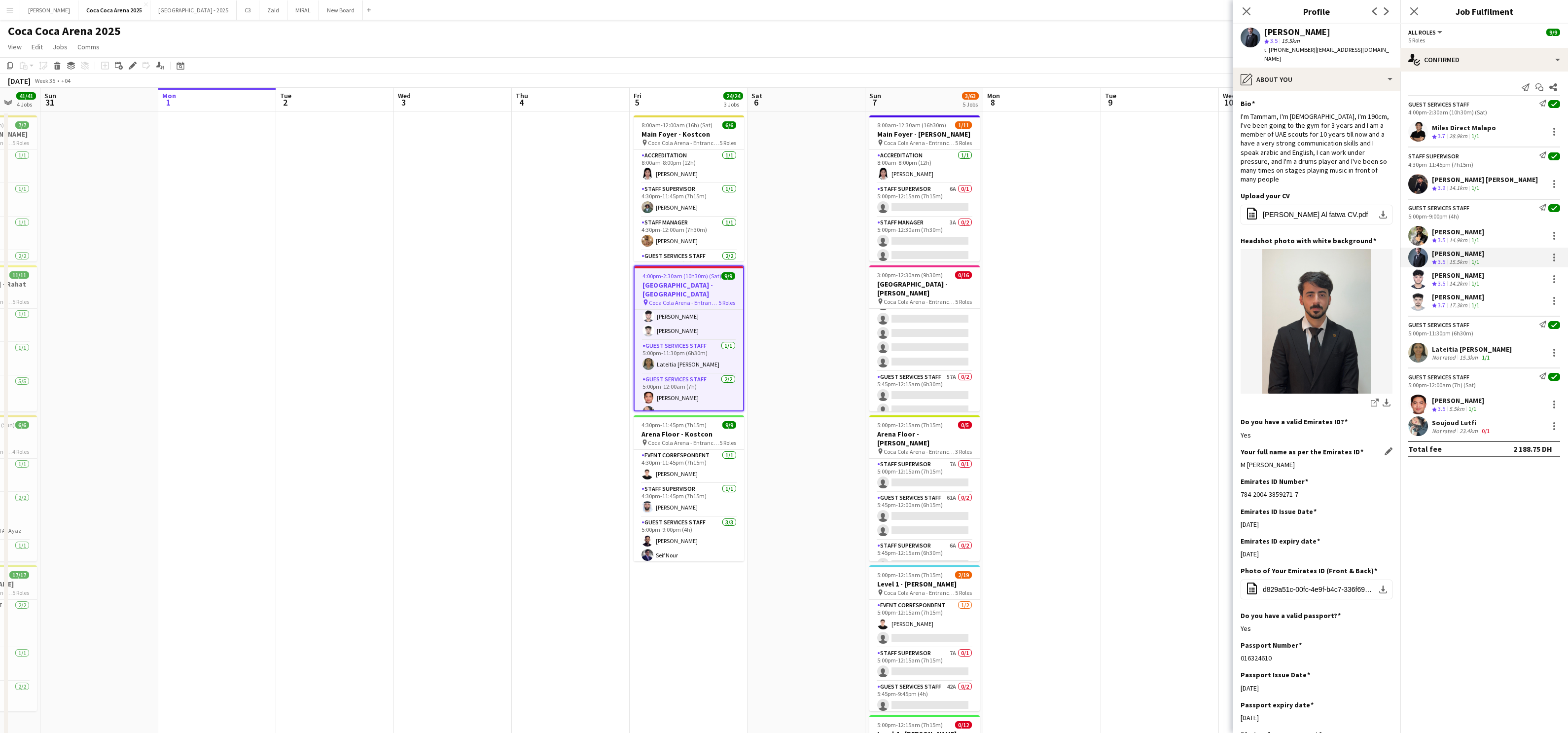
drag, startPoint x: 1343, startPoint y: 443, endPoint x: 1244, endPoint y: 441, distance: 99.0
click at [1132, 460] on div "M [PERSON_NAME]" at bounding box center [1316, 465] width 152 height 9
click at [1132, 276] on div "[PERSON_NAME]" at bounding box center [1458, 275] width 52 height 9
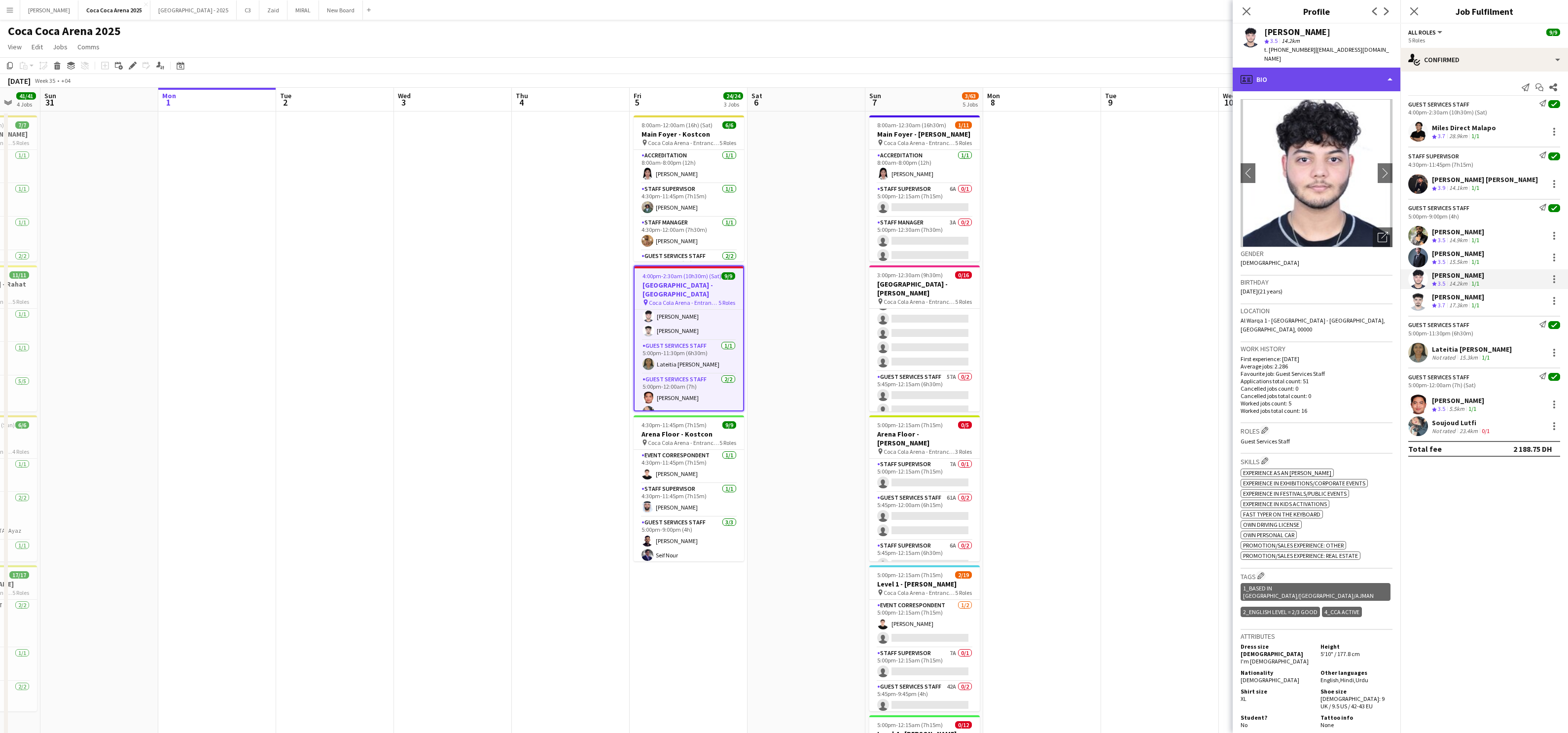
click at [1132, 68] on div "profile Bio" at bounding box center [1316, 79] width 167 height 24
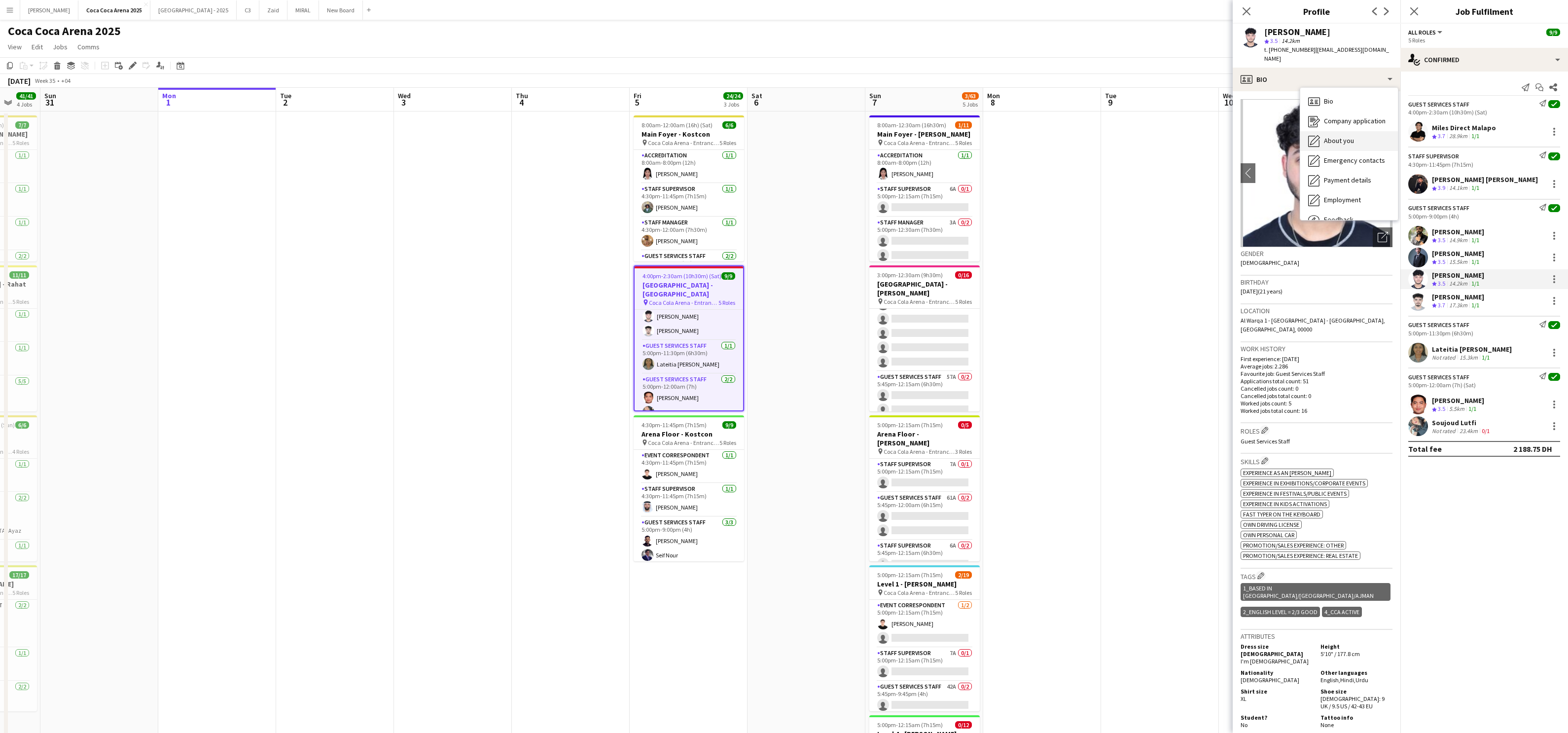
click at [1132, 135] on icon "About you" at bounding box center [1314, 141] width 12 height 12
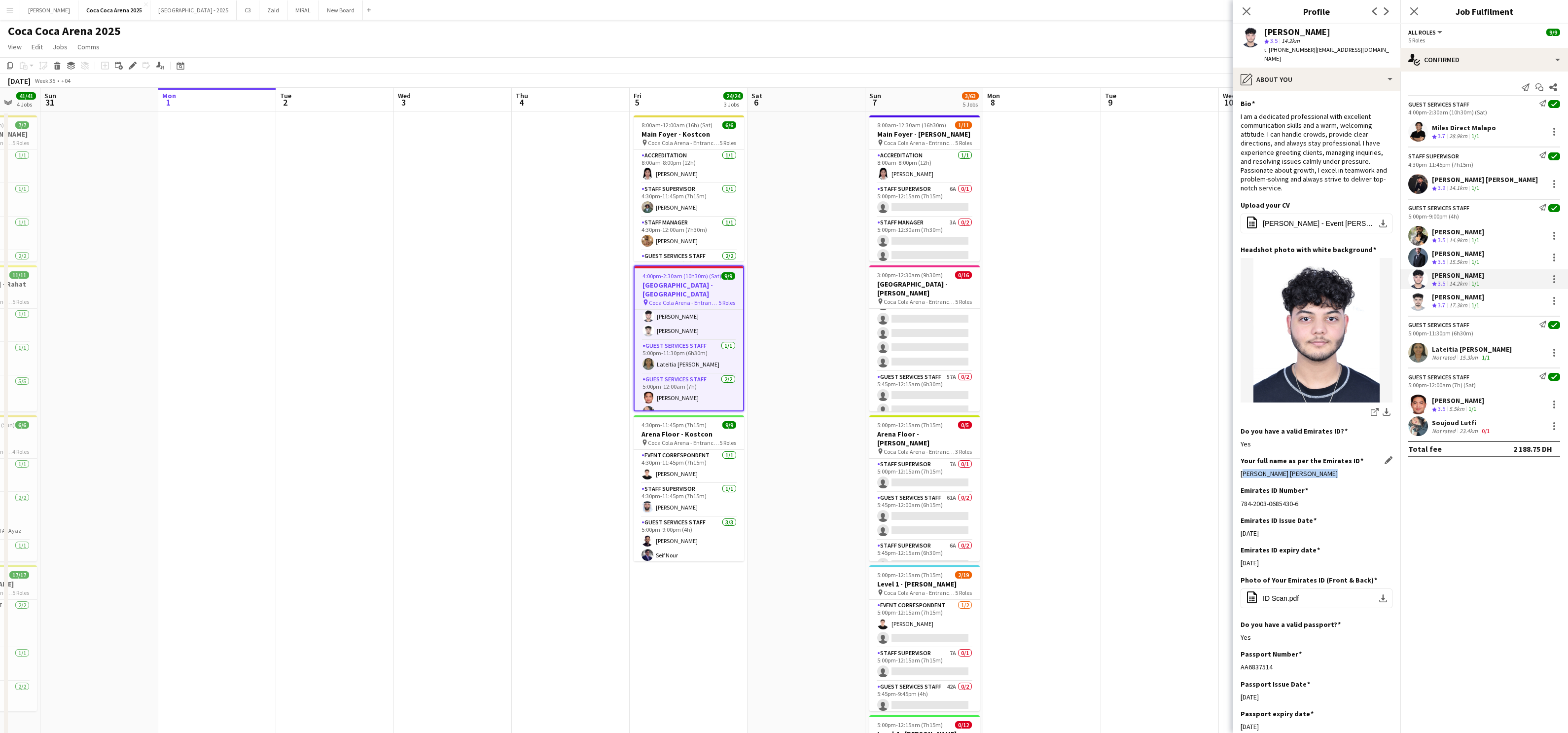
drag, startPoint x: 1328, startPoint y: 463, endPoint x: 1241, endPoint y: 463, distance: 87.0
click at [1132, 469] on div "[PERSON_NAME] [PERSON_NAME]" at bounding box center [1316, 473] width 152 height 9
click at [1132, 298] on div "[PERSON_NAME]" at bounding box center [1458, 296] width 52 height 9
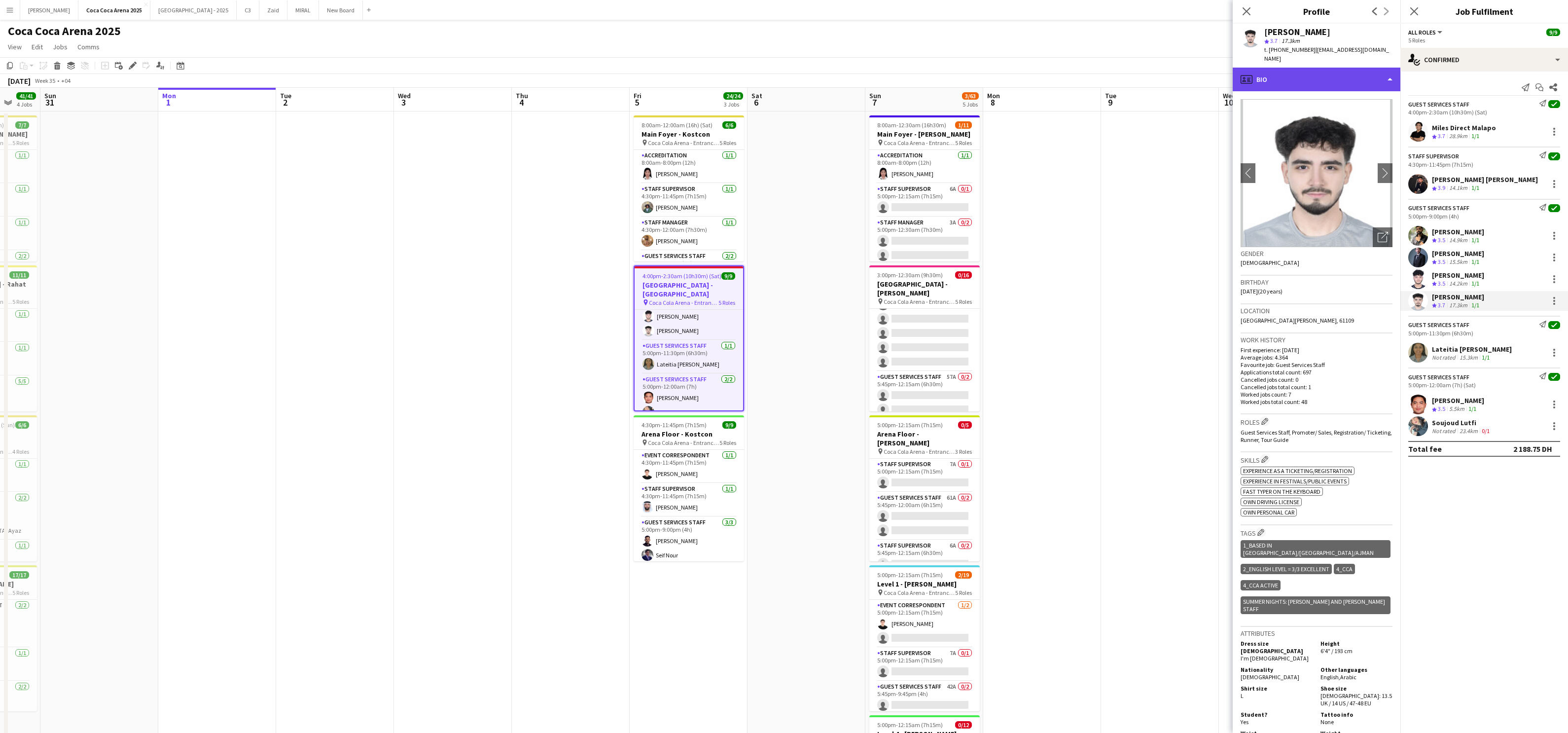
click at [1132, 71] on div "profile Bio" at bounding box center [1316, 79] width 167 height 24
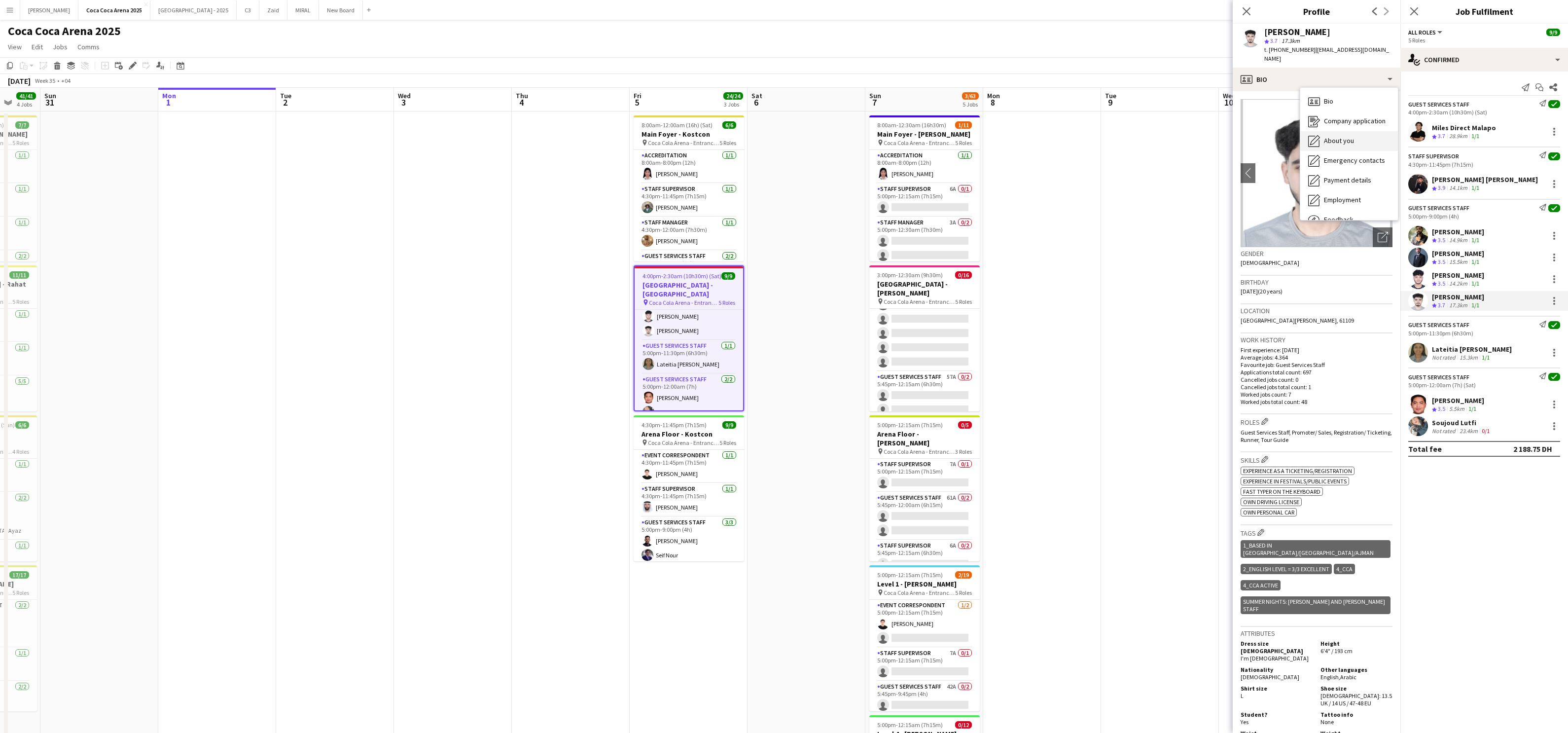
click at [1132, 136] on span "About you" at bounding box center [1339, 141] width 30 height 9
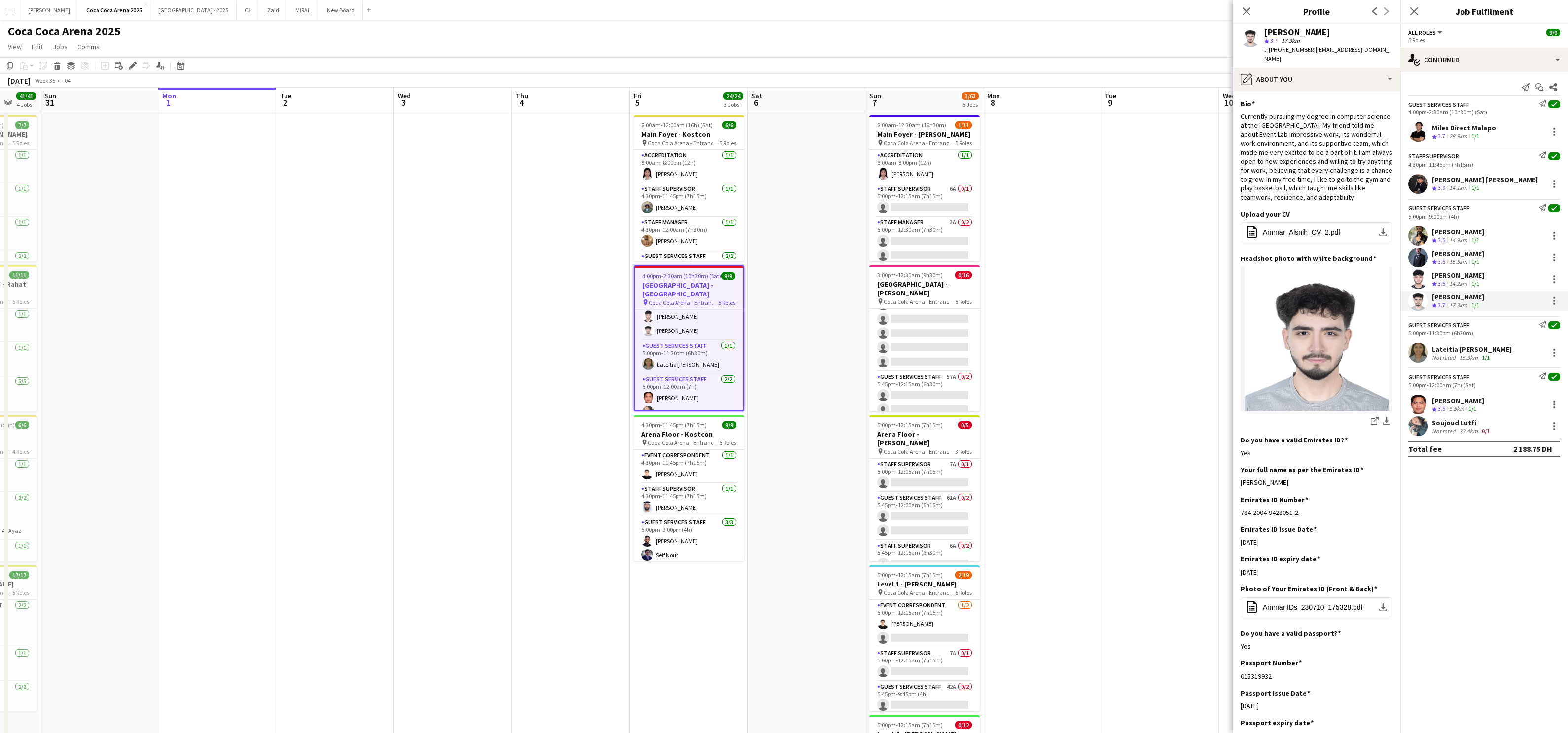
drag, startPoint x: 1298, startPoint y: 471, endPoint x: 1238, endPoint y: 474, distance: 60.1
click at [1132, 474] on app-section-data-types "Bio Edit this field Currently pursuing my degree in computer science at the [GE…" at bounding box center [1316, 412] width 167 height 642
click at [1132, 352] on div "Lateitia [PERSON_NAME]" at bounding box center [1471, 349] width 80 height 9
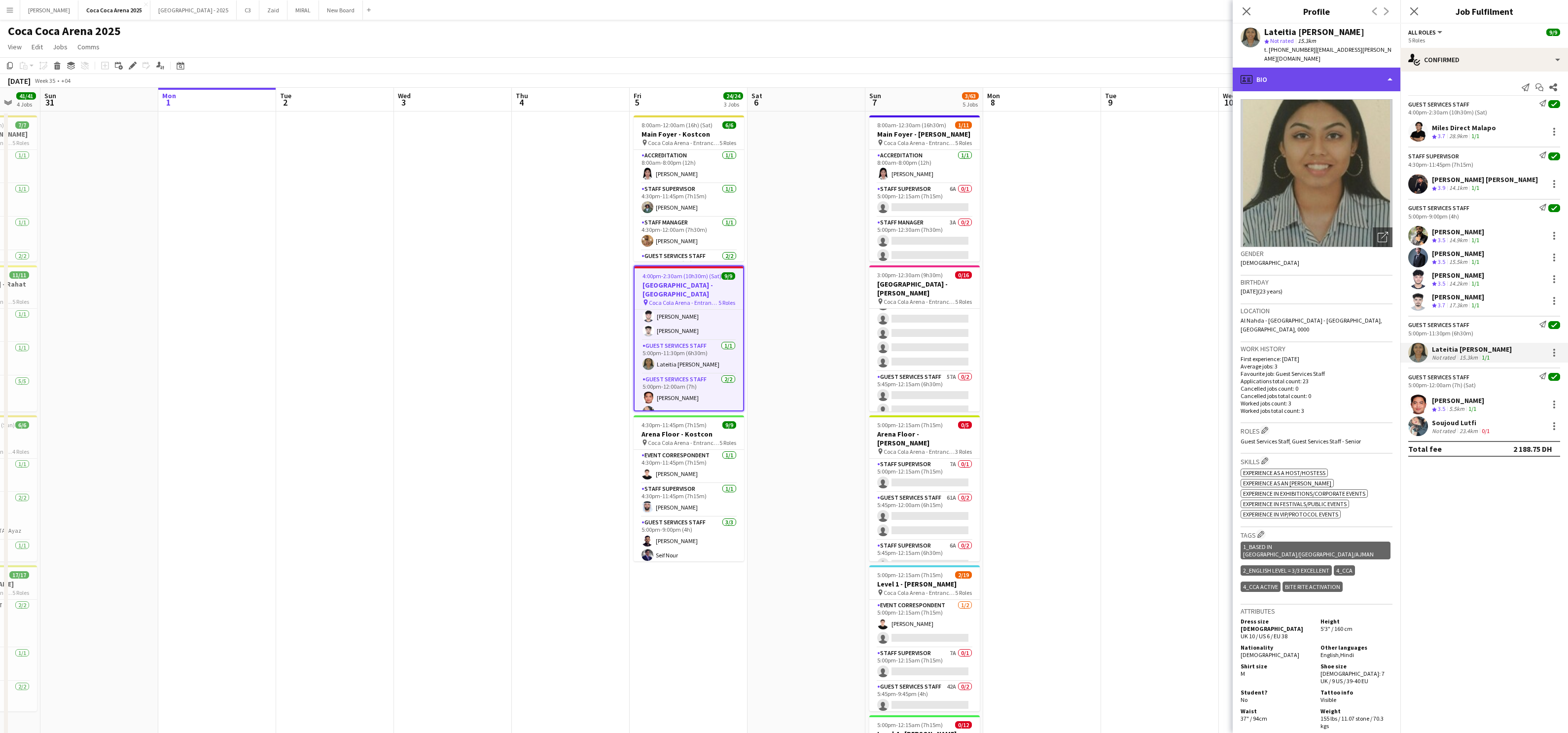
click at [1132, 69] on div "profile Bio" at bounding box center [1316, 79] width 167 height 24
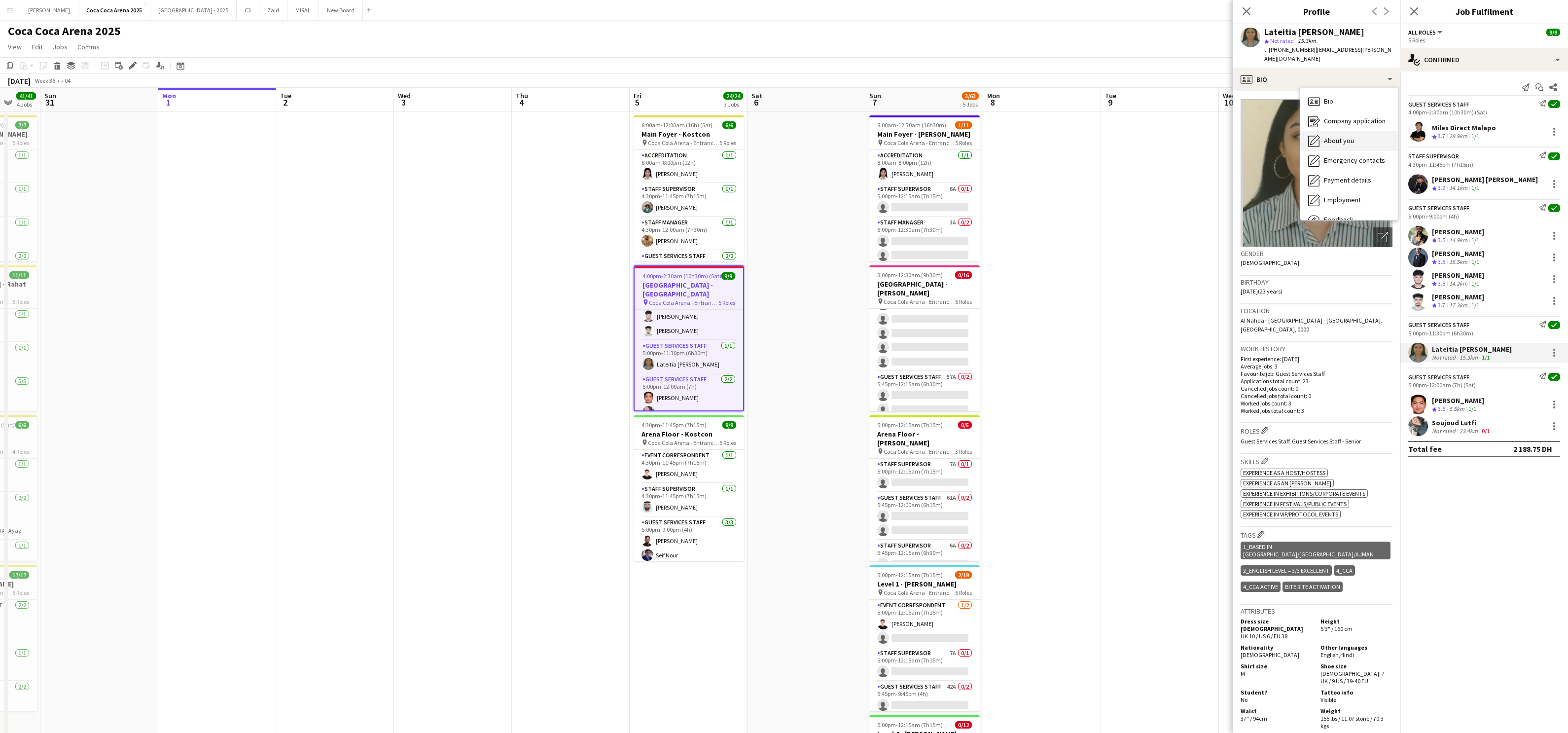
click at [1132, 136] on span "About you" at bounding box center [1339, 141] width 30 height 9
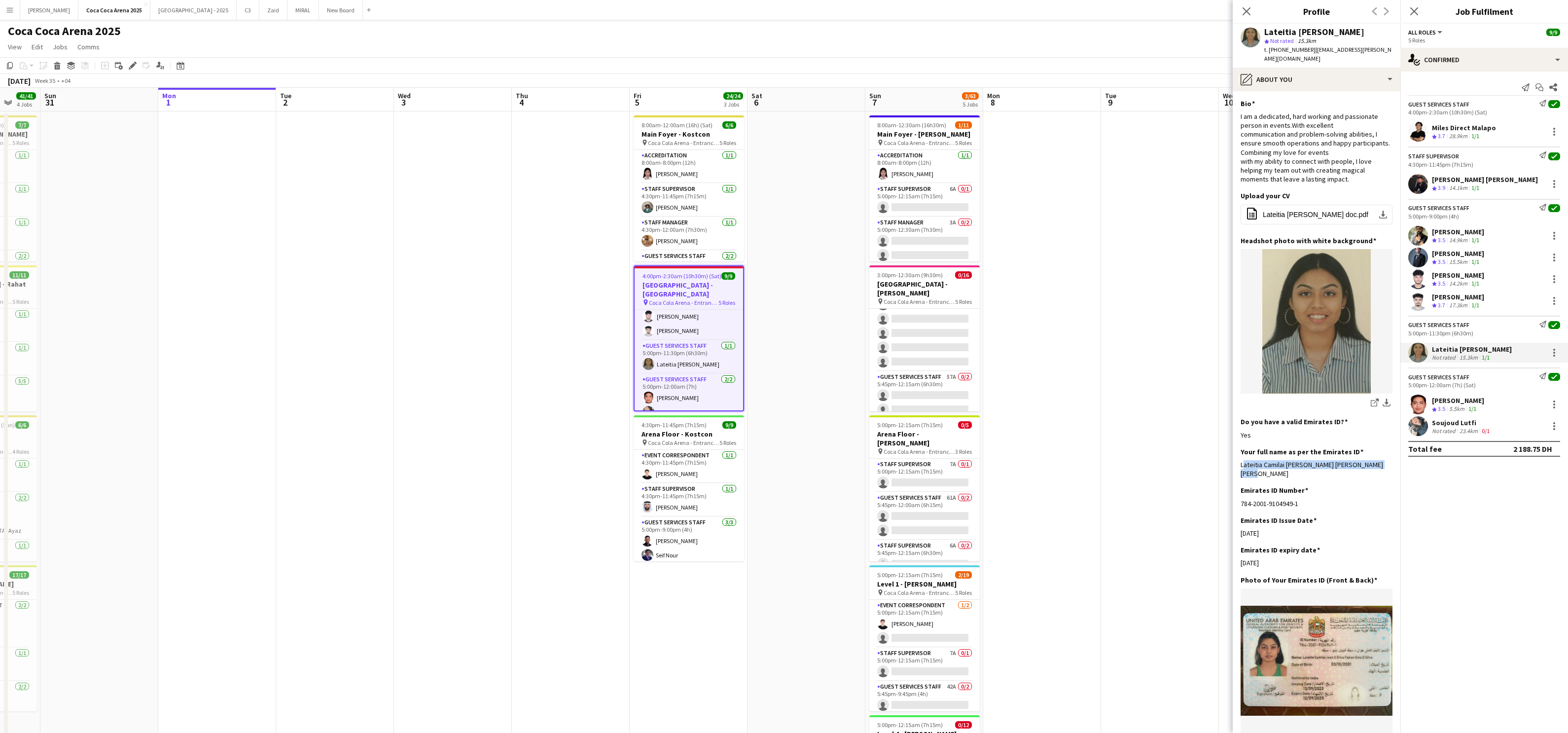
drag, startPoint x: 1380, startPoint y: 455, endPoint x: 1239, endPoint y: 454, distance: 141.0
click at [1132, 454] on app-section-data-types "Bio Edit this field I am a dedicated, hard working and passionate person in eve…" at bounding box center [1316, 412] width 167 height 642
click at [1132, 180] on div "[PERSON_NAME] [PERSON_NAME]" at bounding box center [1485, 180] width 106 height 9
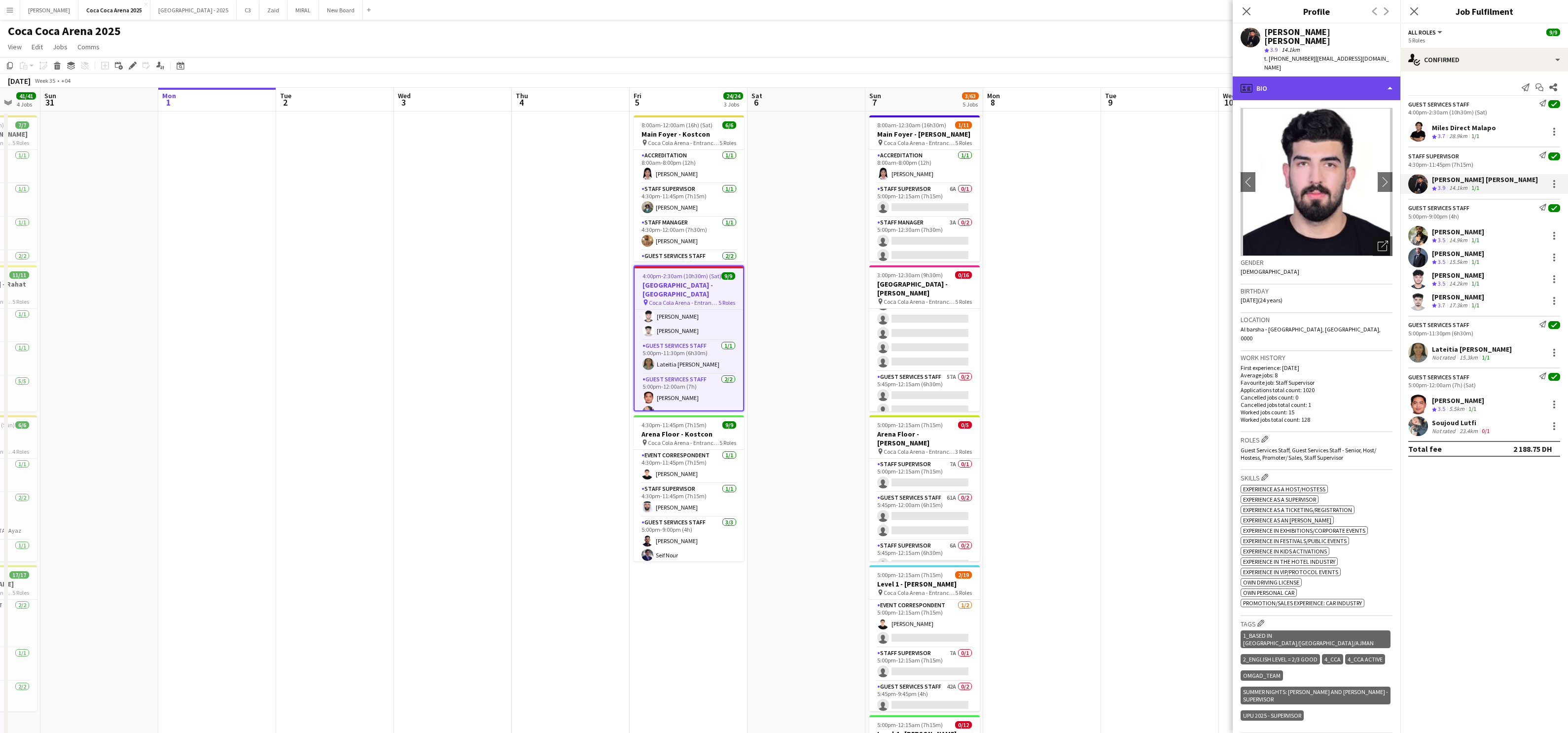
click at [1132, 77] on div "profile Bio" at bounding box center [1316, 88] width 167 height 24
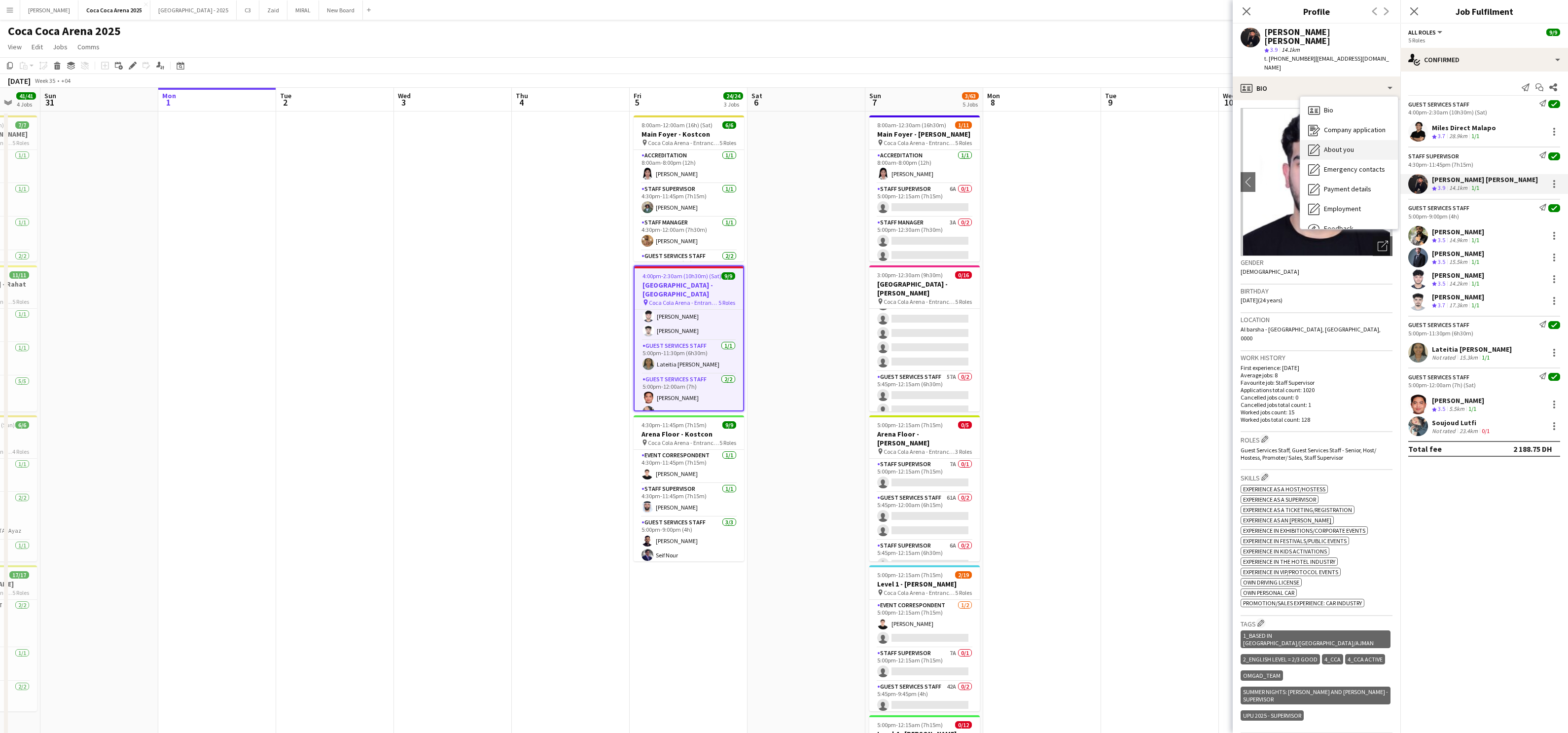
click at [1132, 145] on span "About you" at bounding box center [1339, 149] width 30 height 9
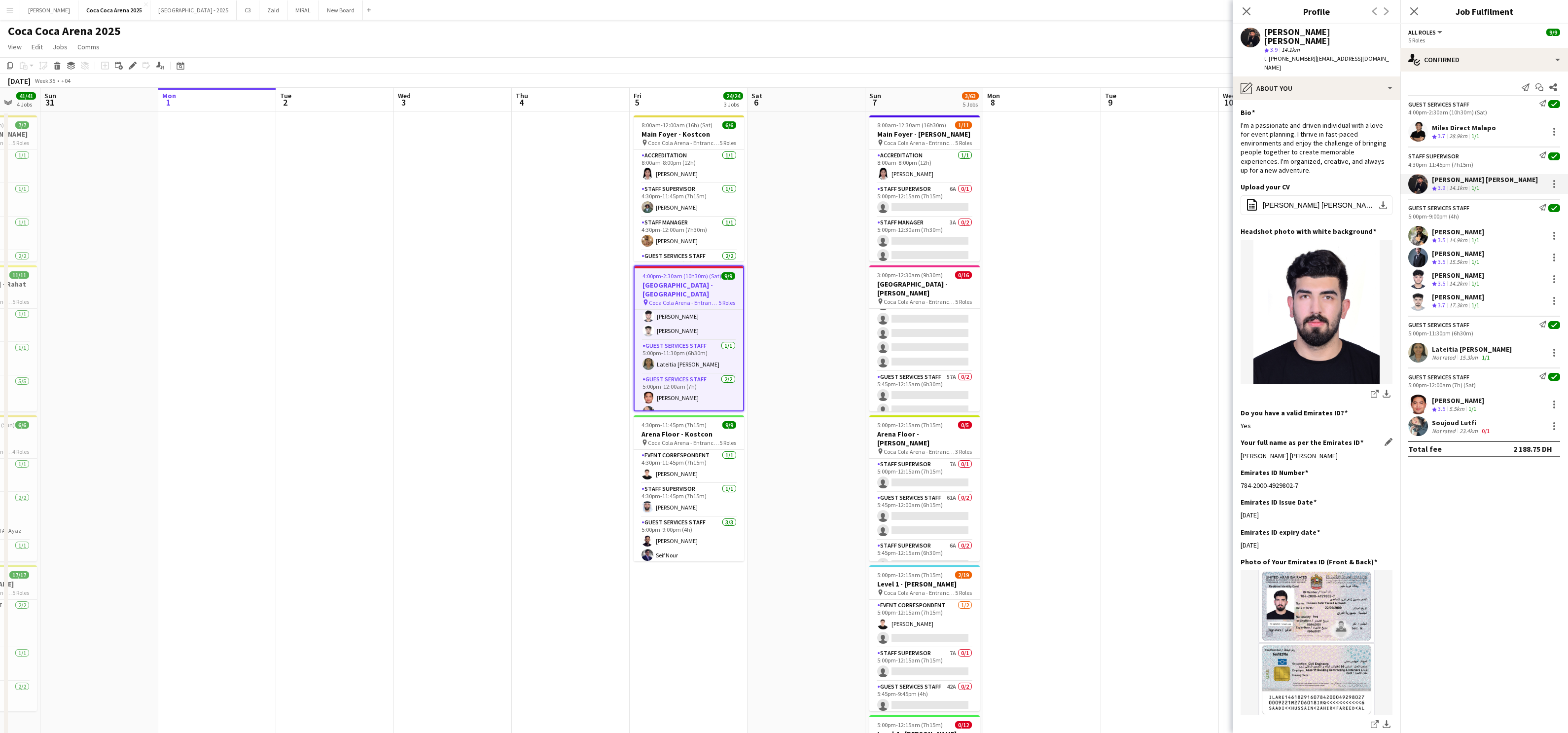
drag, startPoint x: 1329, startPoint y: 428, endPoint x: 1240, endPoint y: 428, distance: 89.0
click at [1132, 451] on div "[PERSON_NAME] [PERSON_NAME]" at bounding box center [1316, 455] width 152 height 9
click at [699, 474] on app-card-role "Event Correspondent [DATE] 4:30pm-11:45pm (7h15m) [PERSON_NAME]" at bounding box center [688, 466] width 110 height 33
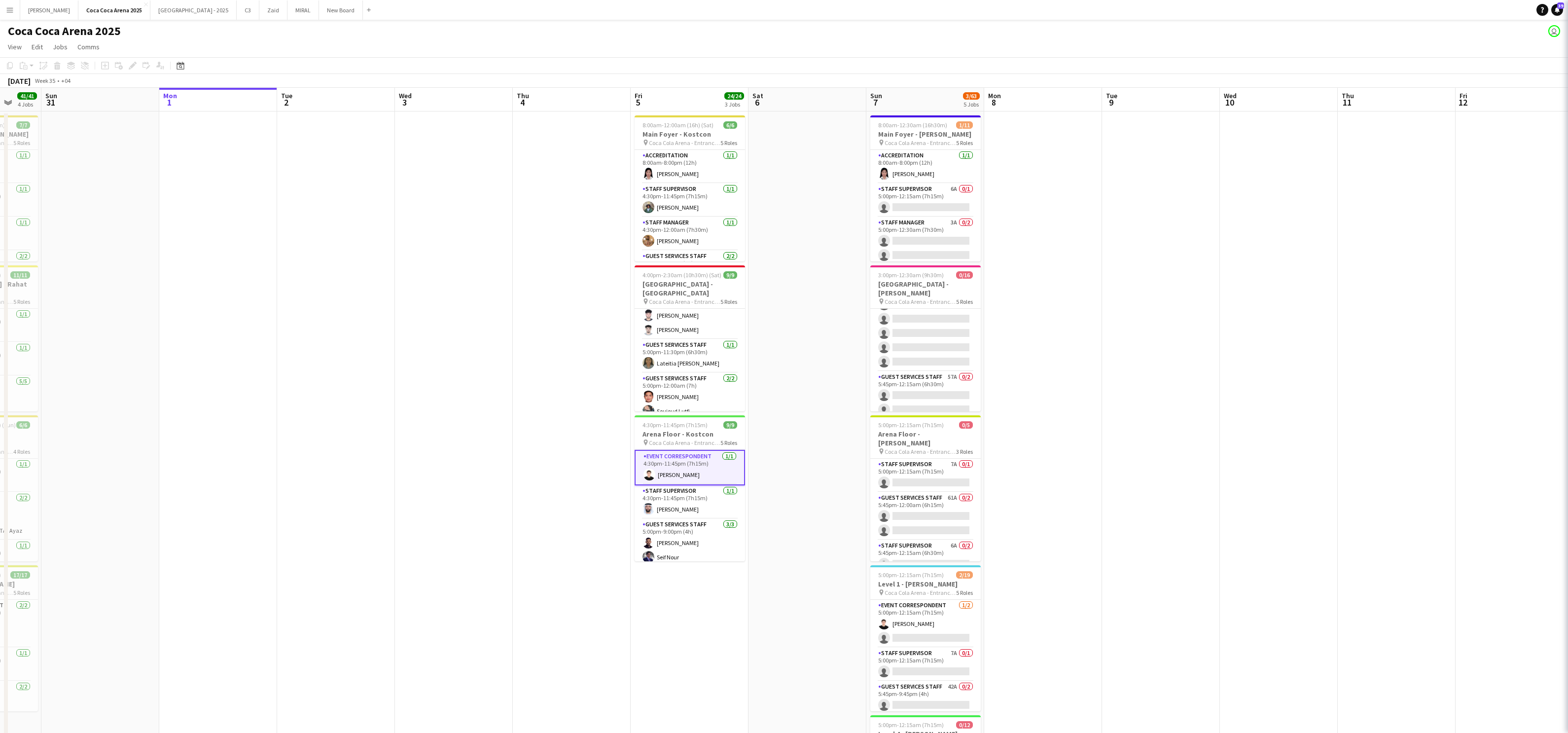
scroll to position [114, 0]
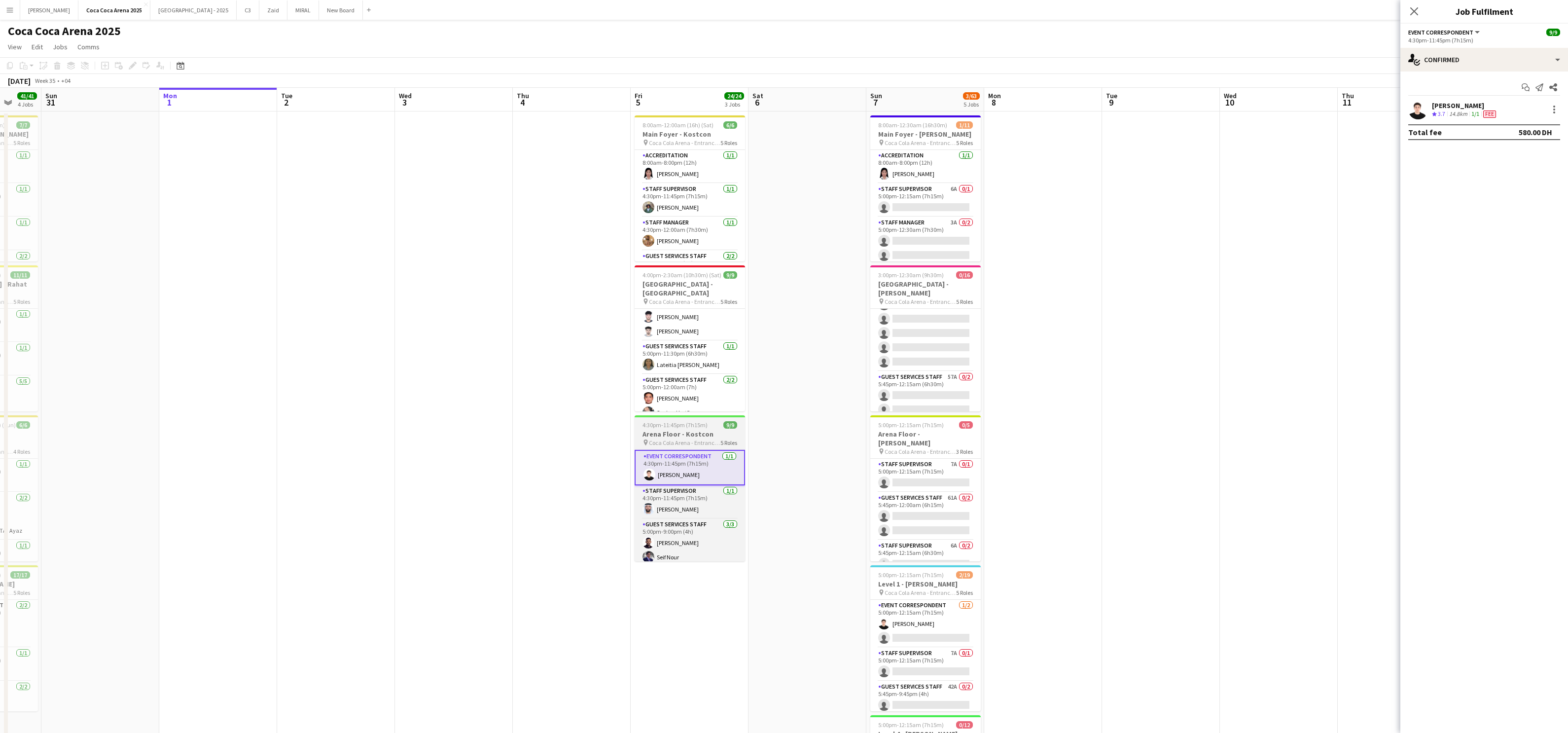
click at [687, 430] on h3 "Arena Floor - Kostcon" at bounding box center [690, 434] width 110 height 9
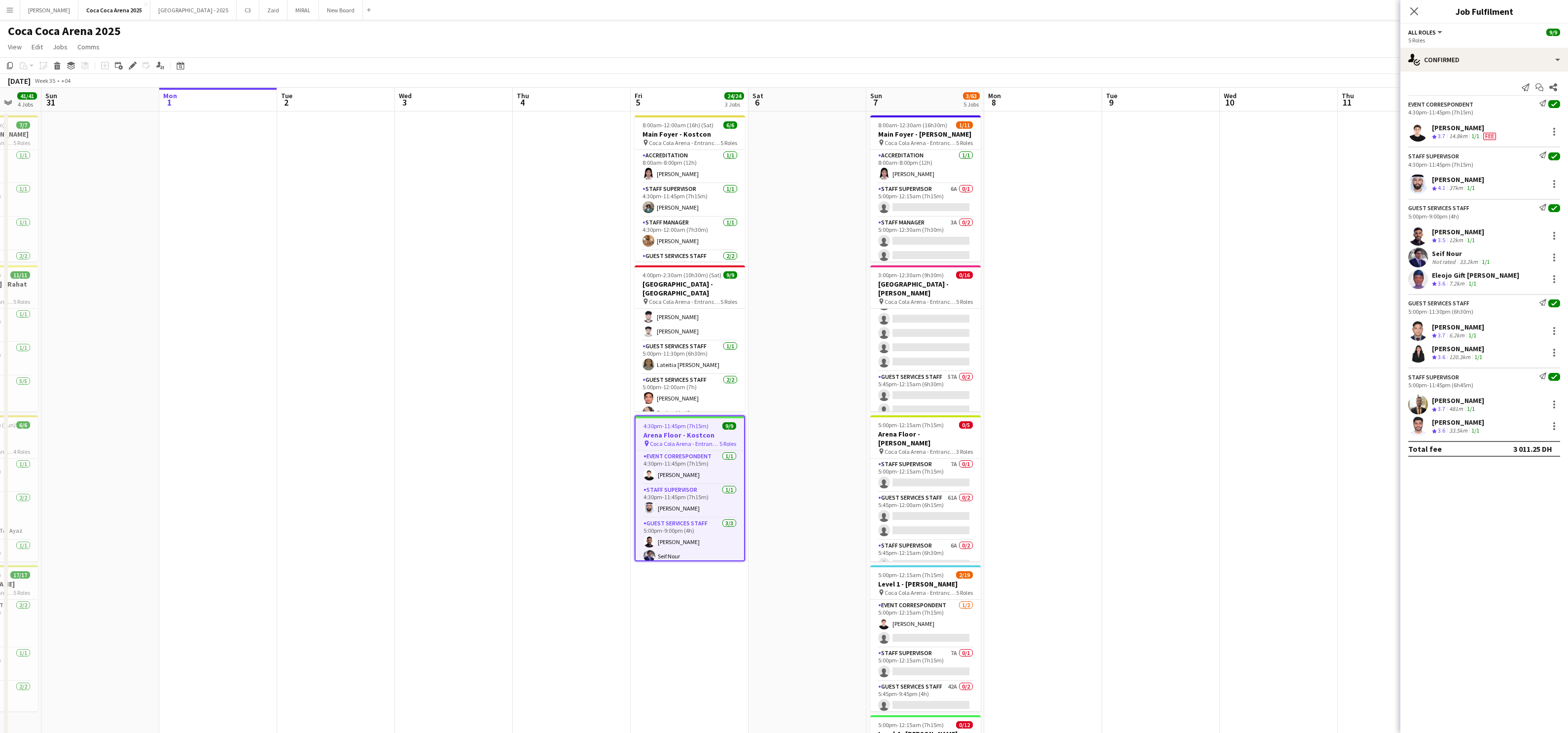
click at [1132, 130] on div "[PERSON_NAME]" at bounding box center [1465, 128] width 66 height 9
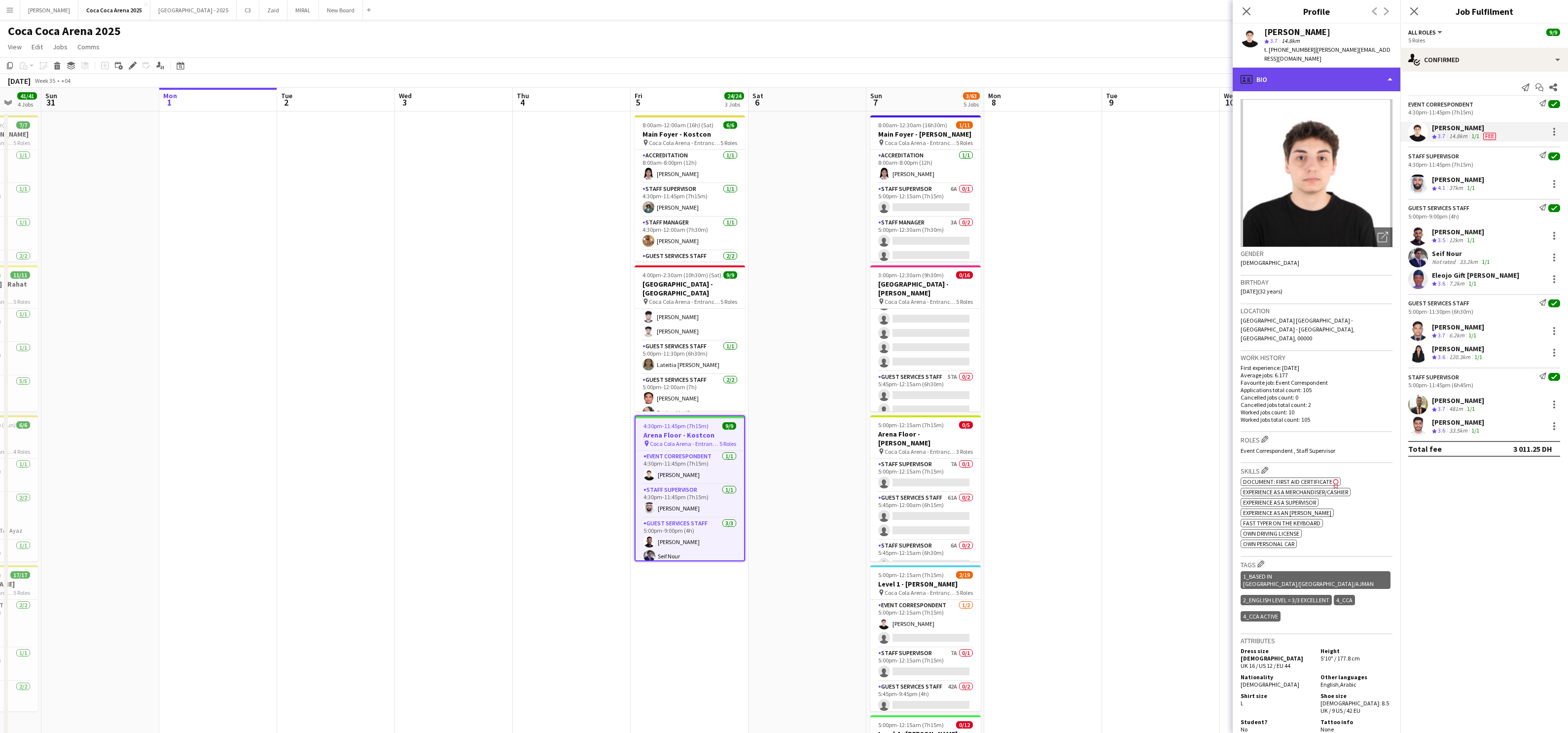
click at [1132, 75] on div "profile Bio" at bounding box center [1316, 79] width 167 height 24
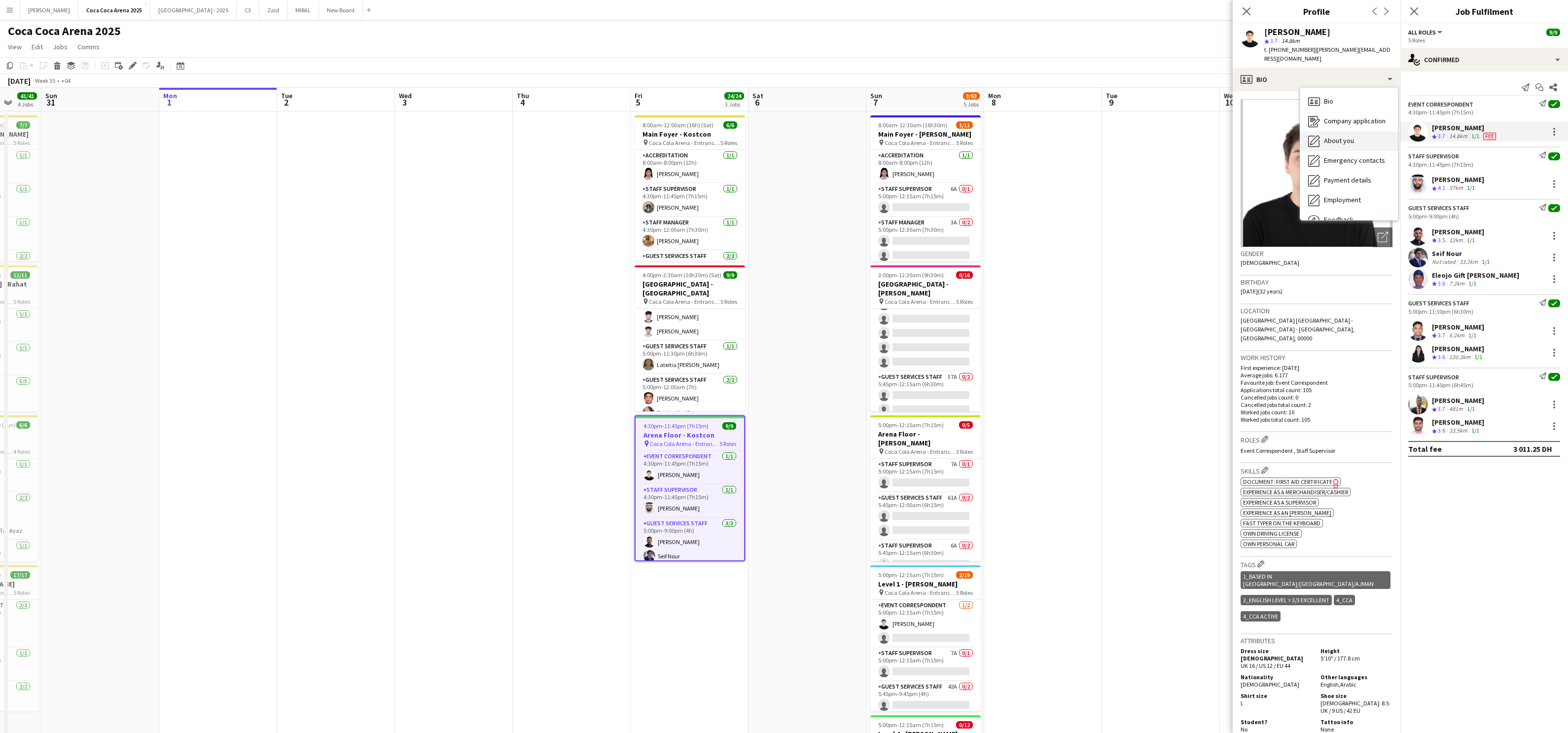
click at [1132, 135] on icon "About you" at bounding box center [1314, 141] width 12 height 12
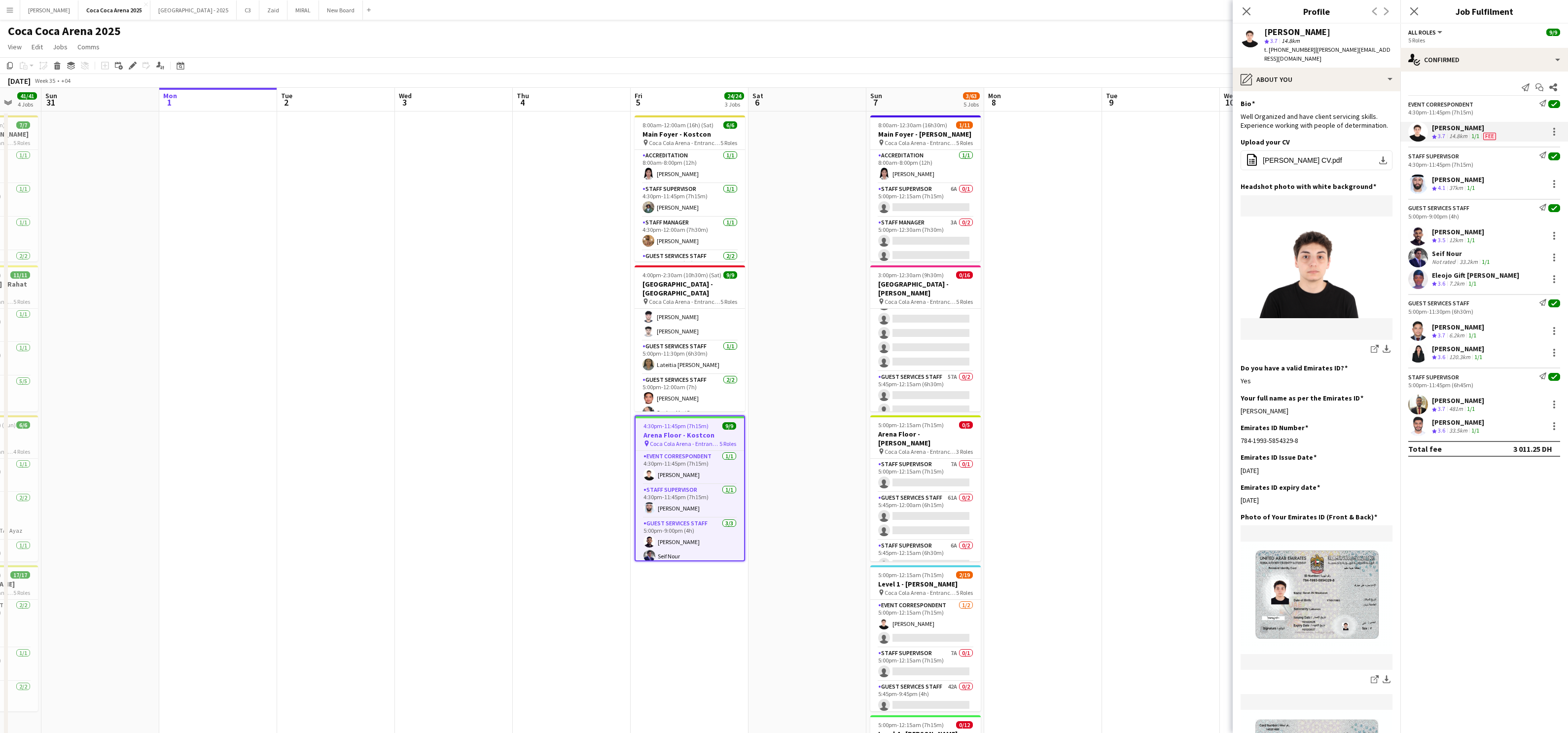
drag, startPoint x: 1302, startPoint y: 399, endPoint x: 1239, endPoint y: 401, distance: 63.0
click at [1132, 401] on app-section-data-types "Bio Edit this field Well Organized and have client servicing skills. Experience…" at bounding box center [1316, 412] width 167 height 642
click at [1132, 184] on div "37km" at bounding box center [1456, 188] width 18 height 9
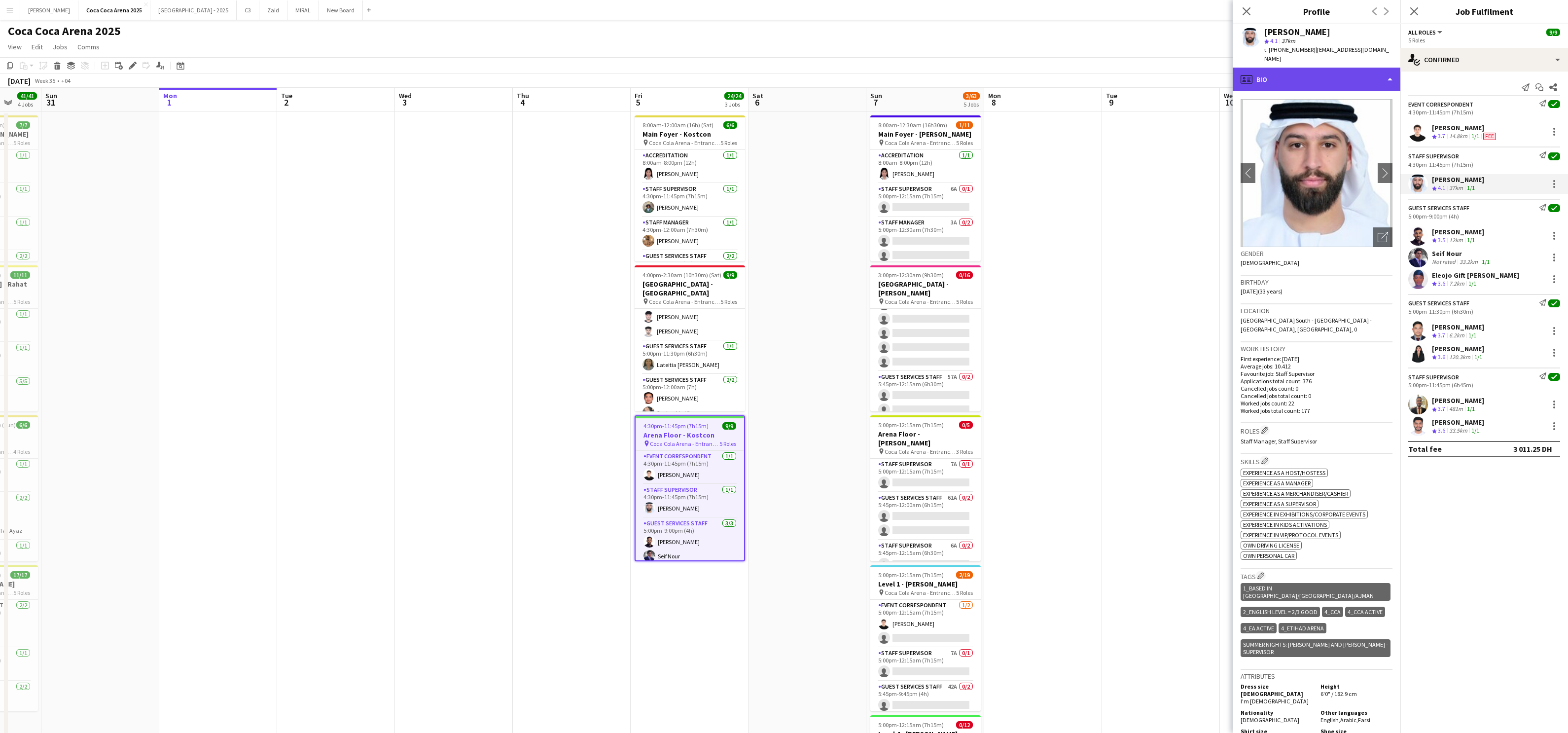
click at [1132, 69] on div "profile Bio" at bounding box center [1316, 79] width 167 height 24
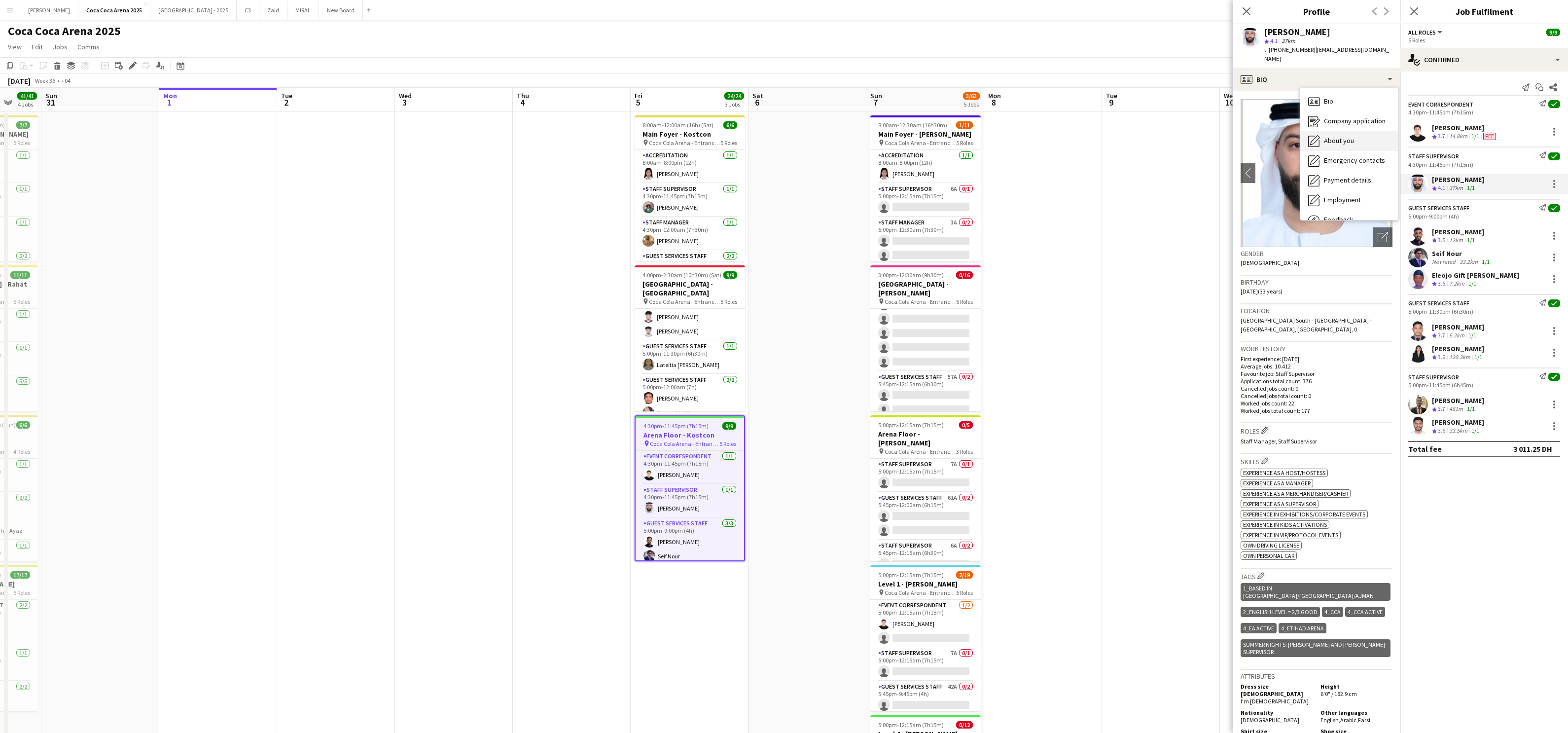
click at [1132, 131] on div "About you About you" at bounding box center [1349, 141] width 97 height 19
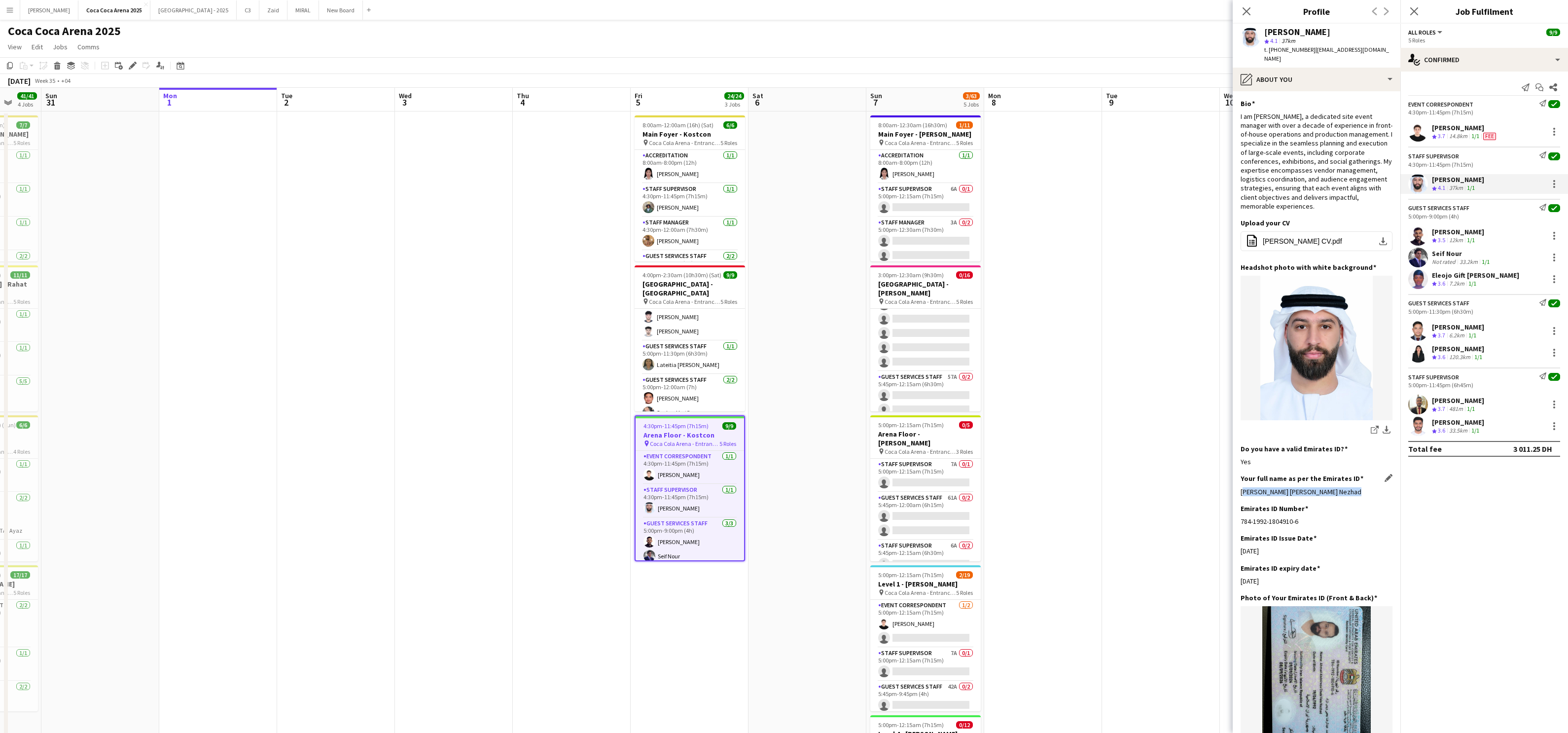
drag, startPoint x: 1347, startPoint y: 471, endPoint x: 1241, endPoint y: 474, distance: 106.0
click at [1132, 487] on div "[PERSON_NAME] [PERSON_NAME] Nezhad" at bounding box center [1316, 491] width 152 height 9
click at [1132, 324] on div "[PERSON_NAME]" at bounding box center [1458, 327] width 52 height 9
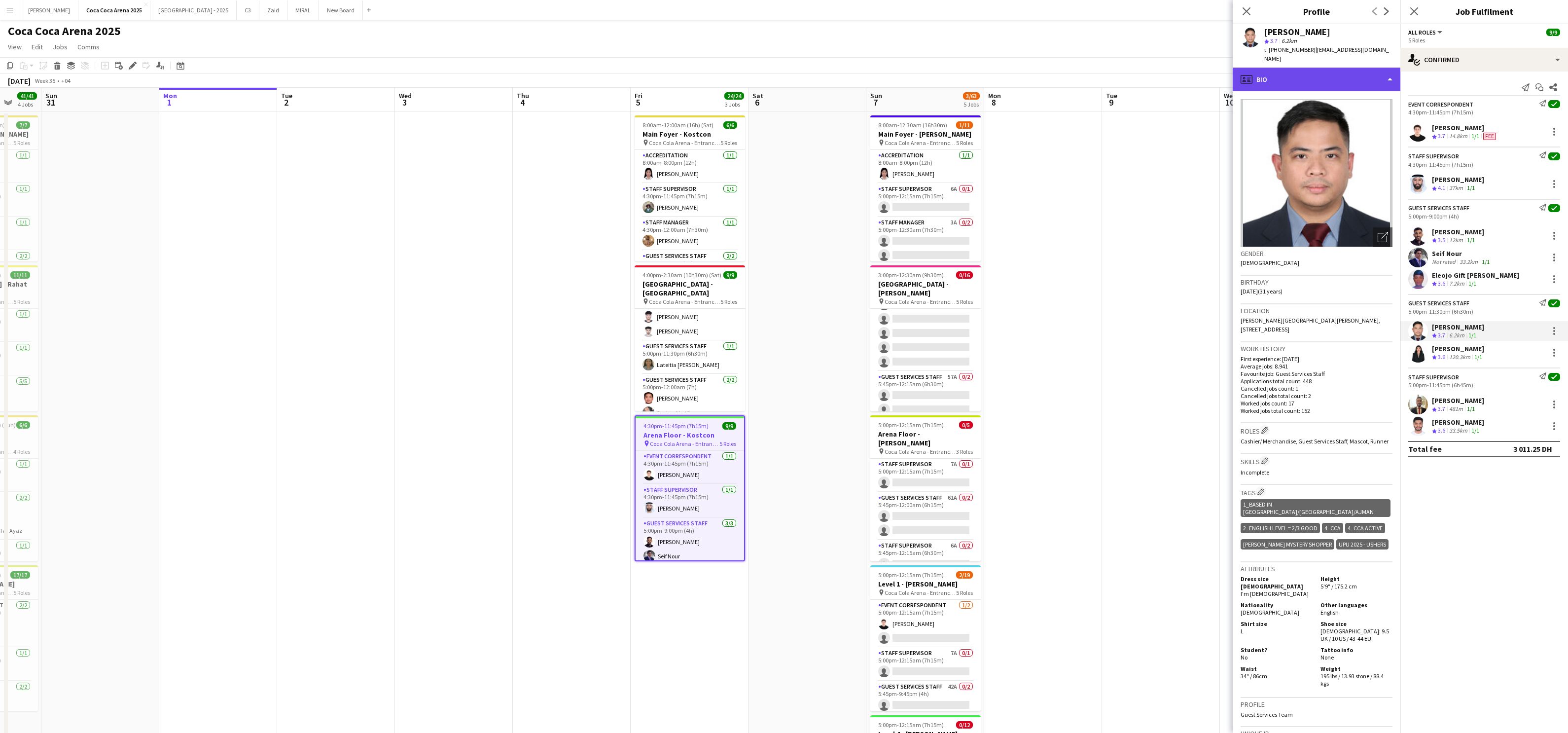
click at [1132, 82] on div "profile Bio" at bounding box center [1316, 79] width 167 height 24
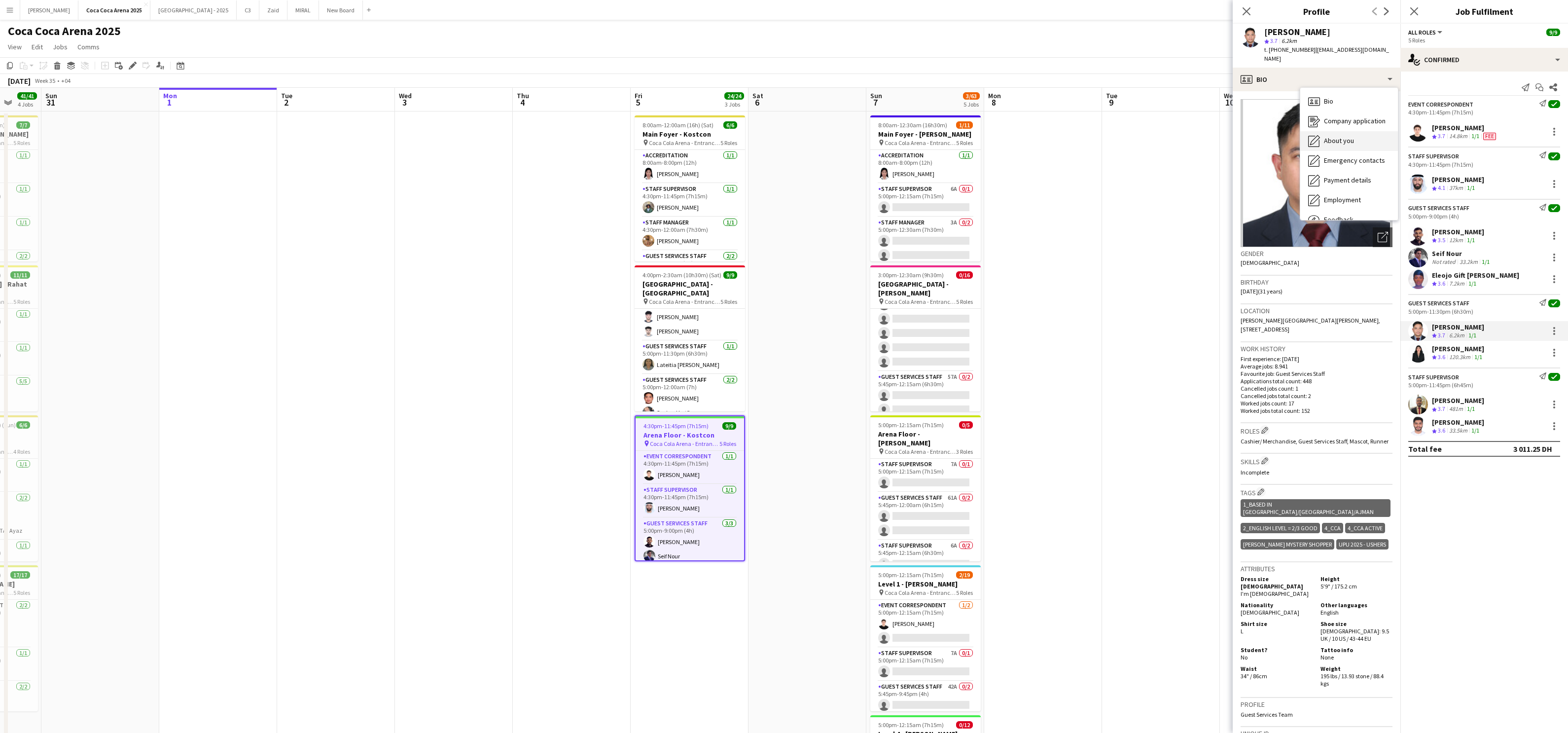
click at [1132, 136] on span "About you" at bounding box center [1339, 141] width 30 height 9
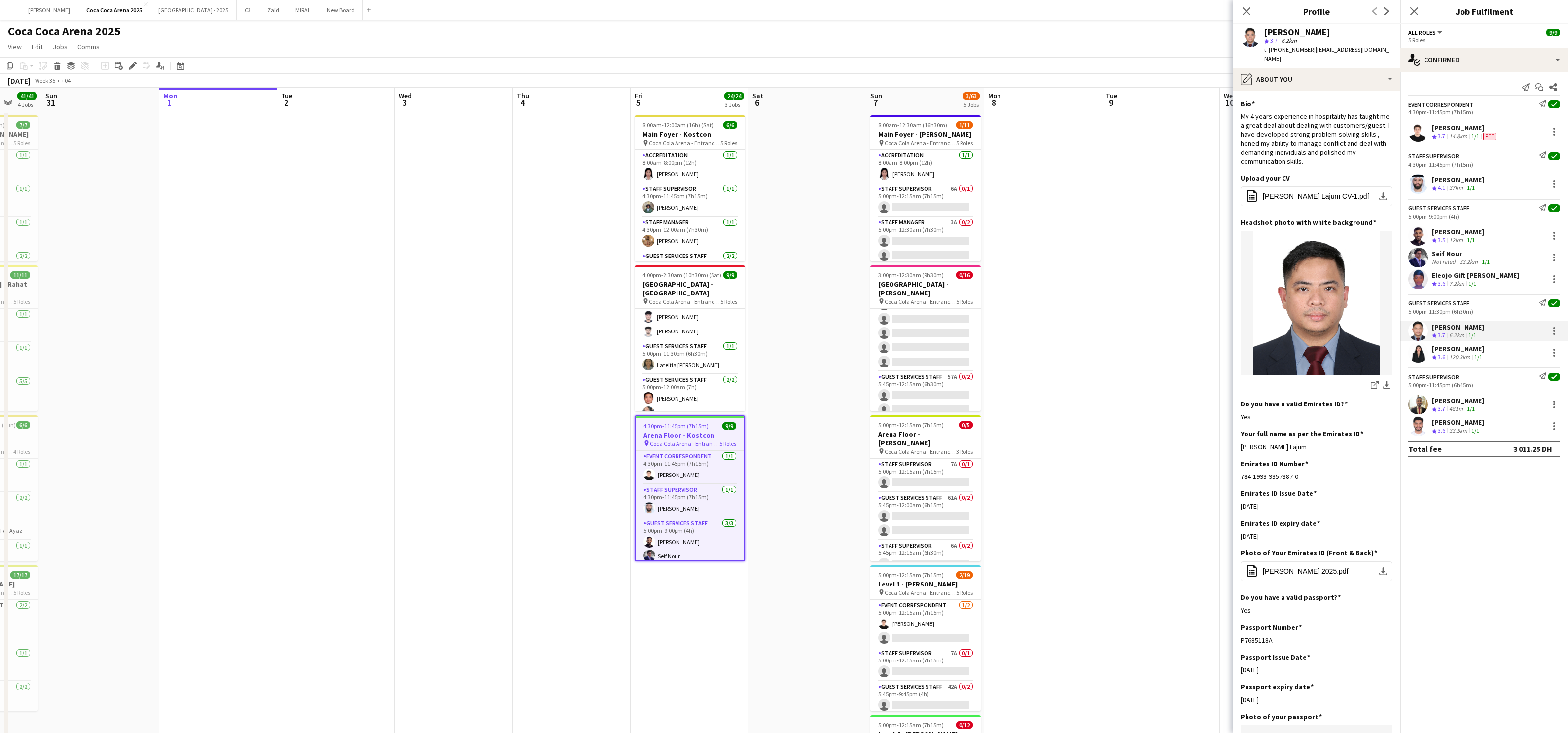
drag, startPoint x: 1311, startPoint y: 436, endPoint x: 1236, endPoint y: 438, distance: 75.0
click at [1132, 438] on app-section-data-types "Bio Edit this field My 4 years experience in hospitality has taught me a great …" at bounding box center [1316, 412] width 167 height 642
click at [1132, 348] on div "[PERSON_NAME]" at bounding box center [1458, 348] width 52 height 9
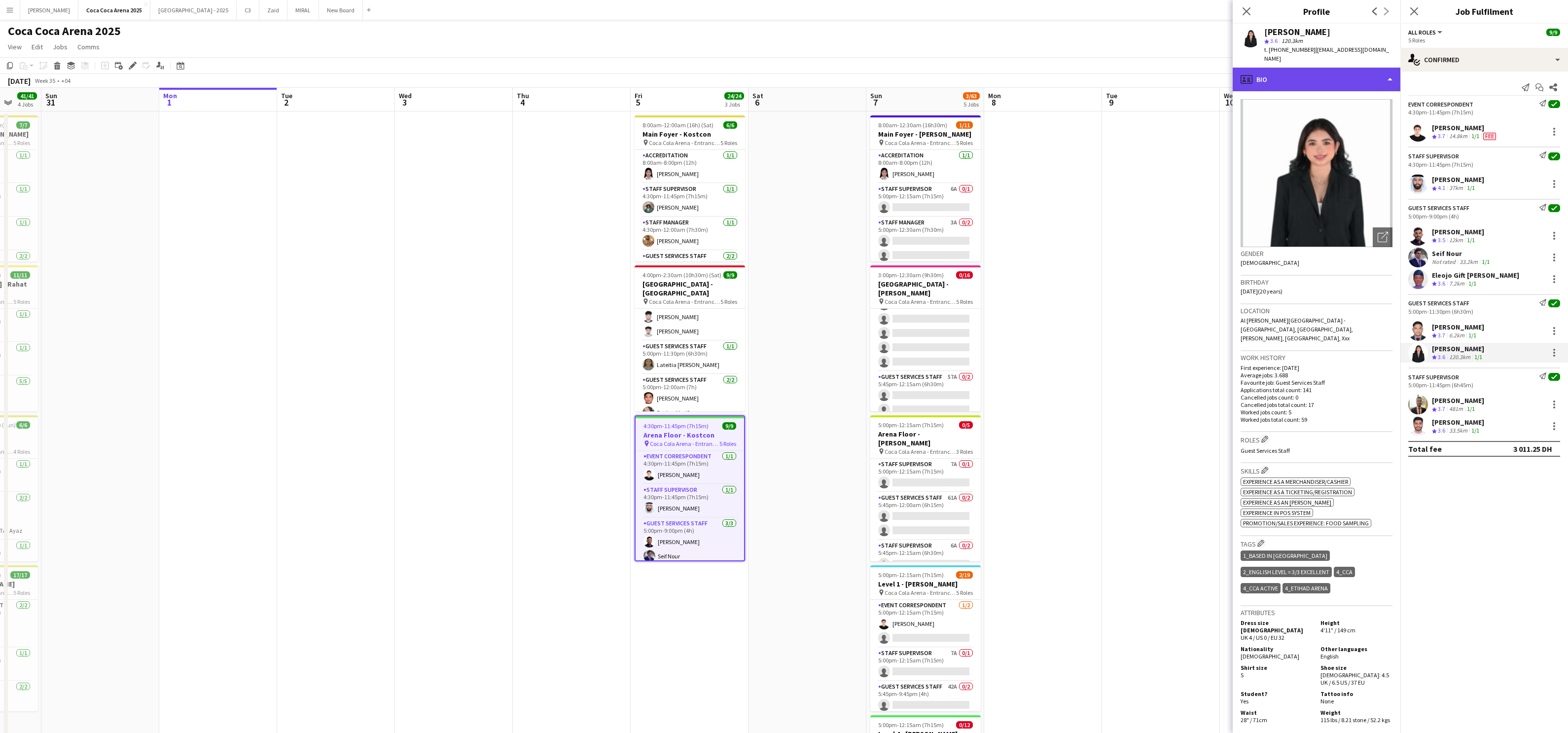
click at [1132, 68] on div "profile Bio" at bounding box center [1316, 79] width 167 height 24
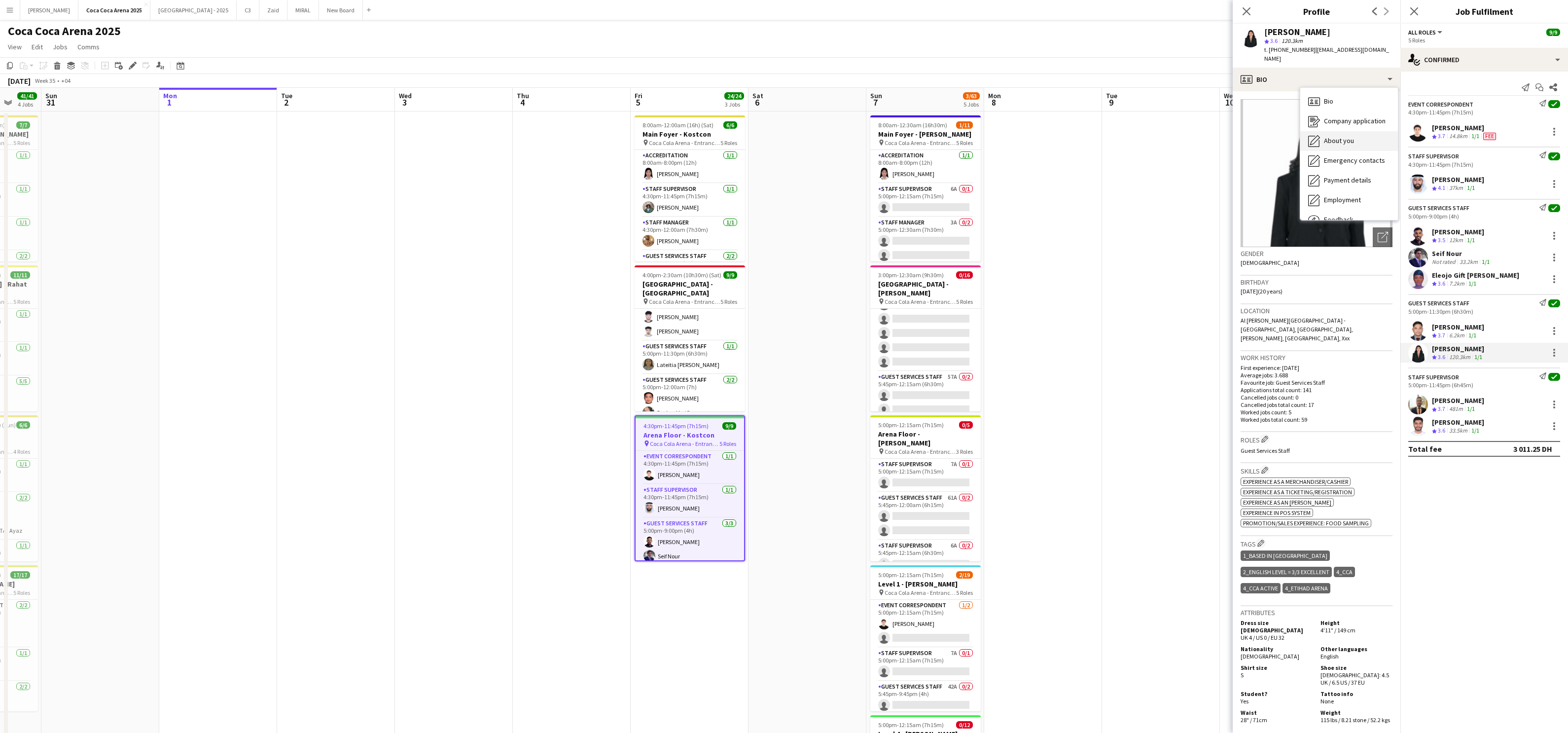
click at [1132, 136] on span "About you" at bounding box center [1339, 141] width 30 height 9
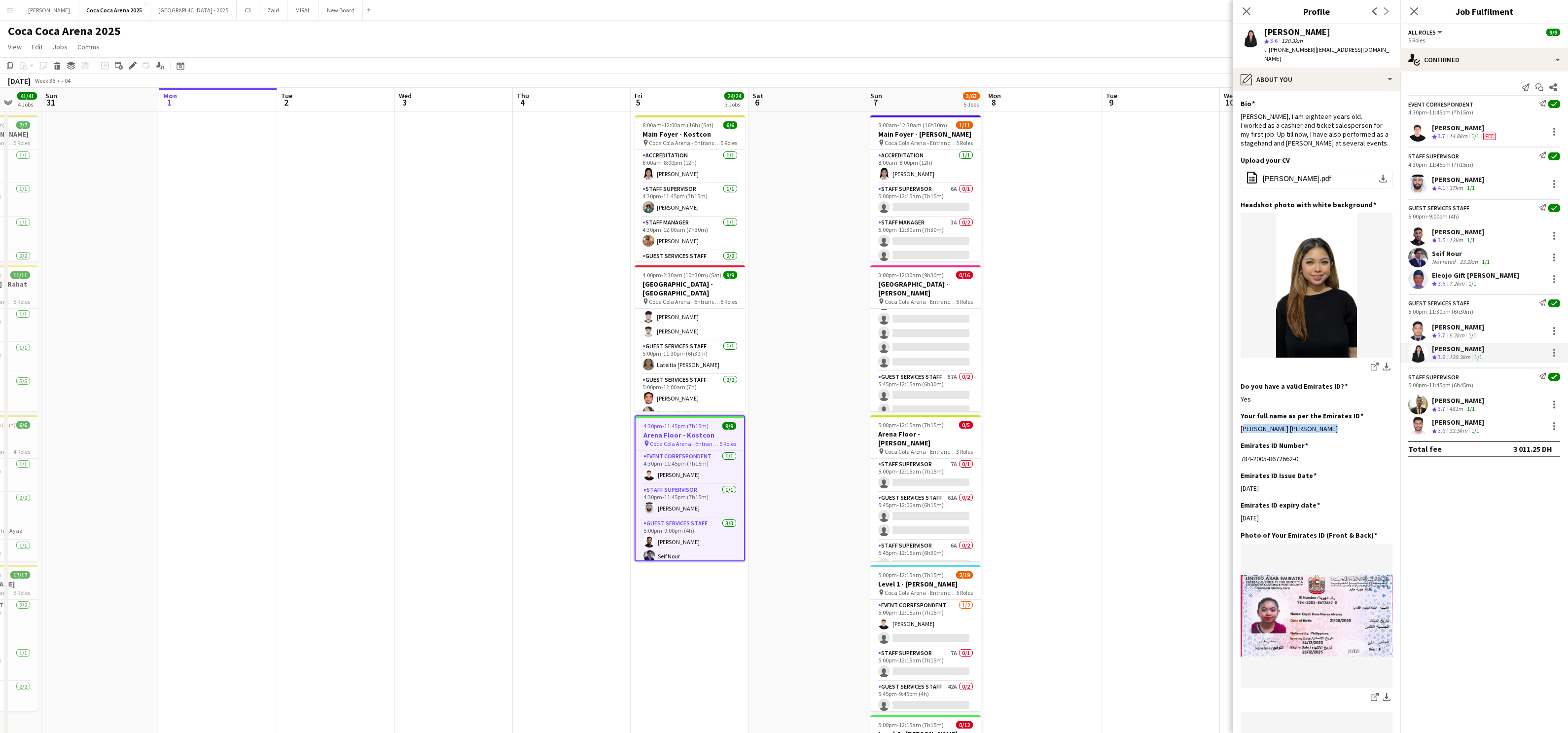
drag, startPoint x: 1320, startPoint y: 419, endPoint x: 1237, endPoint y: 419, distance: 83.0
click at [1132, 419] on app-section-data-types "Bio Edit this field [PERSON_NAME], I am eighteen years old. I worked as a cashi…" at bounding box center [1316, 412] width 167 height 642
click at [1132, 399] on div "[PERSON_NAME] Crew rating 3.7 481m 1/1" at bounding box center [1484, 404] width 167 height 19
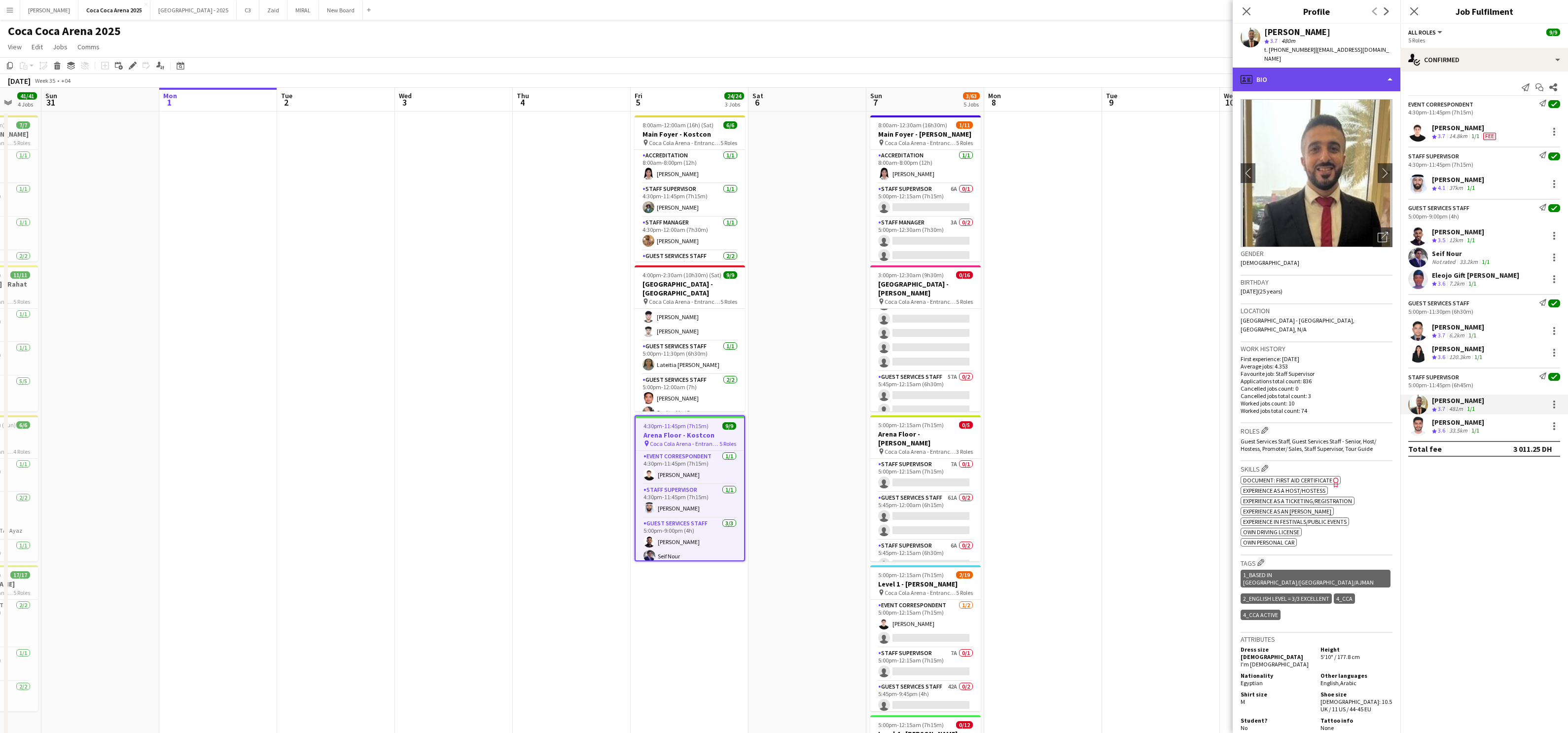
click at [1132, 73] on div "profile Bio" at bounding box center [1316, 79] width 167 height 24
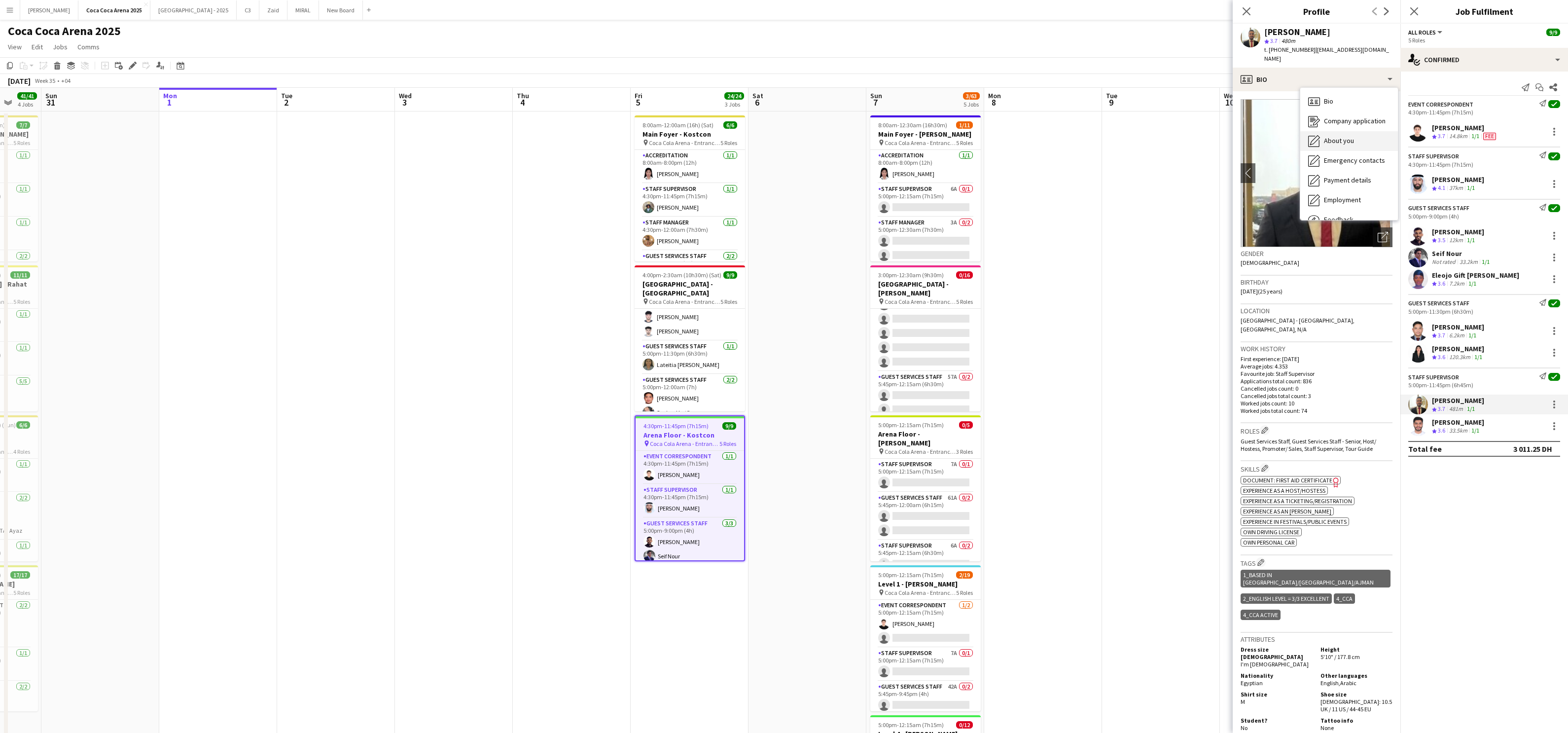
click at [1132, 135] on icon "About you" at bounding box center [1314, 141] width 12 height 12
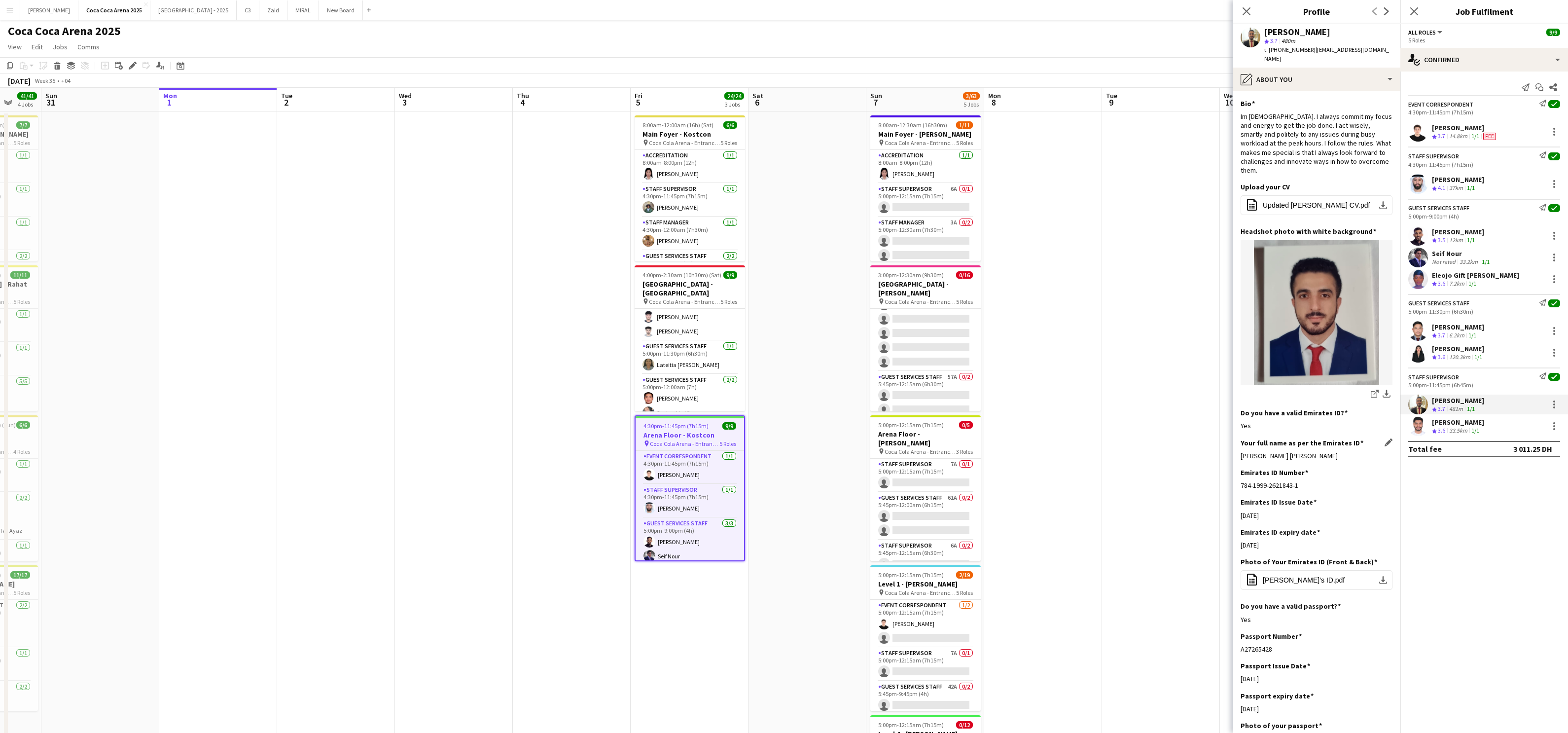
drag, startPoint x: 1356, startPoint y: 434, endPoint x: 1240, endPoint y: 438, distance: 116.1
click at [1132, 451] on div "[PERSON_NAME] [PERSON_NAME]" at bounding box center [1316, 455] width 152 height 9
click at [1132, 420] on div "[PERSON_NAME]" at bounding box center [1458, 422] width 52 height 9
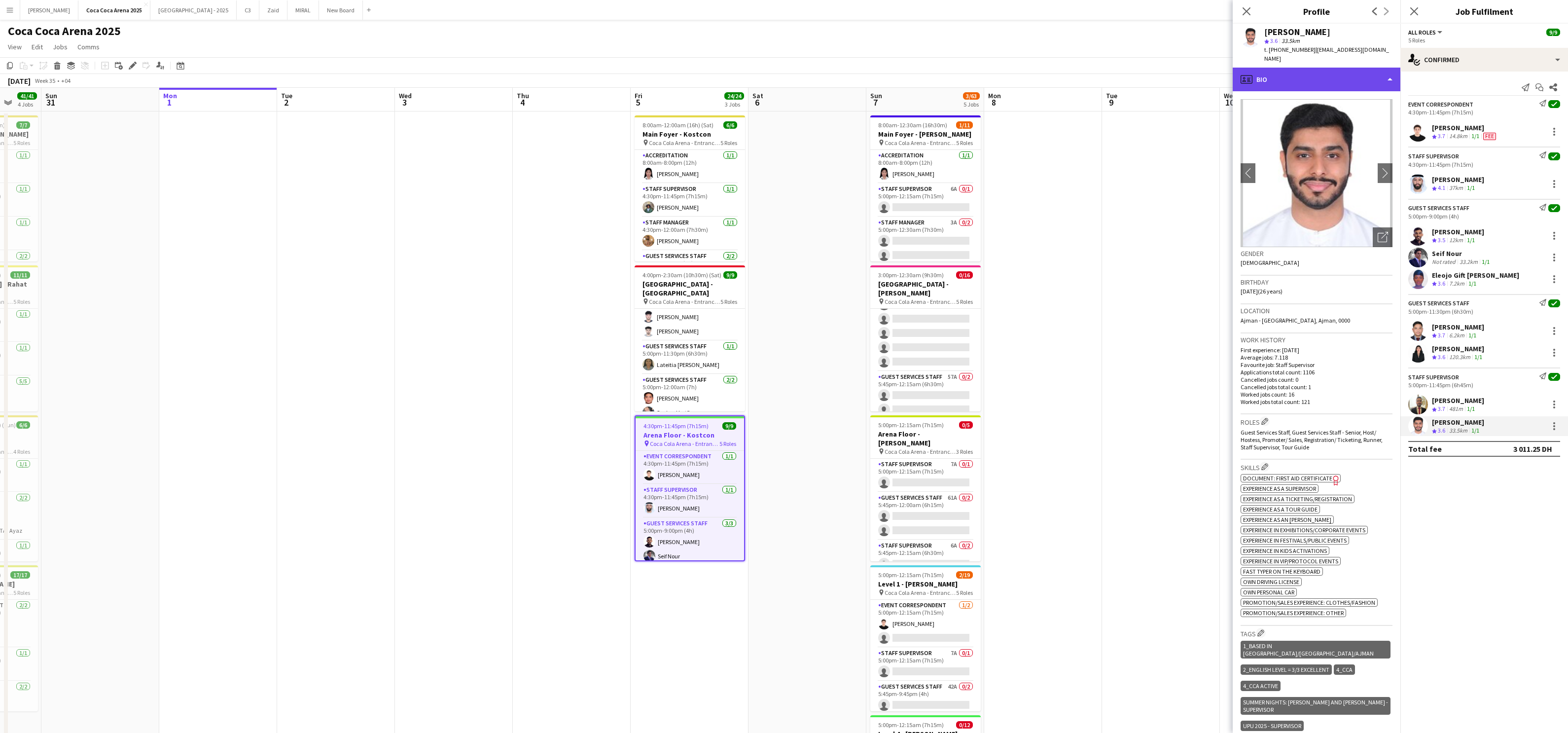
click at [1132, 68] on div "profile Bio" at bounding box center [1316, 79] width 167 height 24
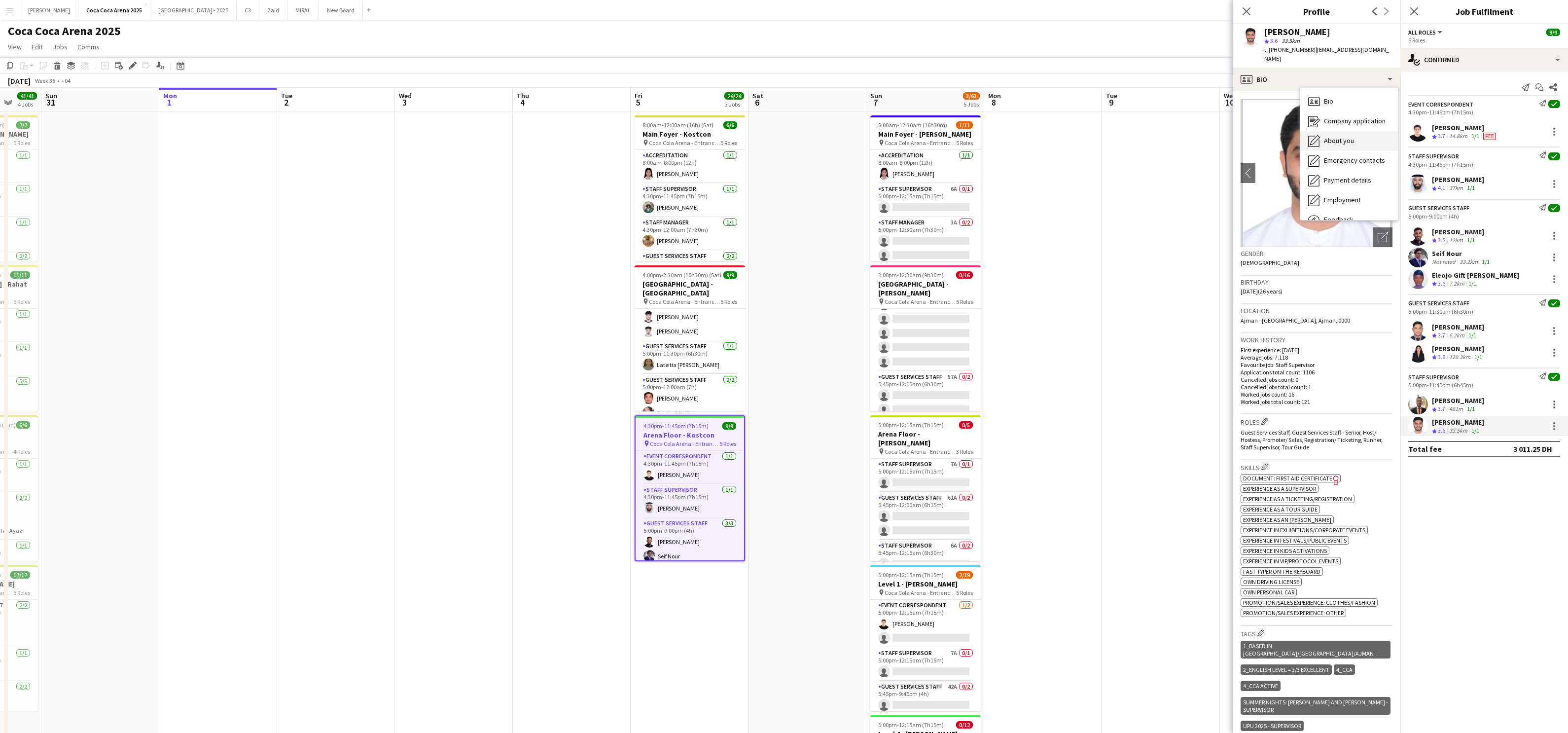
click at [1132, 133] on div "About you About you" at bounding box center [1349, 141] width 97 height 19
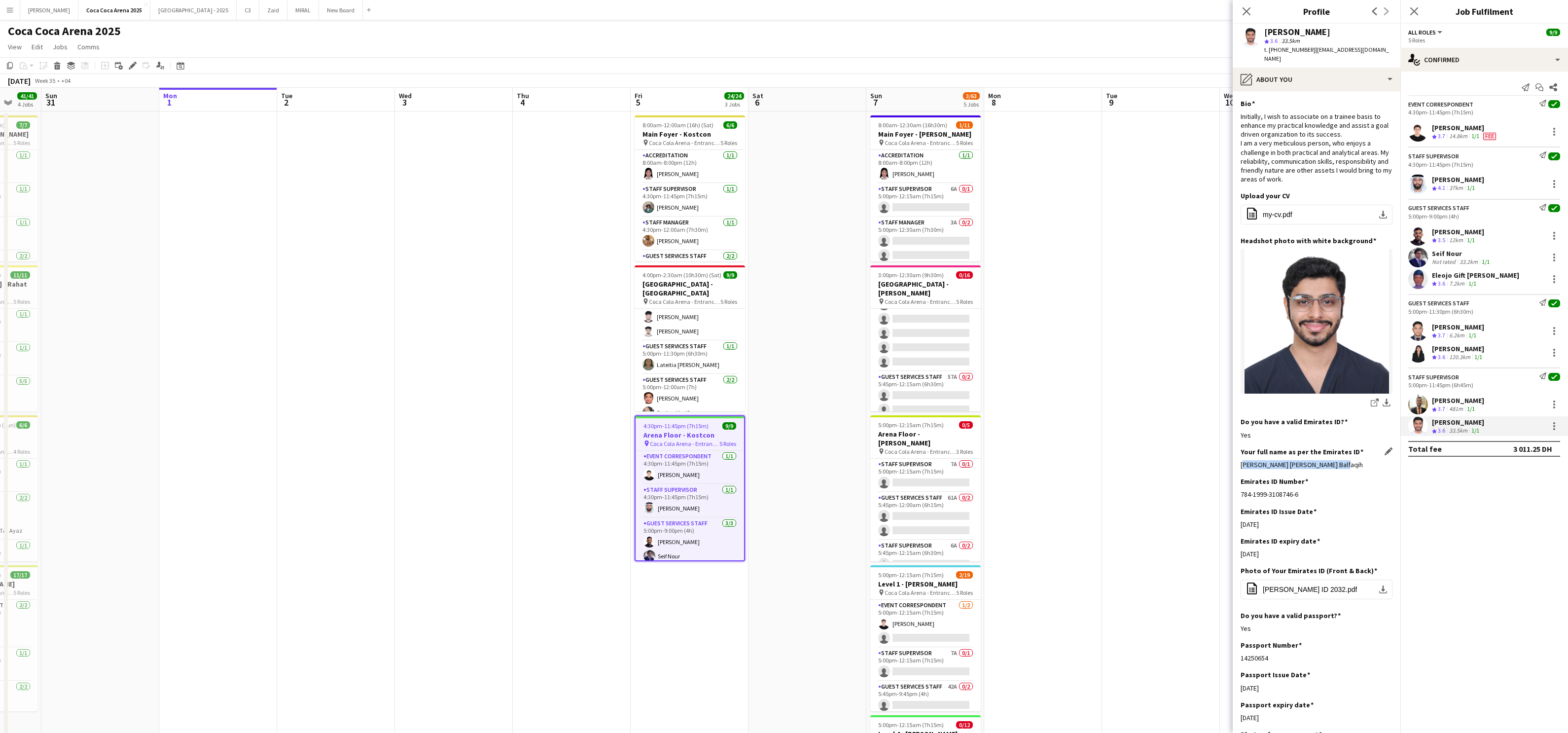
drag, startPoint x: 1352, startPoint y: 455, endPoint x: 1241, endPoint y: 455, distance: 111.0
click at [1132, 460] on div "[PERSON_NAME] [PERSON_NAME] Balfaqih" at bounding box center [1316, 465] width 152 height 9
click at [1132, 402] on div at bounding box center [1554, 404] width 12 height 12
click at [1132, 541] on span "Set as supervisor" at bounding box center [1522, 542] width 61 height 9
click at [1132, 453] on div at bounding box center [1554, 455] width 12 height 12
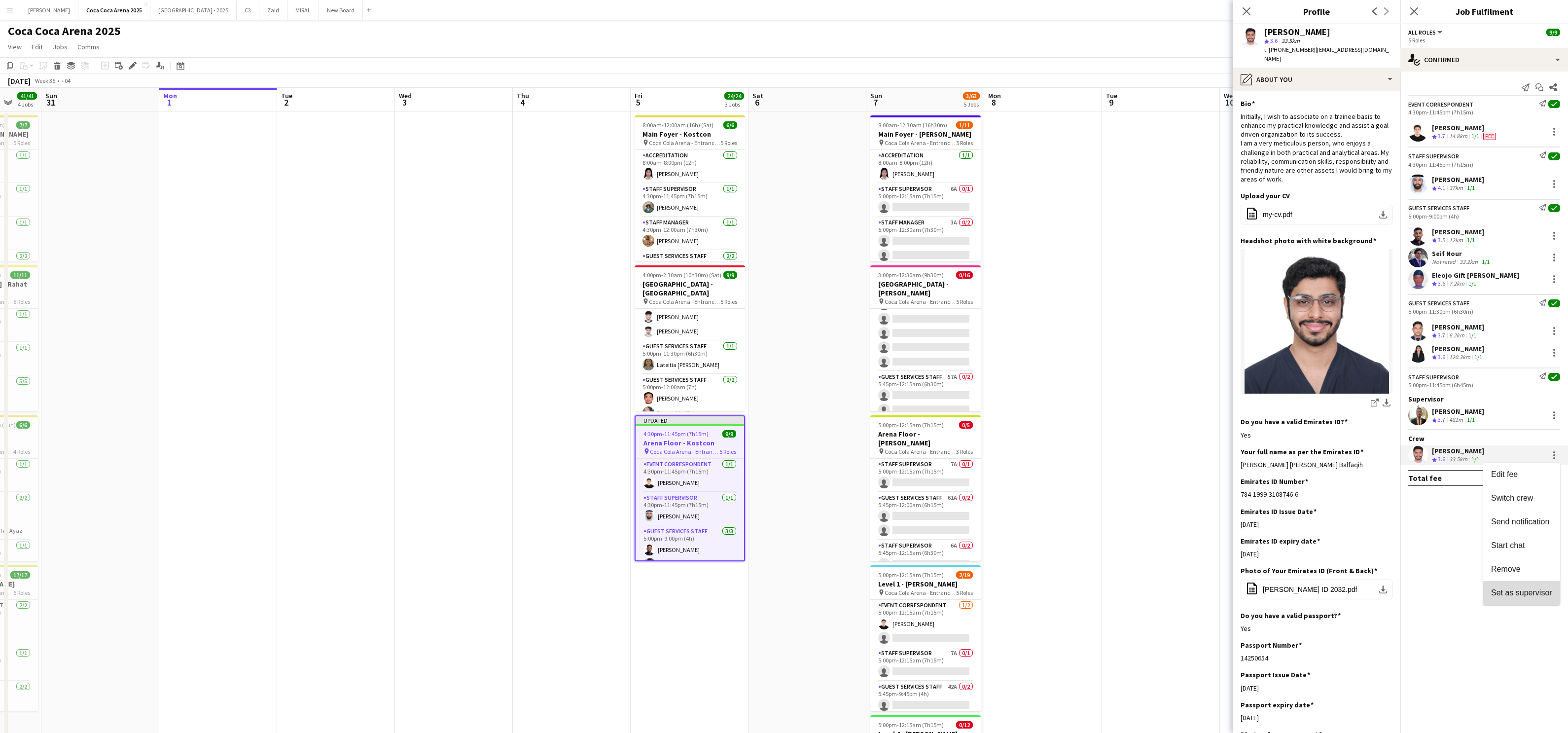
click at [1132, 594] on span "Set as supervisor" at bounding box center [1522, 592] width 61 height 9
click at [1132, 185] on div at bounding box center [1554, 184] width 2 height 2
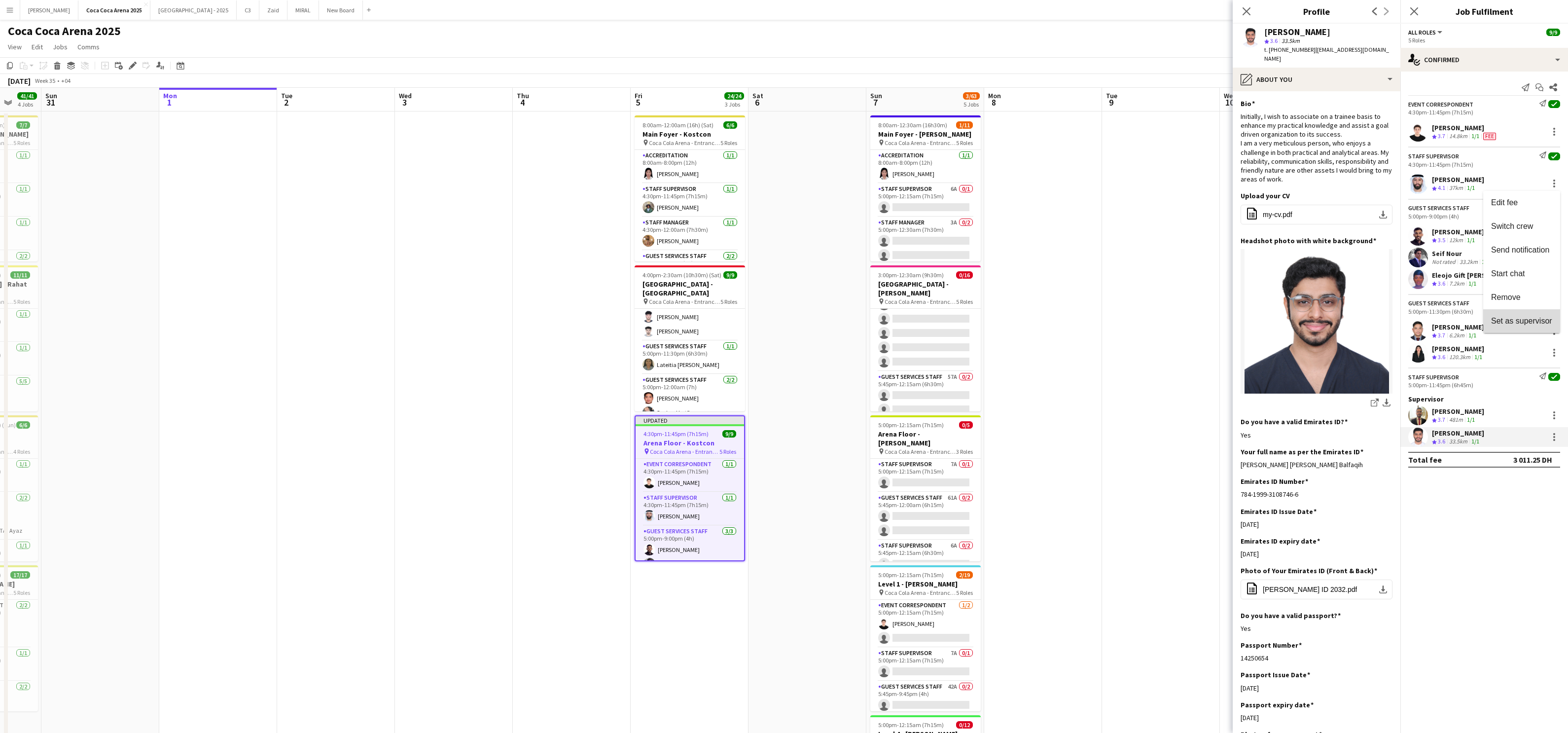
click at [1132, 329] on button "Set as supervisor" at bounding box center [1522, 321] width 77 height 24
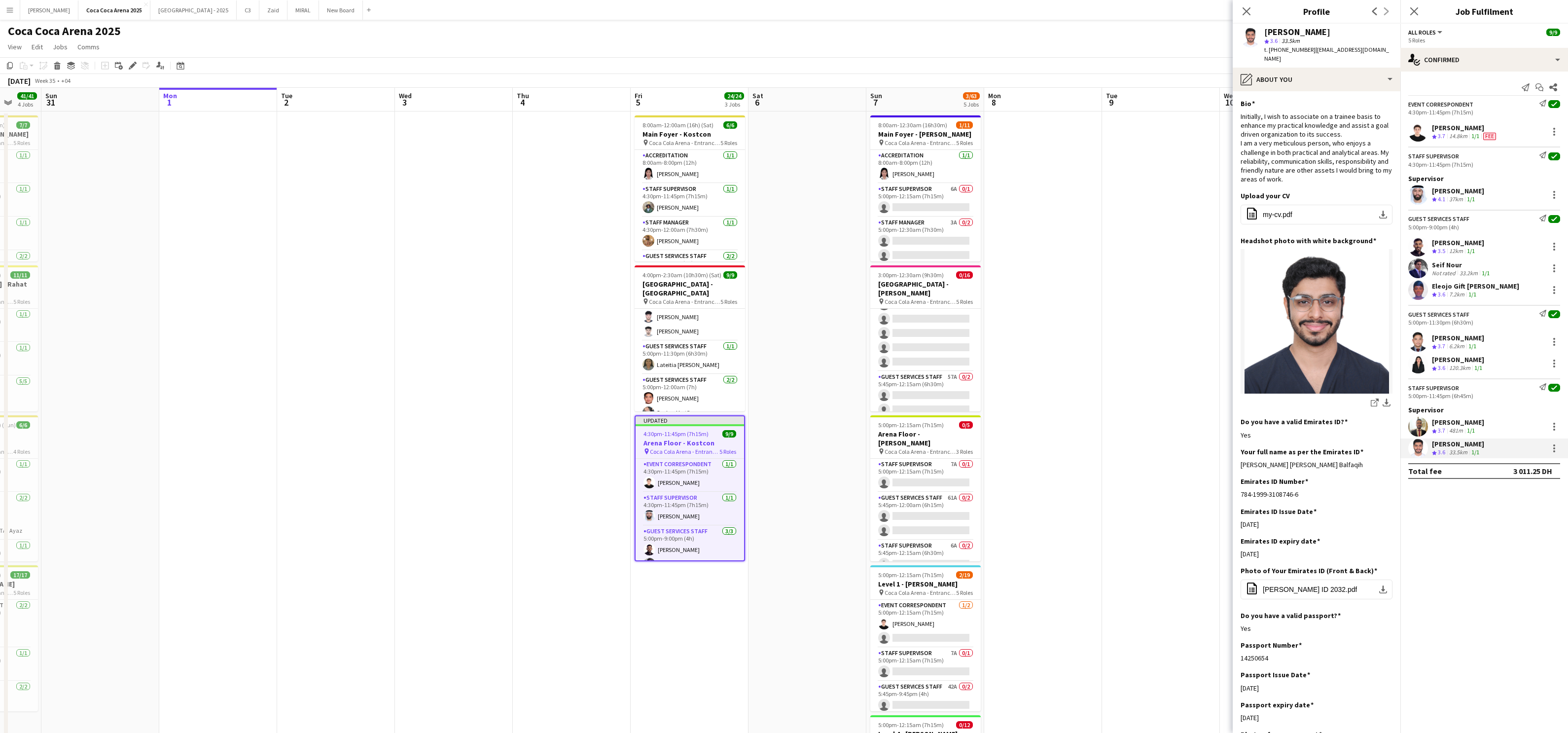
click at [1132, 245] on div "[PERSON_NAME]" at bounding box center [1458, 242] width 52 height 9
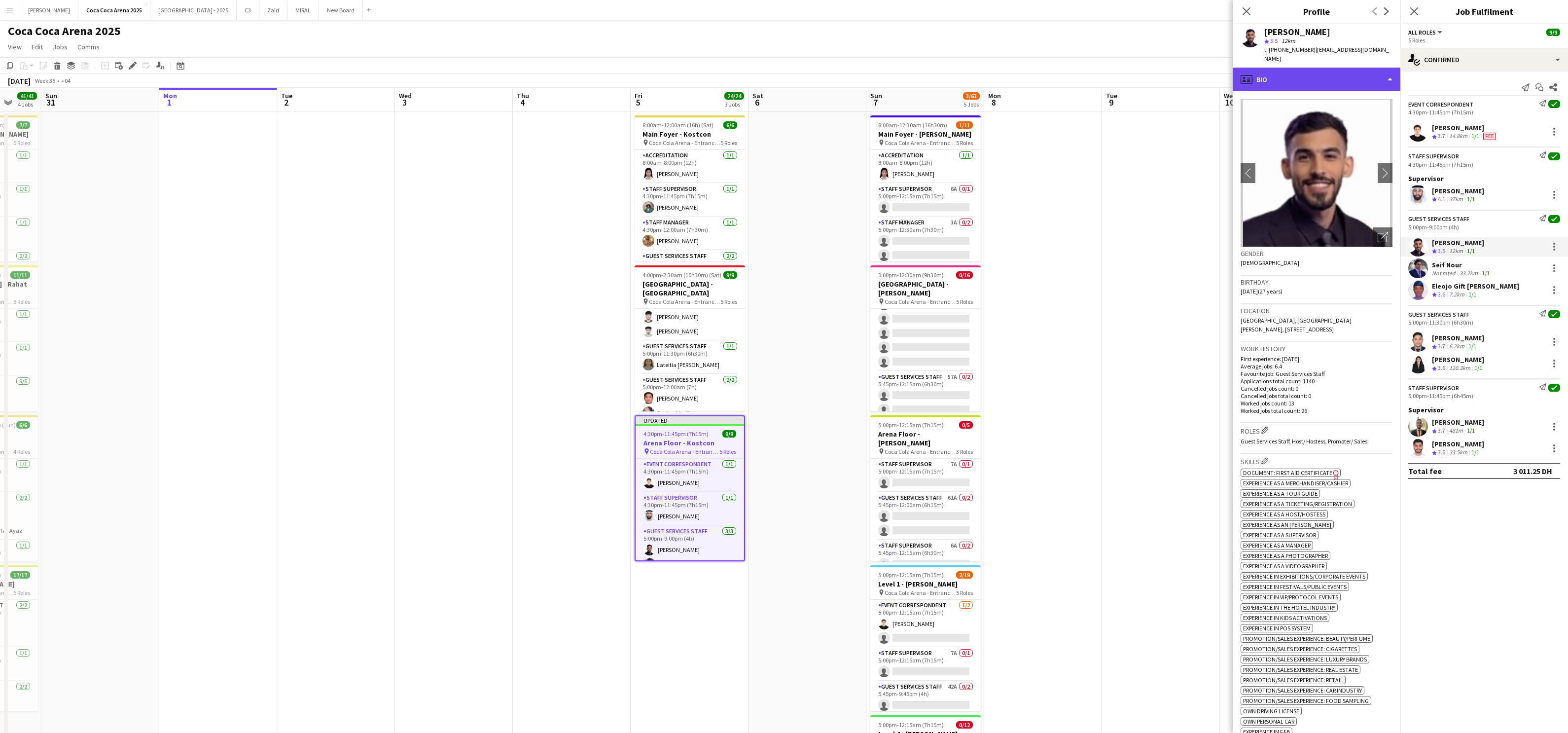
click at [1132, 82] on div "profile Bio" at bounding box center [1316, 79] width 167 height 24
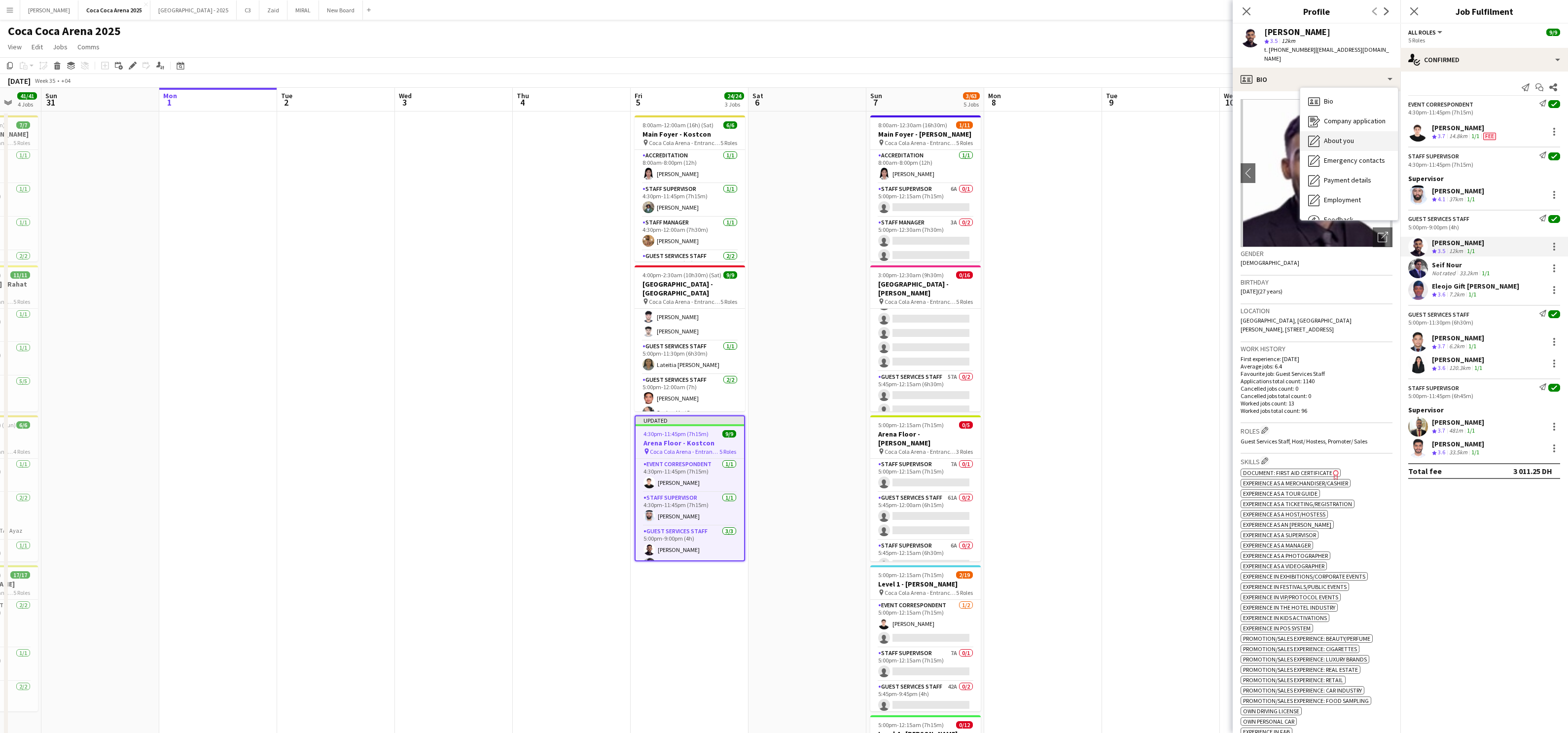
click at [1132, 135] on icon "About you" at bounding box center [1314, 141] width 12 height 12
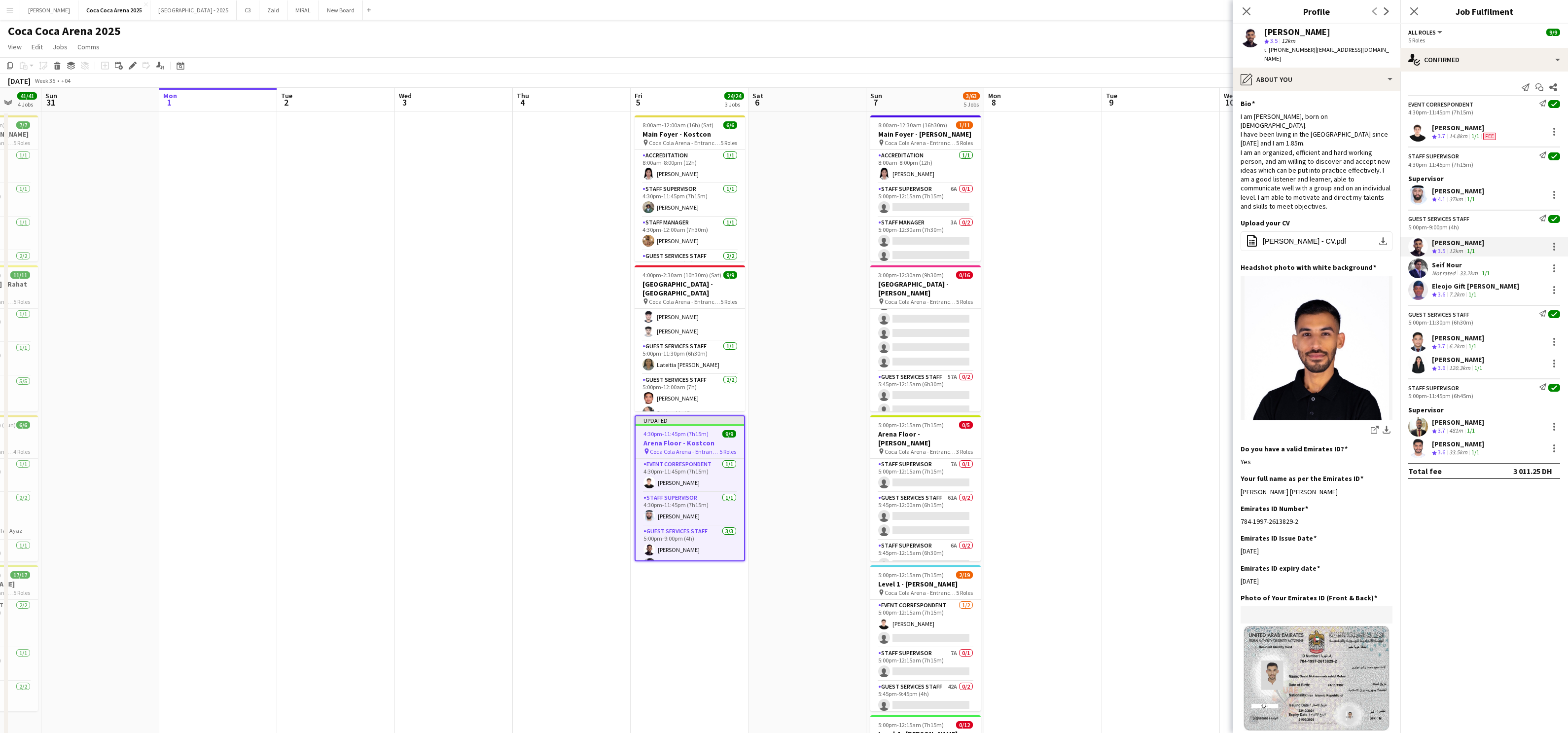
drag, startPoint x: 1335, startPoint y: 471, endPoint x: 1239, endPoint y: 474, distance: 96.0
click at [1132, 474] on app-section-data-types "Bio Edit this field I am [PERSON_NAME], born on [DEMOGRAPHIC_DATA]. I have been…" at bounding box center [1316, 412] width 167 height 642
click at [1132, 264] on div "Seif Nour" at bounding box center [1461, 265] width 60 height 9
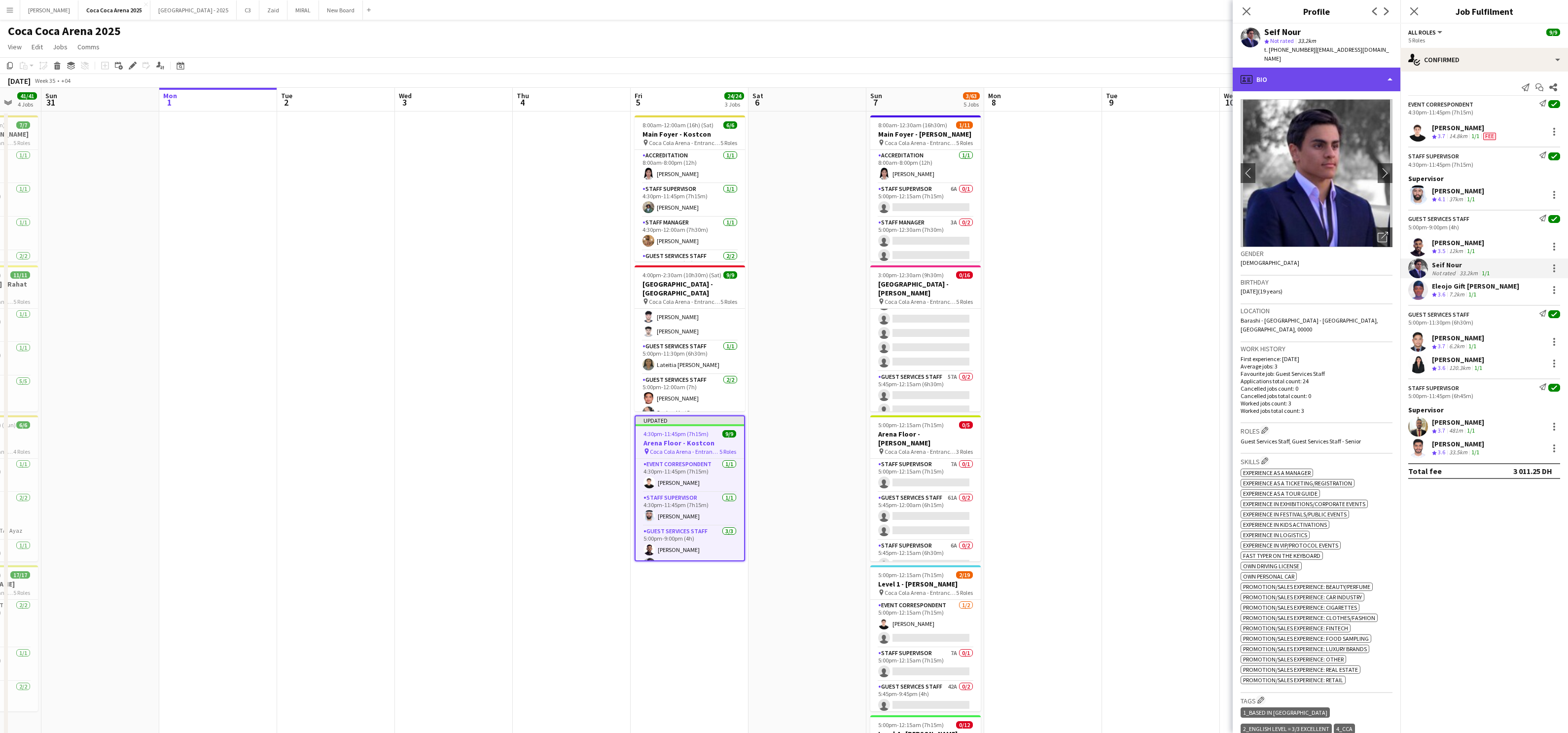
click at [1132, 76] on div "profile Bio" at bounding box center [1316, 79] width 167 height 24
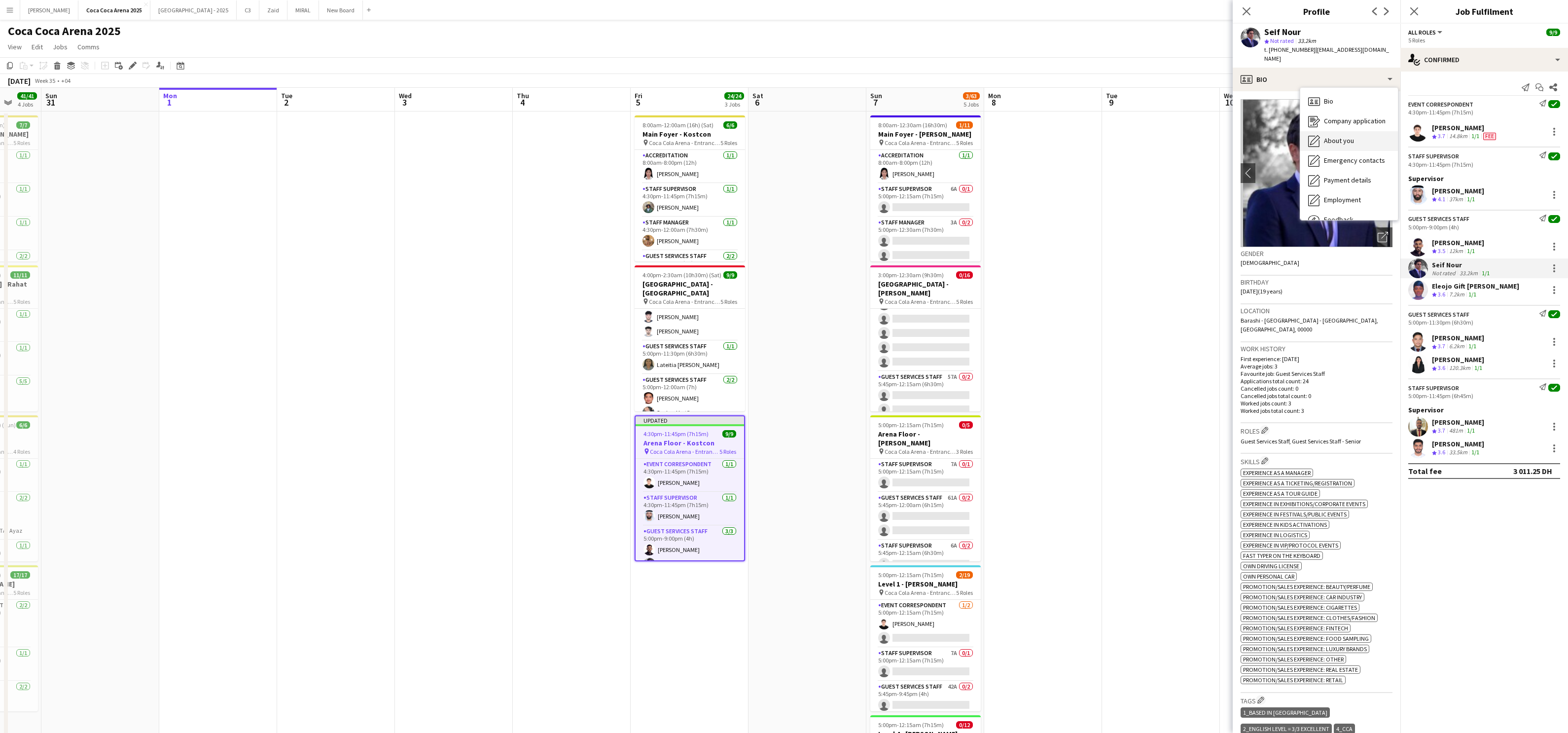
click at [1132, 136] on span "About you" at bounding box center [1339, 141] width 30 height 9
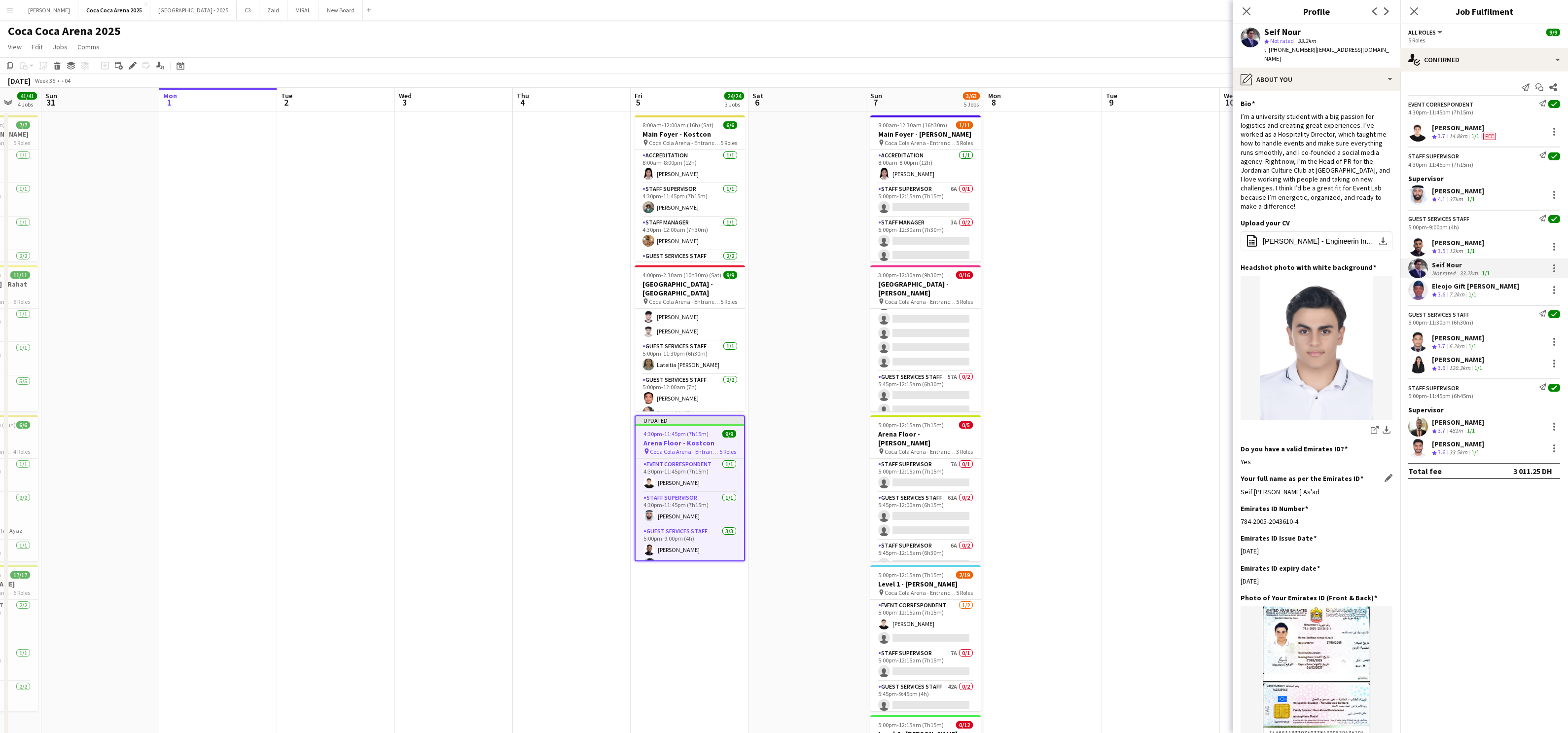
drag, startPoint x: 1320, startPoint y: 471, endPoint x: 1241, endPoint y: 476, distance: 79.2
click at [1132, 487] on div "Seif [PERSON_NAME] As'ad" at bounding box center [1316, 491] width 152 height 9
click at [1132, 286] on div "Eleojo Gift [PERSON_NAME]" at bounding box center [1475, 286] width 87 height 9
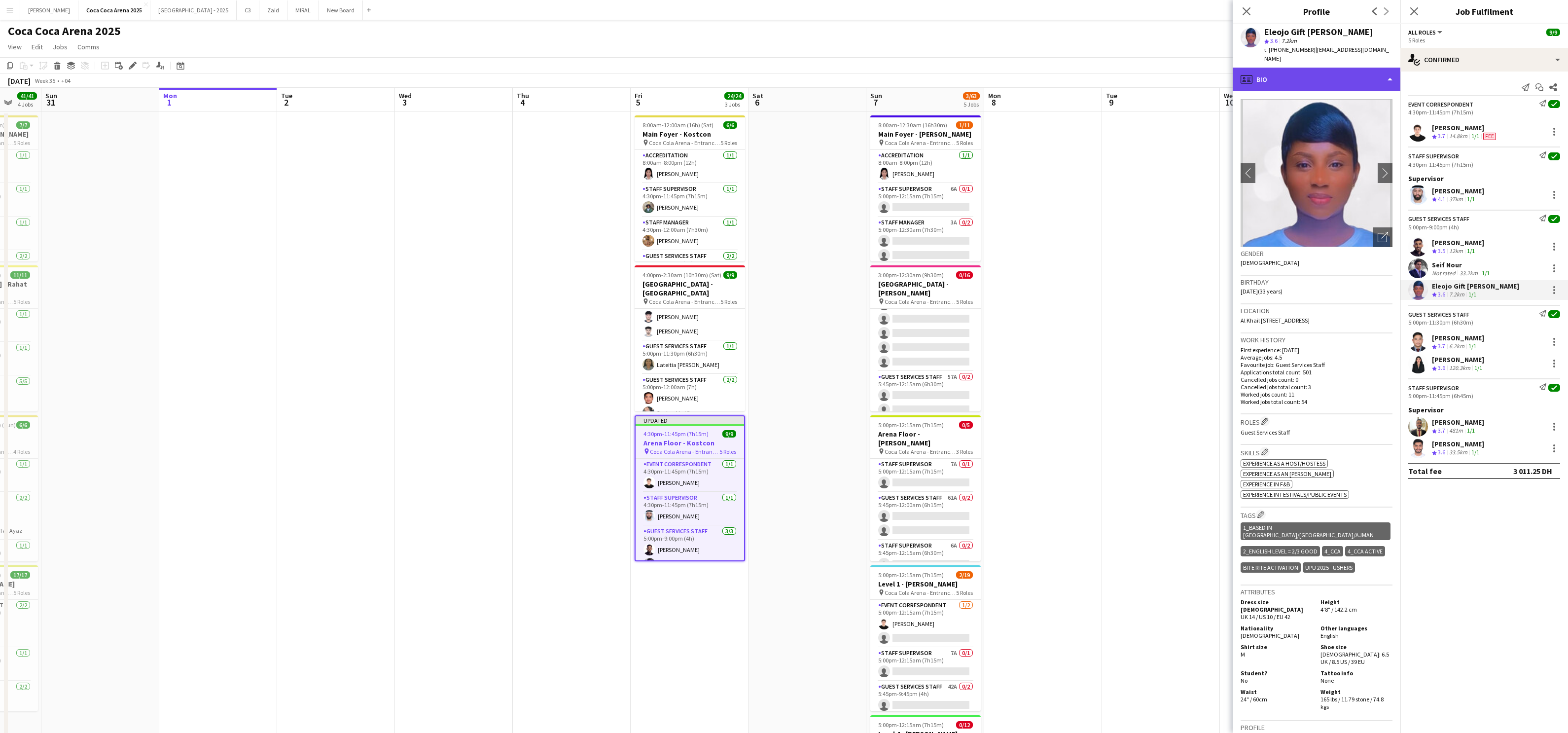
click at [1132, 68] on div "profile Bio" at bounding box center [1316, 79] width 167 height 24
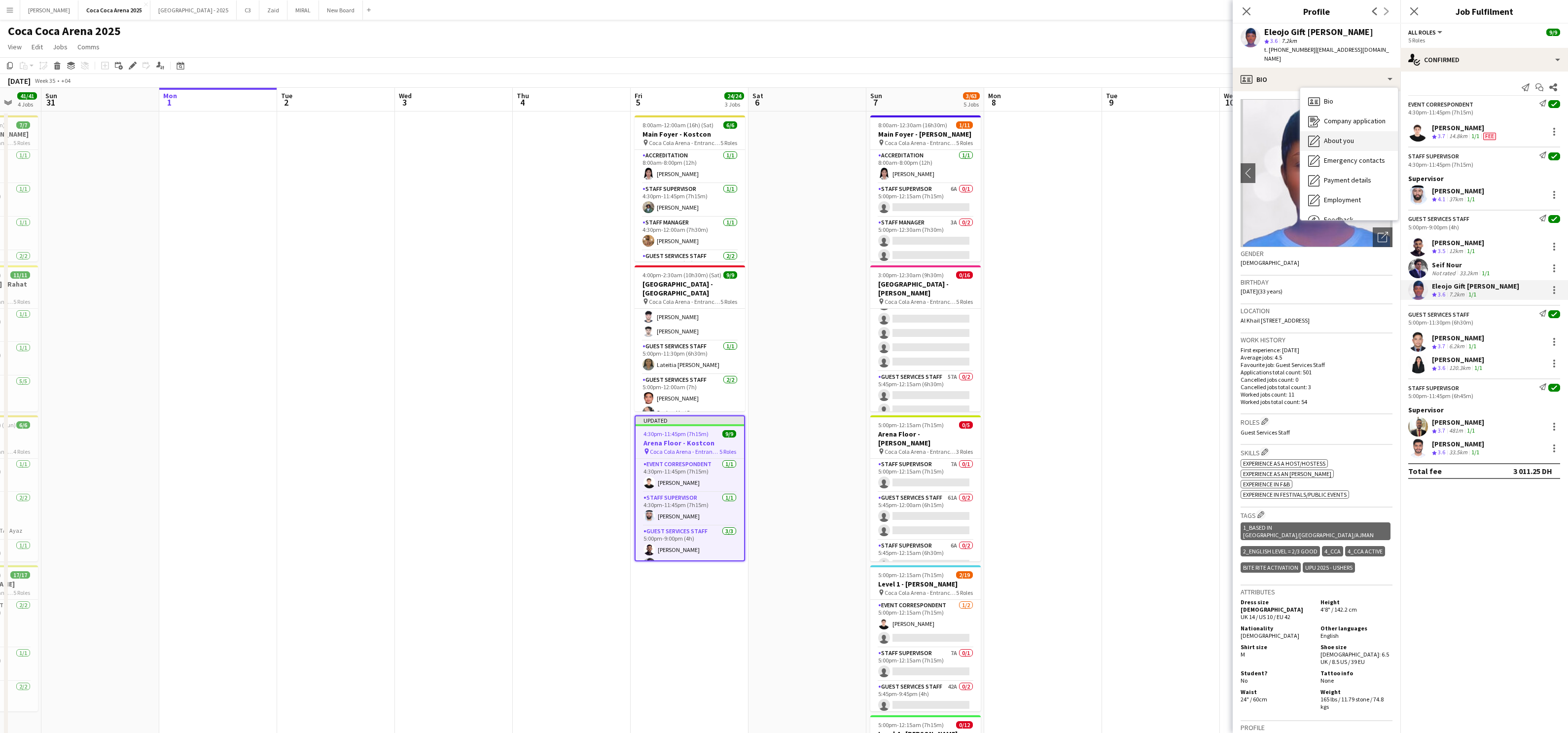
click at [1132, 136] on span "About you" at bounding box center [1339, 141] width 30 height 9
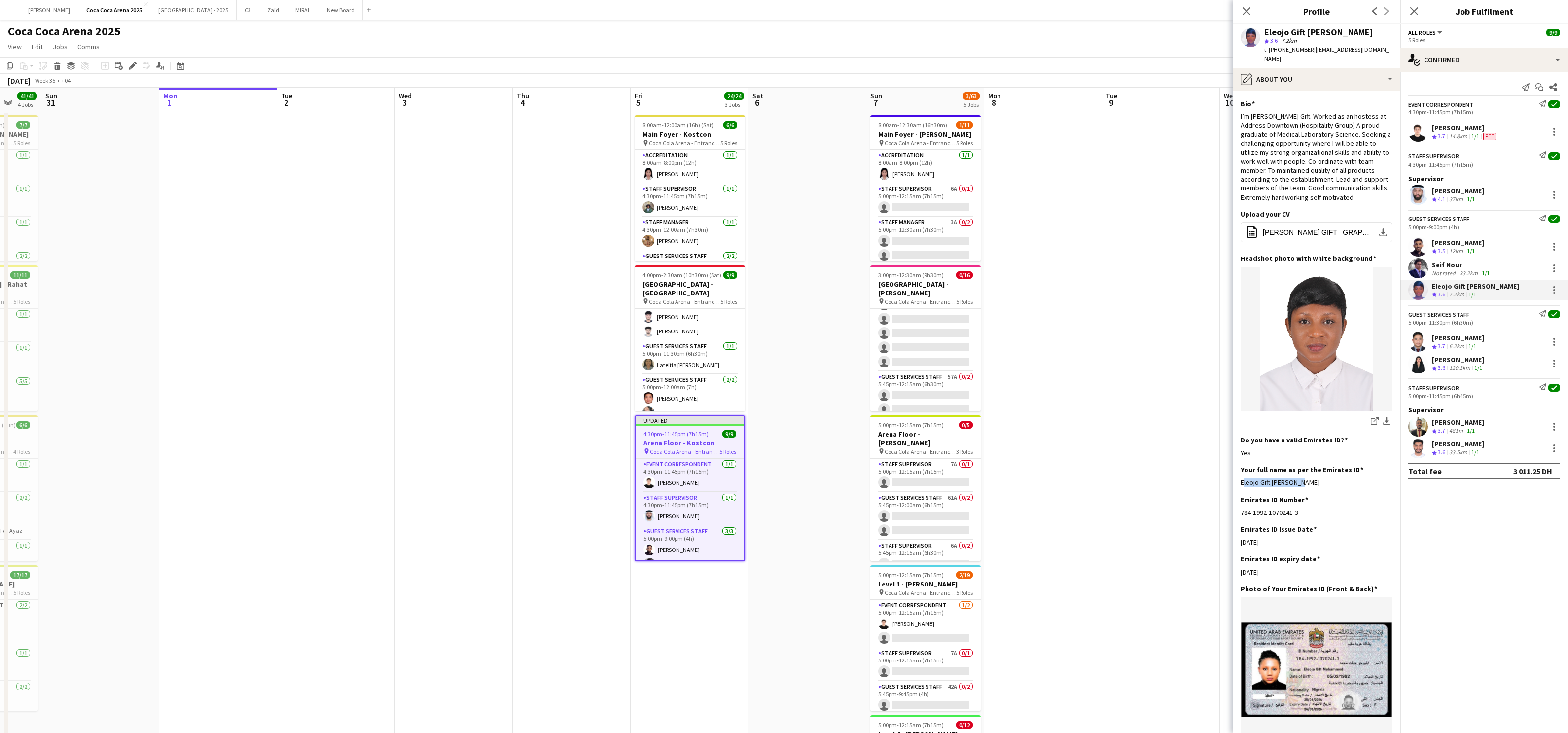
drag, startPoint x: 1309, startPoint y: 474, endPoint x: 1237, endPoint y: 475, distance: 72.0
click at [1132, 475] on app-section-data-types "Bio Edit this field I’m [PERSON_NAME] Gift. Worked as an hostess at Address Dow…" at bounding box center [1316, 412] width 167 height 642
click at [1121, 309] on app-date-cell at bounding box center [1161, 496] width 118 height 770
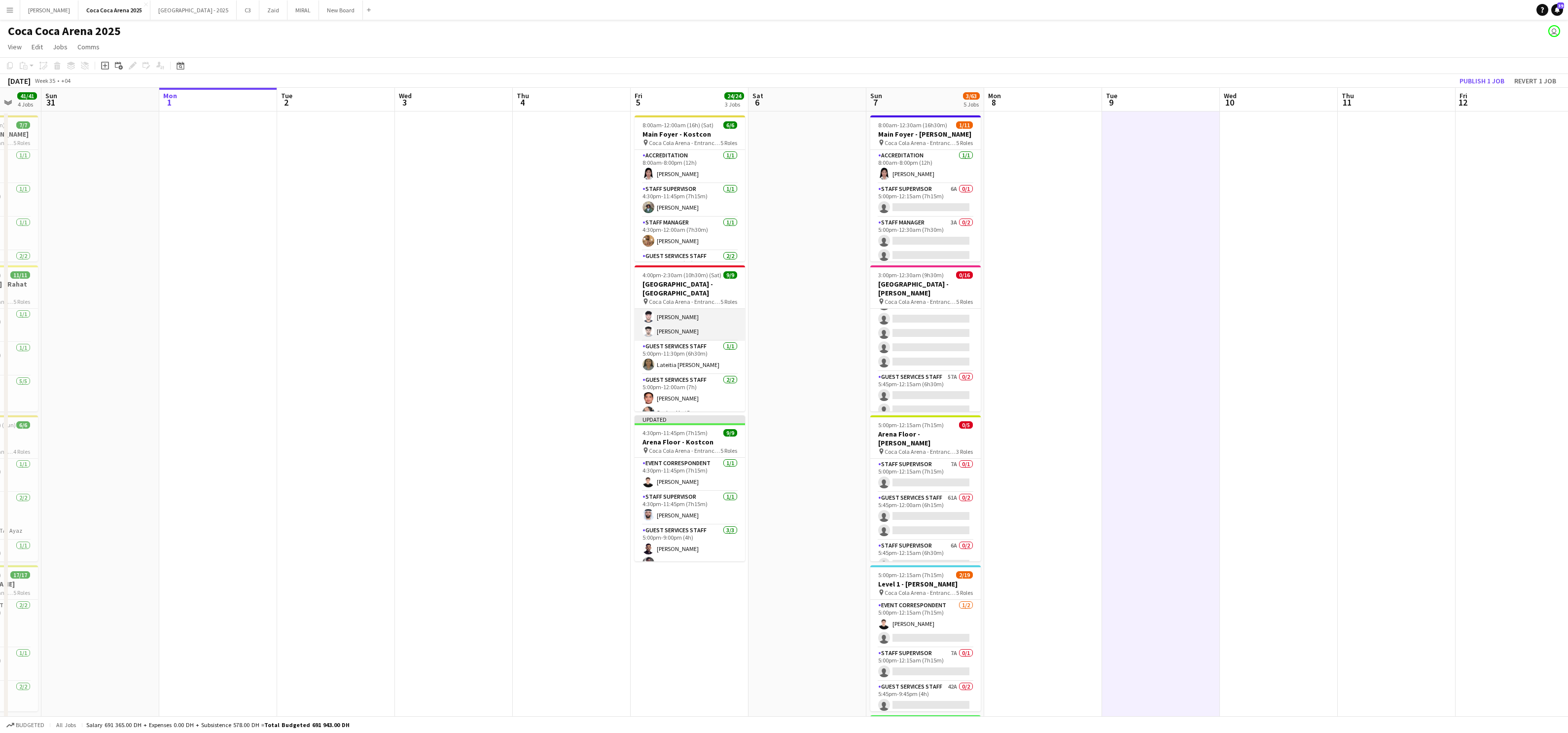
click at [695, 317] on app-card-role "Guest Services Staff [DATE] 5:00pm-9:00pm (4h) [PERSON_NAME] [PERSON_NAME] [PER…" at bounding box center [690, 303] width 110 height 77
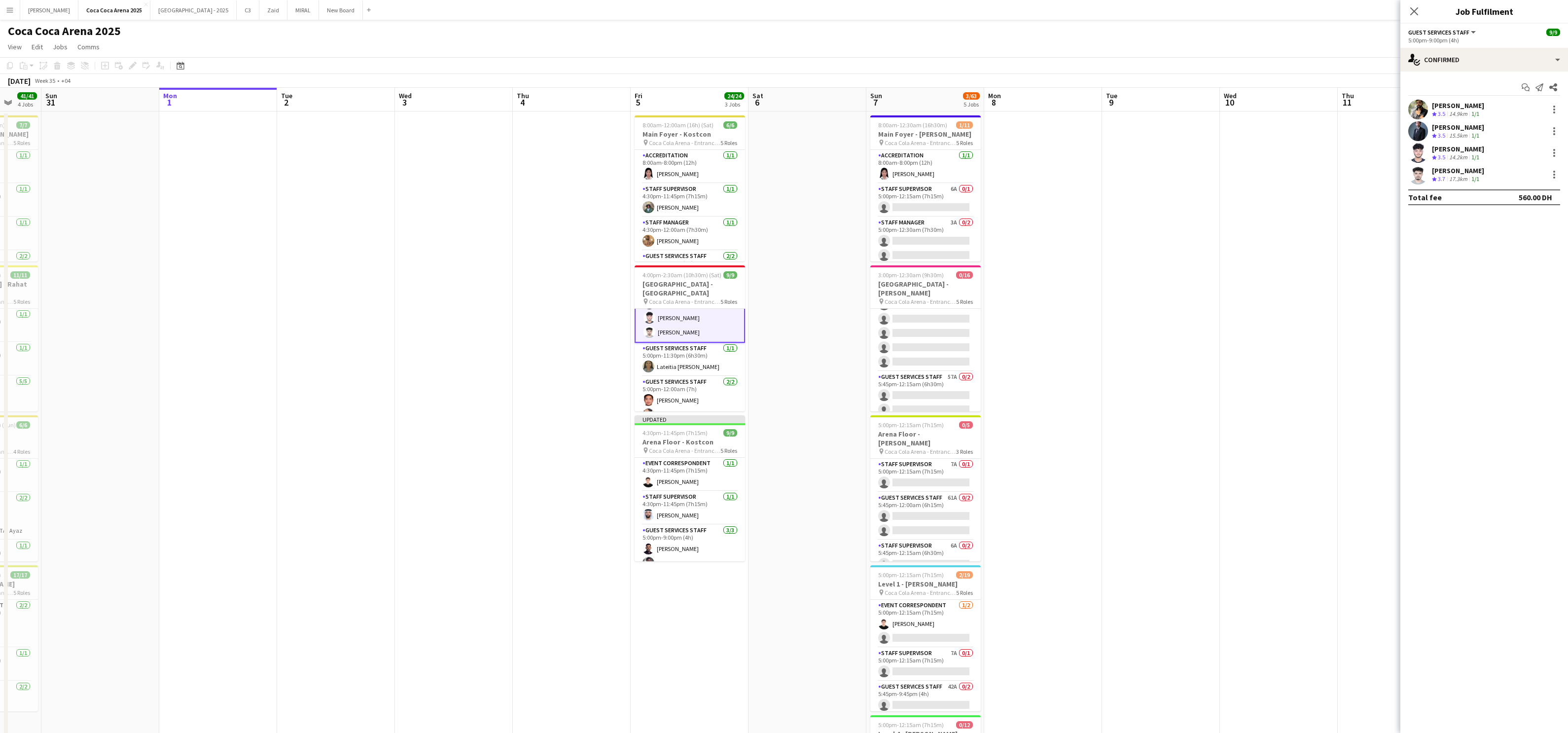
scroll to position [115, 0]
click at [675, 272] on span "4:00pm-2:30am (10h30m) (Sat)" at bounding box center [682, 275] width 79 height 7
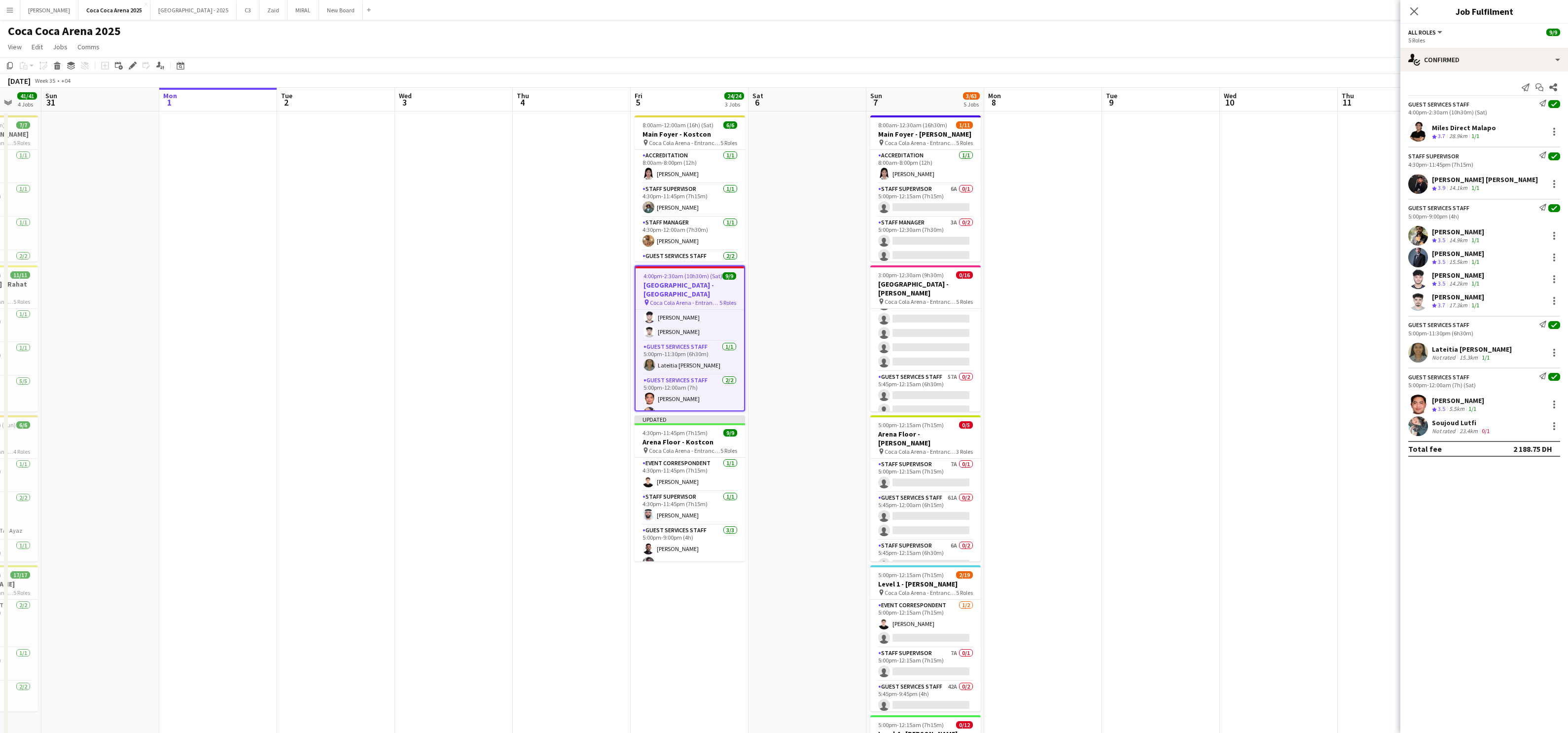
scroll to position [114, 0]
click at [1132, 186] on div at bounding box center [1554, 183] width 12 height 12
click at [1132, 320] on span "Set as supervisor" at bounding box center [1522, 320] width 61 height 9
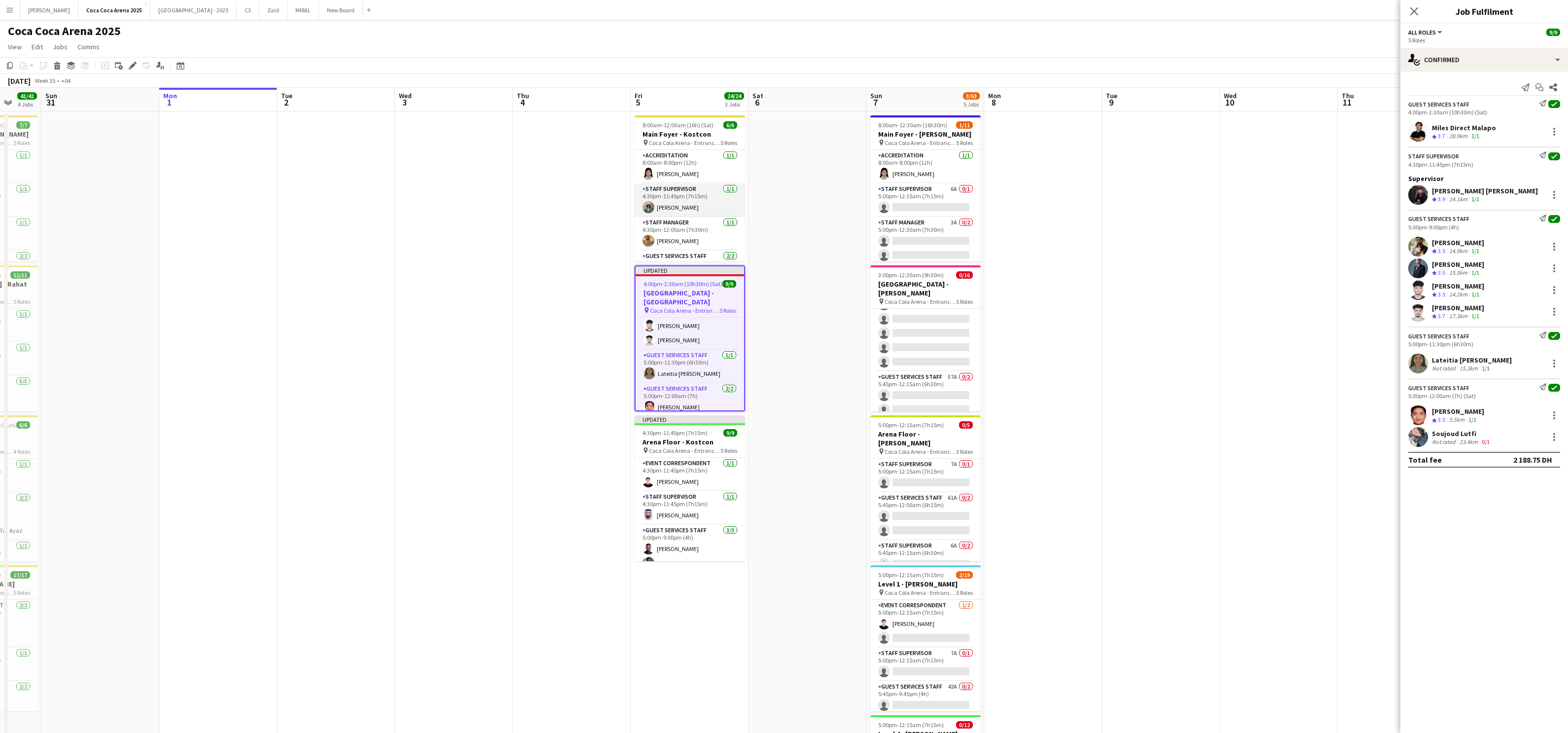
click at [692, 210] on app-card-role "Staff Supervisor [DATE] 4:30pm-11:45pm (7h15m) [PERSON_NAME]" at bounding box center [690, 200] width 110 height 33
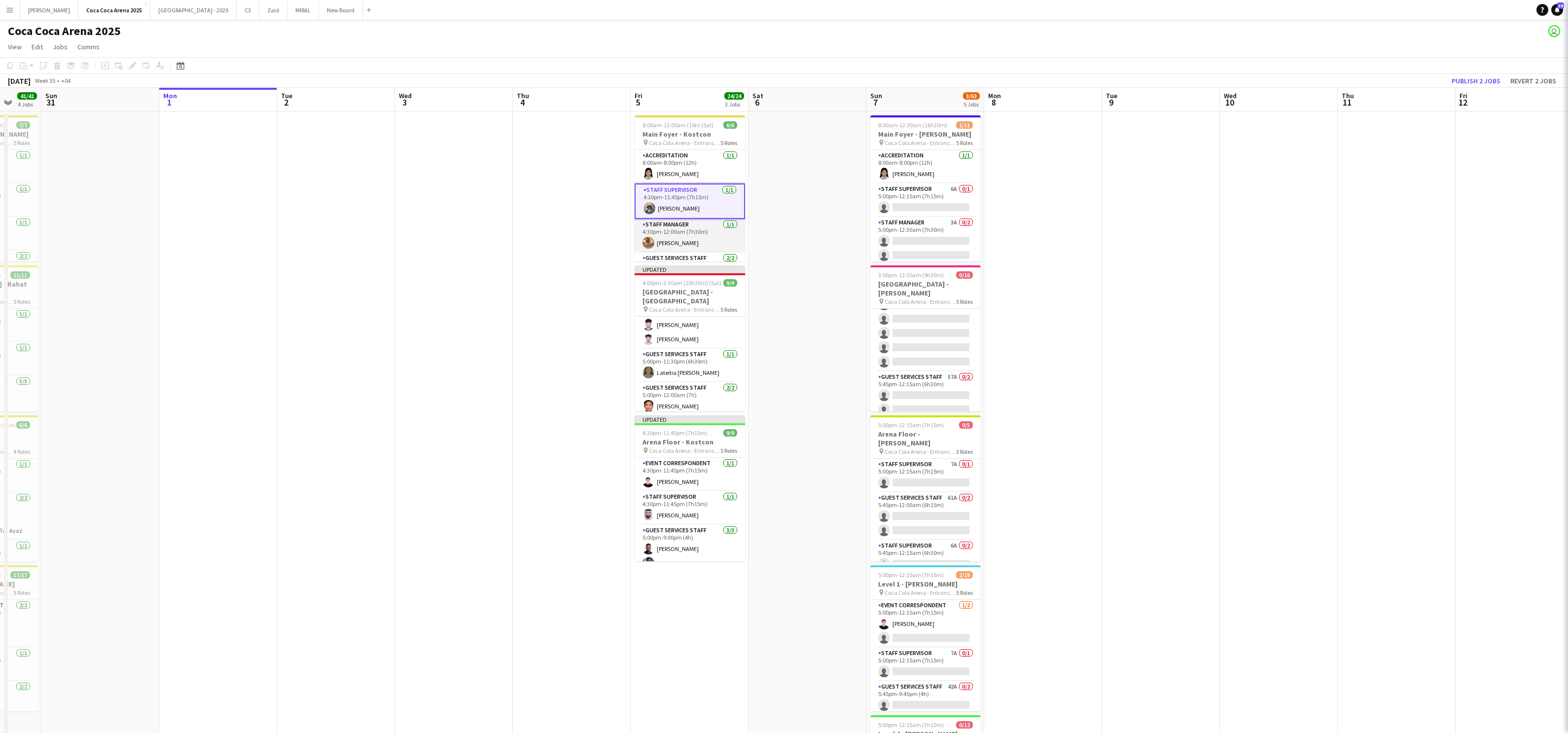
click at [688, 239] on app-card-role "Staff Manager [DATE] 4:30pm-12:00am (7h30m) [PERSON_NAME]" at bounding box center [690, 236] width 110 height 33
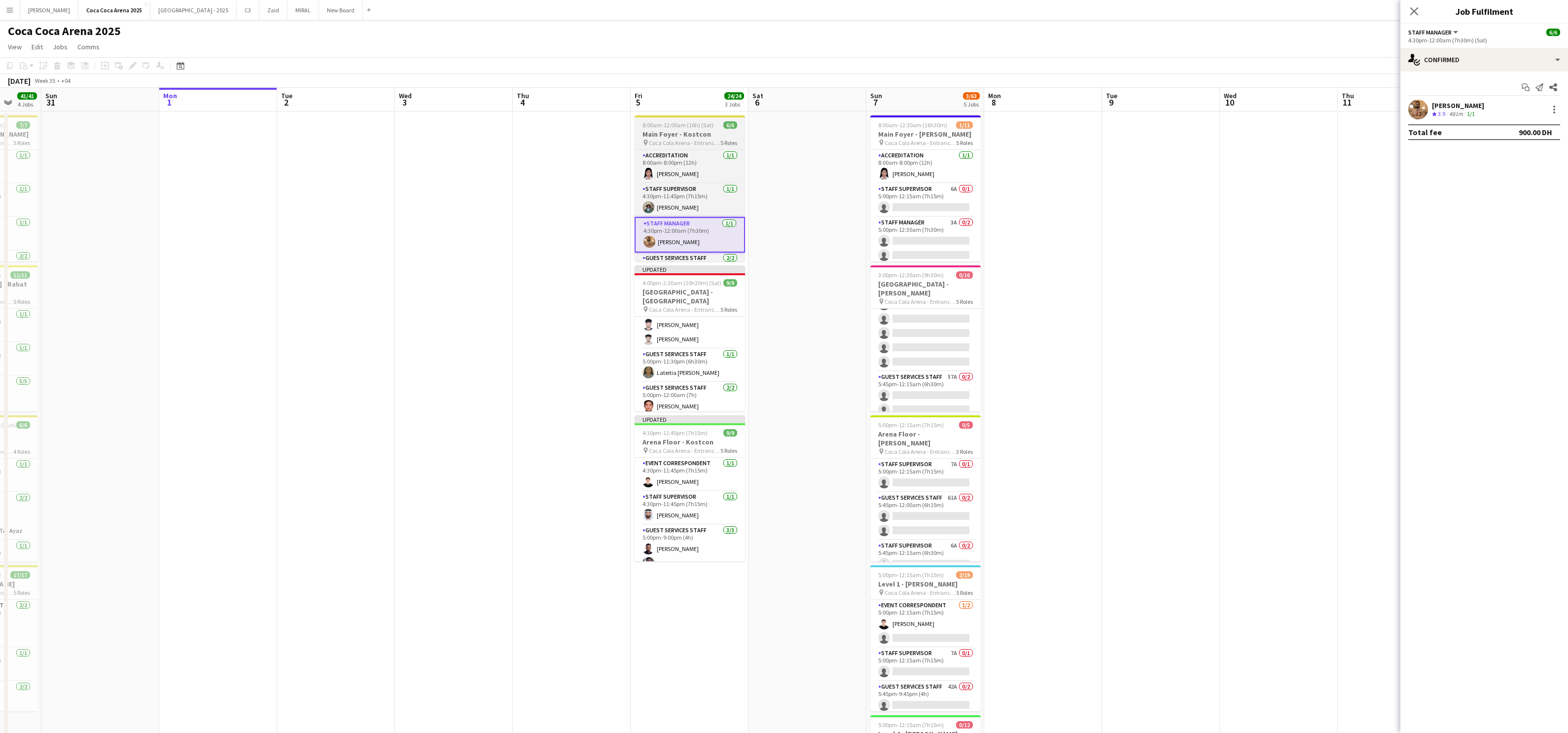
click at [674, 126] on span "8:00am-12:00am (16h) (Sat)" at bounding box center [678, 125] width 71 height 7
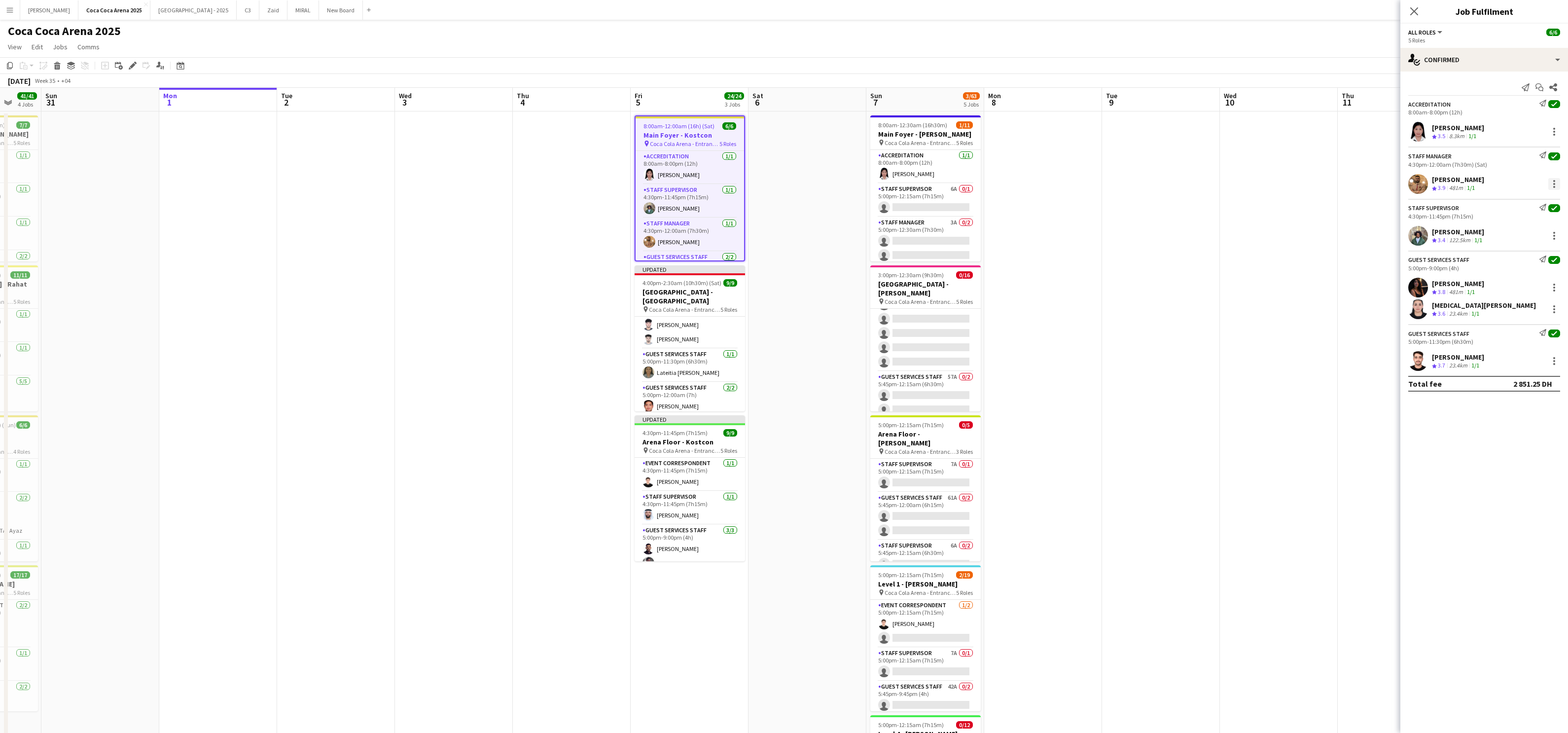
click at [1132, 184] on div at bounding box center [1554, 183] width 12 height 12
click at [1132, 323] on span "Set as supervisor" at bounding box center [1522, 320] width 61 height 9
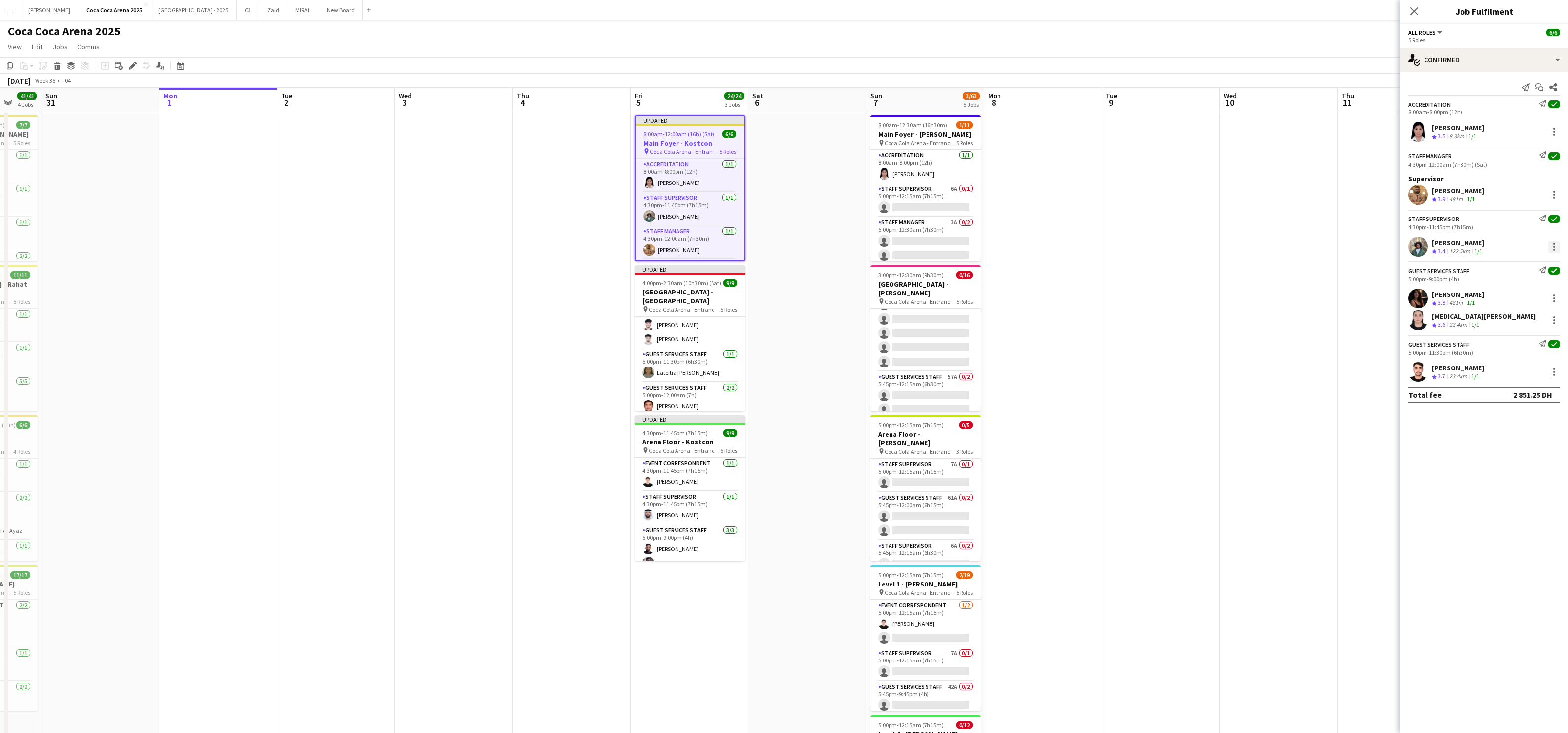
click at [1132, 247] on div at bounding box center [1554, 246] width 2 height 2
click at [1132, 384] on span "Set as supervisor" at bounding box center [1522, 384] width 61 height 9
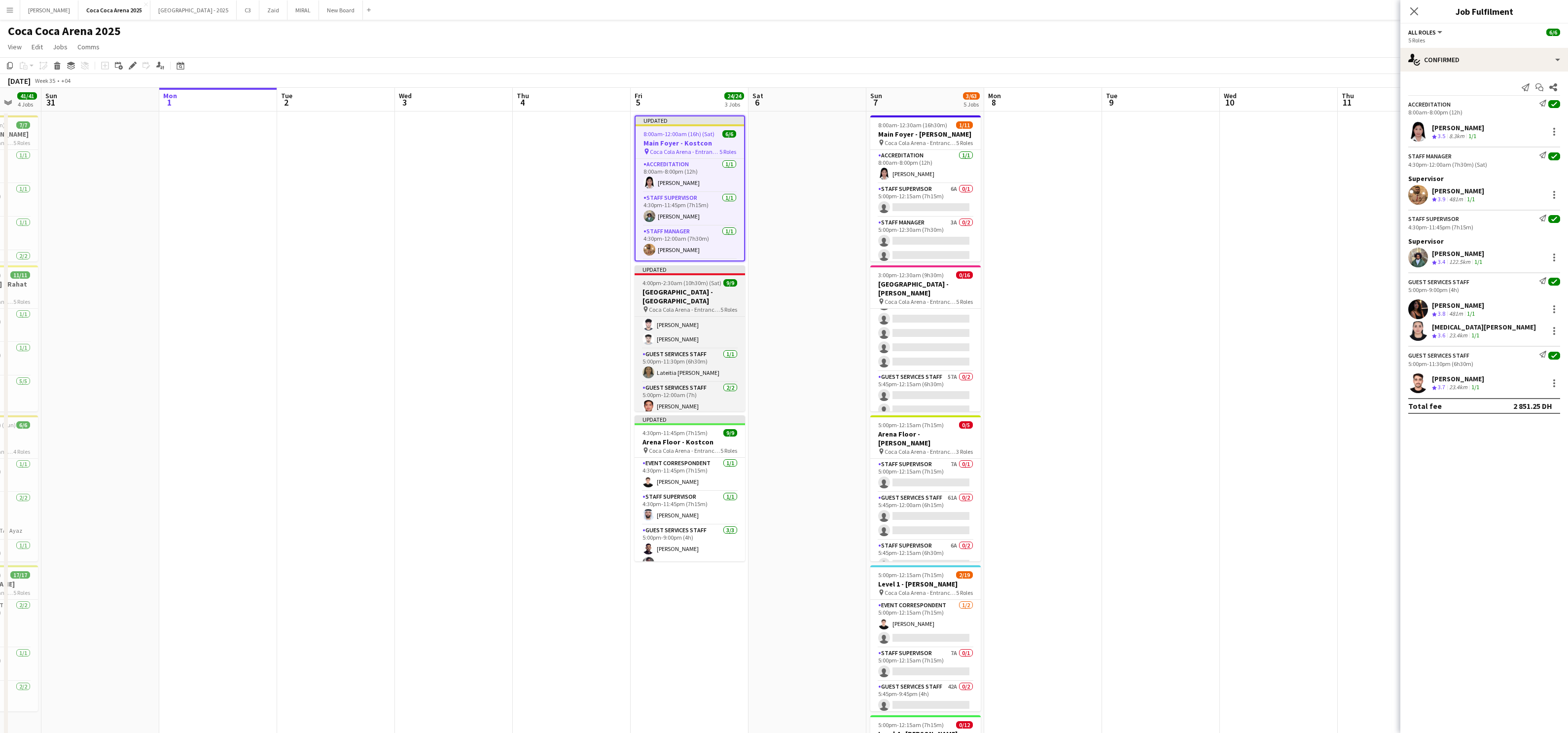
click at [710, 293] on h3 "[GEOGRAPHIC_DATA] - [GEOGRAPHIC_DATA]" at bounding box center [690, 296] width 110 height 18
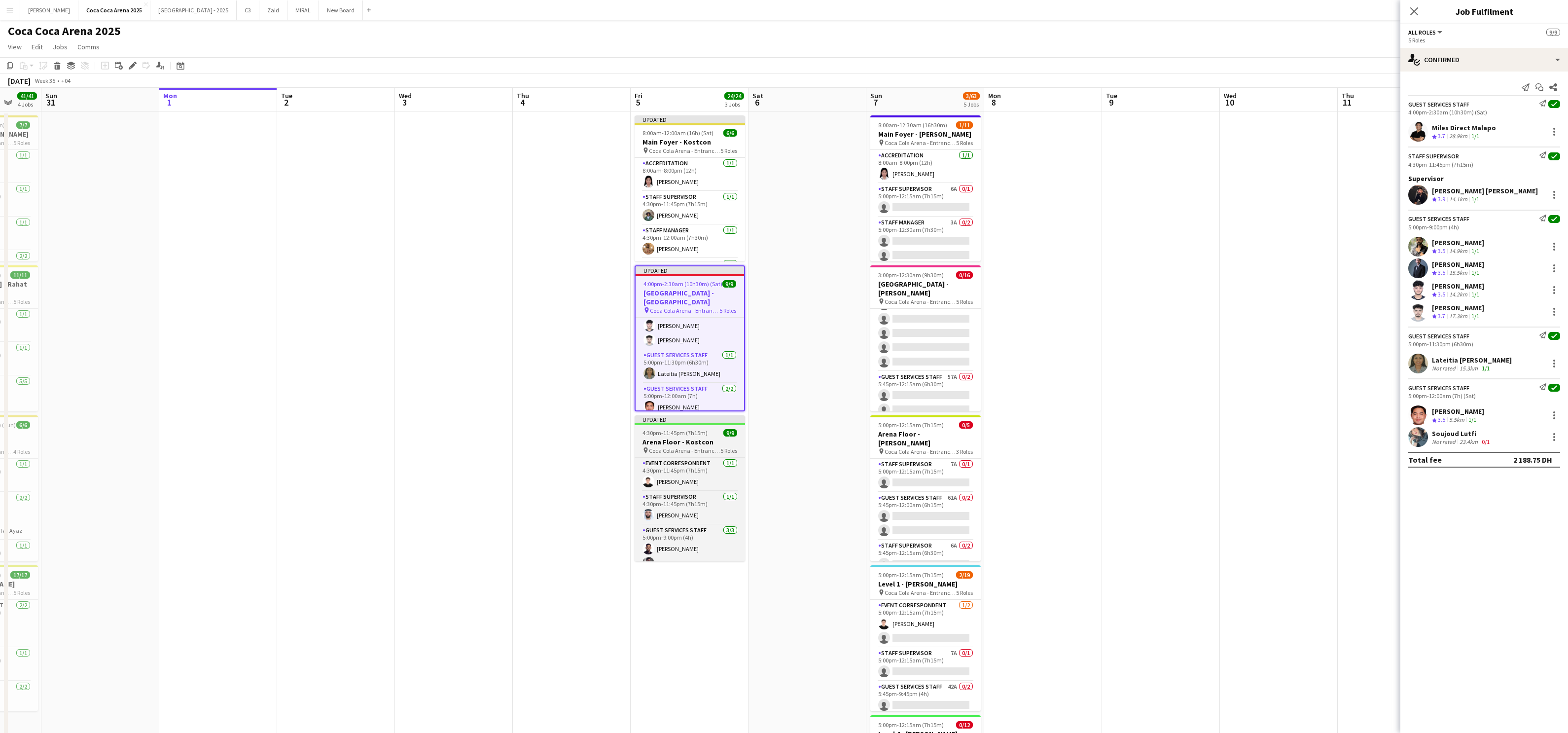
click at [709, 444] on h3 "Arena Floor - Kostcon" at bounding box center [690, 442] width 110 height 9
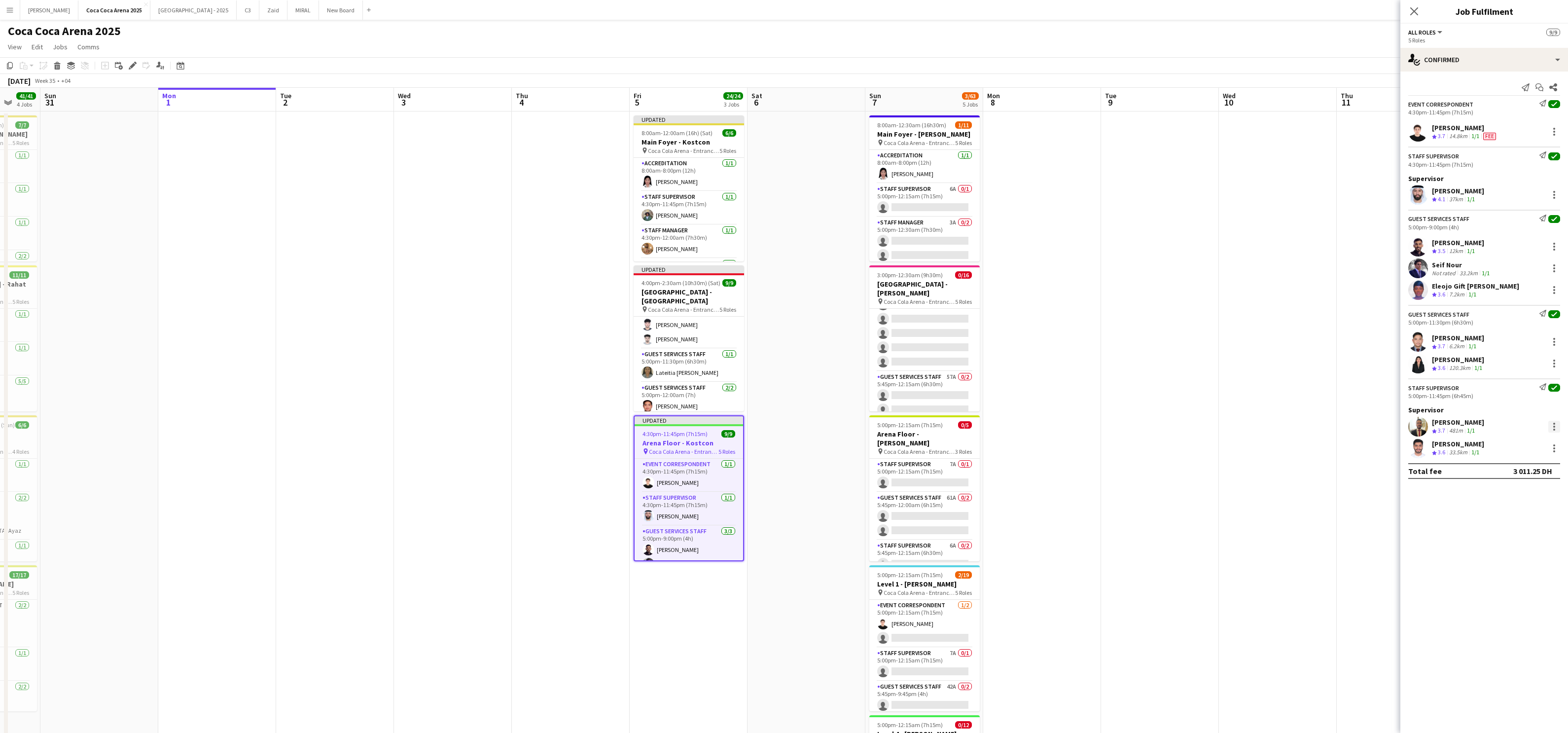
click at [1132, 427] on div at bounding box center [1554, 426] width 2 height 2
click at [1132, 465] on div at bounding box center [784, 366] width 1568 height 733
click at [1132, 401] on app-date-cell at bounding box center [1278, 496] width 118 height 770
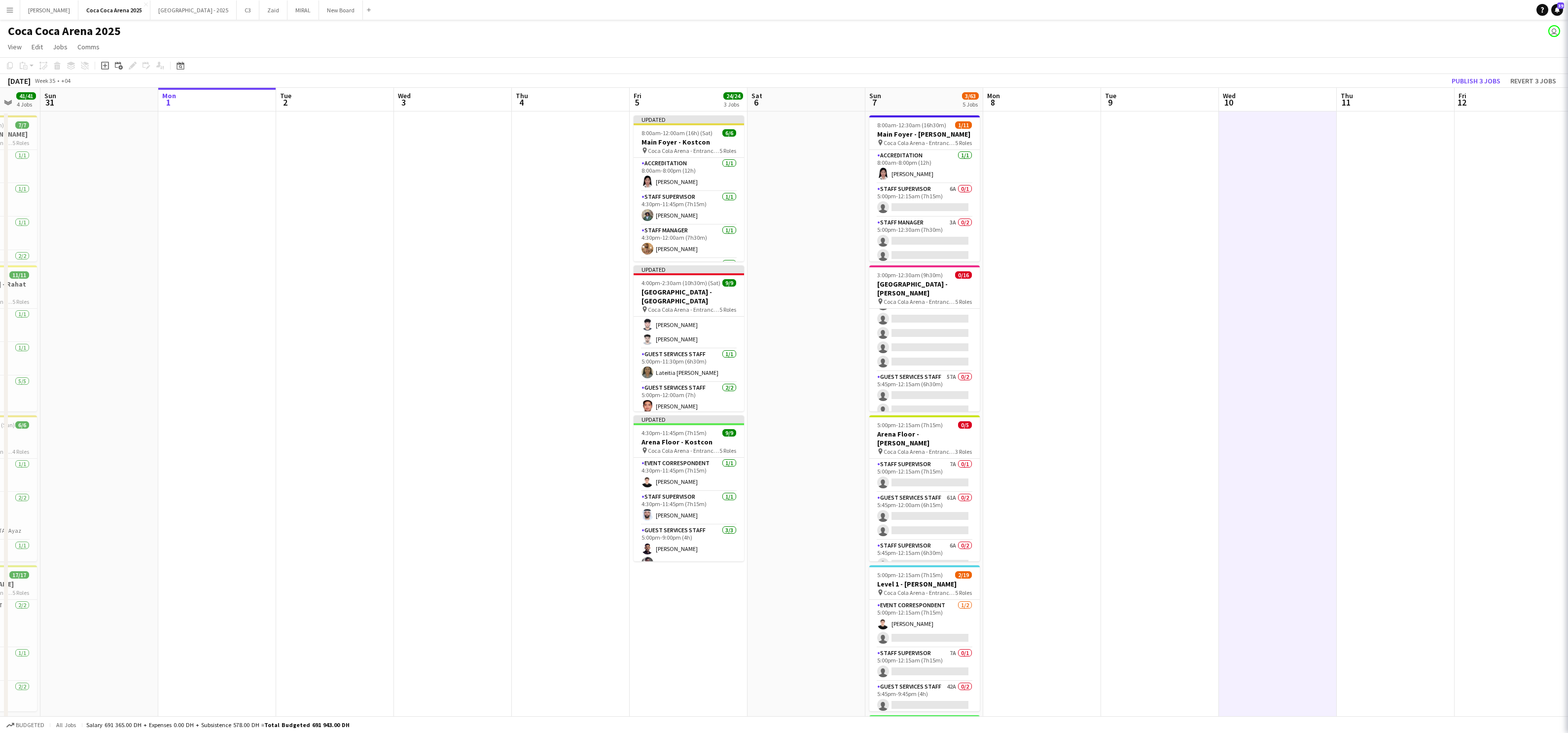
scroll to position [0, 313]
click at [1132, 78] on button "Publish 3 jobs" at bounding box center [1475, 80] width 57 height 13
